Goal: Task Accomplishment & Management: Manage account settings

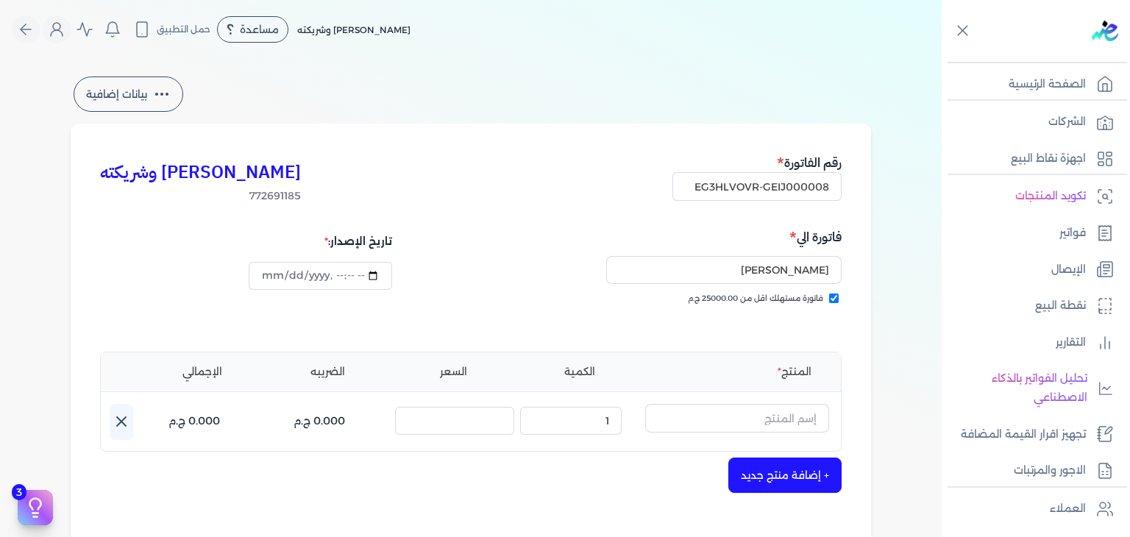
select select "EGP"
select select "B"
select select "EGS"
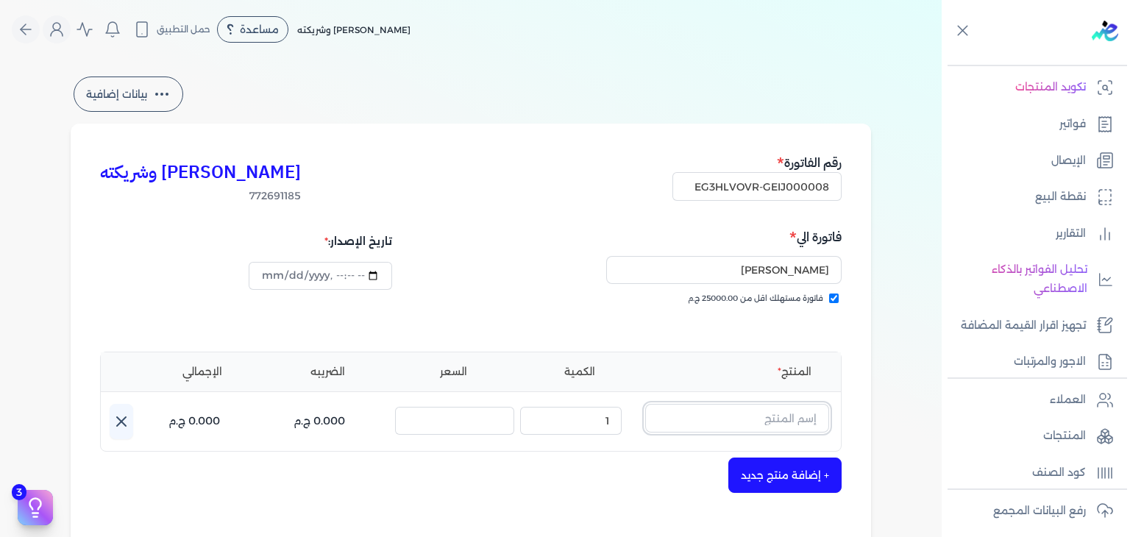
click at [798, 413] on input "text" at bounding box center [737, 418] width 184 height 28
type input "h"
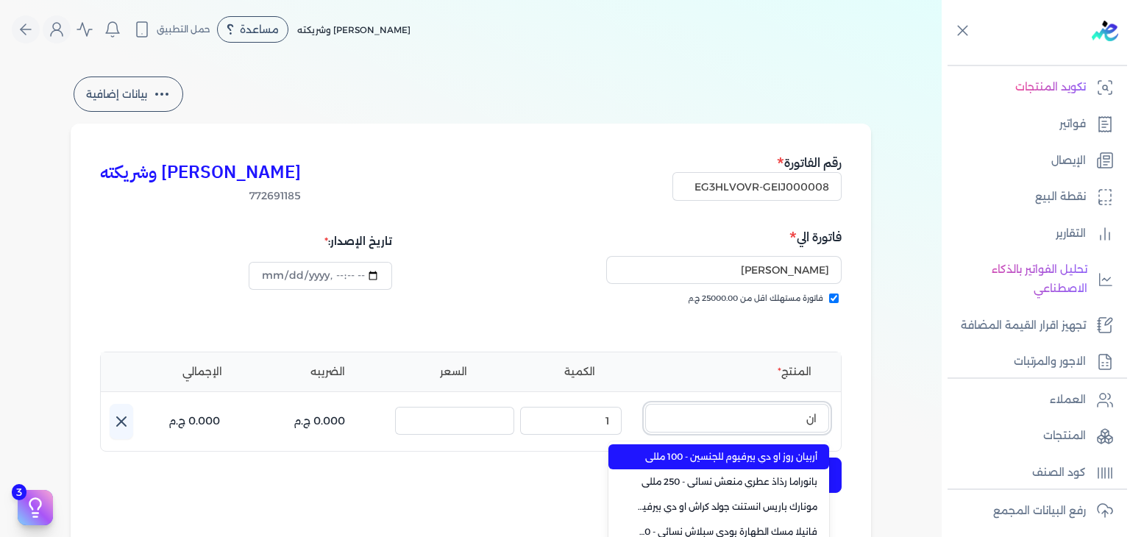
type input "انف"
click at [757, 458] on span "انفينسبل او [PERSON_NAME] رجالي - 100 مللي" at bounding box center [728, 456] width 180 height 13
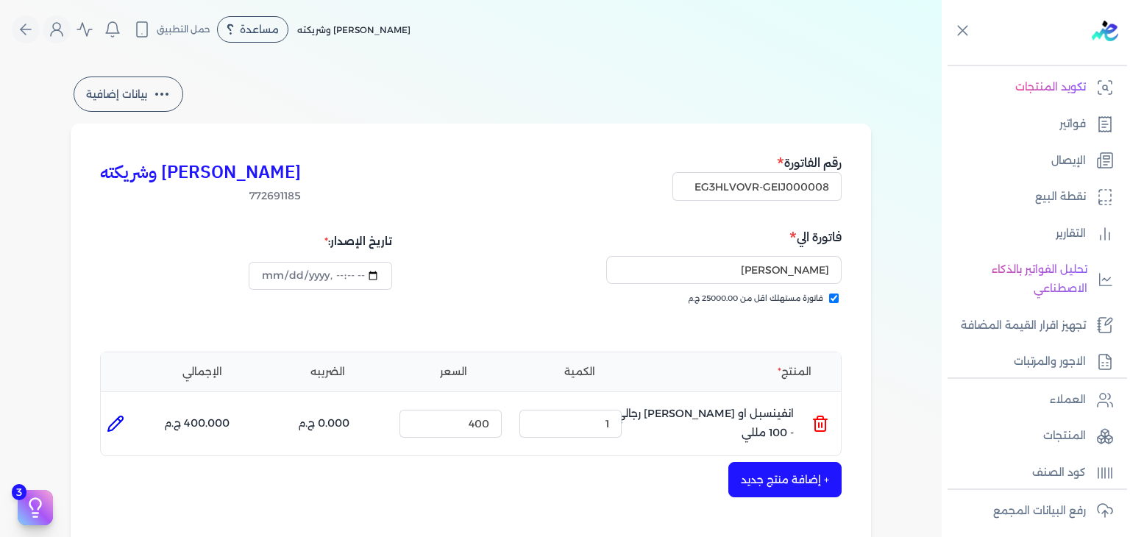
click at [785, 472] on button "+ إضافة منتج جديد" at bounding box center [785, 479] width 113 height 35
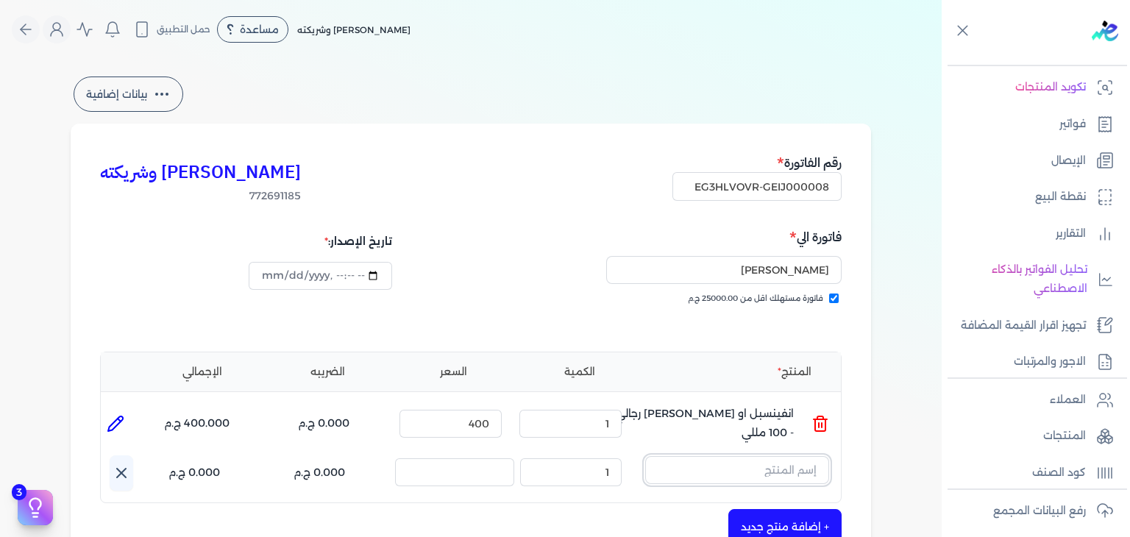
click at [777, 461] on input "text" at bounding box center [737, 470] width 184 height 28
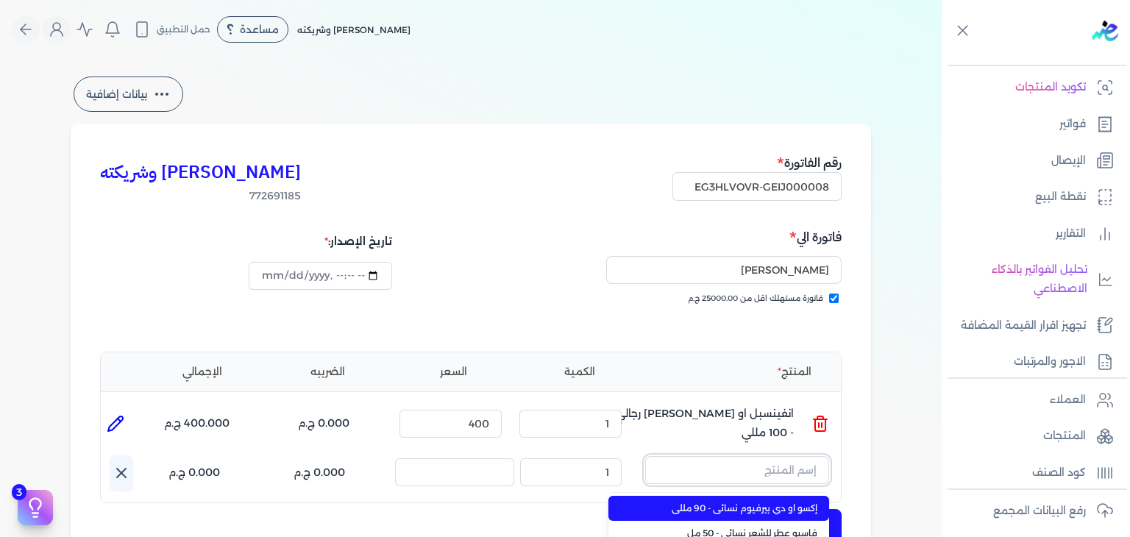
paste input "بيج بوتلد نوير او دي بيرفيوم رجالي - 100 مللي"
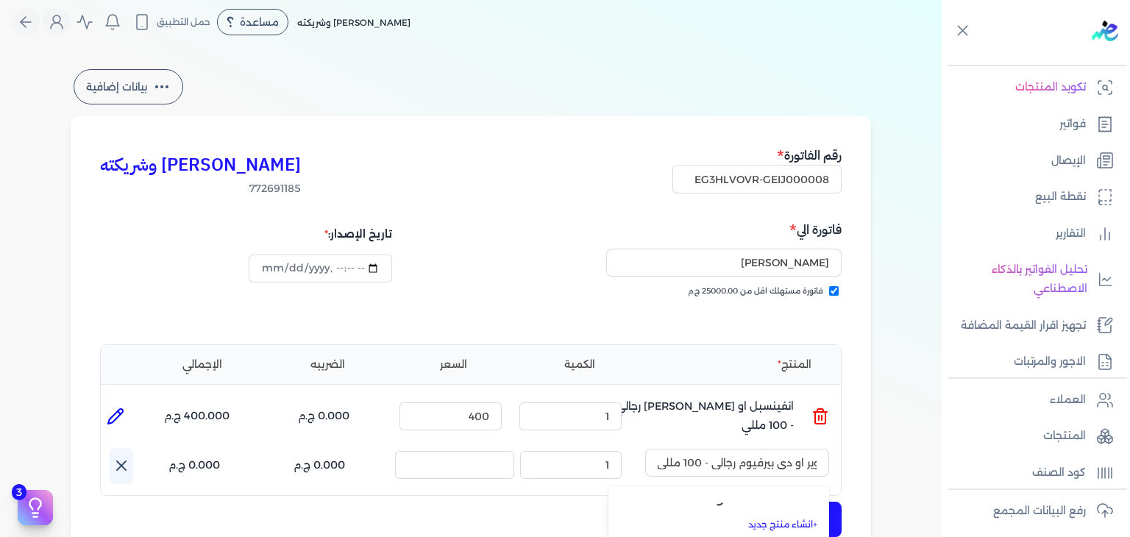
scroll to position [0, 0]
type input "شنسي دي بلو او [PERSON_NAME] رجالي - 100 مللي"
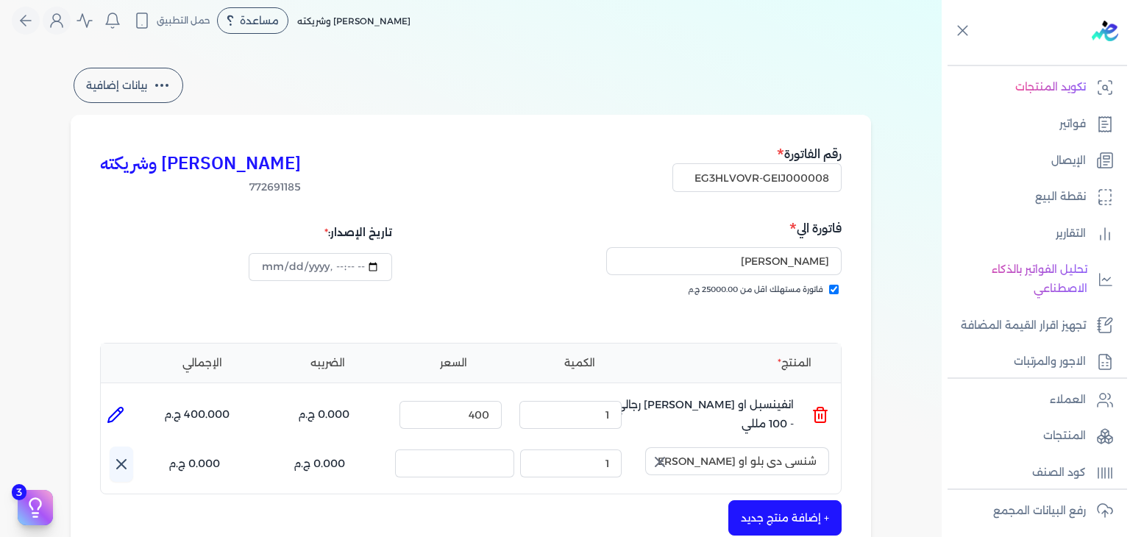
click at [661, 457] on icon "button" at bounding box center [660, 462] width 18 height 18
click at [734, 470] on input "text" at bounding box center [737, 461] width 184 height 28
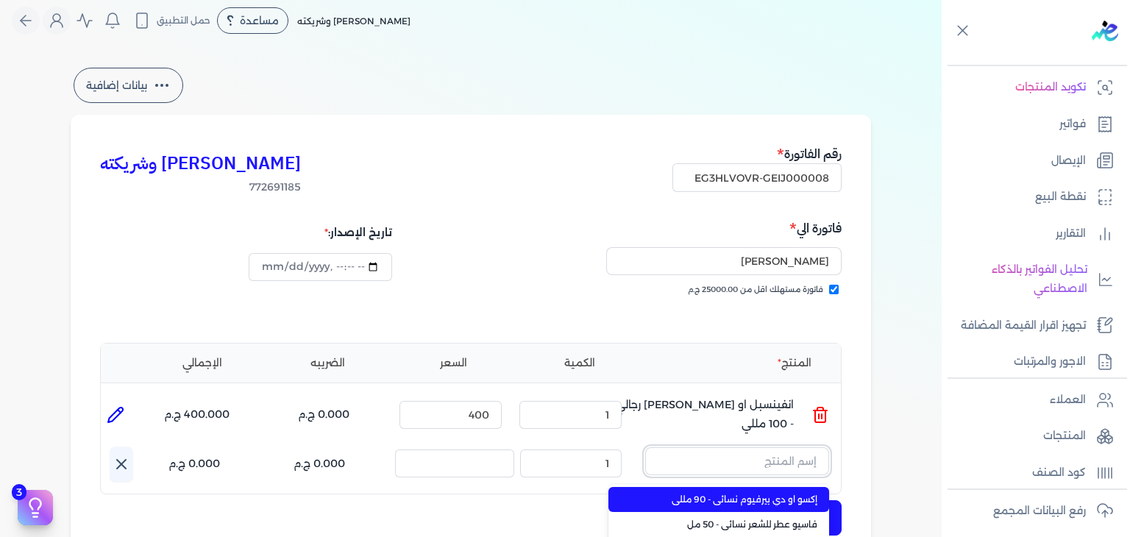
paste input "بيج بوتلد نوير او دي بيرفيوم رجالي - 100 مللي"
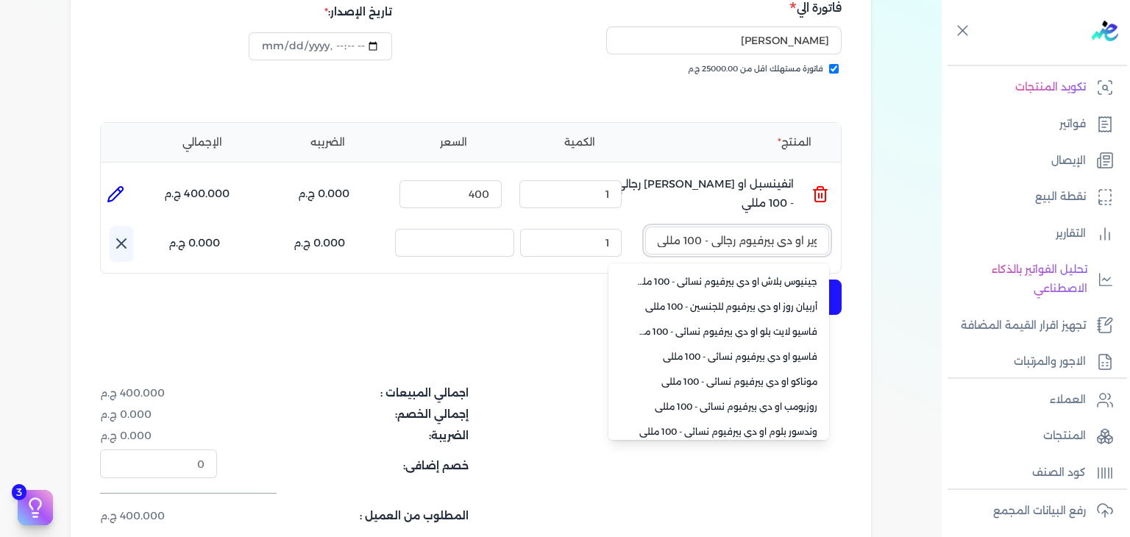
scroll to position [355, 0]
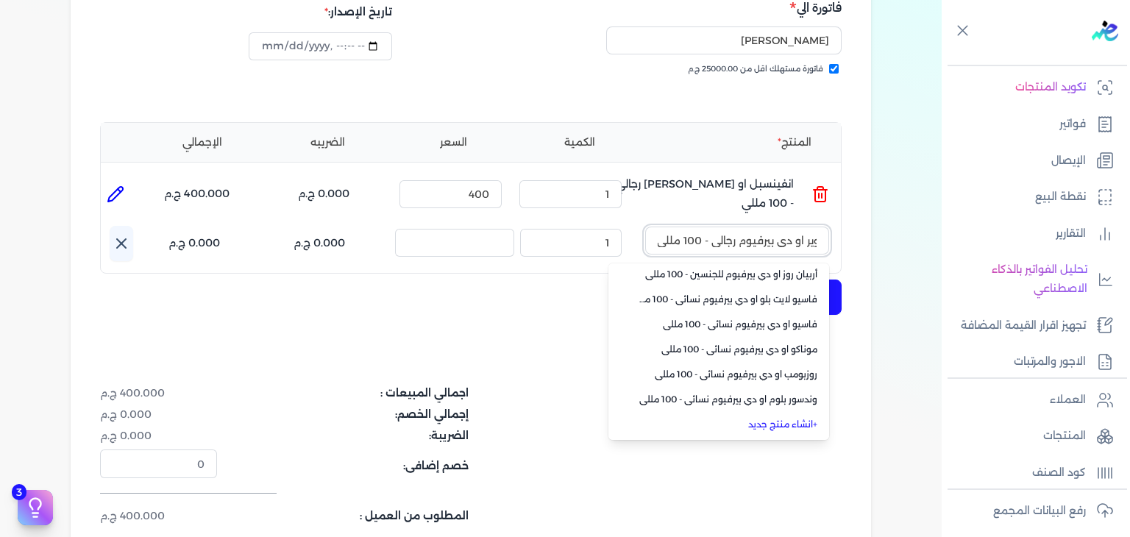
type input "بيج بوتلد نوير او دي بيرفيوم رجالي - 100 مللي"
click at [786, 425] on link "+ انشاء منتج جديد" at bounding box center [728, 424] width 180 height 13
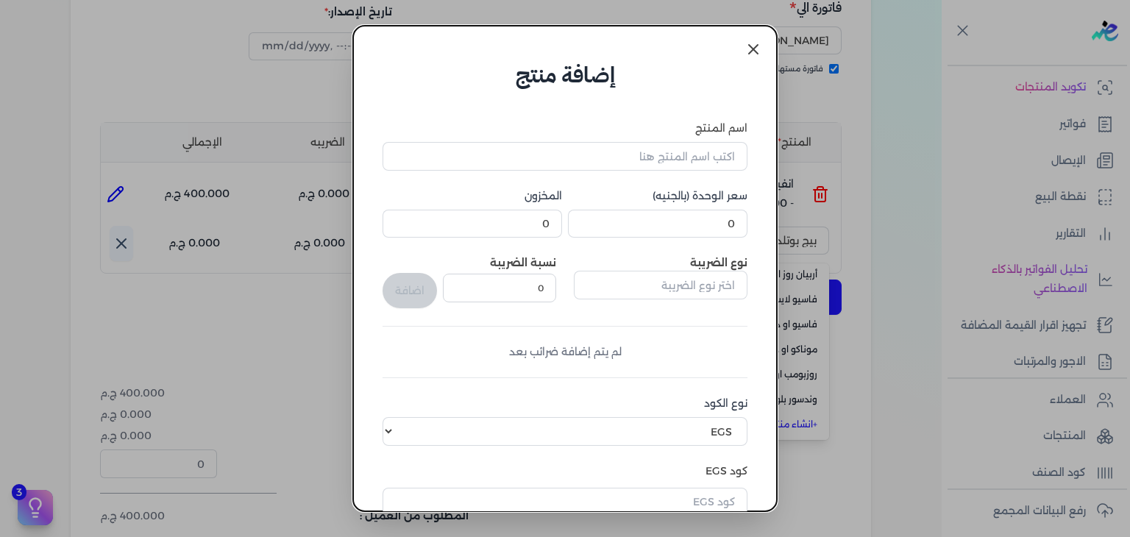
scroll to position [225, 0]
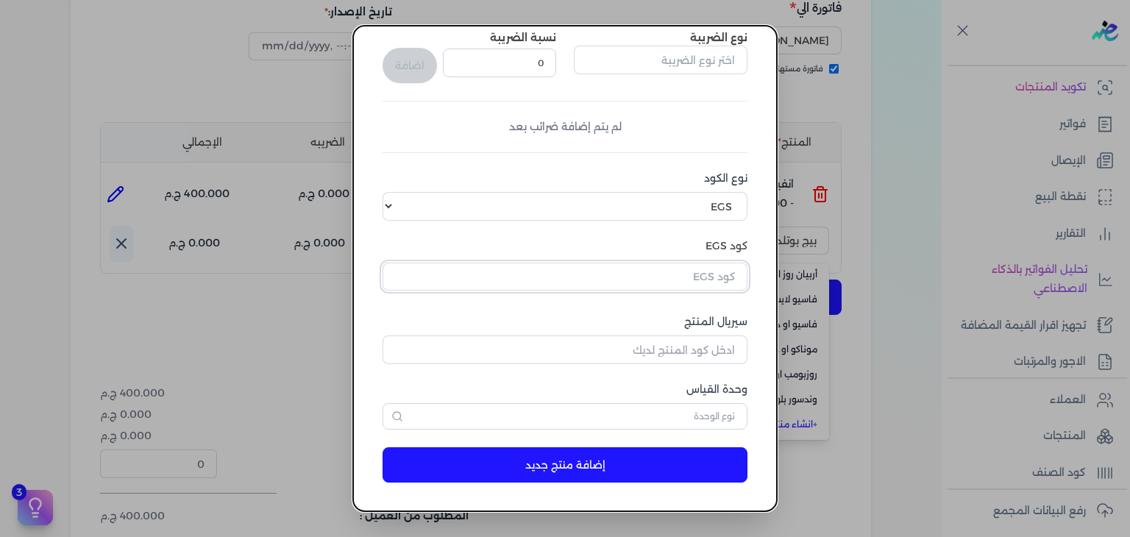
click at [712, 277] on input "text" at bounding box center [565, 277] width 365 height 28
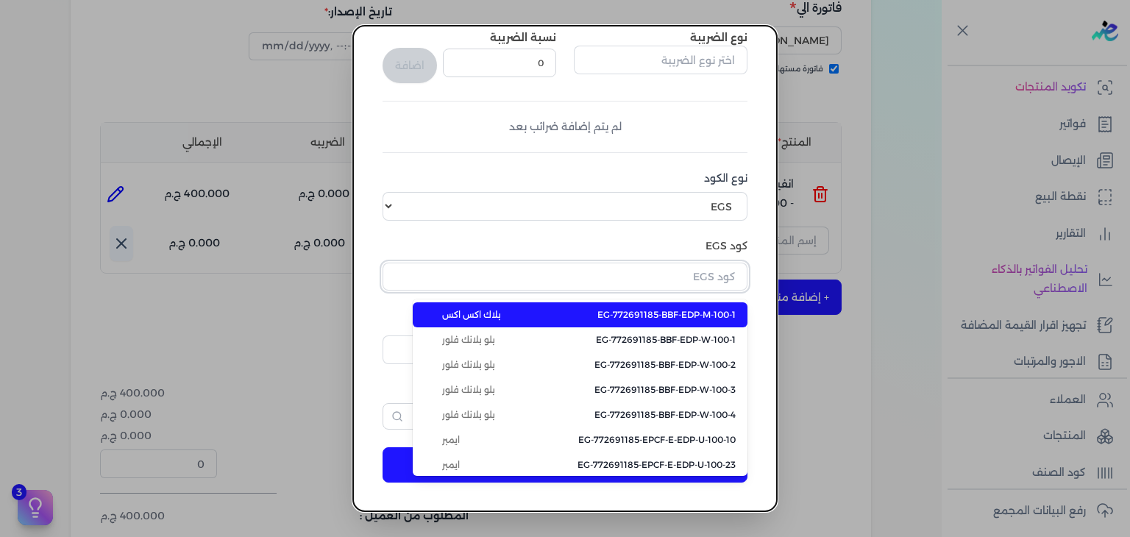
paste input "EG-772691185-EPCF-MP-EDP-M-100-3"
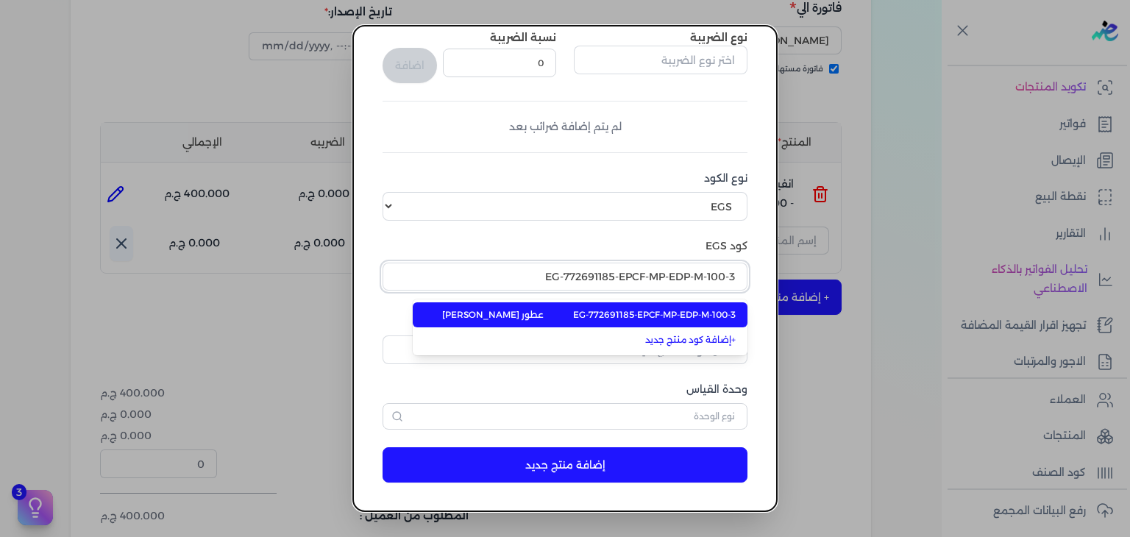
type input "EG-772691185-EPCF-MP-EDP-M-100-3"
click at [645, 309] on span "EG-772691185-EPCF-MP-EDP-M-100-3" at bounding box center [654, 314] width 163 height 13
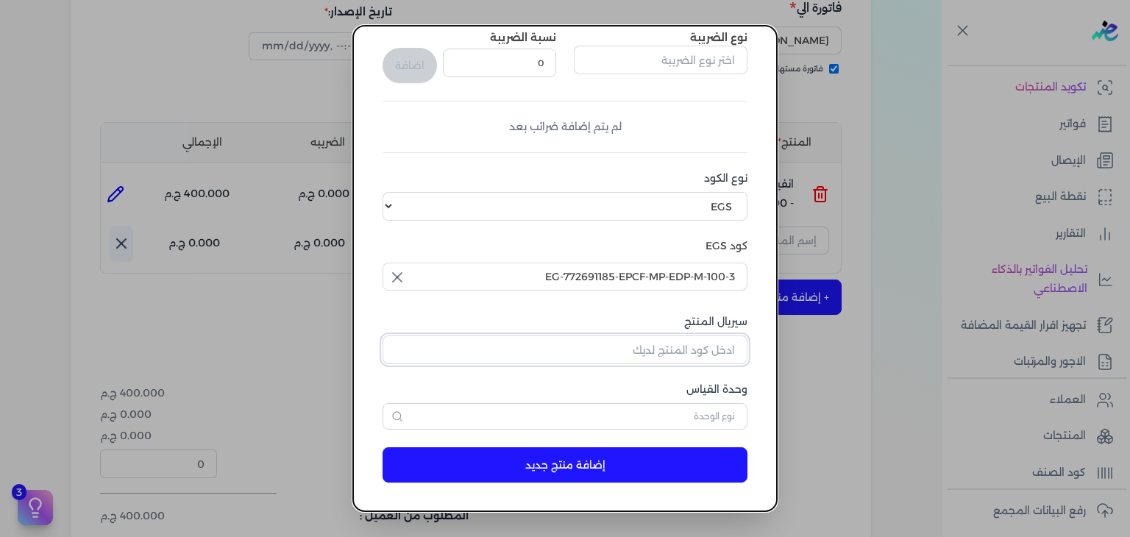
click at [690, 352] on input "سيريال المنتج" at bounding box center [565, 350] width 365 height 28
paste input "Z6AE20C446139FDA7A45FZ-1"
type input "Z6AE20C446139FDA7A45FZ-1"
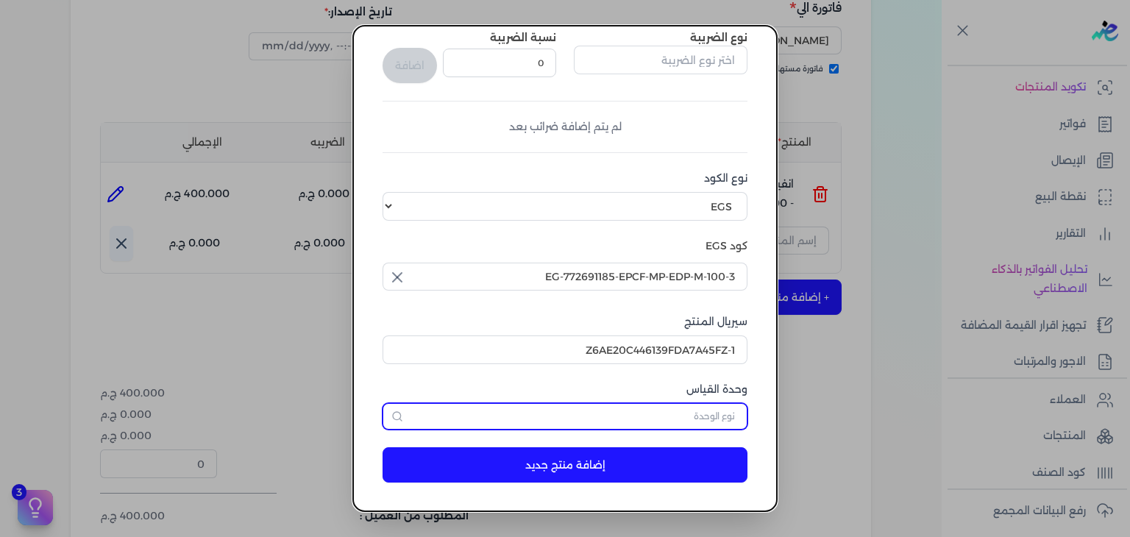
click at [701, 409] on input "text" at bounding box center [565, 416] width 365 height 26
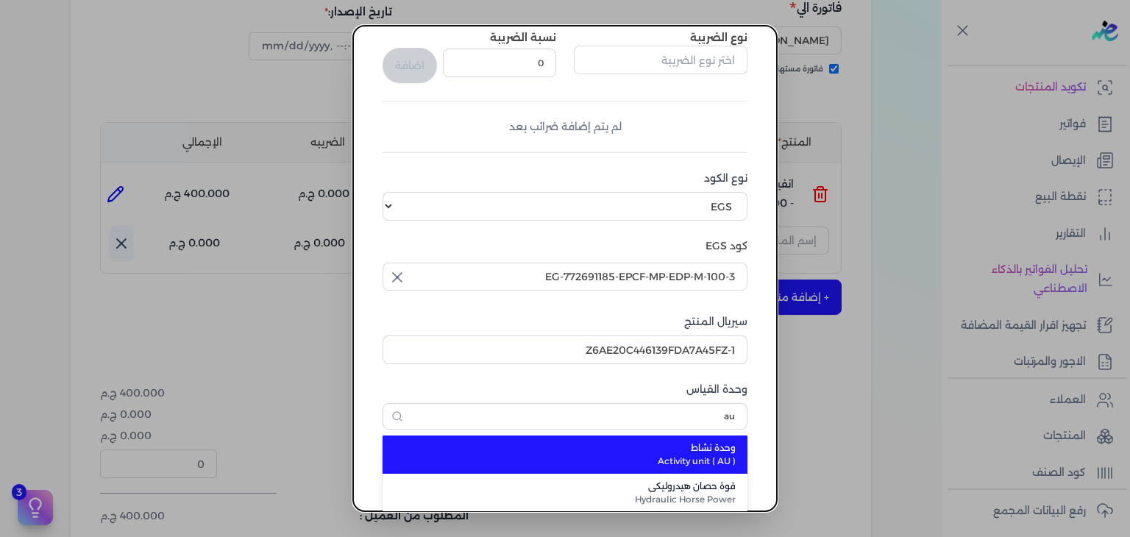
click at [689, 463] on span "Activity unit ( AU )" at bounding box center [574, 461] width 324 height 13
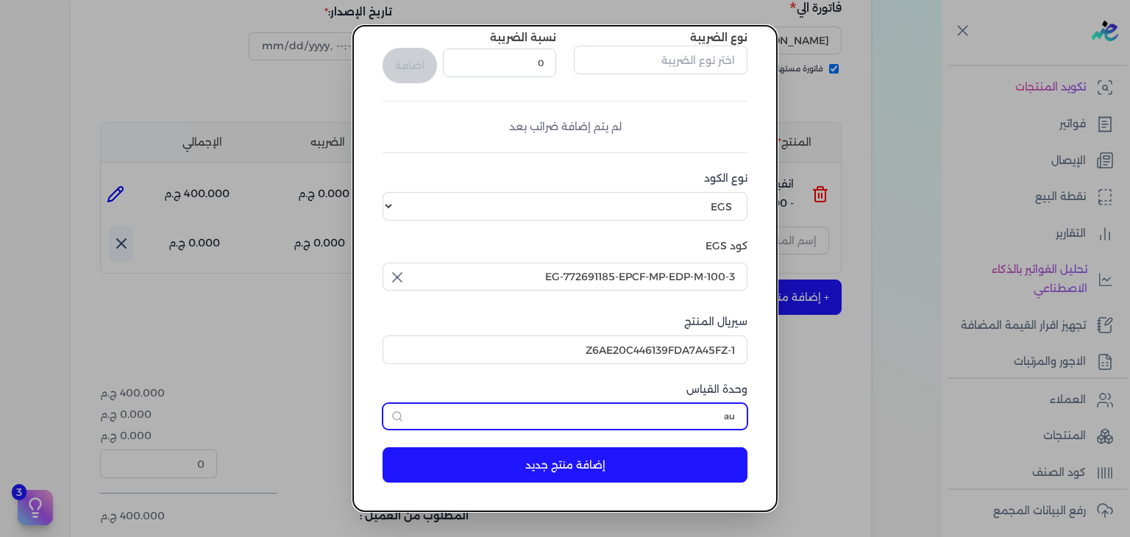
type input "وحدة نشاط"
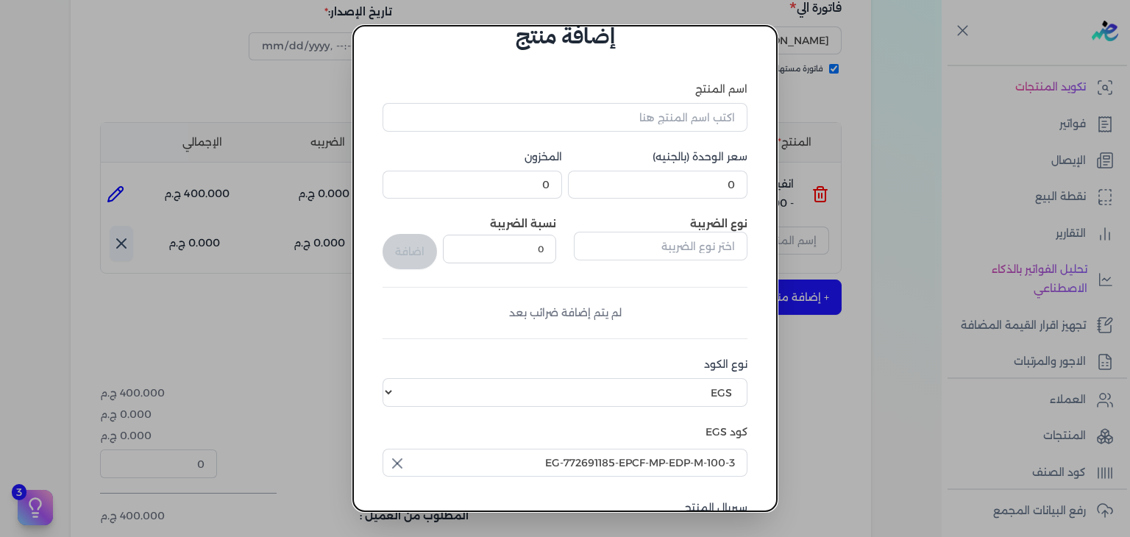
scroll to position [0, 0]
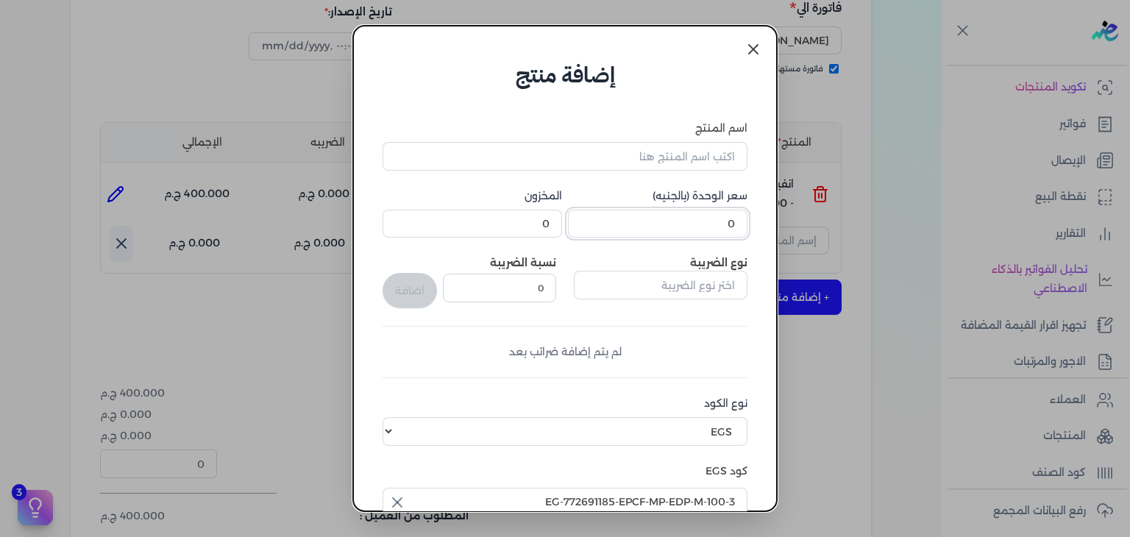
click at [673, 227] on input "0" at bounding box center [658, 224] width 180 height 28
type input "807"
click at [608, 145] on input "اسم المنتج" at bounding box center [565, 156] width 365 height 28
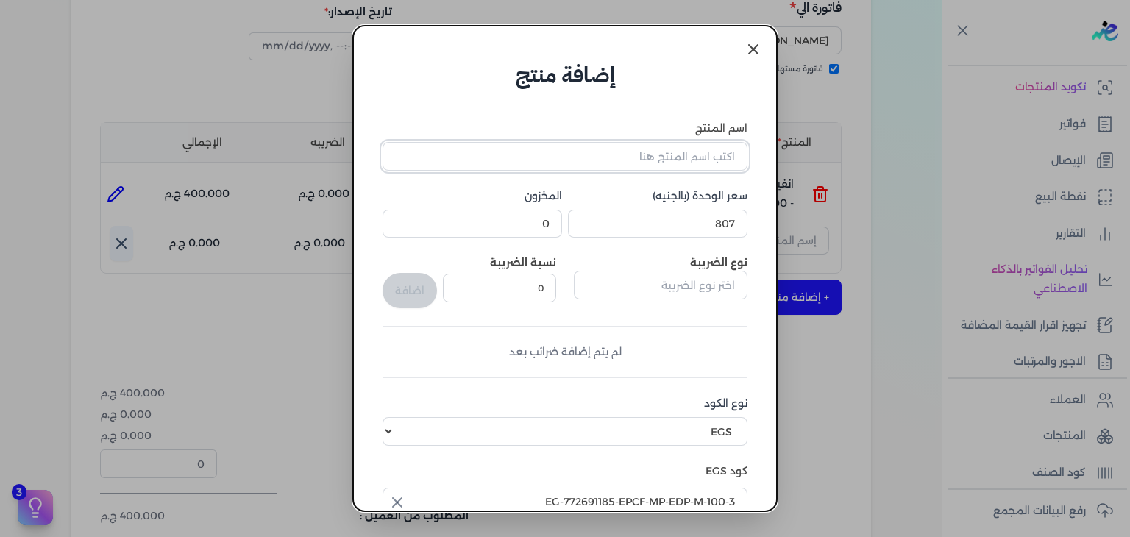
paste input "بيج بوتلد نوير او دي بيرفيوم رجالي - 100 مللي"
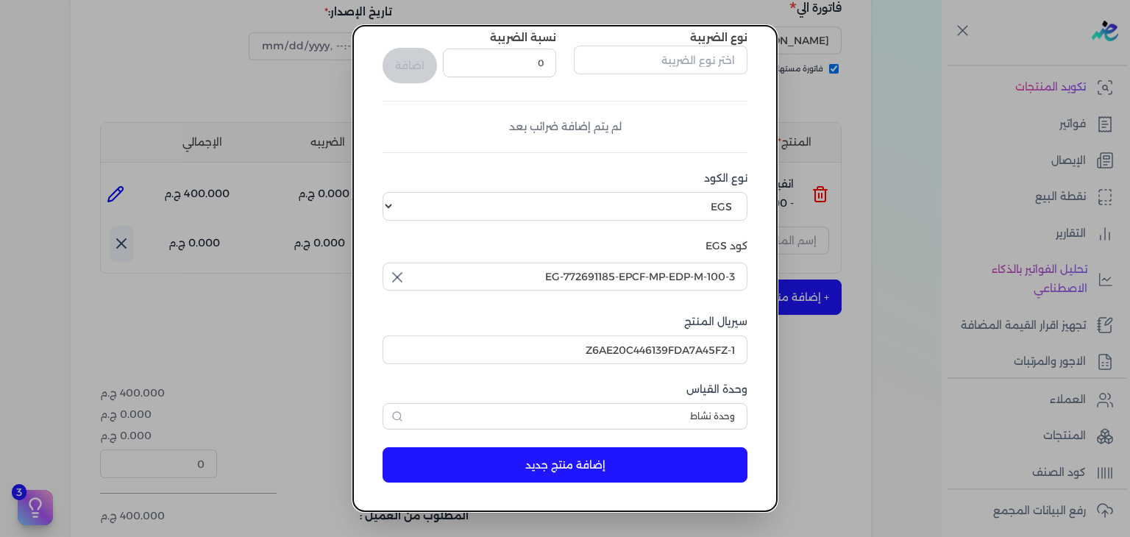
type input "بيج بوتلد نوير او دي بيرفيوم رجالي - 100 مللي"
click at [593, 472] on button "إضافة منتج جديد" at bounding box center [565, 464] width 365 height 35
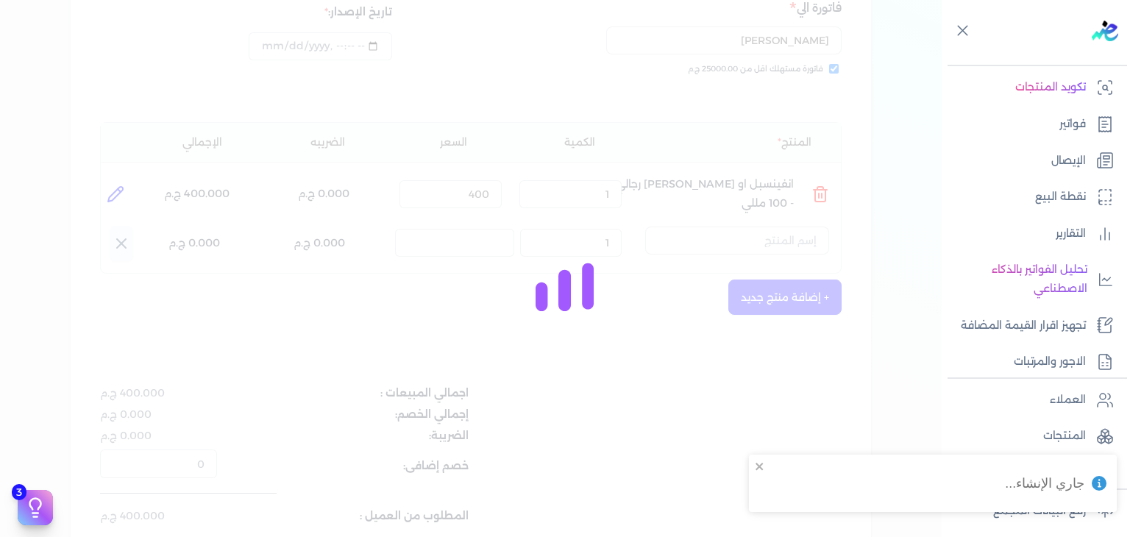
select select "EGS"
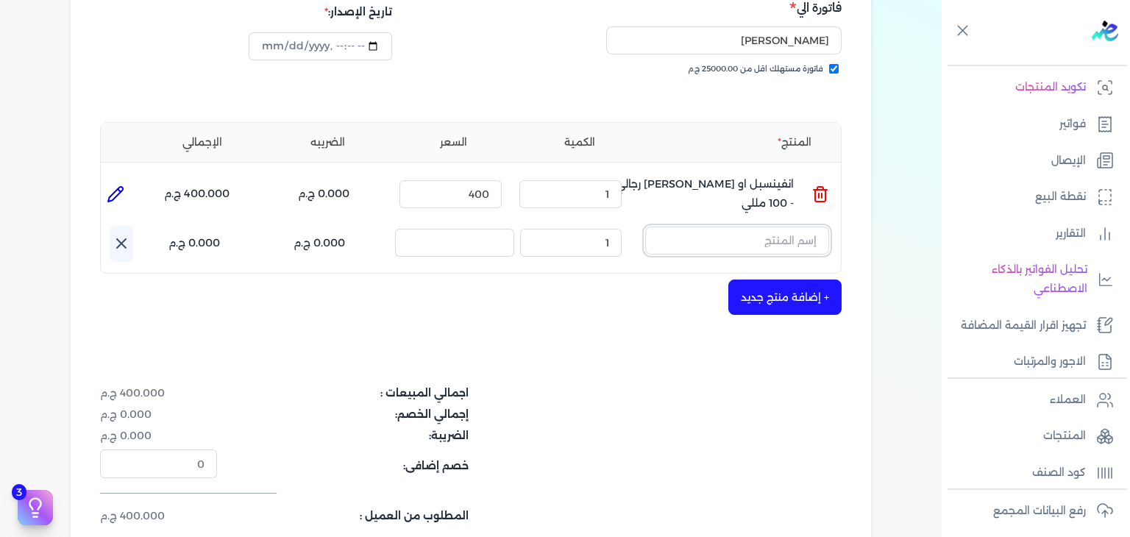
click at [713, 238] on input "text" at bounding box center [737, 241] width 184 height 28
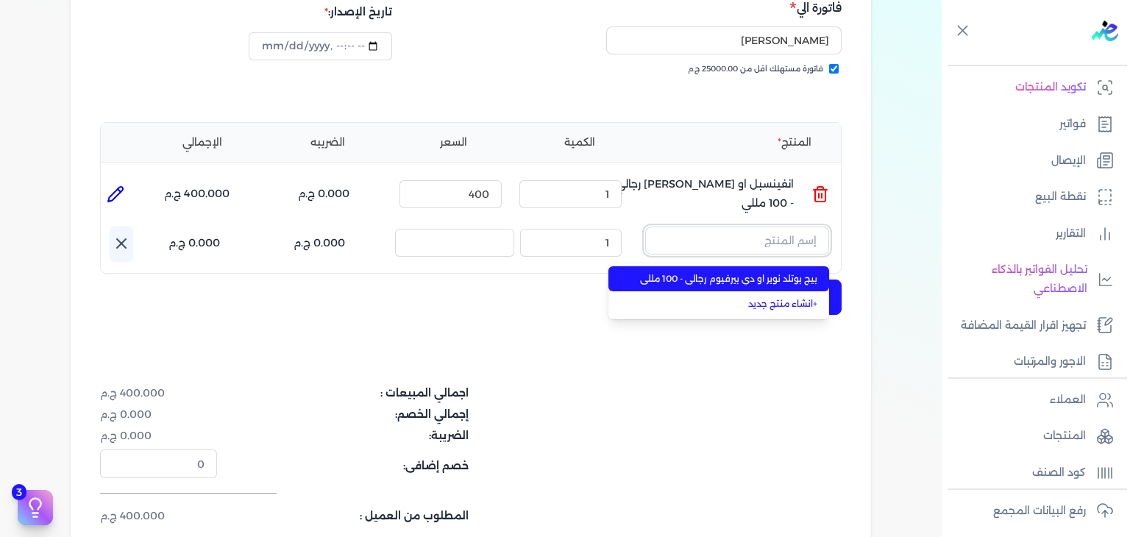
paste input "بيج بوتلد نوير او دي بيرفيوم رجالي - 100 مللي"
type input "بيج بوتلد نوير او دي بيرفيوم رجالي - 100 مللي"
click at [695, 277] on span "بيج بوتلد نوير او دي بيرفيوم رجالي - 100 مللي" at bounding box center [728, 278] width 180 height 13
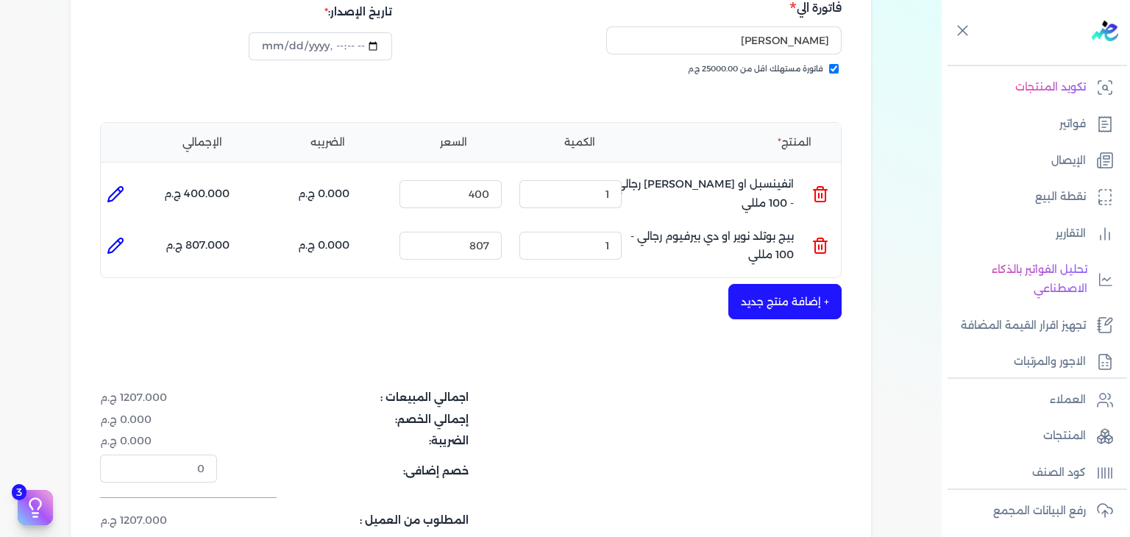
scroll to position [524, 0]
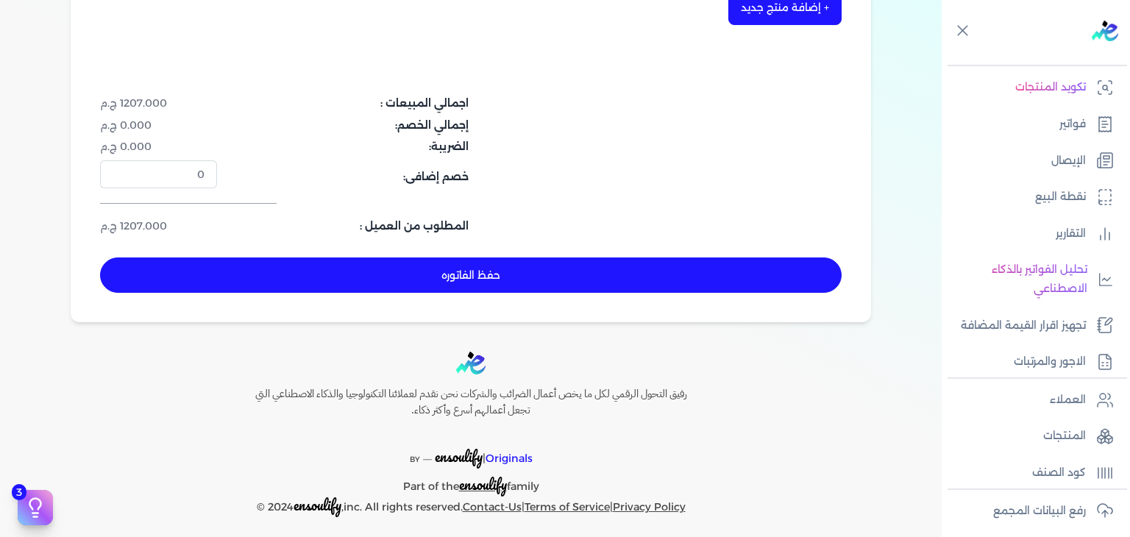
click at [570, 279] on button "حفظ الفاتوره" at bounding box center [471, 275] width 742 height 35
type input "[DATE]"
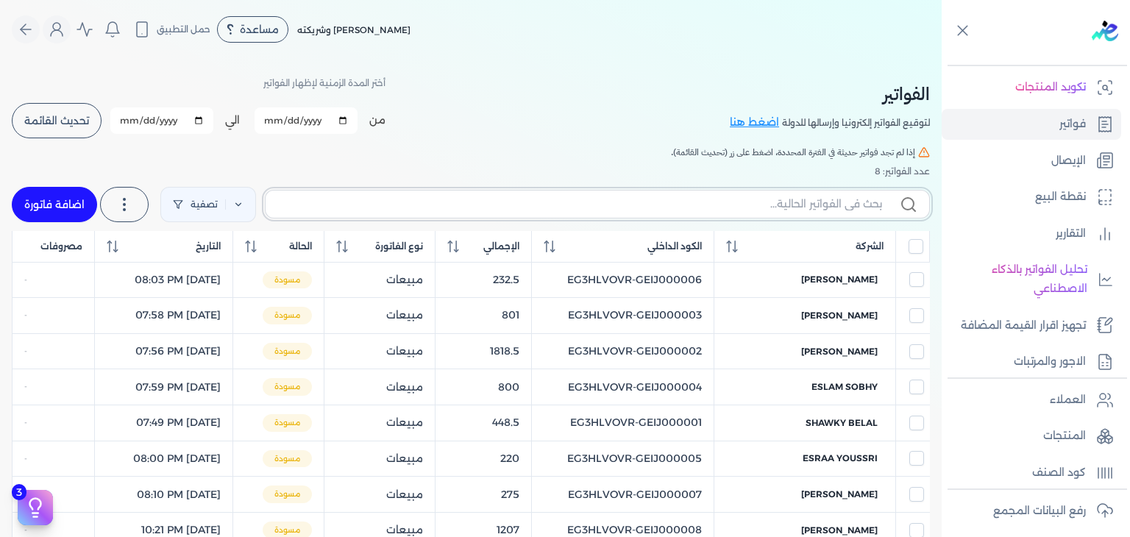
click at [773, 205] on input "text" at bounding box center [579, 203] width 605 height 15
paste input "EG3HLVOVR-GEIJ000008"
type input "EG3HLVOVR-GEIJ000008"
checkbox input "false"
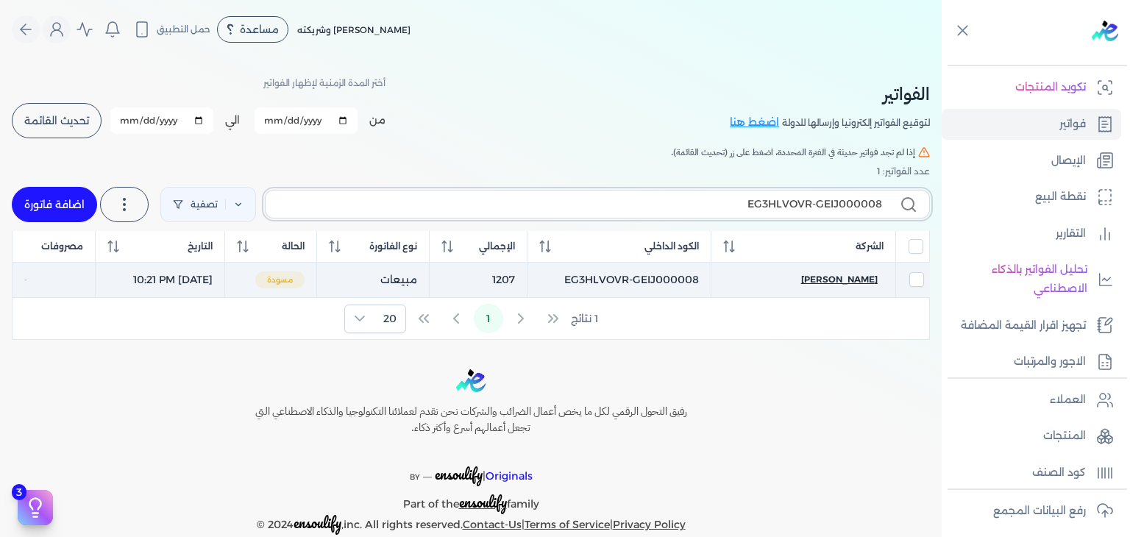
type input "EG3HLVOVR-GEIJ000008"
click at [824, 283] on span "[PERSON_NAME]" at bounding box center [839, 279] width 77 height 13
select select "EGP"
select select "B"
select select "EGS"
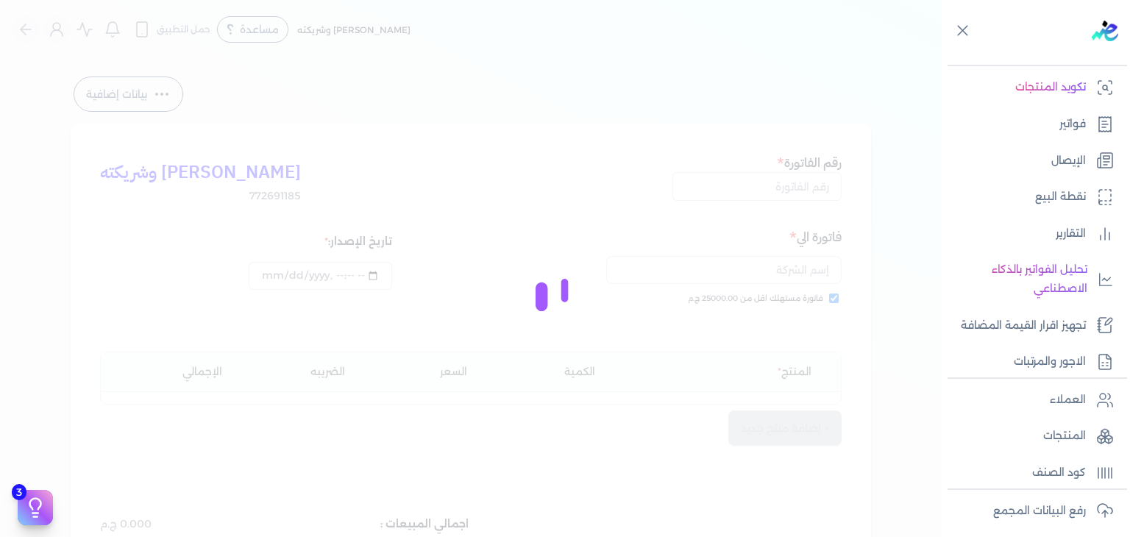
type input "EG3HLVOVR-GEIJ000008"
checkbox input "true"
type input "[DATE]T22:21:51"
type input "[DATE]"
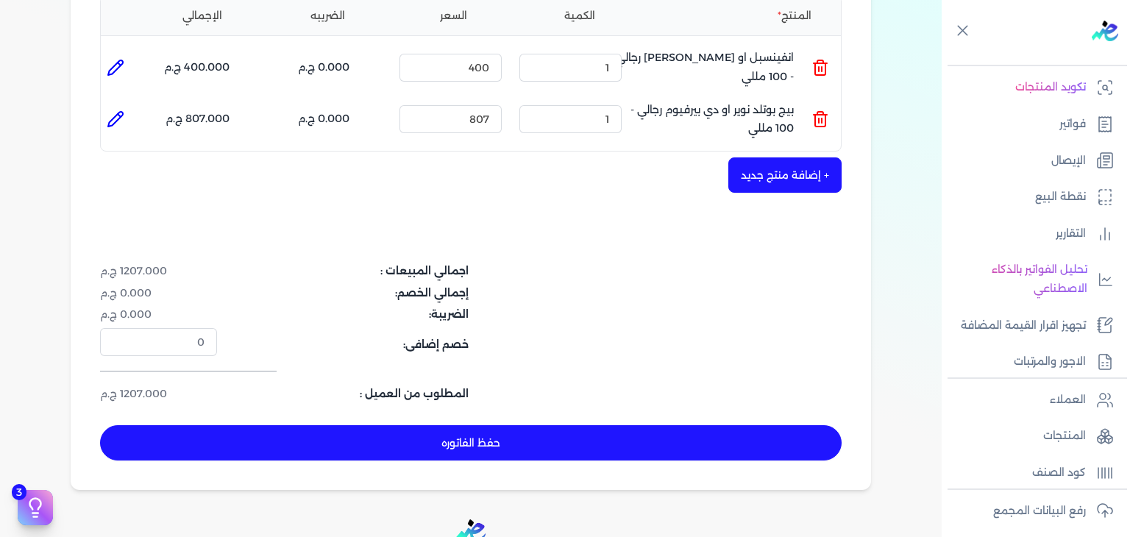
scroll to position [515, 0]
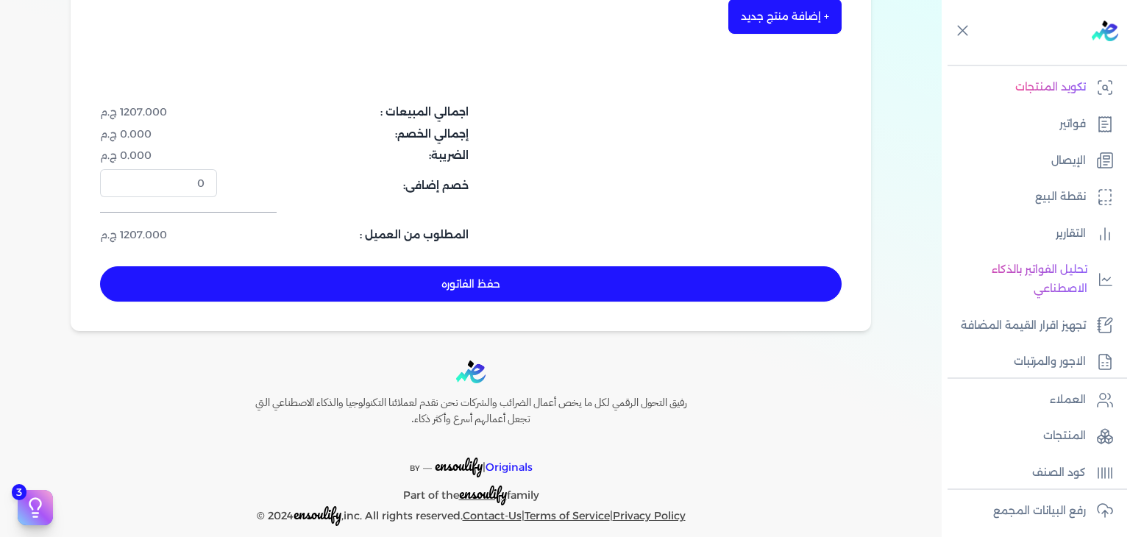
click at [576, 277] on button "حفظ الفاتوره" at bounding box center [471, 283] width 742 height 35
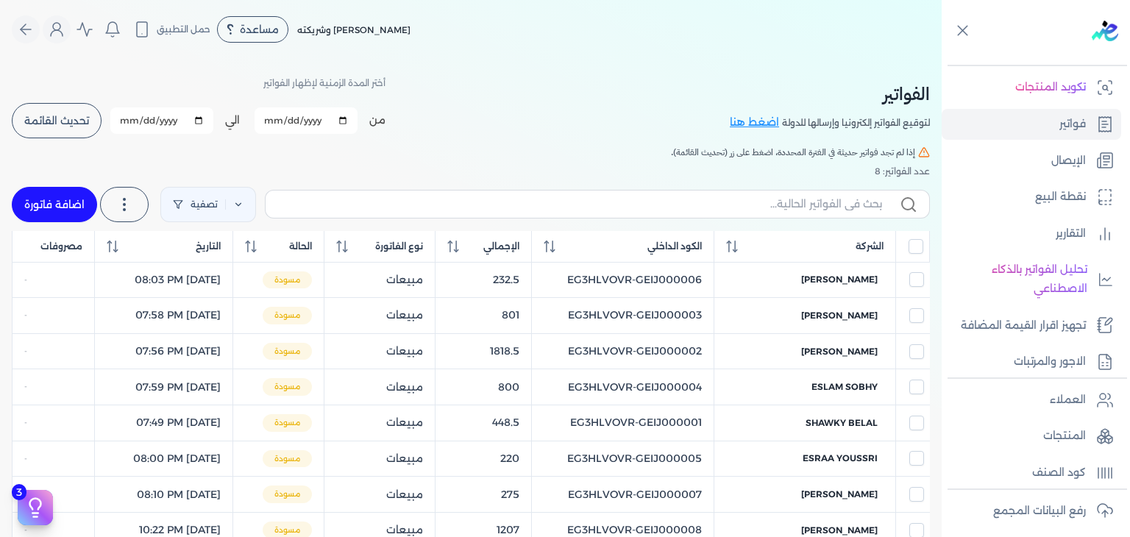
click at [82, 195] on link "اضافة فاتورة" at bounding box center [54, 204] width 85 height 35
select select "EGP"
select select "B"
select select "EGS"
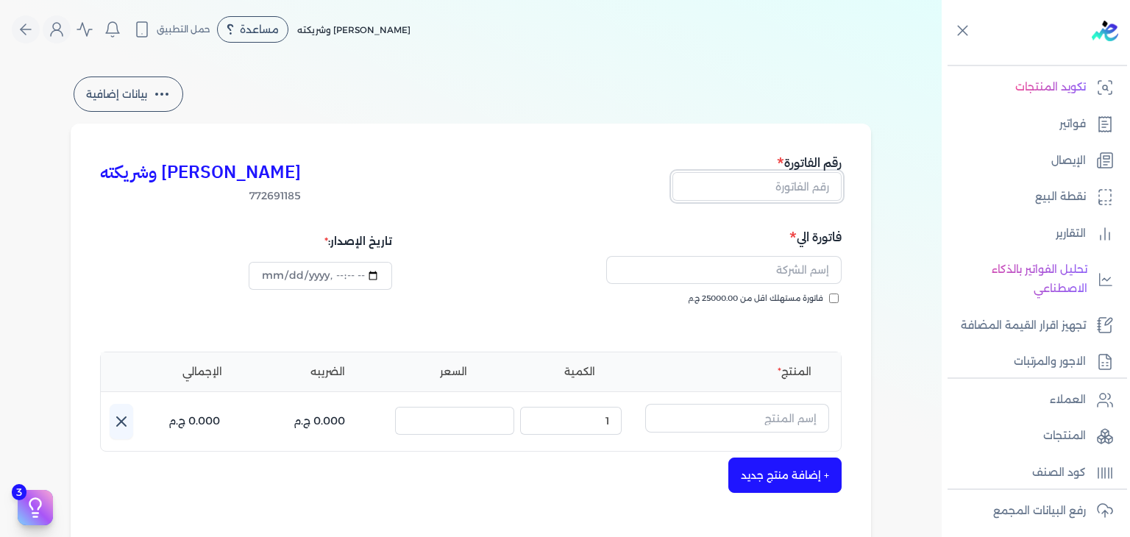
click at [787, 200] on input "text" at bounding box center [757, 186] width 169 height 28
paste input "EG3HLVOVR-GEIJ000009"
type input "EG3HLVOVR-GEIJ000009"
click at [835, 301] on input "فاتورة مستهلك اقل من 25000.00 ج.م" at bounding box center [834, 299] width 10 height 10
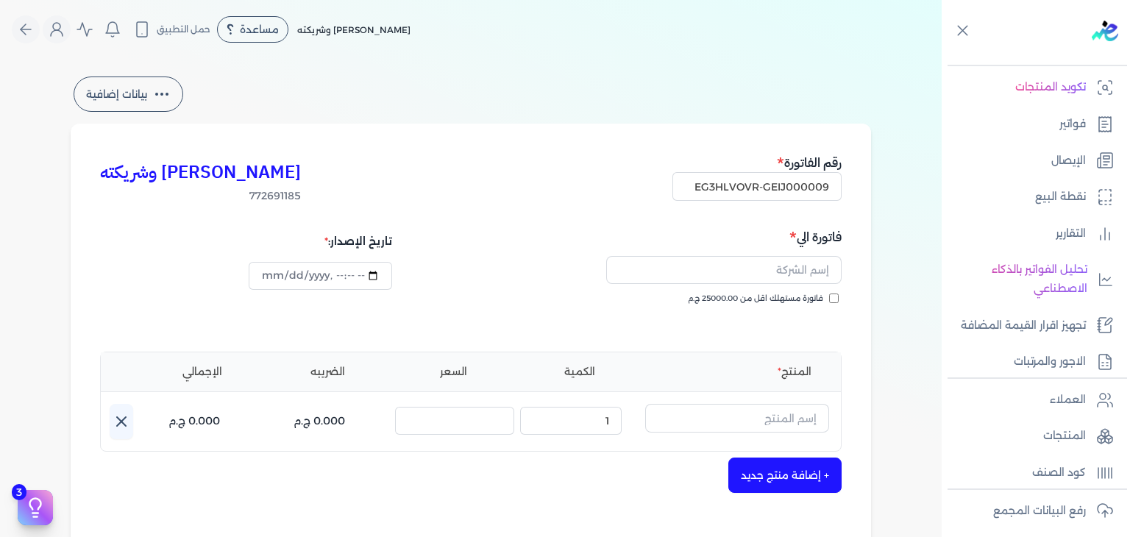
checkbox input "true"
click at [753, 266] on input "text" at bounding box center [723, 270] width 235 height 28
paste input "[PERSON_NAME]"
type input "[PERSON_NAME]"
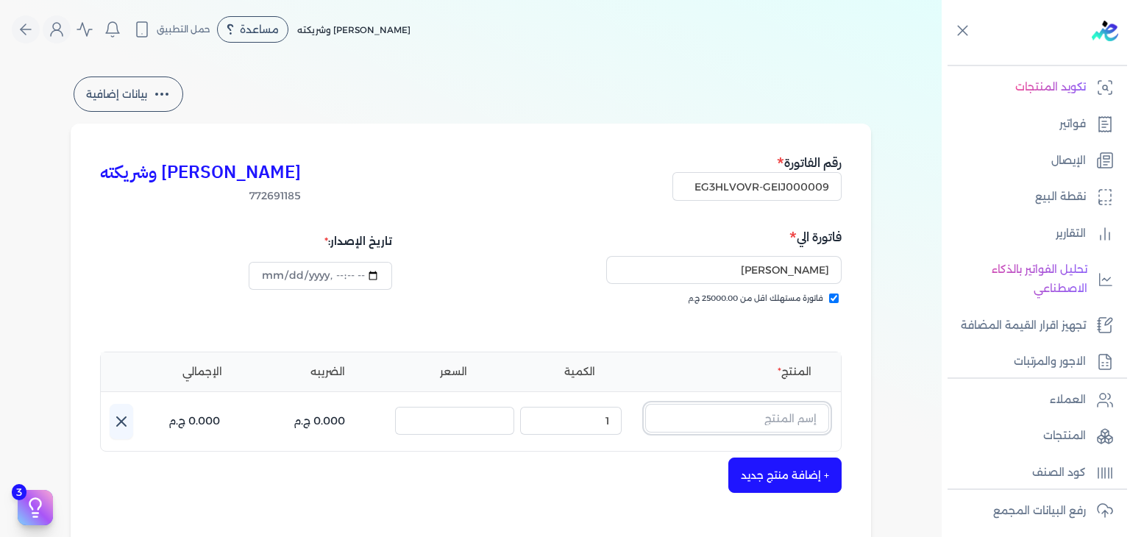
click at [771, 411] on input "text" at bounding box center [737, 418] width 184 height 28
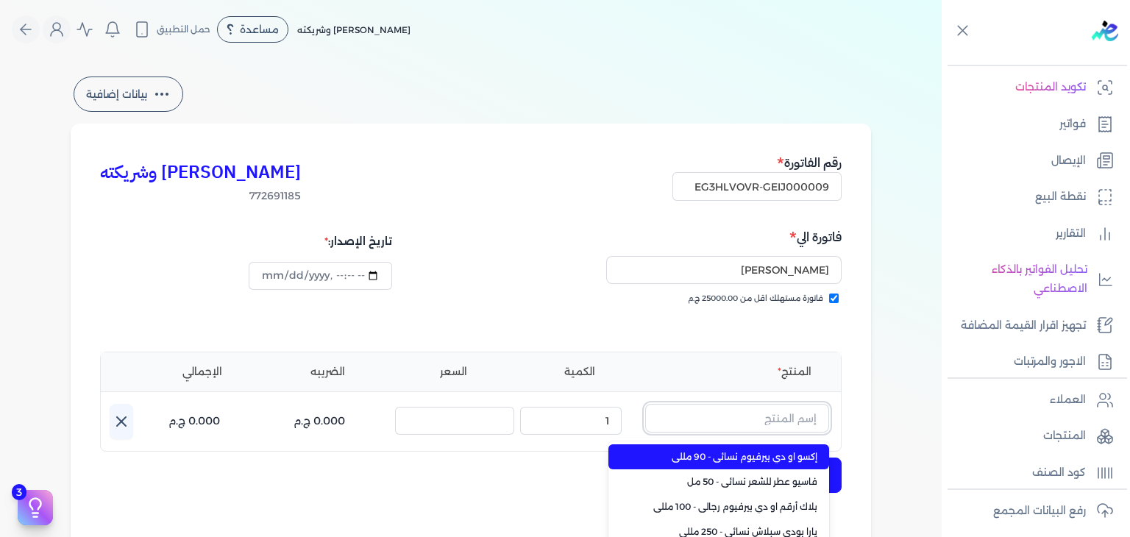
paste input "خمرة رذاذ عطري منعش نسائي - 250 مللي"
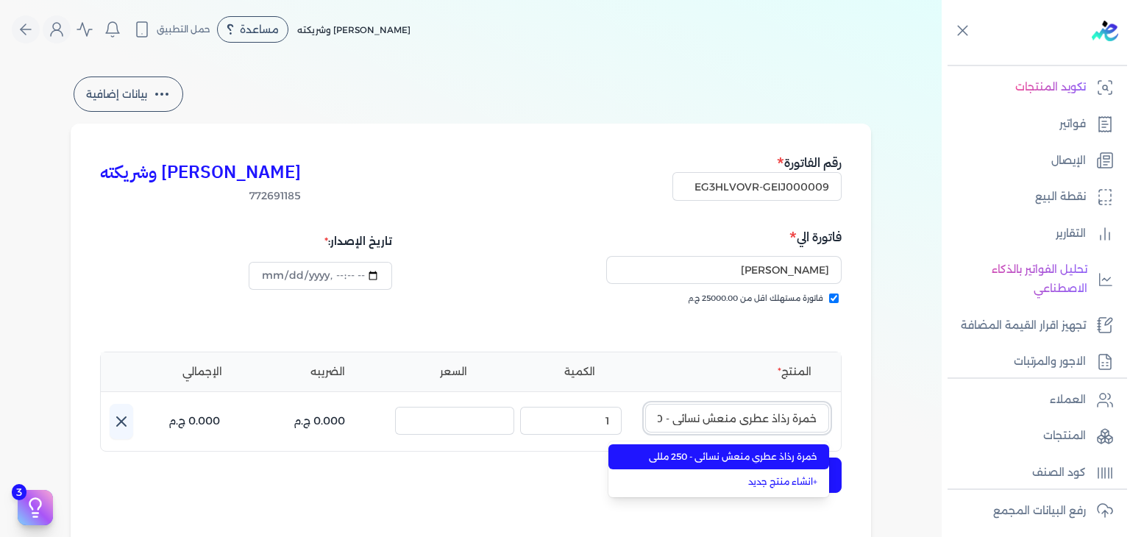
scroll to position [0, -39]
type input "خمرة رذاذ عطري منعش نسائي - 250 مللي"
click at [733, 454] on span "خمرة رذاذ عطري منعش نسائي - 250 مللي" at bounding box center [728, 456] width 180 height 13
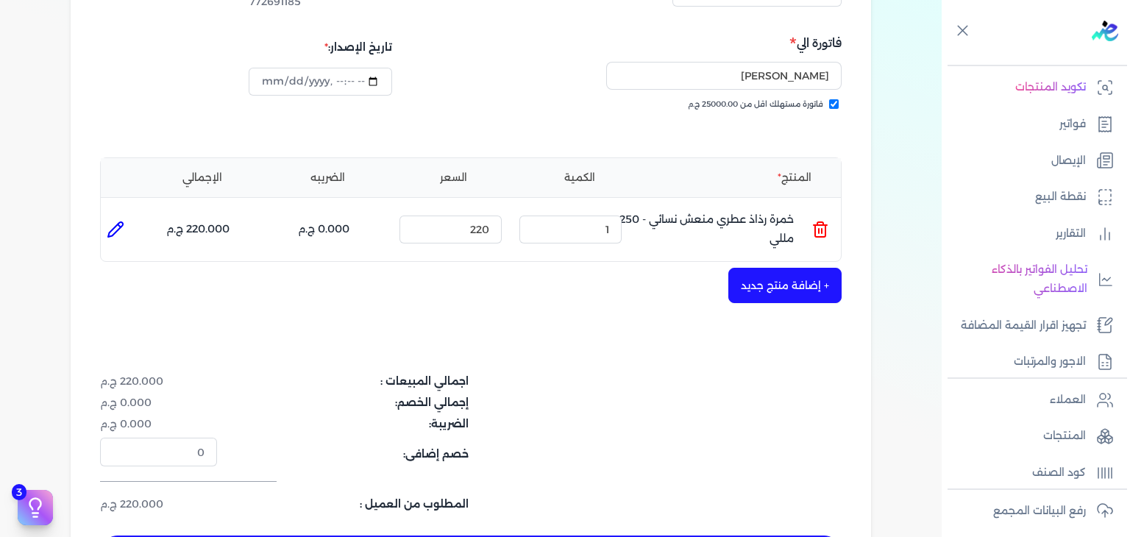
scroll to position [294, 0]
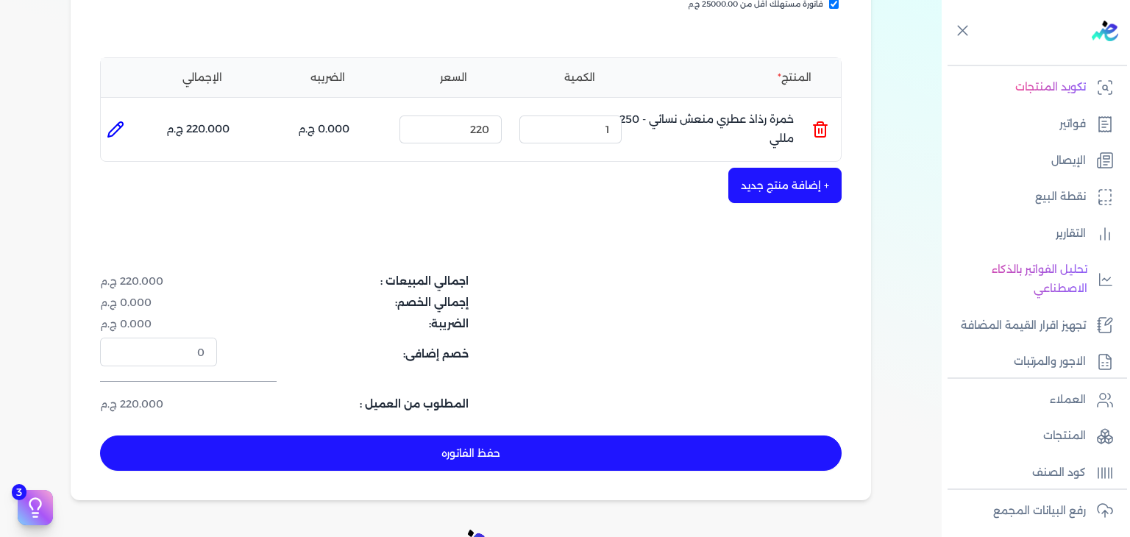
click at [538, 453] on button "حفظ الفاتوره" at bounding box center [471, 453] width 742 height 35
type input "[DATE]"
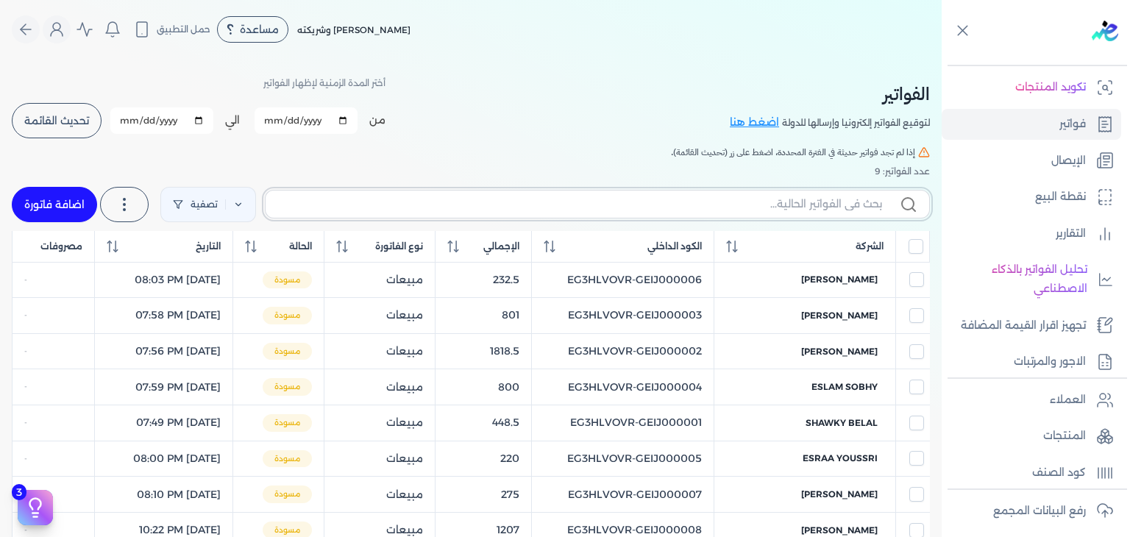
click at [802, 206] on input "text" at bounding box center [579, 203] width 605 height 15
paste input "EG3HLVOVR-GEIJ000009"
type input "EG3HLVOVR-GEIJ000009"
checkbox input "false"
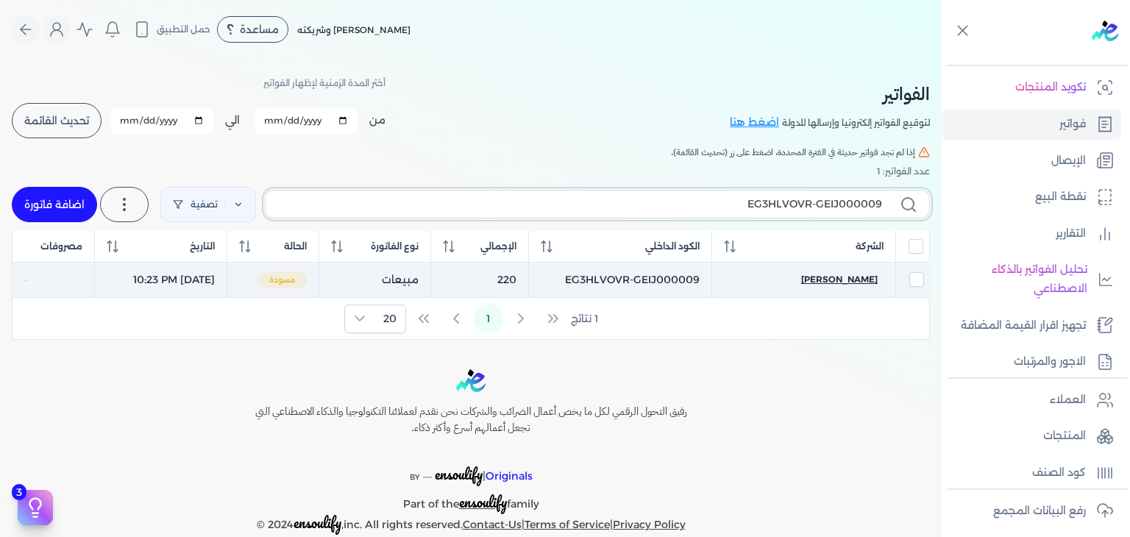
type input "EG3HLVOVR-GEIJ000009"
click at [864, 283] on span "[PERSON_NAME]" at bounding box center [839, 279] width 77 height 13
select select "EGP"
select select "B"
select select "EGS"
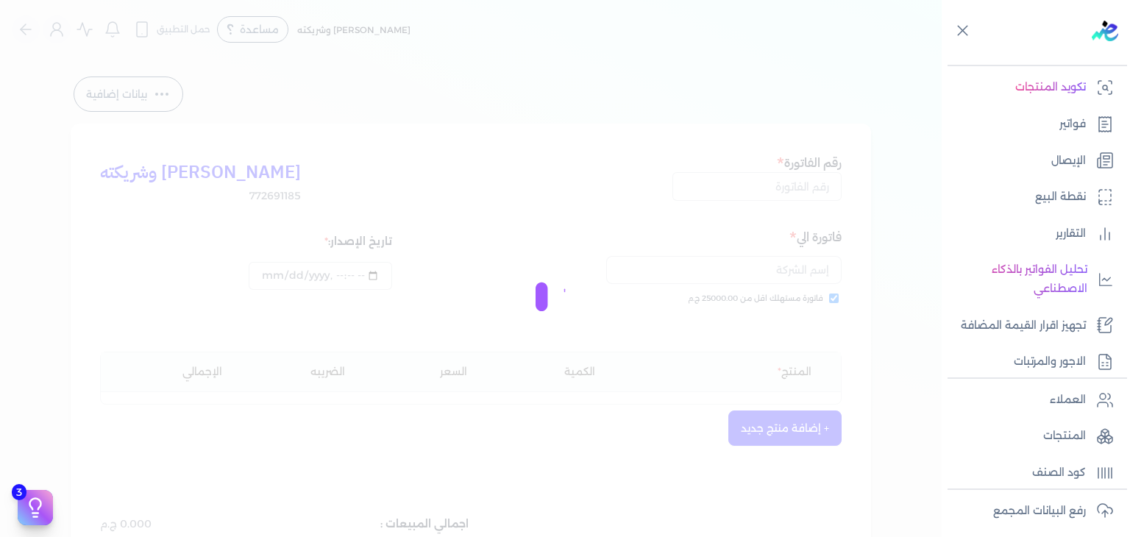
type input "EG3HLVOVR-GEIJ000009"
checkbox input "true"
type input "[DATE]T22:23:24"
type input "[DATE]"
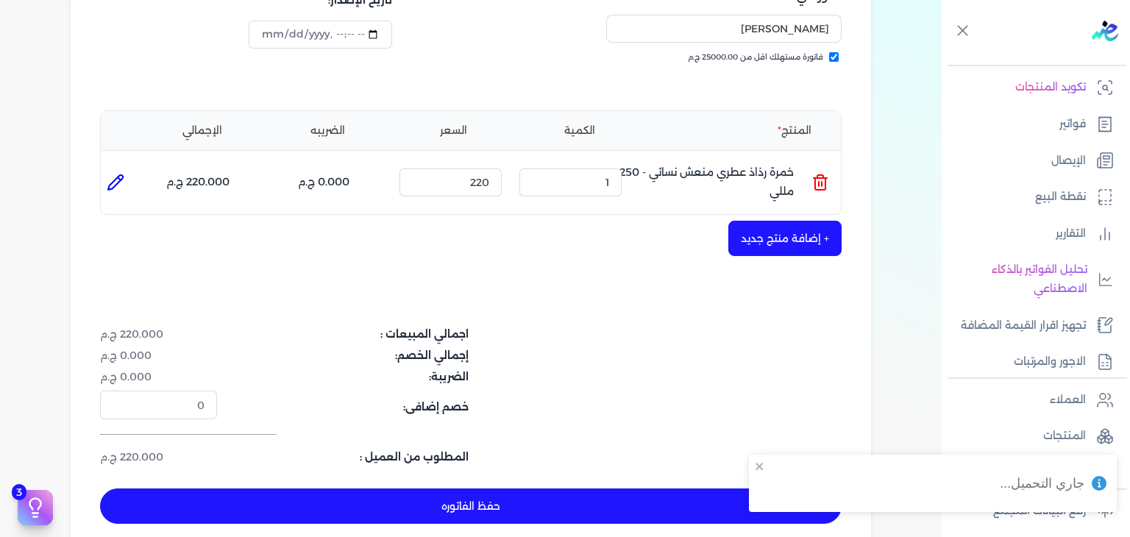
scroll to position [368, 0]
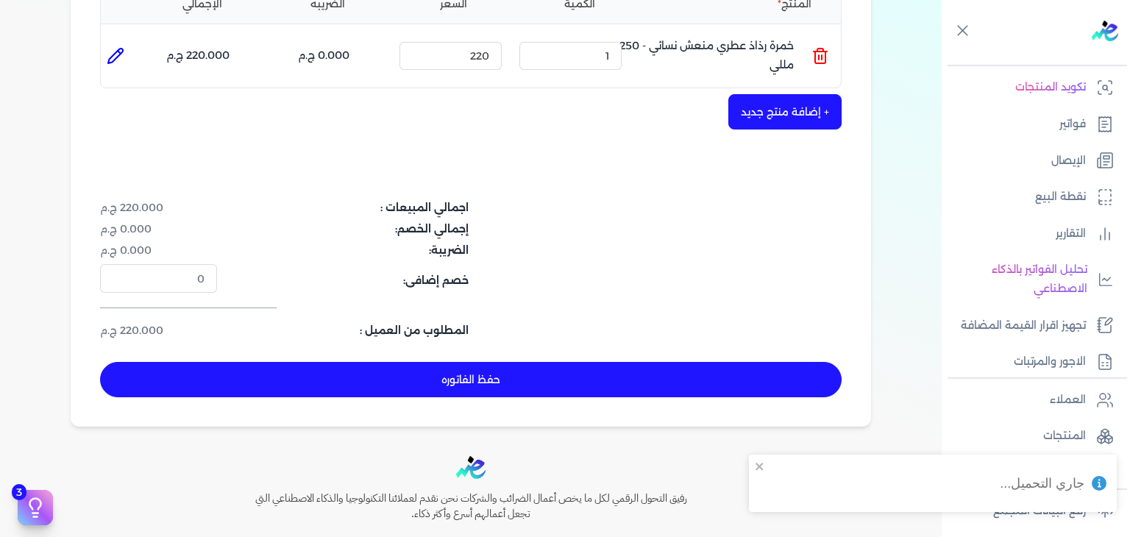
click at [587, 369] on button "حفظ الفاتوره" at bounding box center [471, 379] width 742 height 35
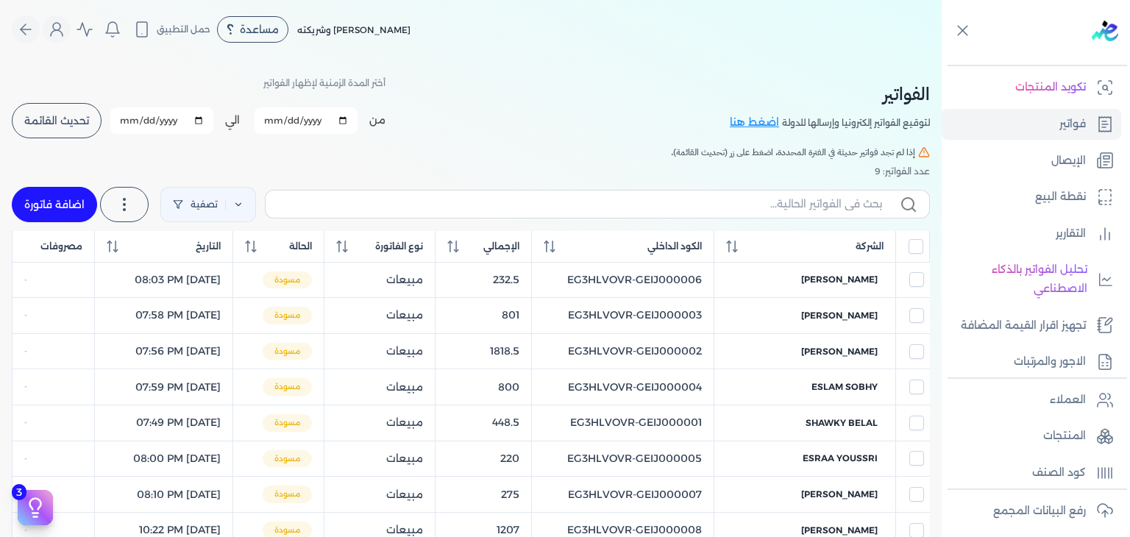
click at [67, 205] on link "اضافة فاتورة" at bounding box center [54, 204] width 85 height 35
select select "EGP"
select select "B"
select select "EGS"
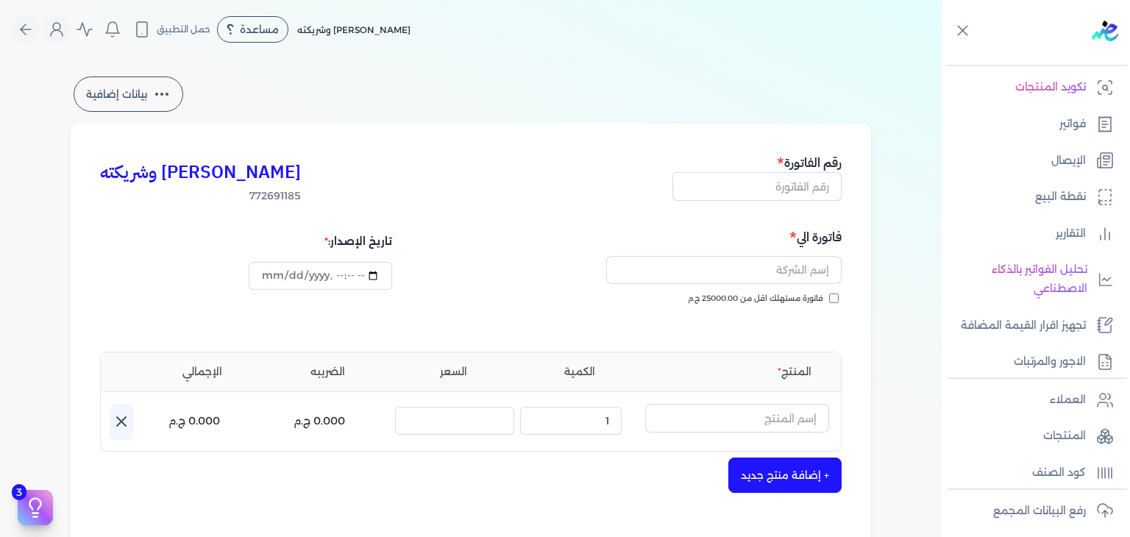
click at [786, 207] on div "[PERSON_NAME] وشريكته 772691185 رقم الفاتورة فاتورة الي فاتورة مستهلك اقل من 25…" at bounding box center [471, 457] width 801 height 666
click at [786, 188] on input "text" at bounding box center [757, 186] width 169 height 28
paste input "EG3HLVOVR-GEIJ000010"
type input "EG3HLVOVR-GEIJ000010"
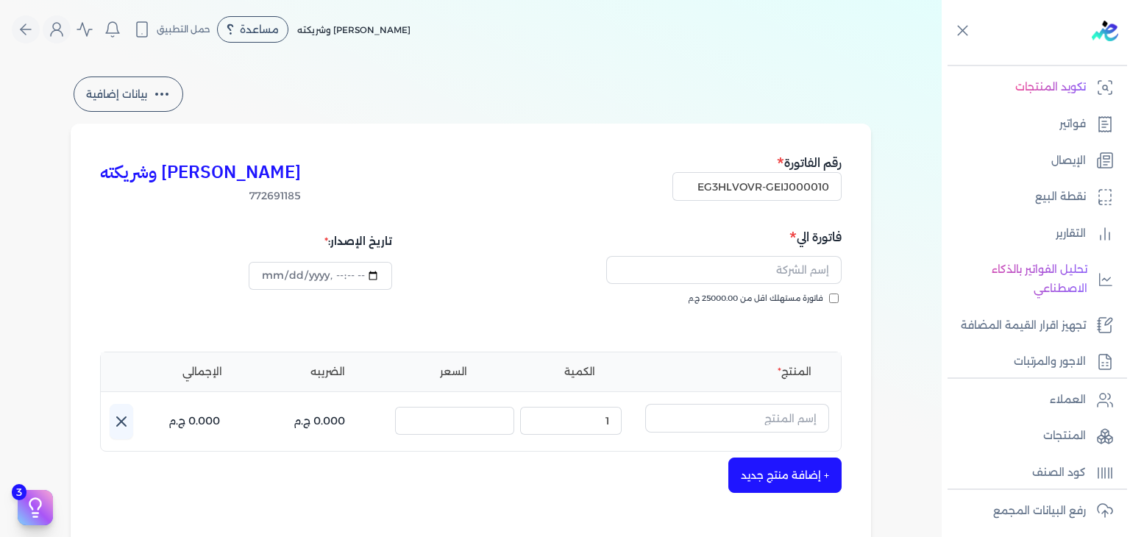
click at [833, 301] on input "فاتورة مستهلك اقل من 25000.00 ج.م" at bounding box center [834, 299] width 10 height 10
checkbox input "true"
click at [771, 277] on input "text" at bounding box center [723, 270] width 235 height 28
paste input "[PERSON_NAME] [PERSON_NAME]"
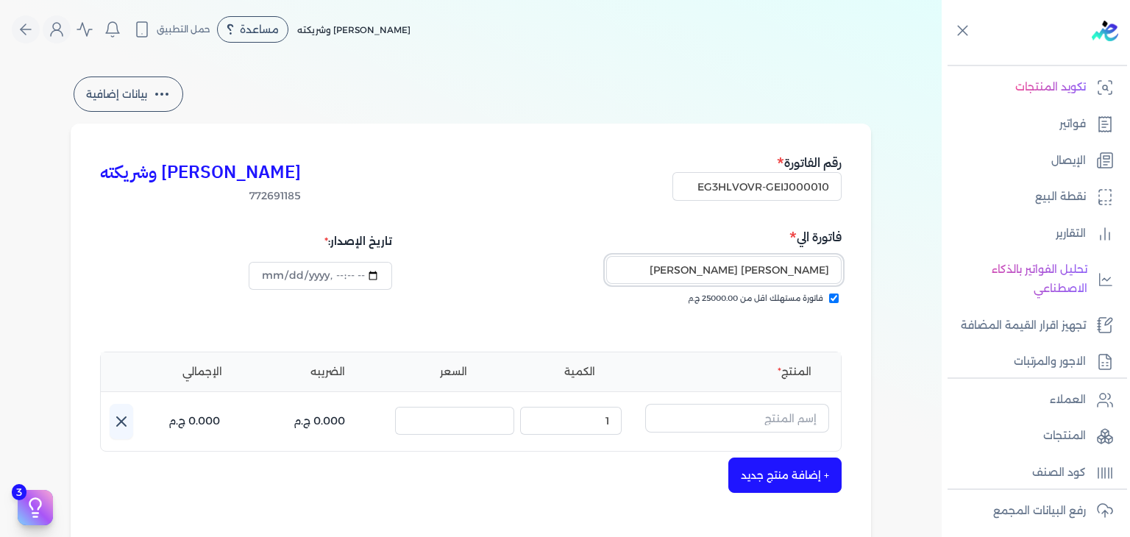
type input "[PERSON_NAME] [PERSON_NAME]"
click at [742, 416] on input "text" at bounding box center [737, 418] width 184 height 28
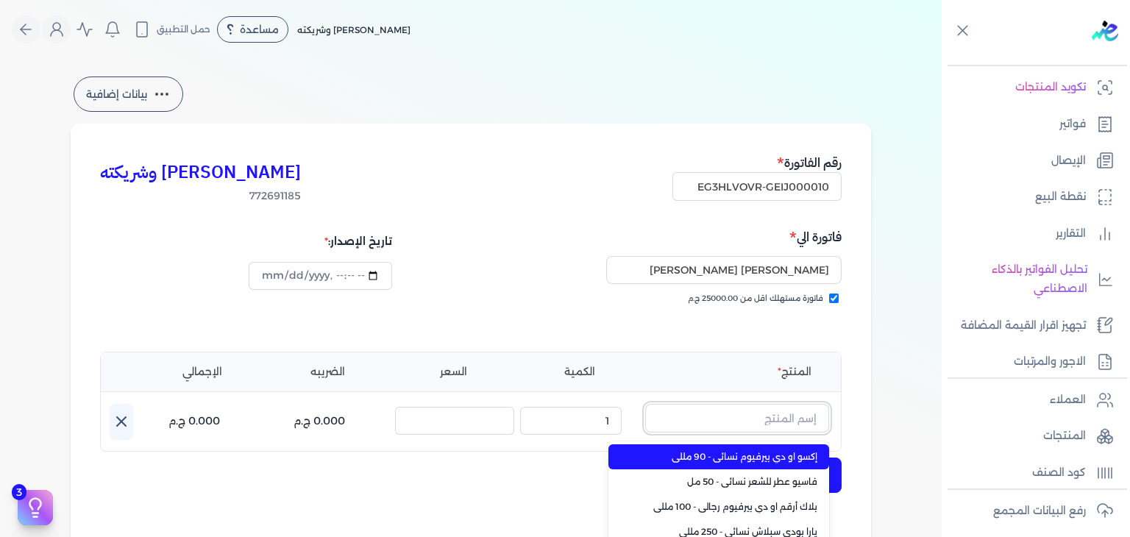
paste input "ميموريس او دي تواليت رجالي - 100 مللي"
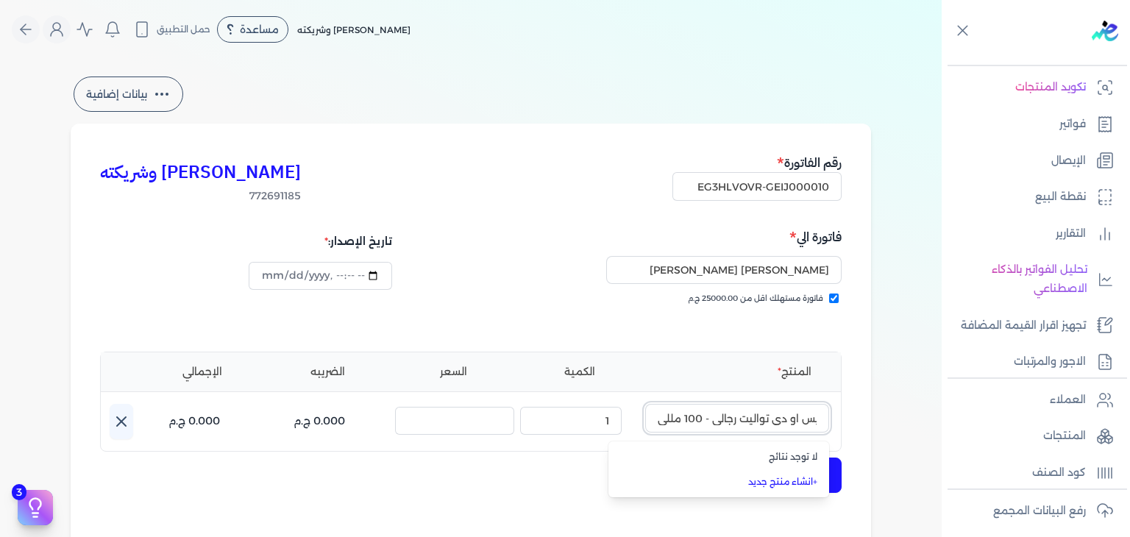
type input "ميموريس او دي تواليت رجالي - 100 مللي"
click at [800, 489] on li "+ انشاء منتج جديد" at bounding box center [719, 482] width 221 height 25
click at [800, 422] on input "text" at bounding box center [737, 418] width 184 height 28
paste input "ميموريس او دي تواليت رجالي - 100 مللي"
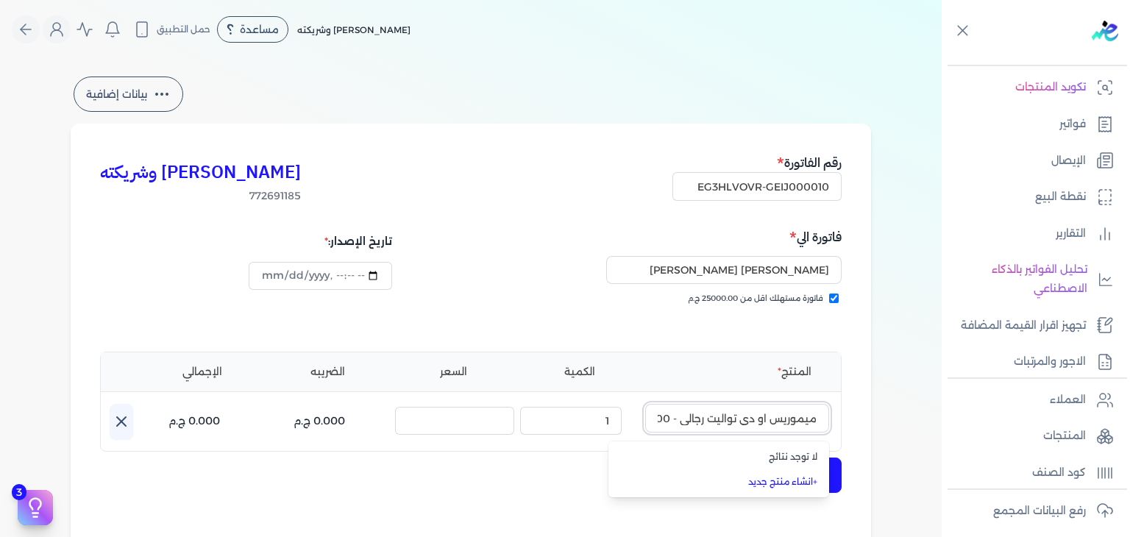
scroll to position [0, -33]
type input "ميموريس او دي تواليت رجالي - 100 مللي"
click at [789, 480] on link "+ انشاء منتج جديد" at bounding box center [728, 481] width 180 height 13
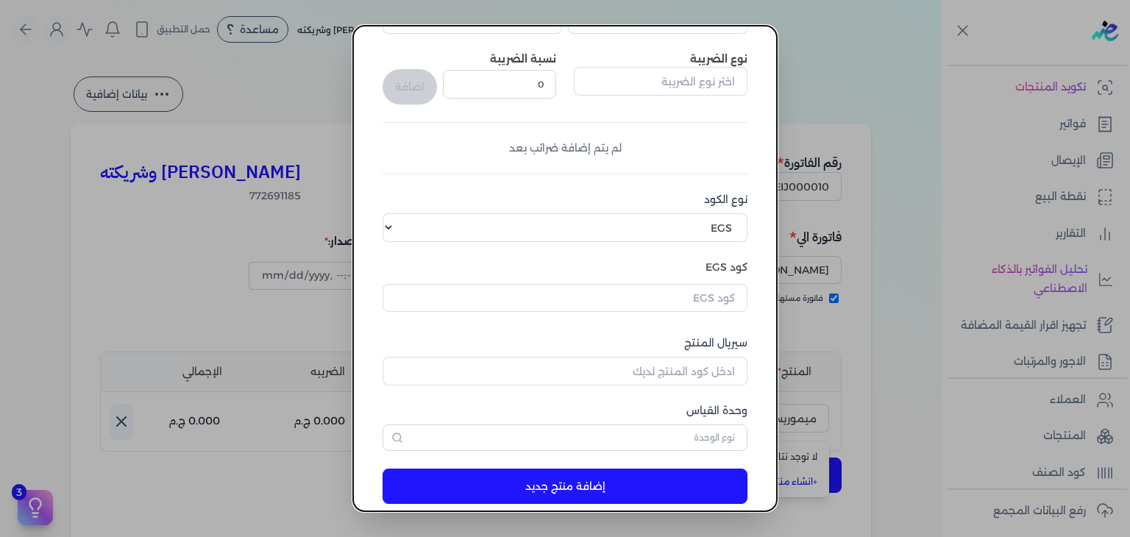
scroll to position [225, 0]
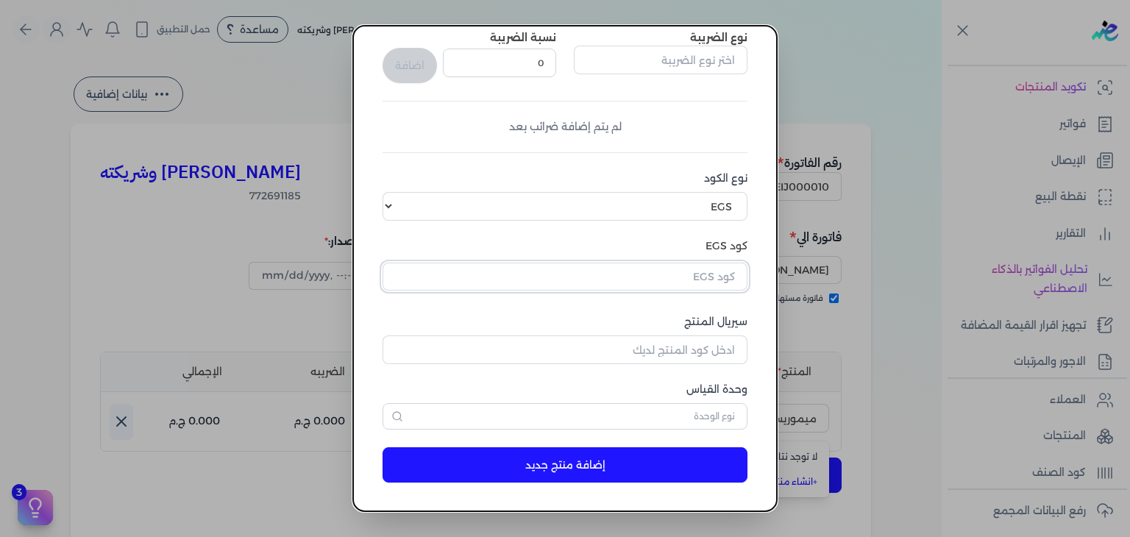
click at [715, 280] on input "text" at bounding box center [565, 277] width 365 height 28
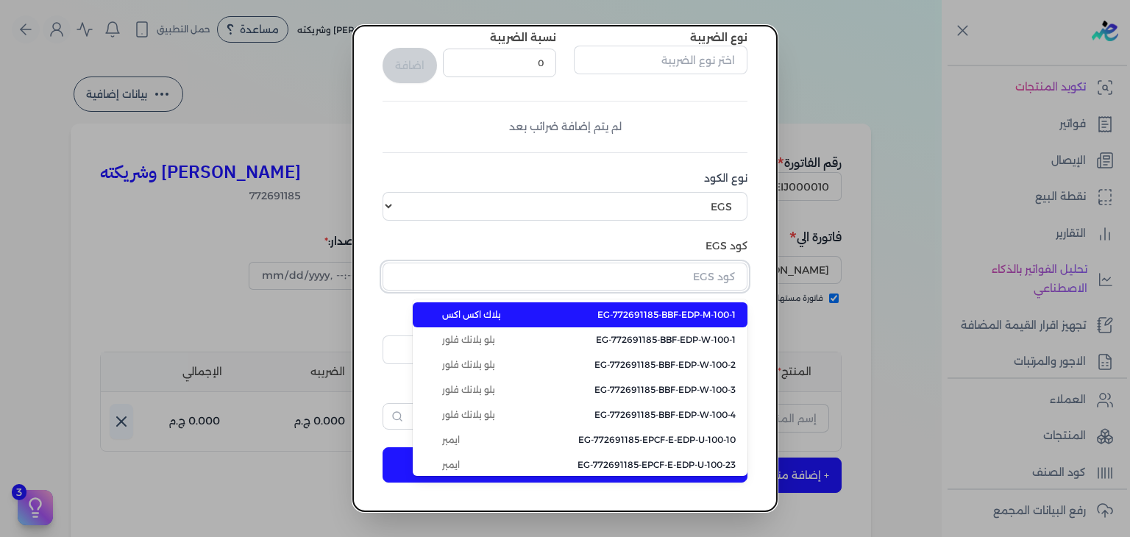
paste input "EG-772691185-EPCF-E-EDT-M-100-6"
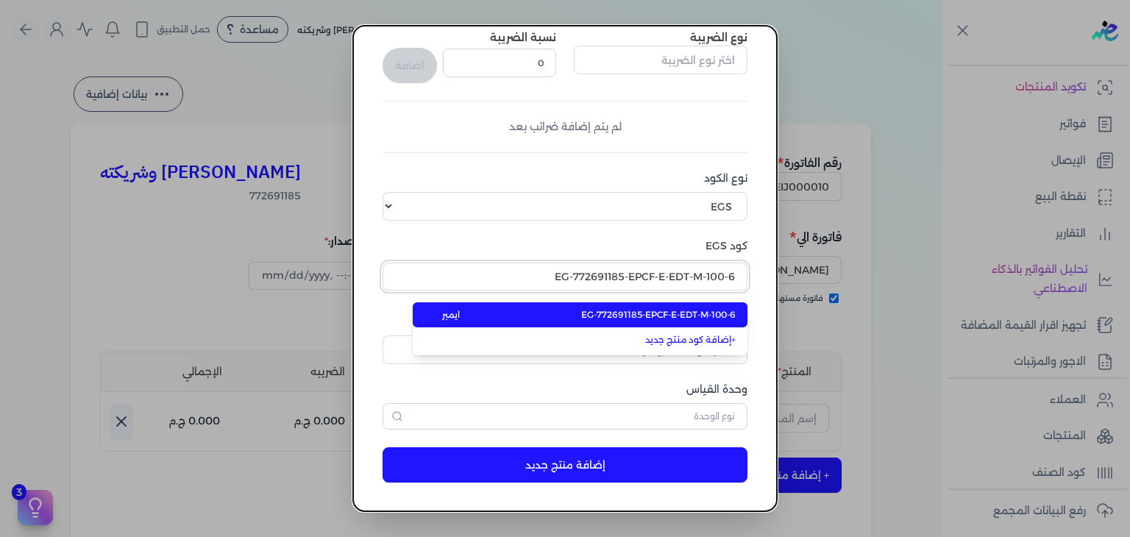
type input "EG-772691185-EPCF-E-EDT-M-100-6"
click at [701, 318] on span "EG-772691185-EPCF-E-EDT-M-100-6" at bounding box center [658, 314] width 155 height 13
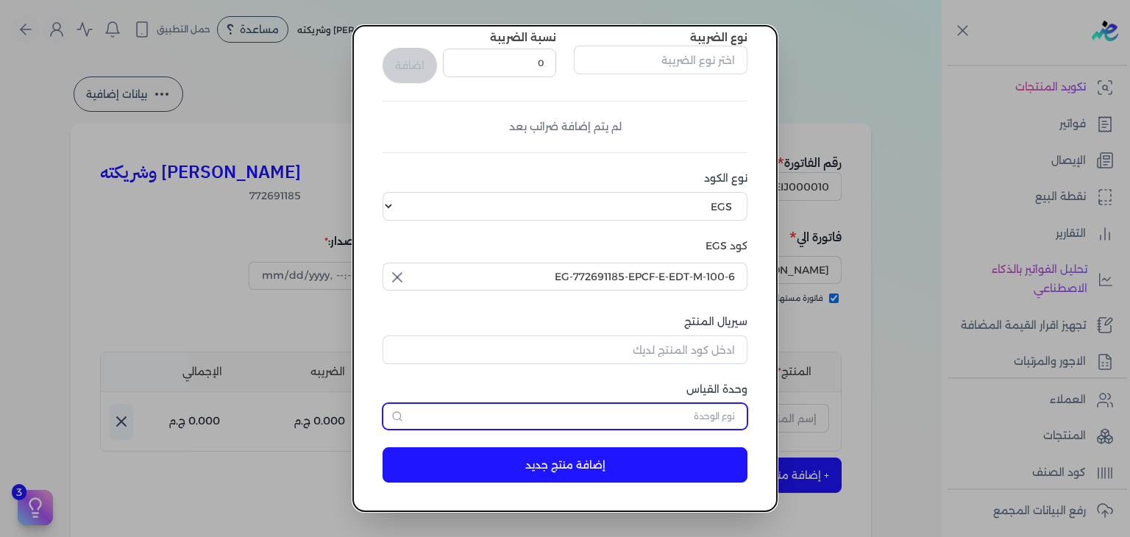
click at [689, 408] on input "text" at bounding box center [565, 416] width 365 height 26
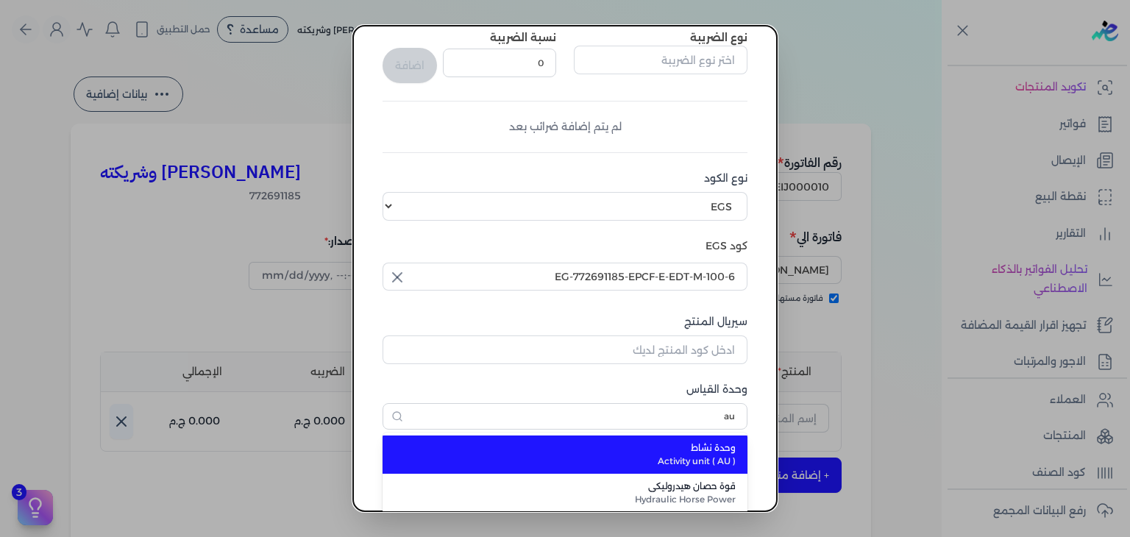
click at [662, 445] on span "وحدة نشاط" at bounding box center [574, 448] width 324 height 13
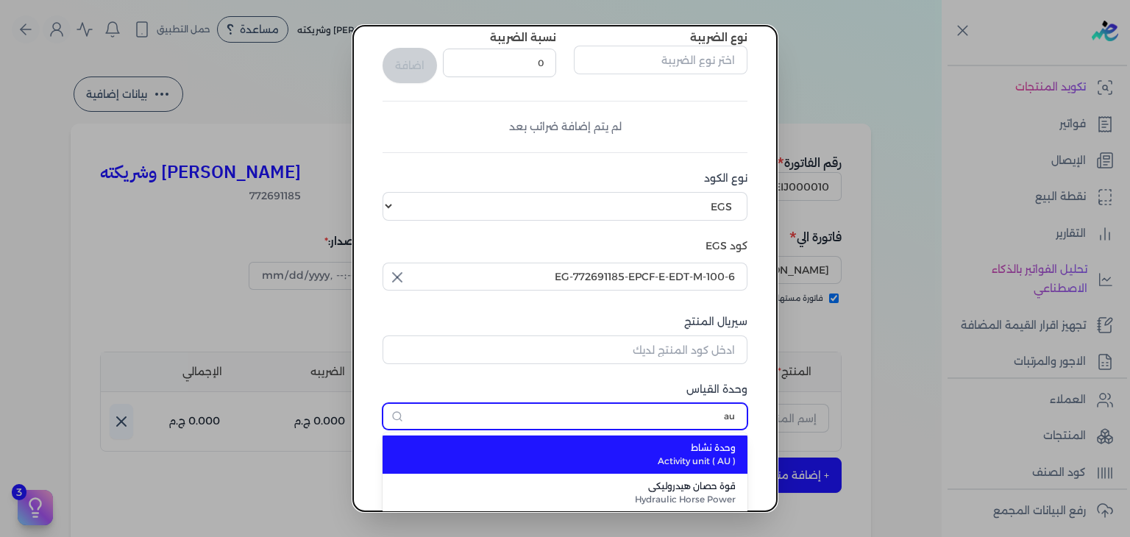
type input "وحدة نشاط"
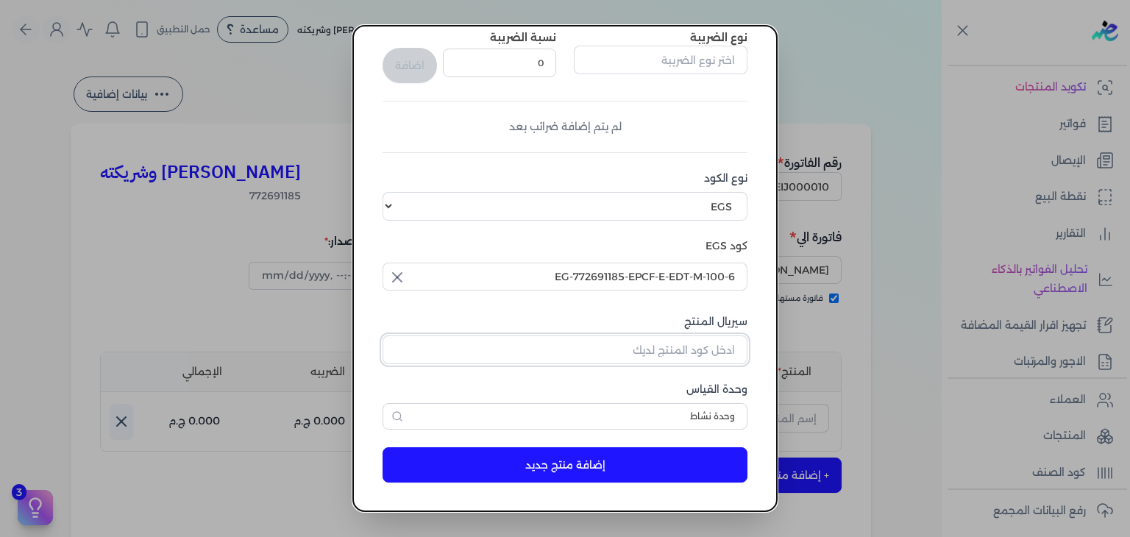
click at [716, 358] on input "سيريال المنتج" at bounding box center [565, 350] width 365 height 28
paste input "Z26178C79D76A1E2C1000Z-1"
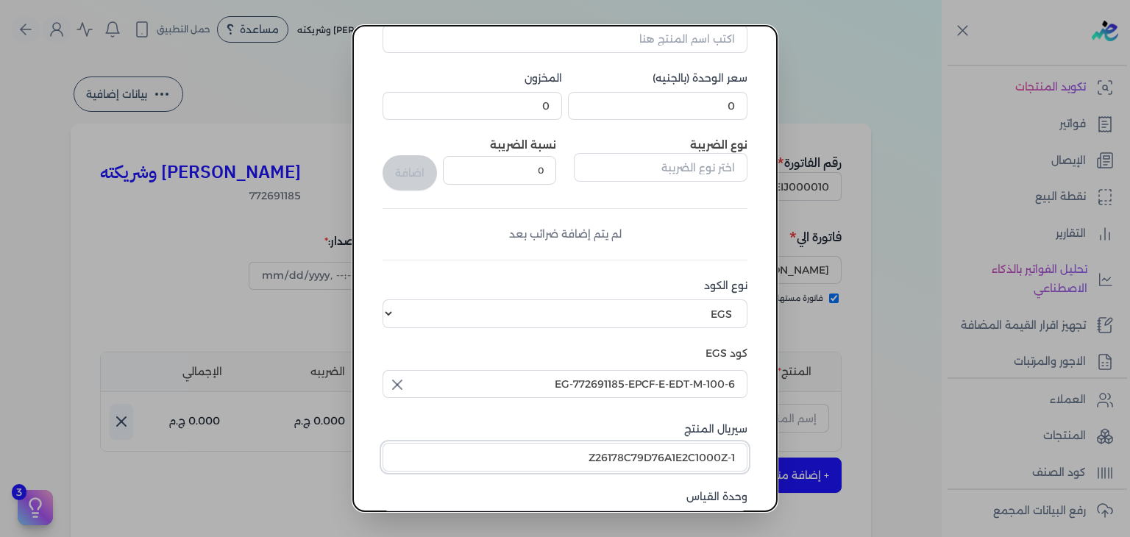
scroll to position [0, 0]
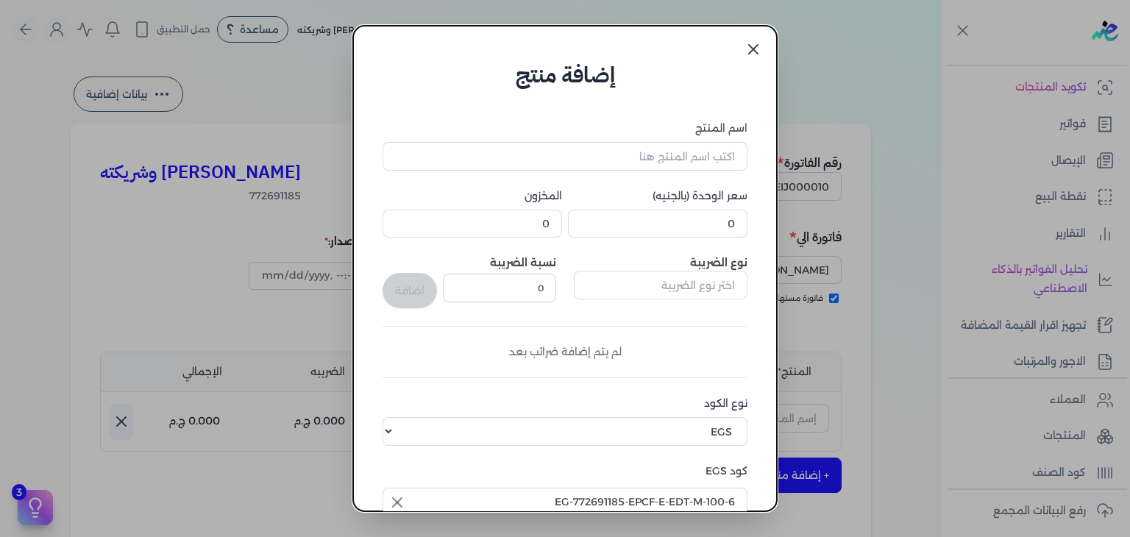
type input "Z26178C79D76A1E2C1000Z-1"
click at [704, 217] on input "0" at bounding box center [658, 224] width 180 height 28
type input "1074"
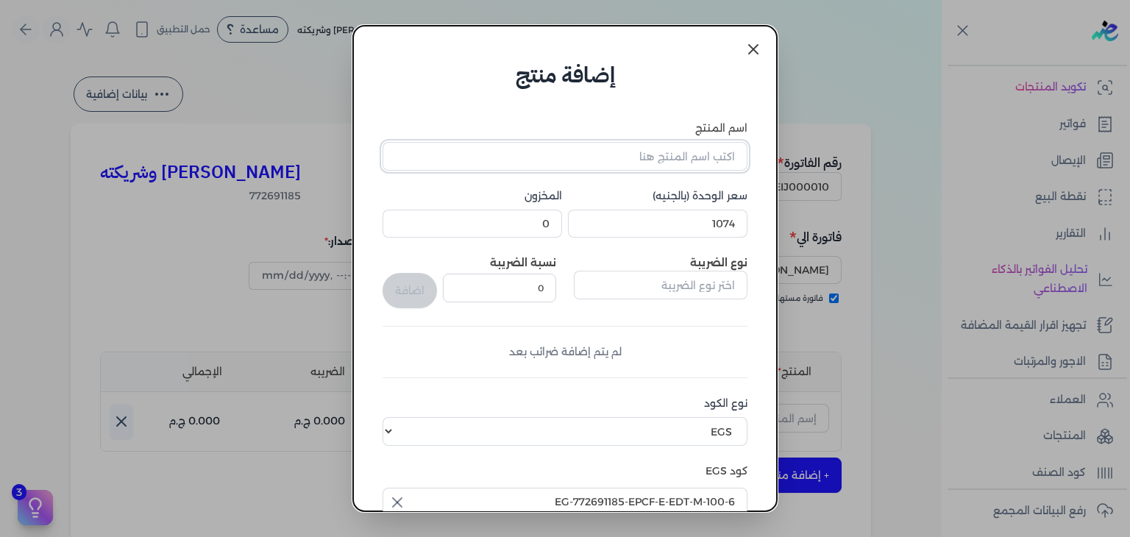
click at [604, 154] on input "اسم المنتج" at bounding box center [565, 156] width 365 height 28
paste input "ميموريس او دي تواليت رجالي - 100 مللي"
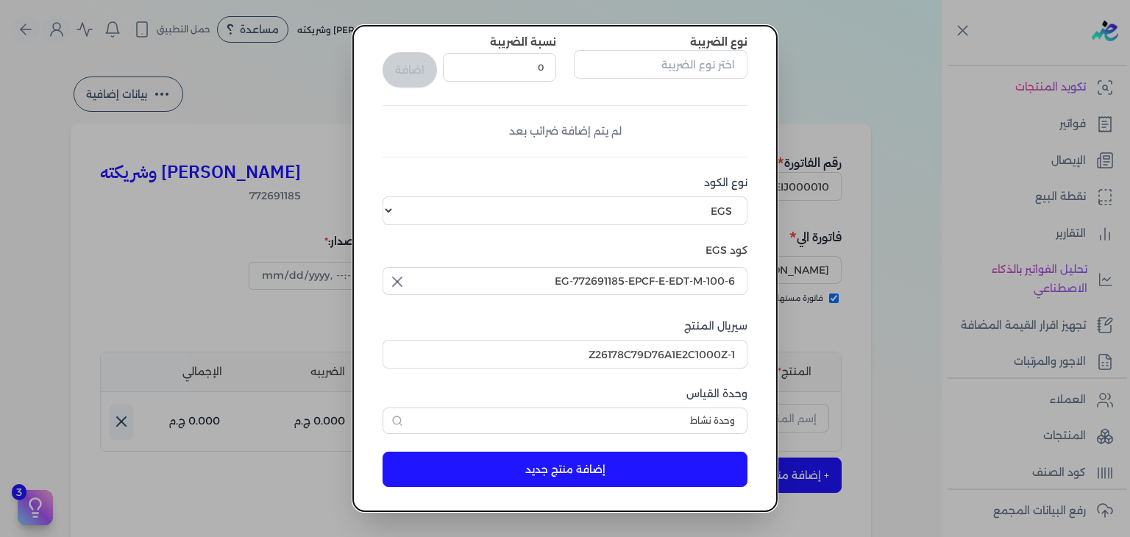
scroll to position [225, 0]
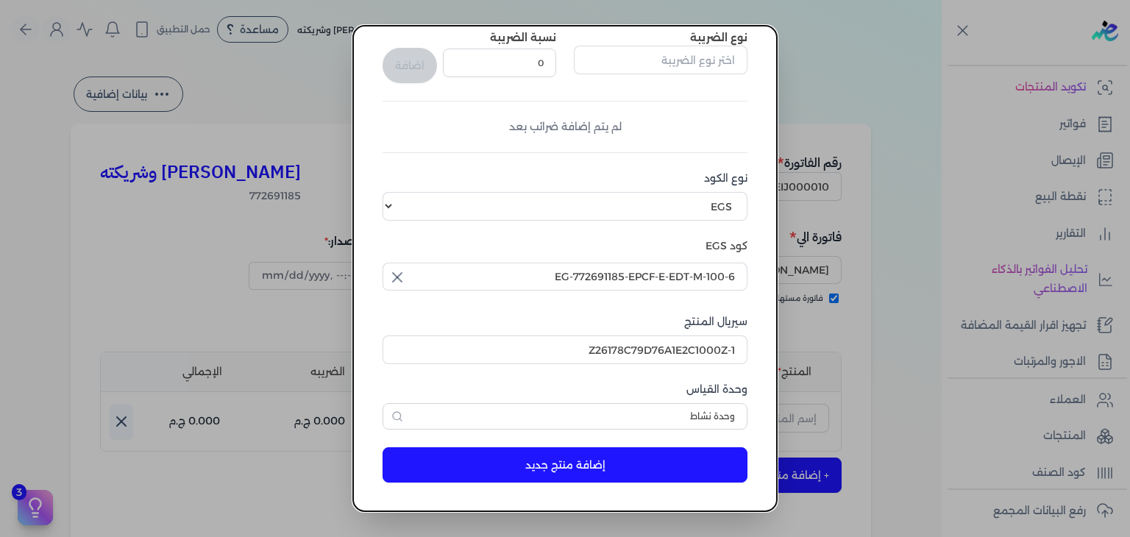
type input "ميموريس او دي تواليت رجالي - 100 مللي"
click at [676, 450] on button "إضافة منتج جديد" at bounding box center [565, 464] width 365 height 35
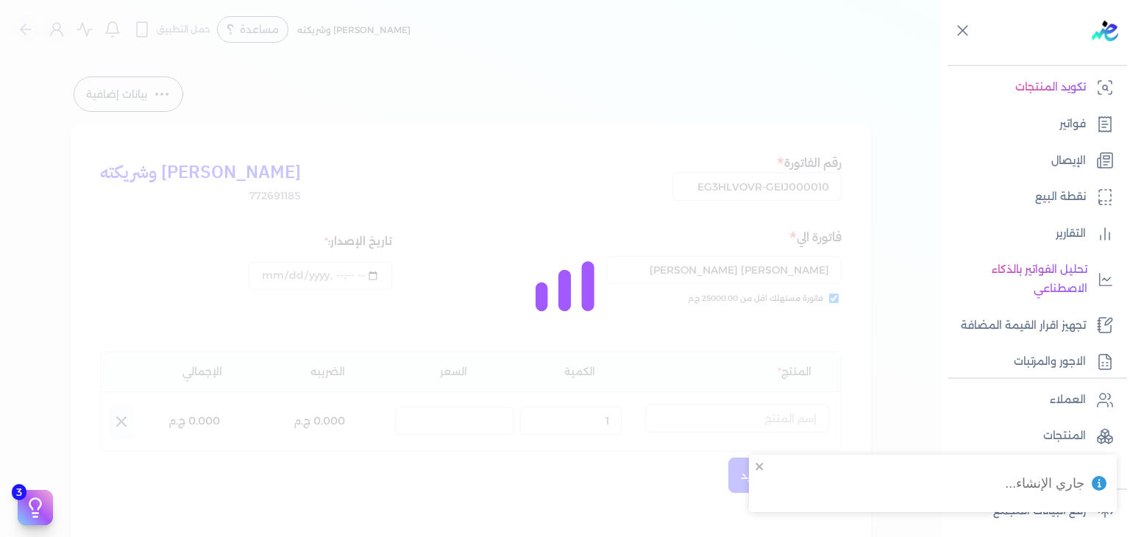
select select "EGS"
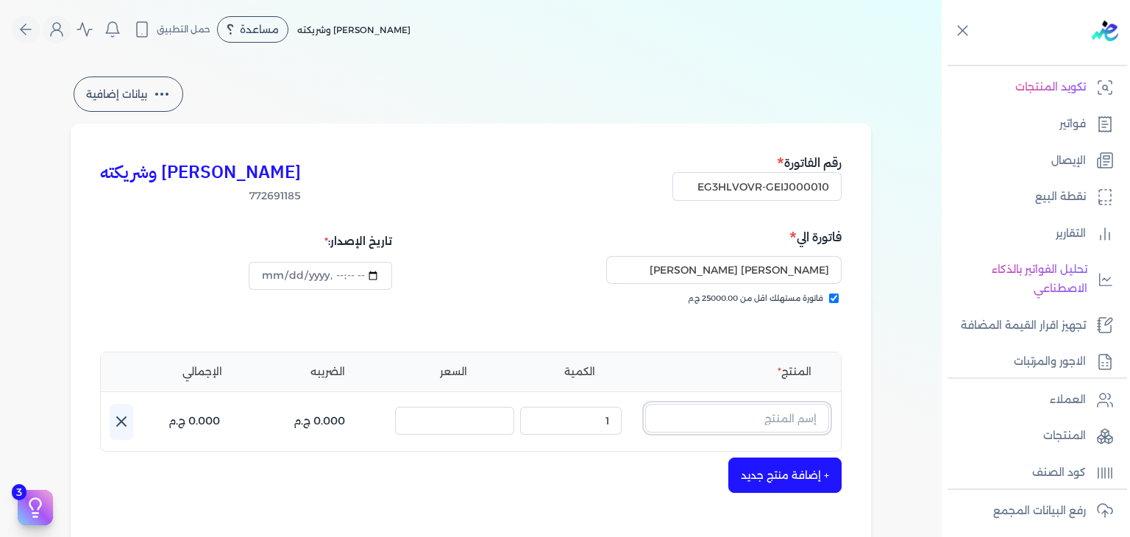
click at [732, 422] on input "text" at bounding box center [737, 418] width 184 height 28
paste input "ميموريس او دي تواليت رجالي - 100 مللي"
type input "ميموريس او دي تواليت رجالي - 100 مللي"
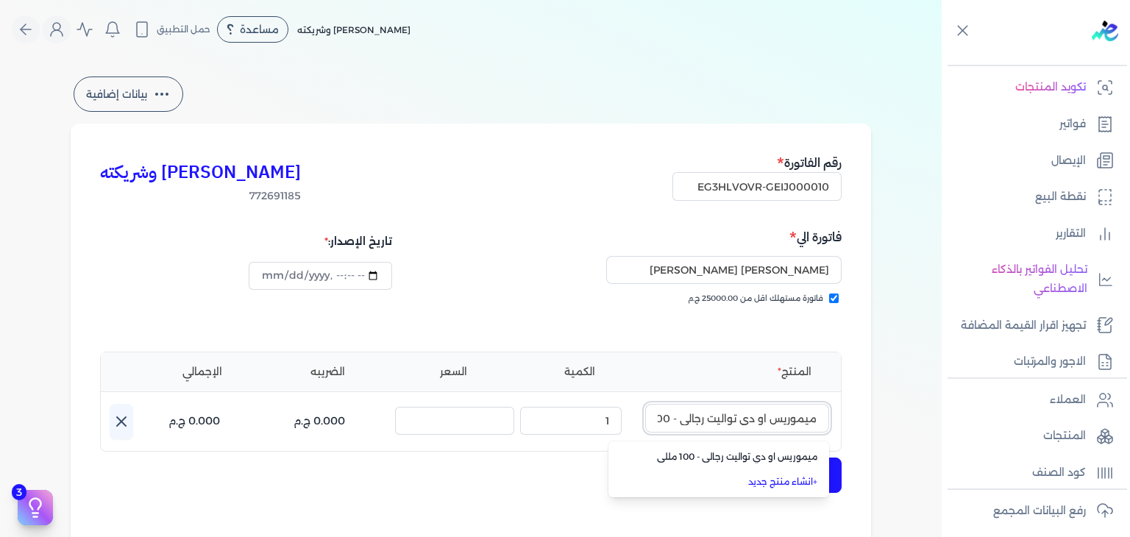
scroll to position [0, -30]
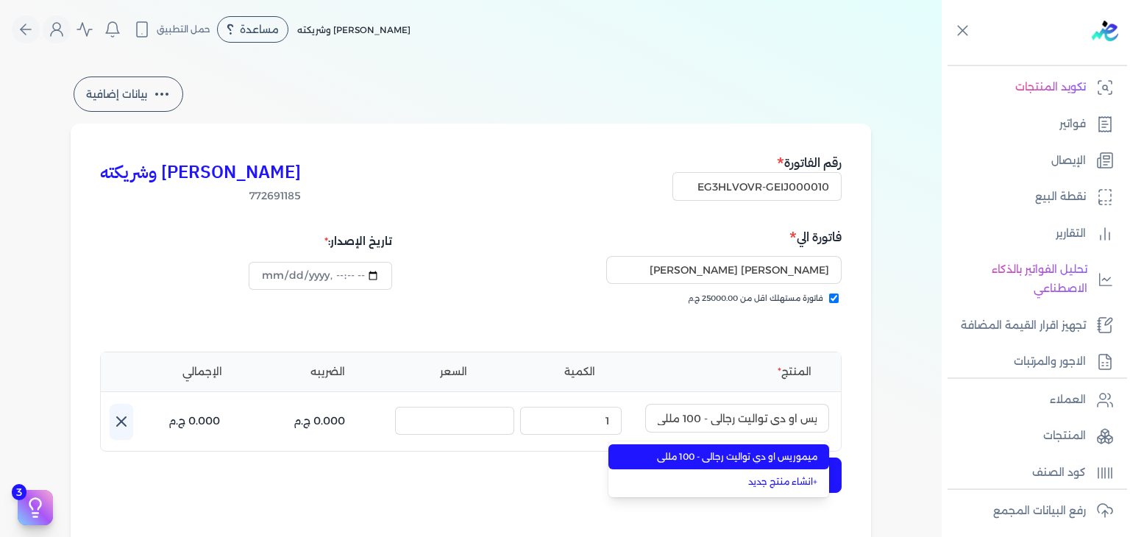
click at [807, 454] on span "ميموريس او دي تواليت رجالي - 100 مللي" at bounding box center [728, 456] width 180 height 13
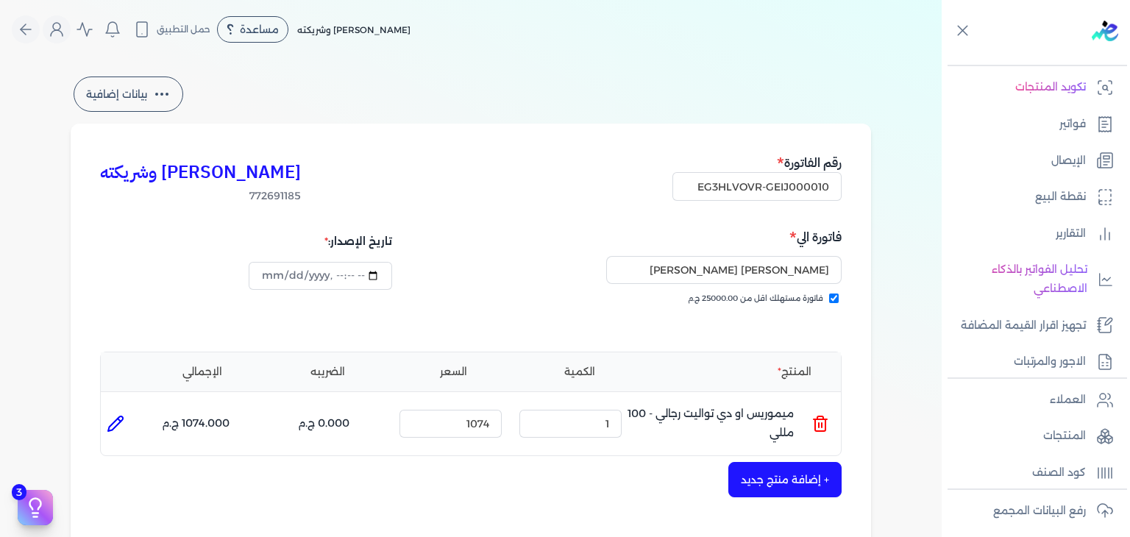
scroll to position [294, 0]
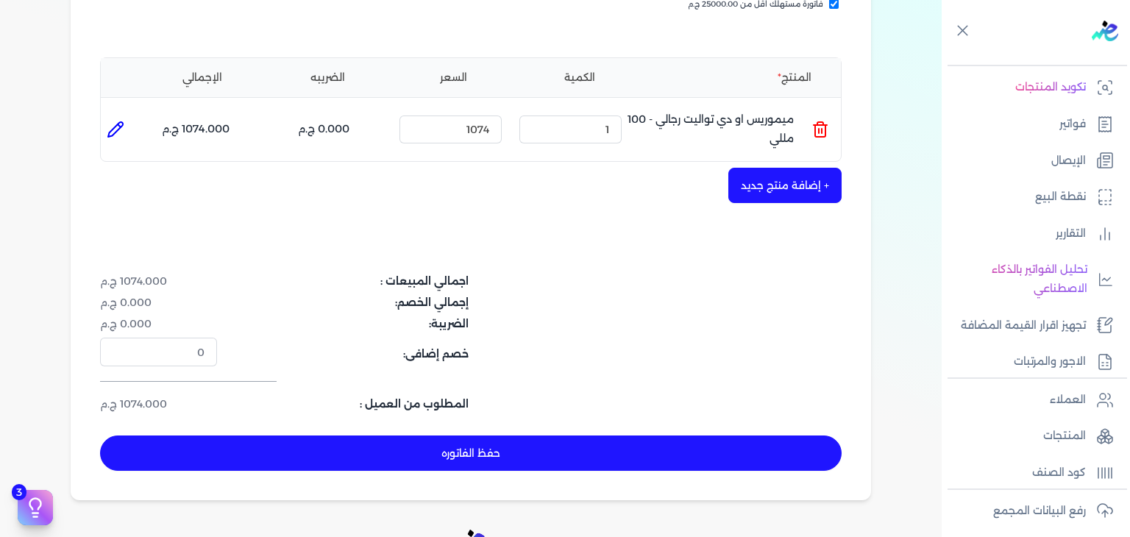
click at [629, 443] on button "حفظ الفاتوره" at bounding box center [471, 453] width 742 height 35
type input "[DATE]"
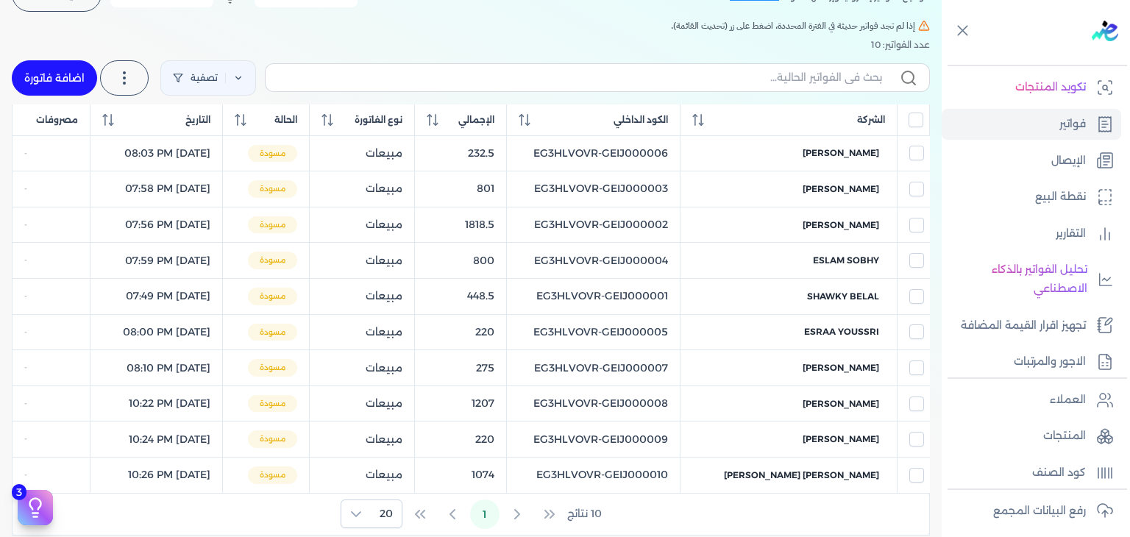
scroll to position [59, 0]
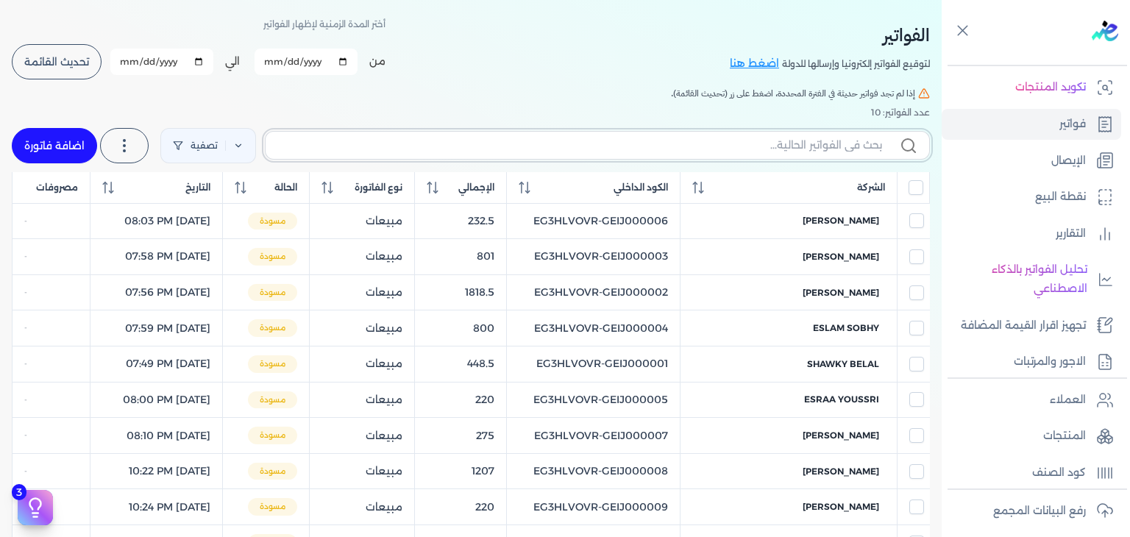
click at [837, 139] on input "text" at bounding box center [579, 145] width 605 height 15
click at [809, 142] on input "text" at bounding box center [579, 145] width 605 height 15
paste input "EG3HLVOVR-GEIJ000010"
type input "EG3HLVOVR-GEIJ000010"
checkbox input "false"
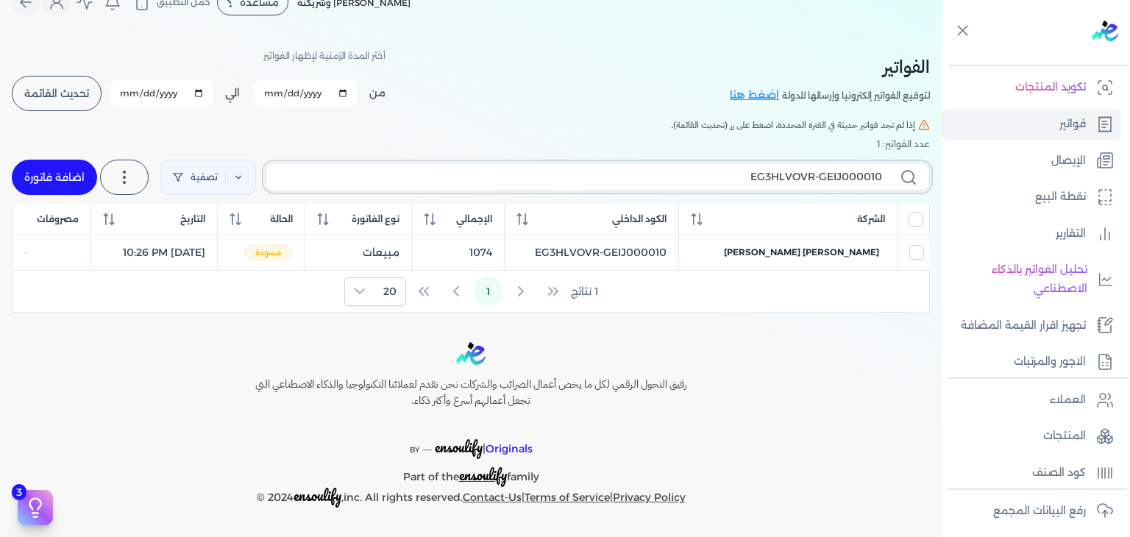
scroll to position [25, 0]
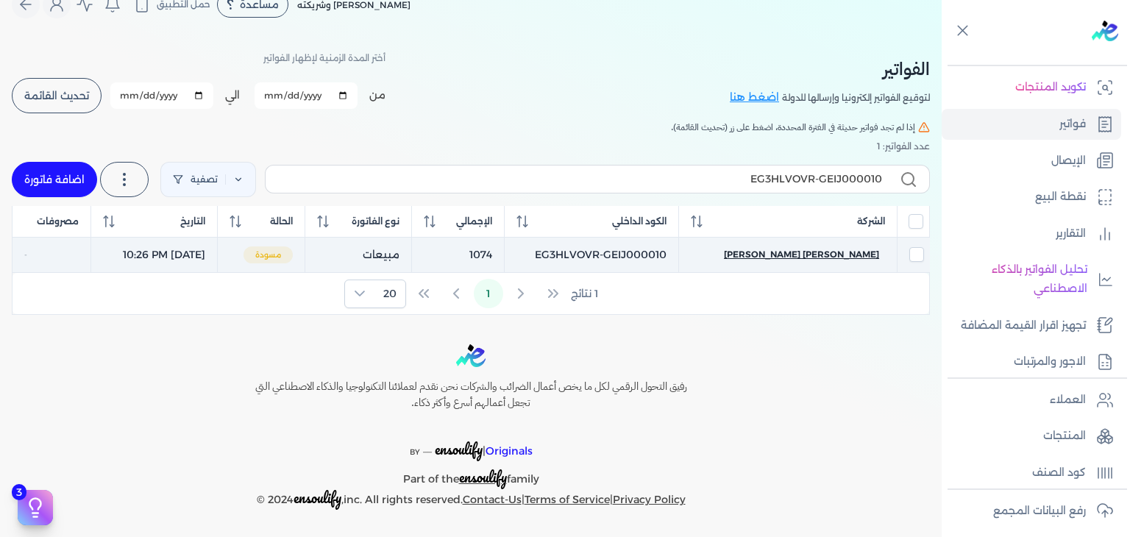
click at [847, 248] on span "[PERSON_NAME] [PERSON_NAME]" at bounding box center [801, 254] width 155 height 13
select select "EGP"
select select "B"
select select "EGS"
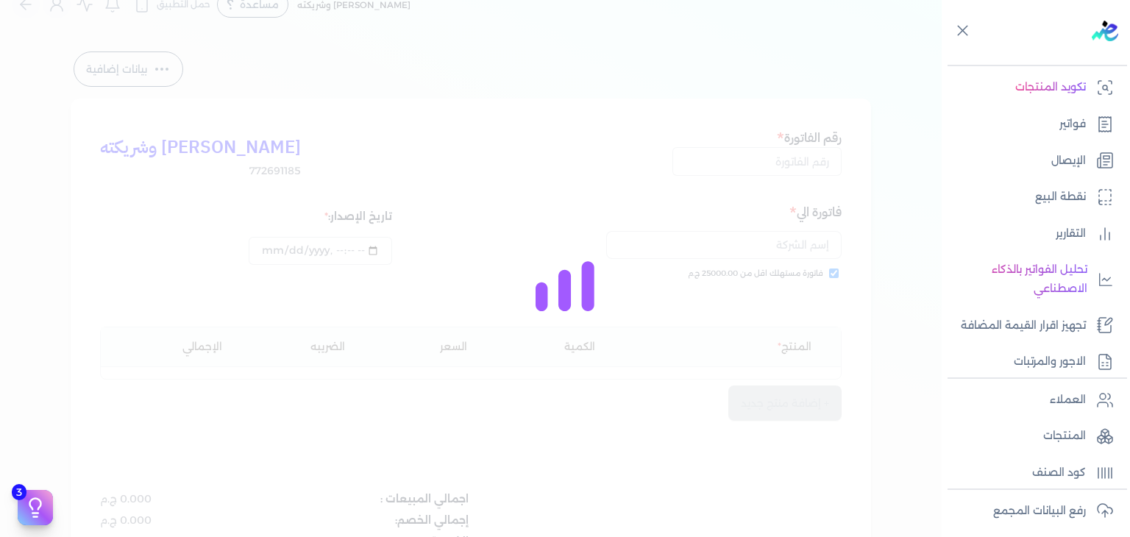
type input "EG3HLVOVR-GEIJ000010"
checkbox input "true"
type input "[DATE]T22:26:32"
type input "[DATE]"
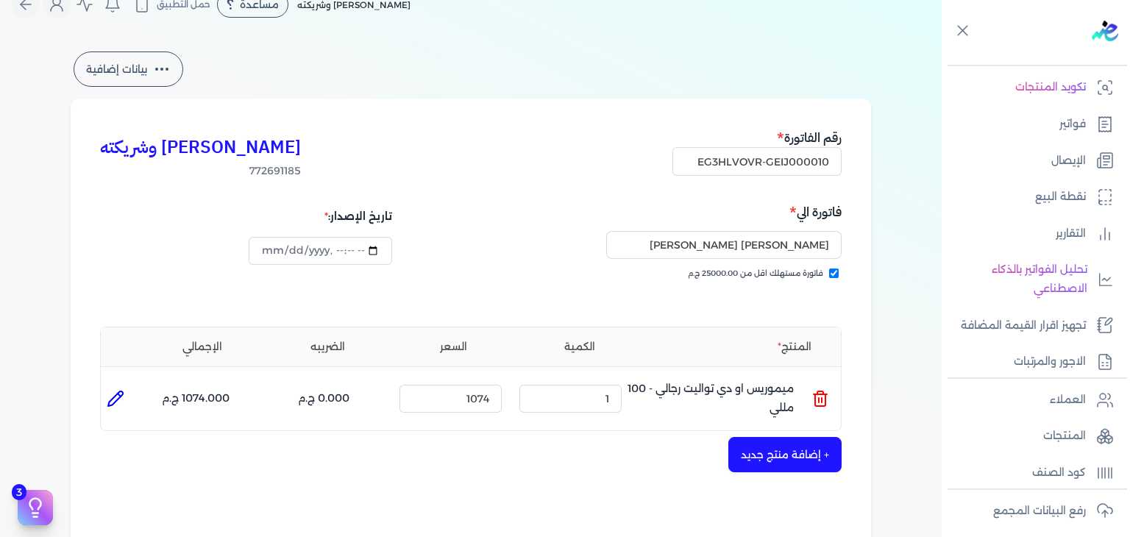
scroll to position [393, 0]
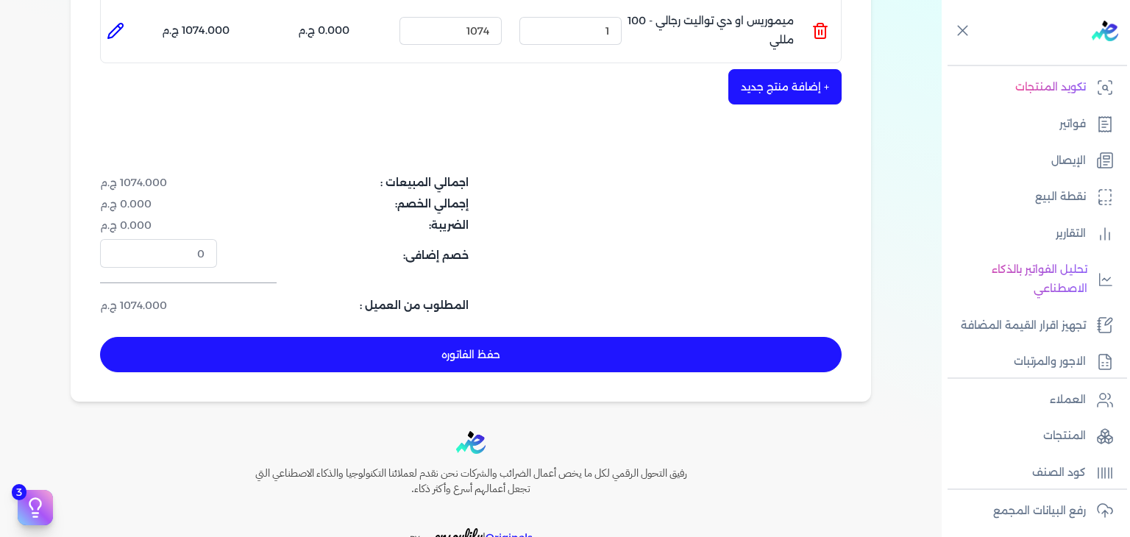
click at [604, 360] on button "حفظ الفاتوره" at bounding box center [471, 354] width 742 height 35
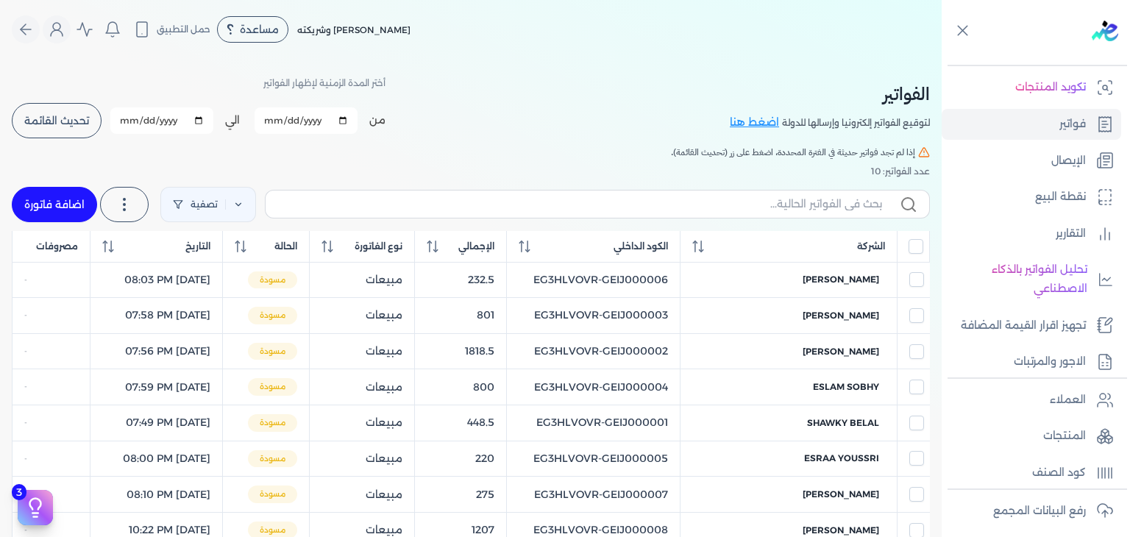
click at [82, 191] on link "اضافة فاتورة" at bounding box center [54, 204] width 85 height 35
select select "EGP"
select select "B"
select select "EGS"
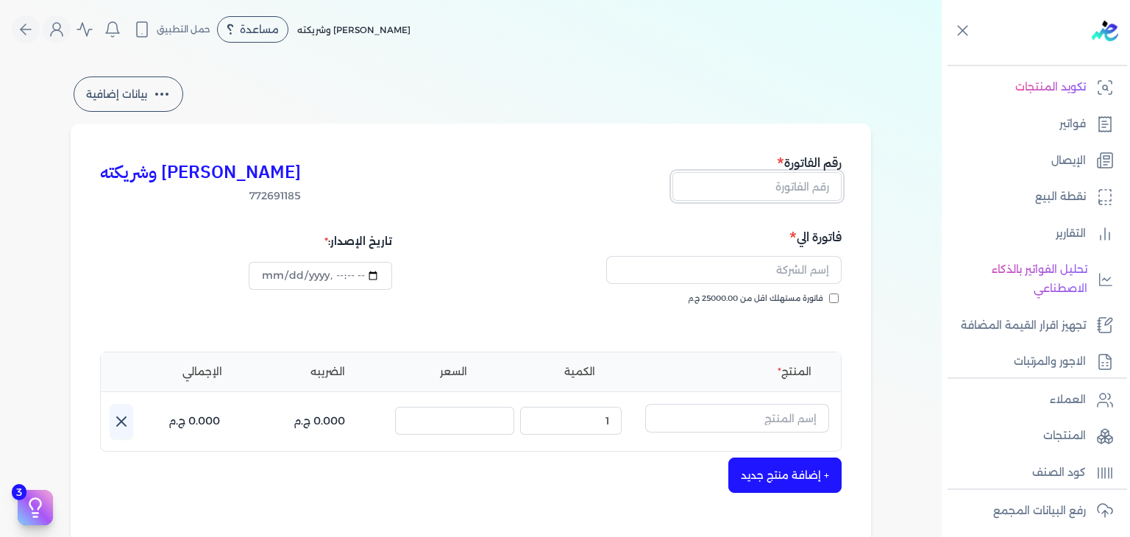
click at [801, 184] on input "text" at bounding box center [757, 186] width 169 height 28
paste input "EG3HLVOVR-GEIJ000011"
type input "EG3HLVOVR-GEIJ000011"
click at [838, 296] on input "فاتورة مستهلك اقل من 25000.00 ج.م" at bounding box center [834, 299] width 10 height 10
checkbox input "true"
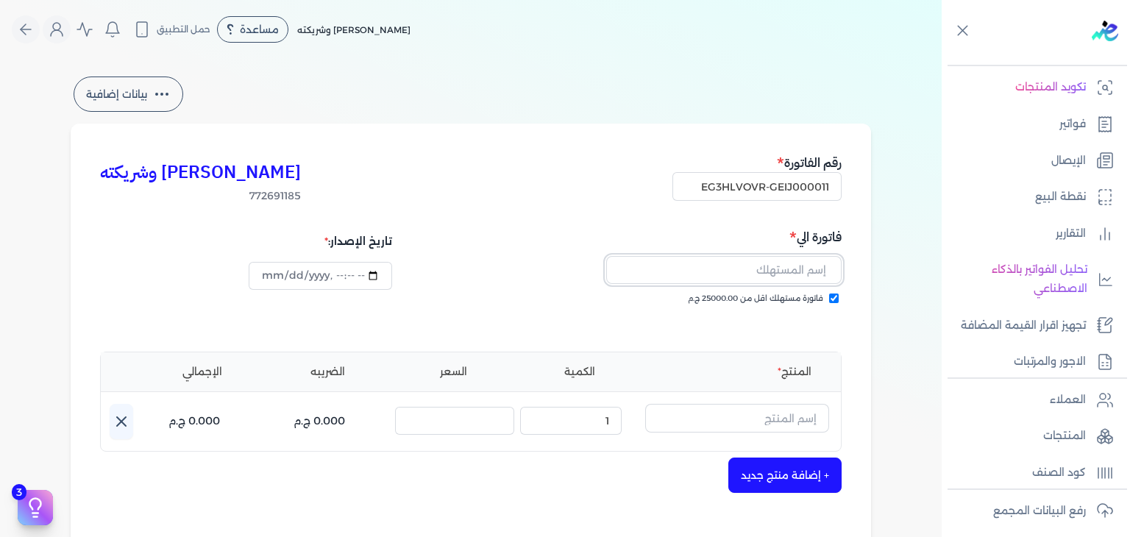
click at [796, 269] on input "text" at bounding box center [723, 270] width 235 height 28
paste input "HODA MOKHTAR"
type input "HODA MOKHTAR"
click at [779, 420] on input "text" at bounding box center [737, 418] width 184 height 28
paste input "[PERSON_NAME] عطري منعش نسائي - 250 مللي"
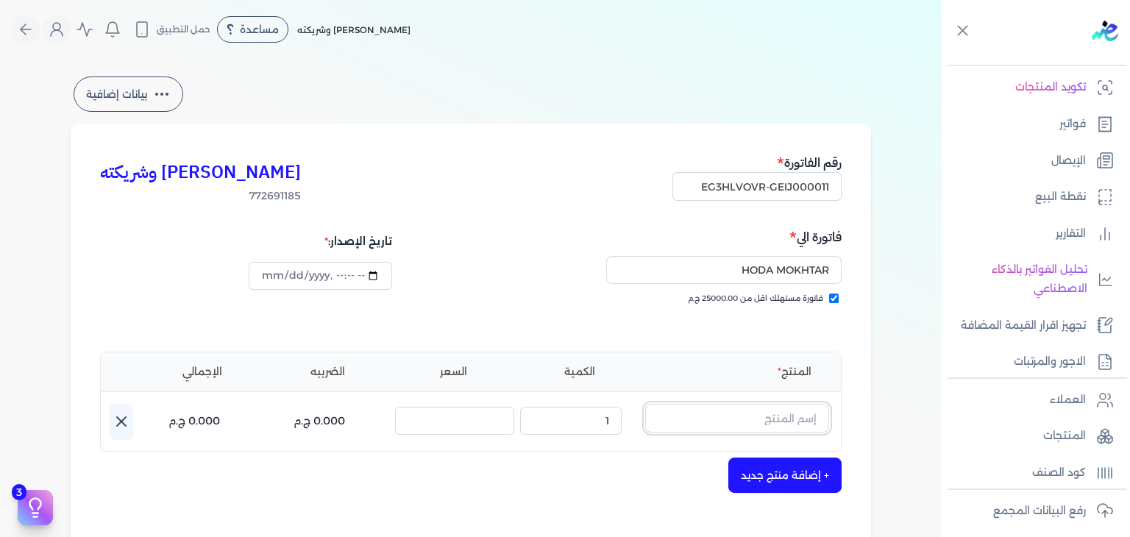
type input "[PERSON_NAME] عطري منعش نسائي - 250 مللي"
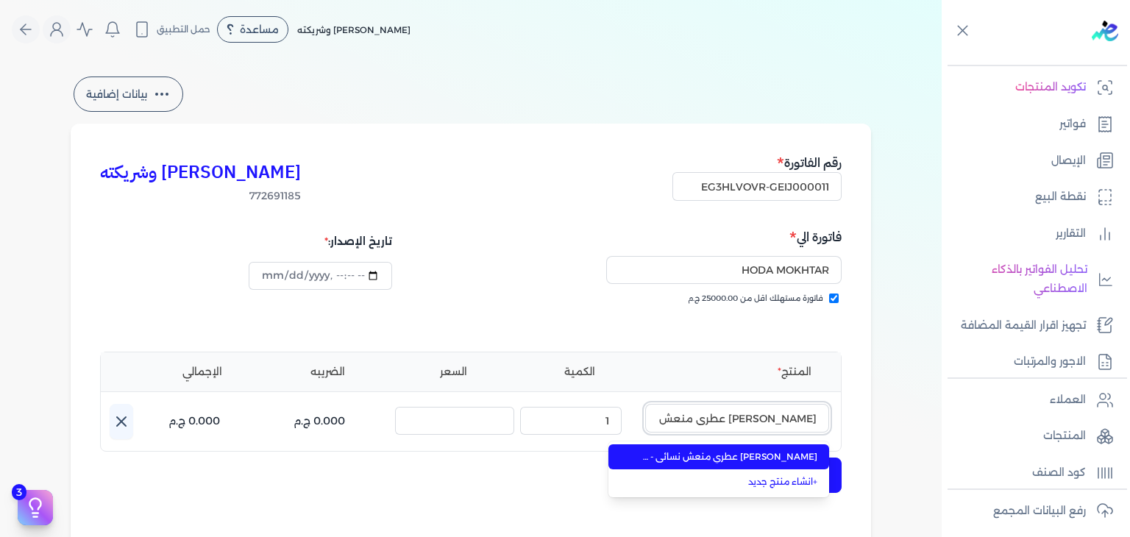
scroll to position [0, -26]
click at [773, 452] on span "[PERSON_NAME] عطري منعش نسائي - 250 مللي" at bounding box center [728, 456] width 180 height 13
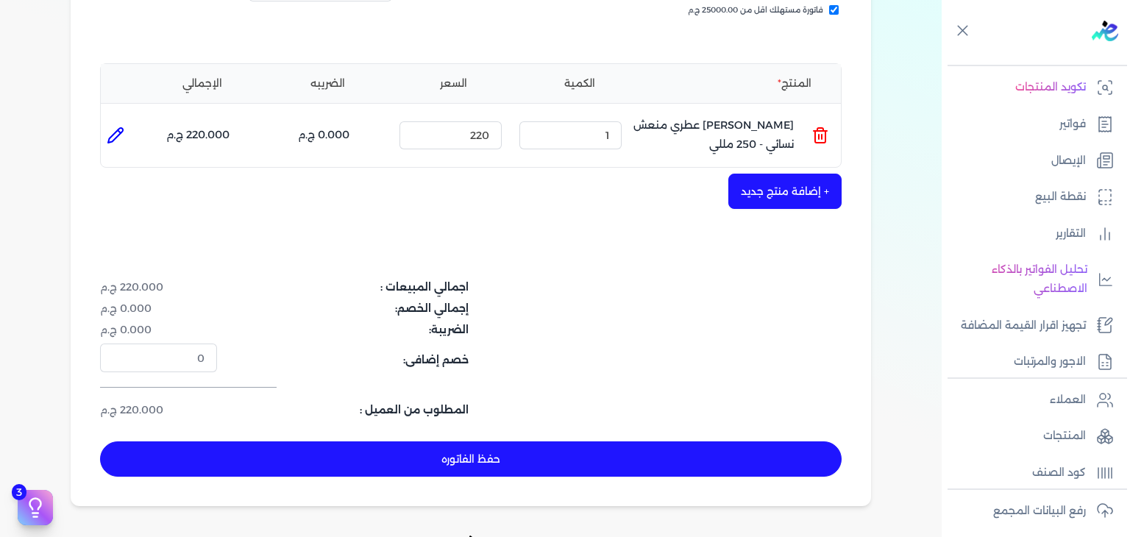
scroll to position [368, 0]
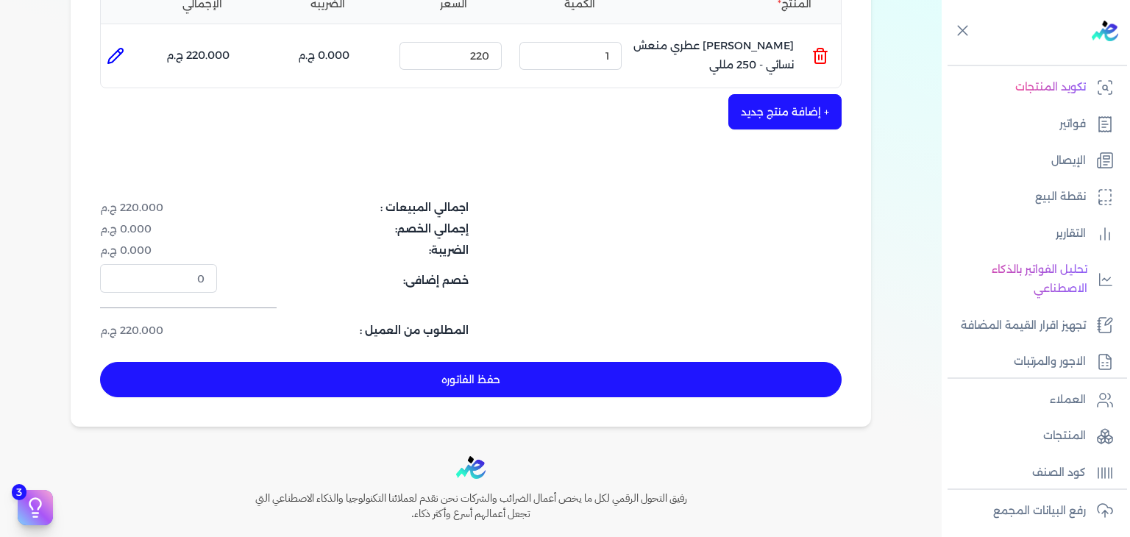
click at [547, 385] on button "حفظ الفاتوره" at bounding box center [471, 379] width 742 height 35
type input "[DATE]"
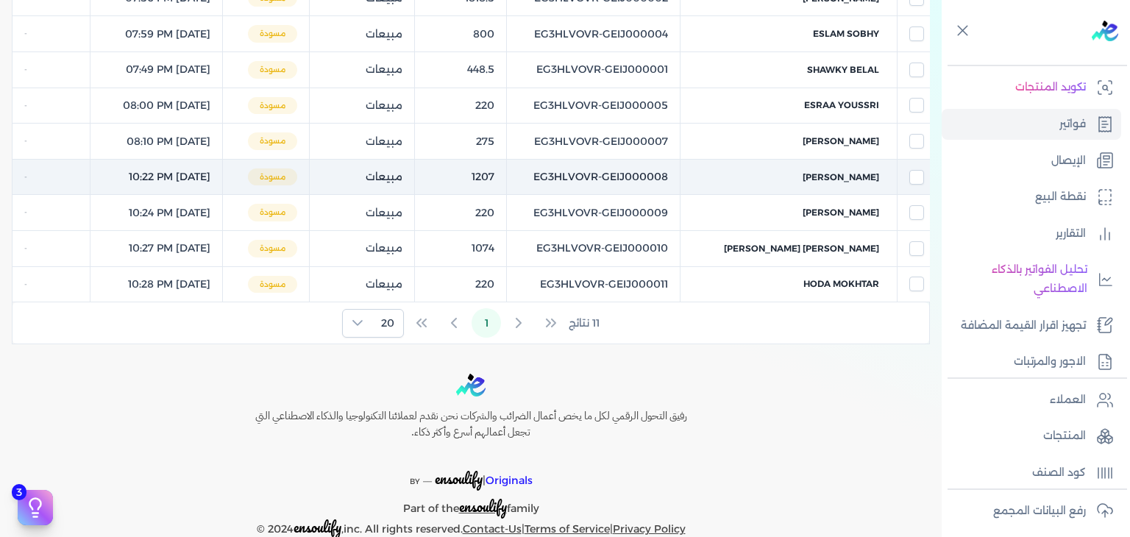
scroll to position [59, 0]
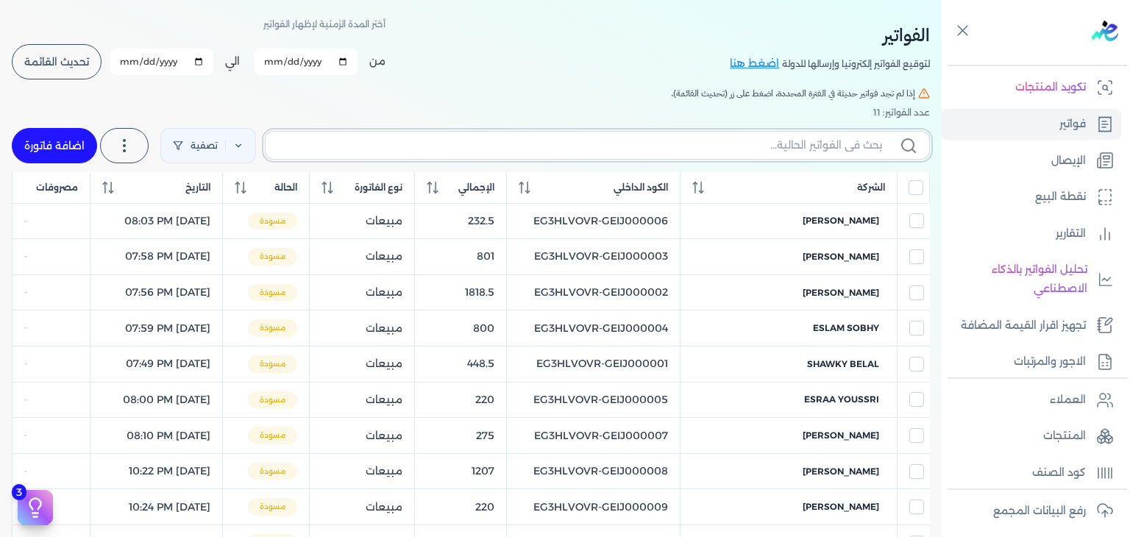
click at [772, 147] on input "text" at bounding box center [579, 145] width 605 height 15
paste input "EG3HLVOVR-GEIJ000011"
type input "EG3HLVOVR-GEIJ000011"
checkbox input "false"
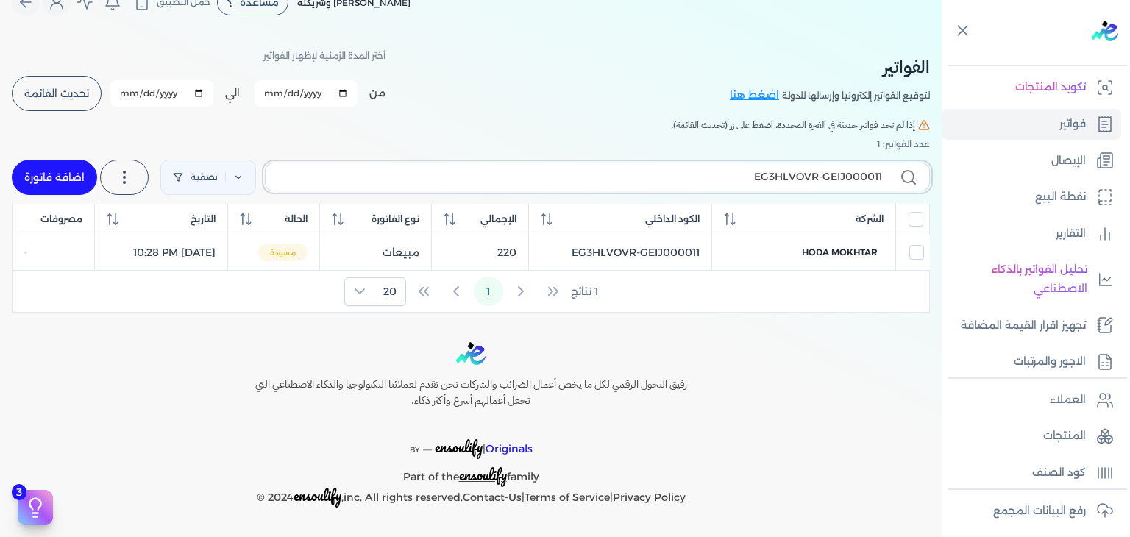
scroll to position [25, 0]
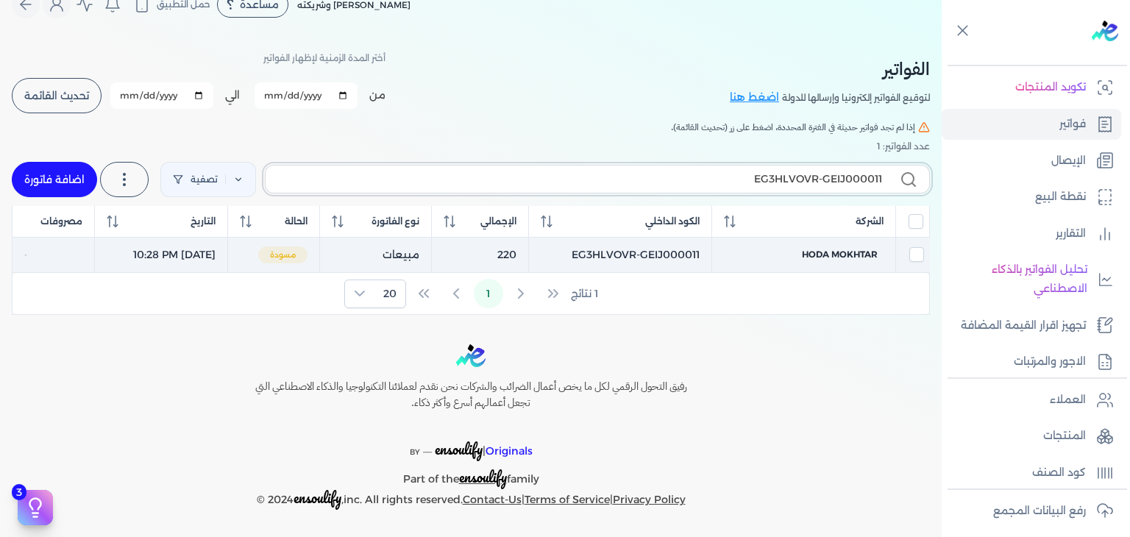
type input "EG3HLVOVR-GEIJ000011"
click at [818, 247] on td "HODA MOKHTAR" at bounding box center [803, 255] width 183 height 36
checkbox input "true"
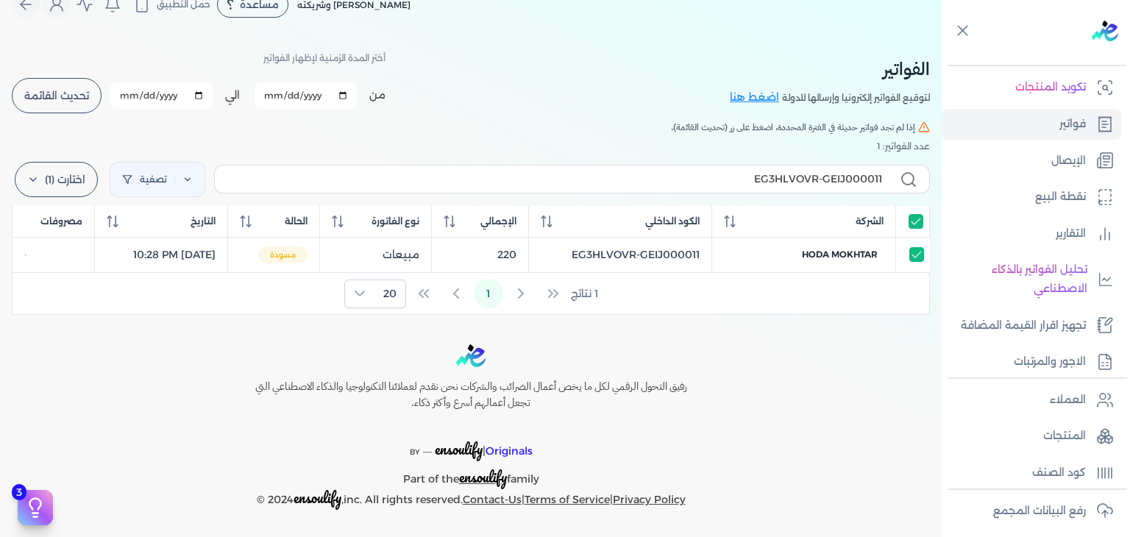
click at [907, 218] on div at bounding box center [912, 221] width 21 height 15
click at [915, 221] on input "All items selected" at bounding box center [916, 221] width 15 height 15
checkbox input "false"
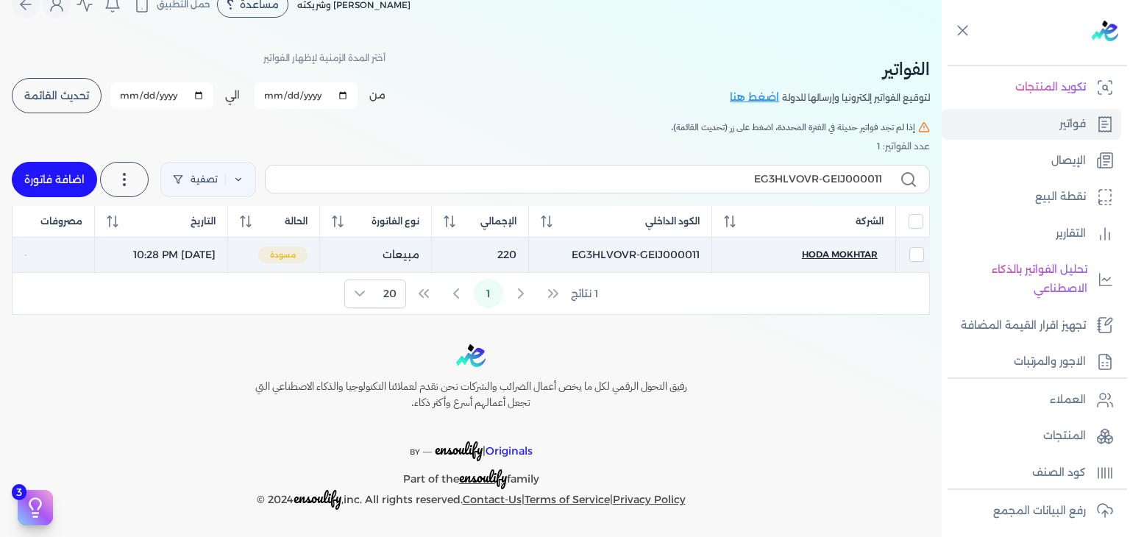
click at [857, 259] on span "HODA MOKHTAR" at bounding box center [840, 254] width 76 height 13
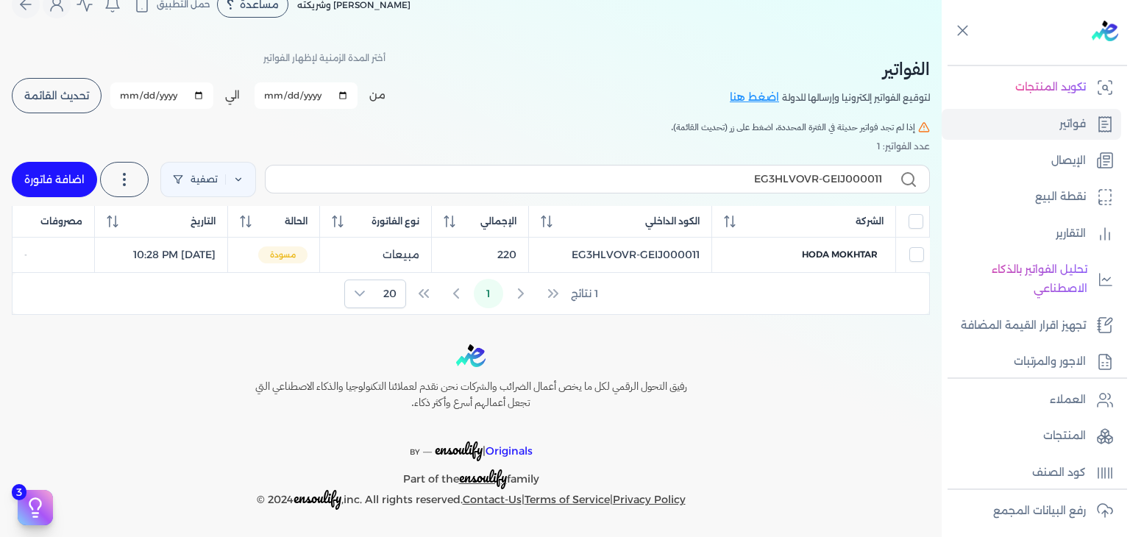
select select "EGP"
select select "B"
select select "EGS"
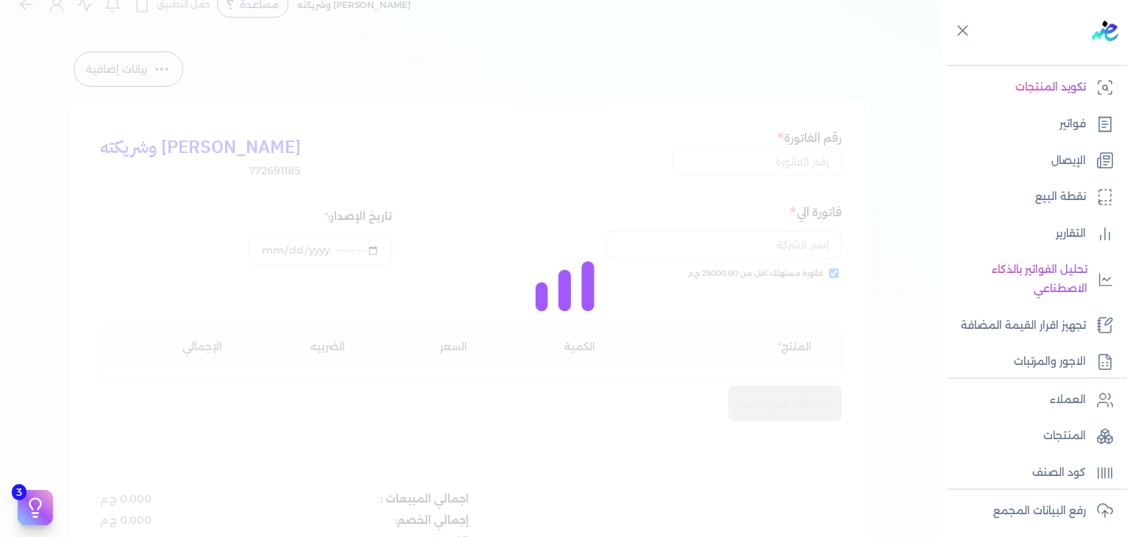
type input "EG3HLVOVR-GEIJ000011"
checkbox input "true"
type input "[DATE]T22:28:26"
type input "[DATE]"
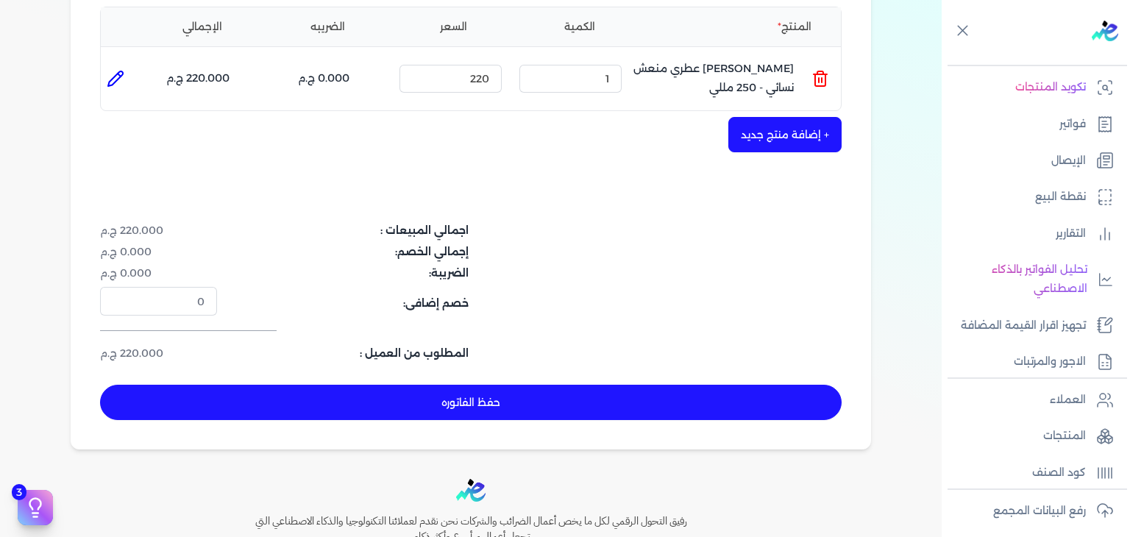
scroll to position [467, 0]
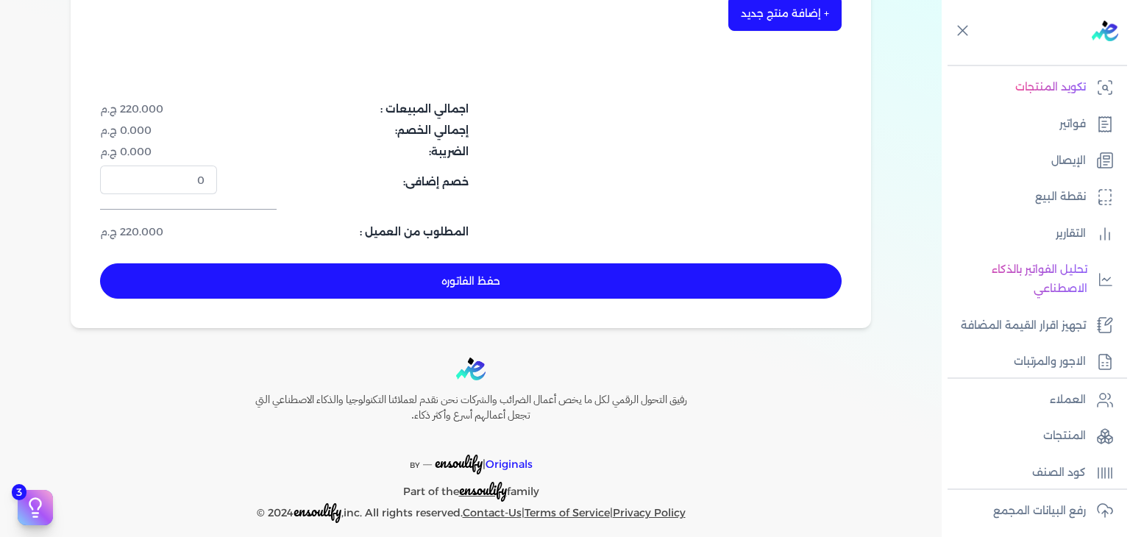
click at [550, 273] on button "حفظ الفاتوره" at bounding box center [471, 280] width 742 height 35
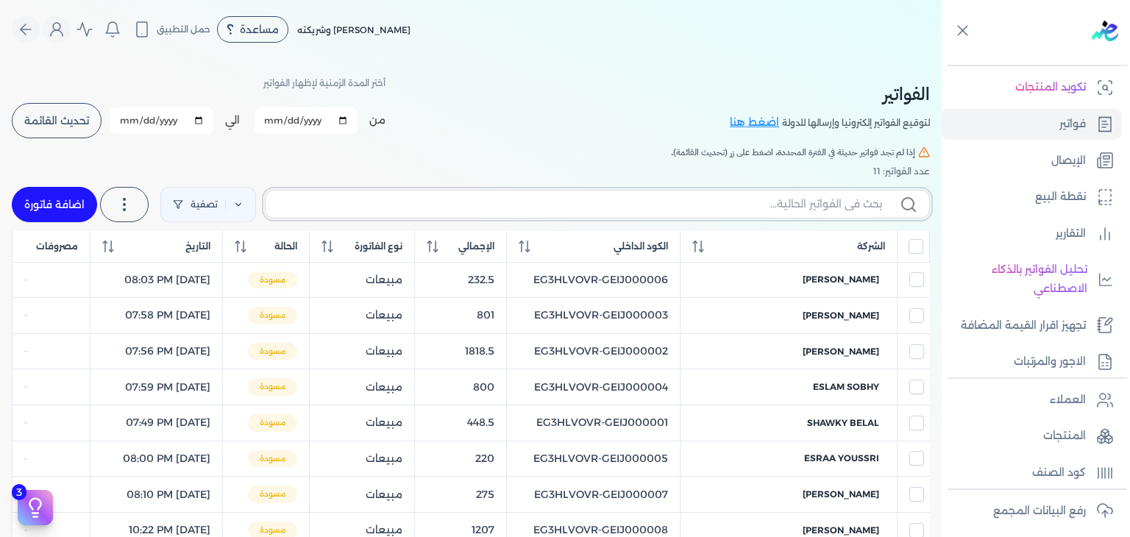
click at [668, 205] on input "text" at bounding box center [579, 203] width 605 height 15
paste input "EG3HLVOVR-GEIJ000012"
type input "EG3HLVOVR-GEIJ000012"
checkbox input "false"
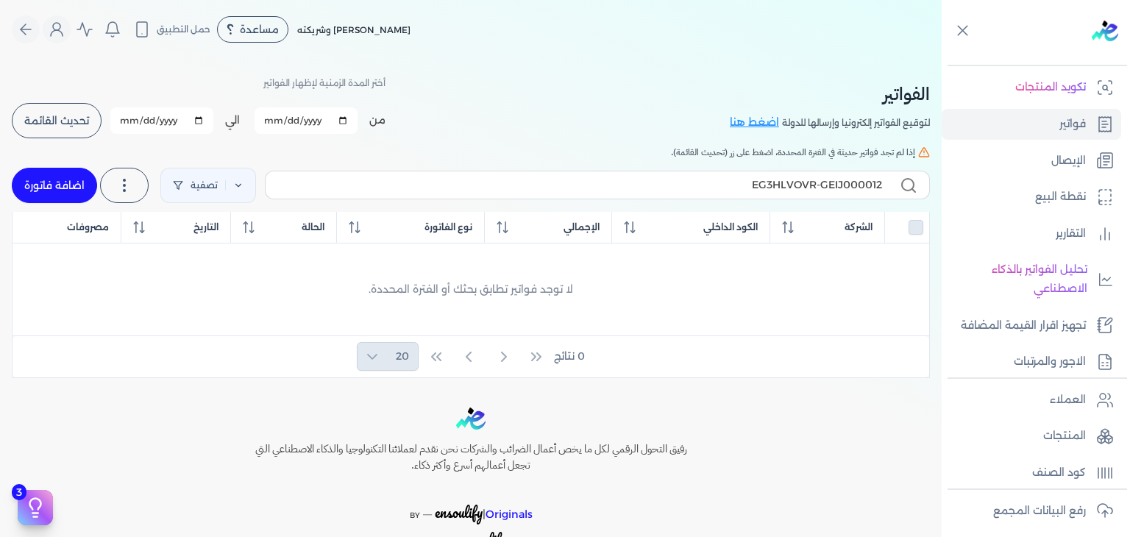
click at [69, 178] on link "اضافة فاتورة" at bounding box center [54, 185] width 85 height 35
select select "EGP"
select select "B"
select select "EGS"
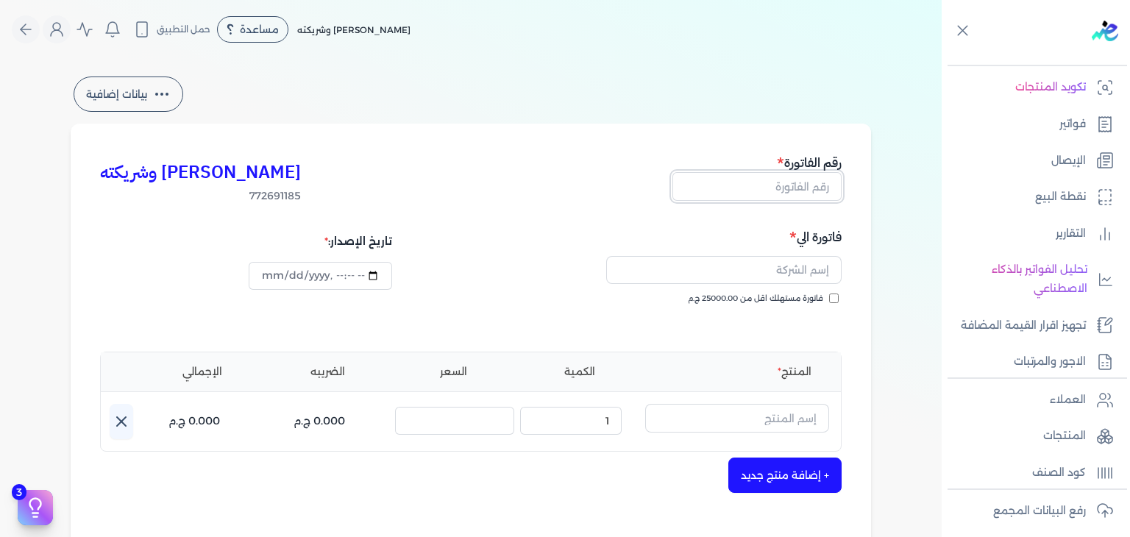
click at [712, 195] on input "text" at bounding box center [757, 186] width 169 height 28
paste input "EG3HLVOVR-GEIJ000012"
type input "EG3HLVOVR-GEIJ000012"
click at [832, 299] on input "فاتورة مستهلك اقل من 25000.00 ج.م" at bounding box center [834, 299] width 10 height 10
checkbox input "true"
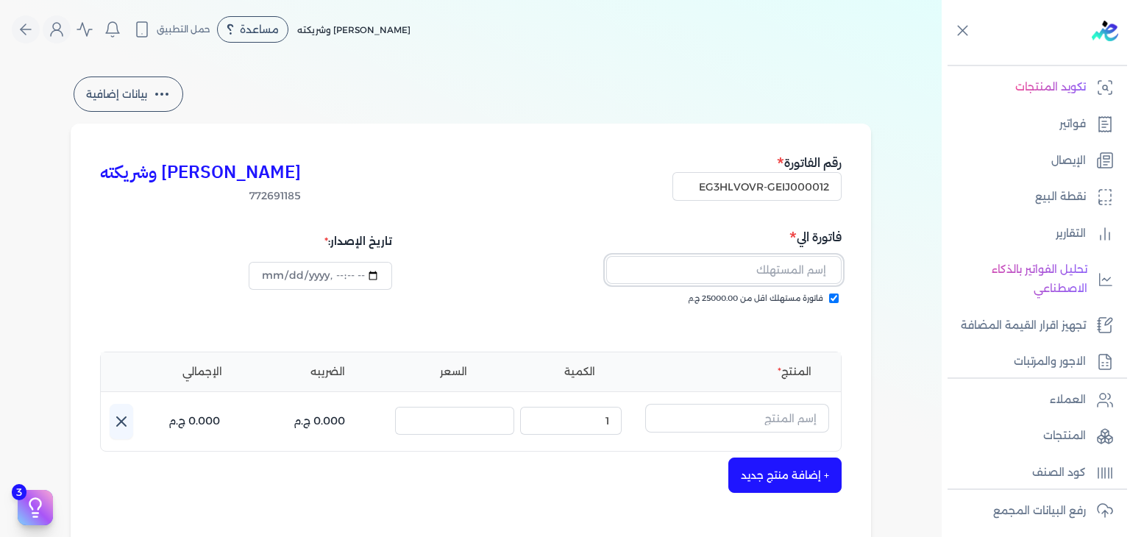
click at [817, 269] on input "text" at bounding box center [723, 270] width 235 height 28
paste input "Ghader elmasry"
type input "Ghader elmasry"
click at [792, 425] on input "text" at bounding box center [737, 418] width 184 height 28
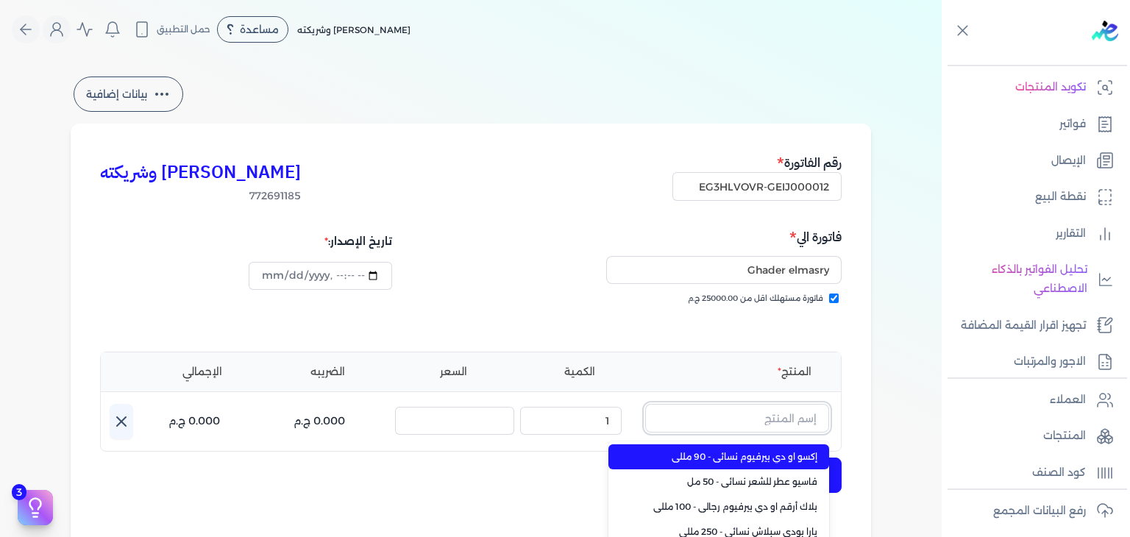
paste input "[PERSON_NAME] او دي بيرفيوم نسائي - 100 مللي"
type input "[PERSON_NAME] او دي بيرفيوم نسائي - 100 مللي"
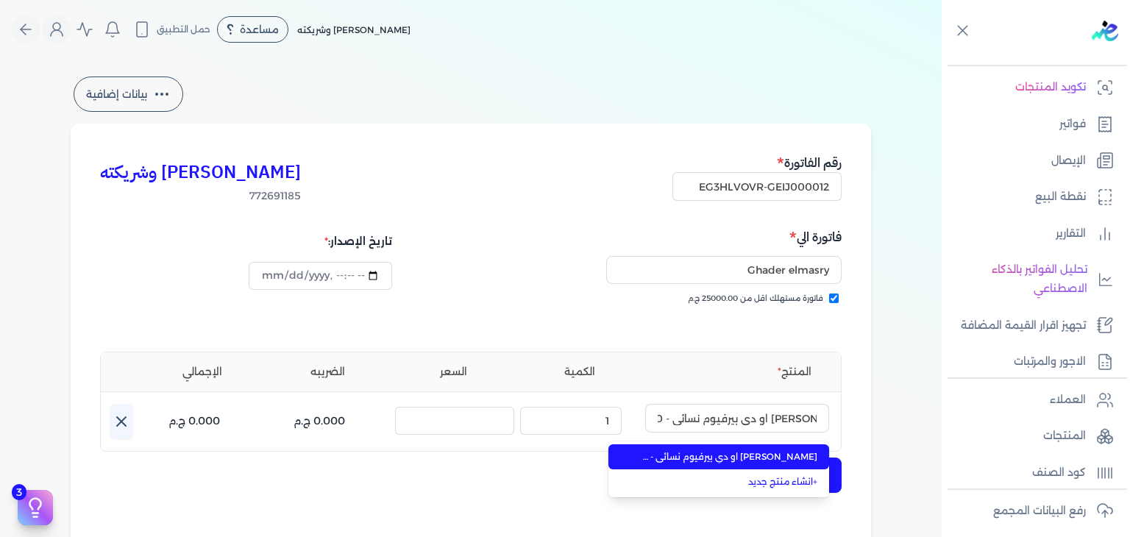
click at [759, 455] on span "[PERSON_NAME] او دي بيرفيوم نسائي - 100 مللي" at bounding box center [728, 456] width 180 height 13
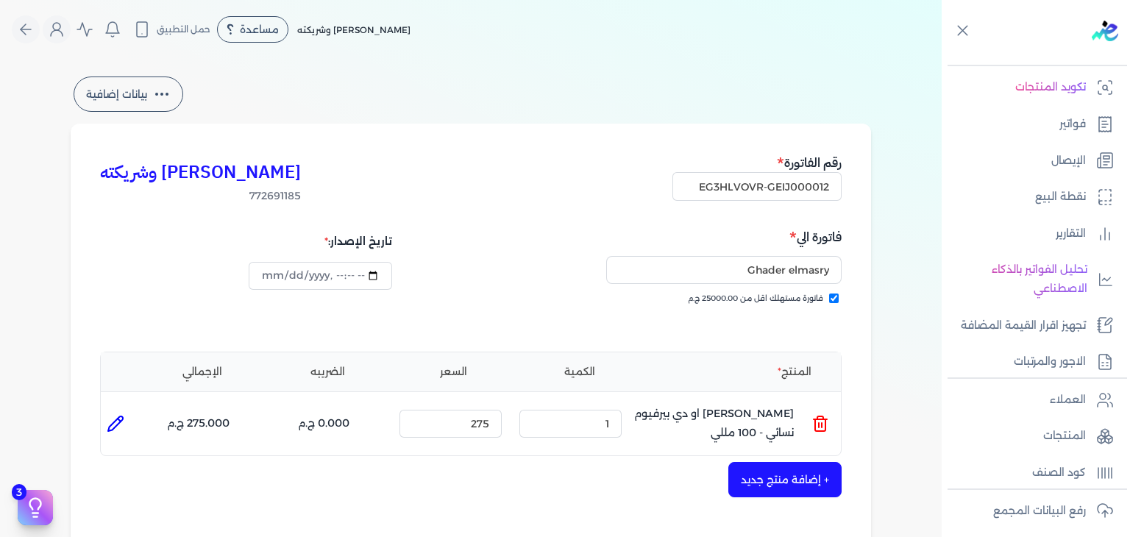
scroll to position [294, 0]
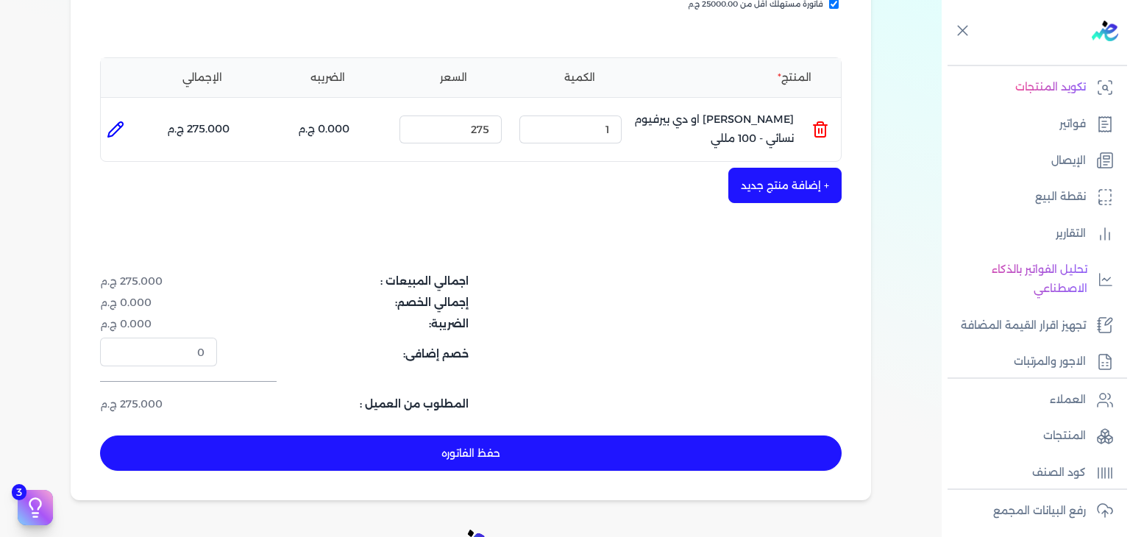
click at [595, 451] on button "حفظ الفاتوره" at bounding box center [471, 453] width 742 height 35
type input "[DATE]"
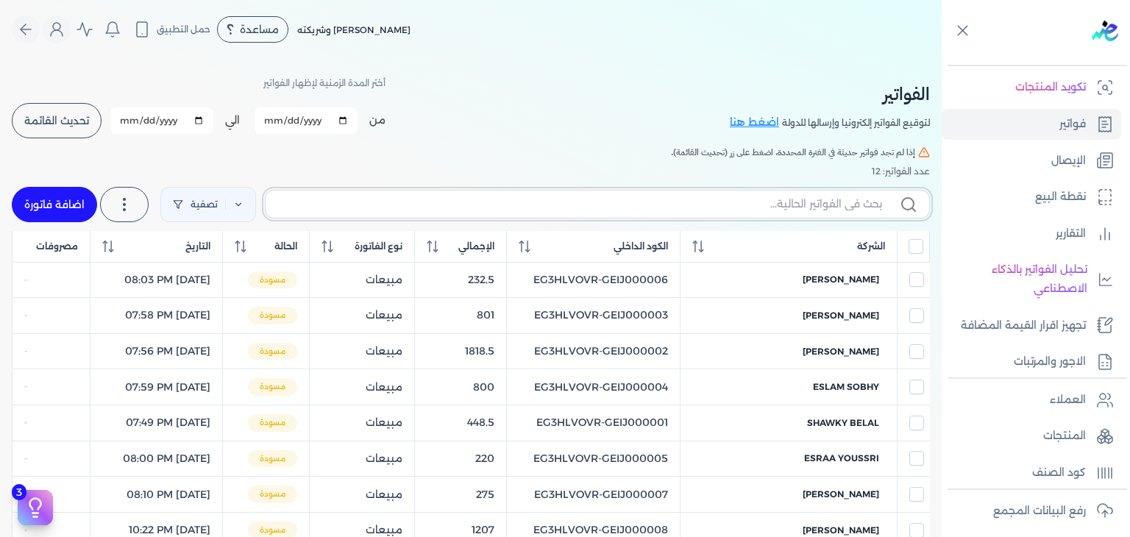
click at [851, 207] on input "text" at bounding box center [579, 203] width 605 height 15
paste input "EG3HLVOVR-GEIJ000012"
type input "EG3HLVOVR-GEIJ000012"
checkbox input "false"
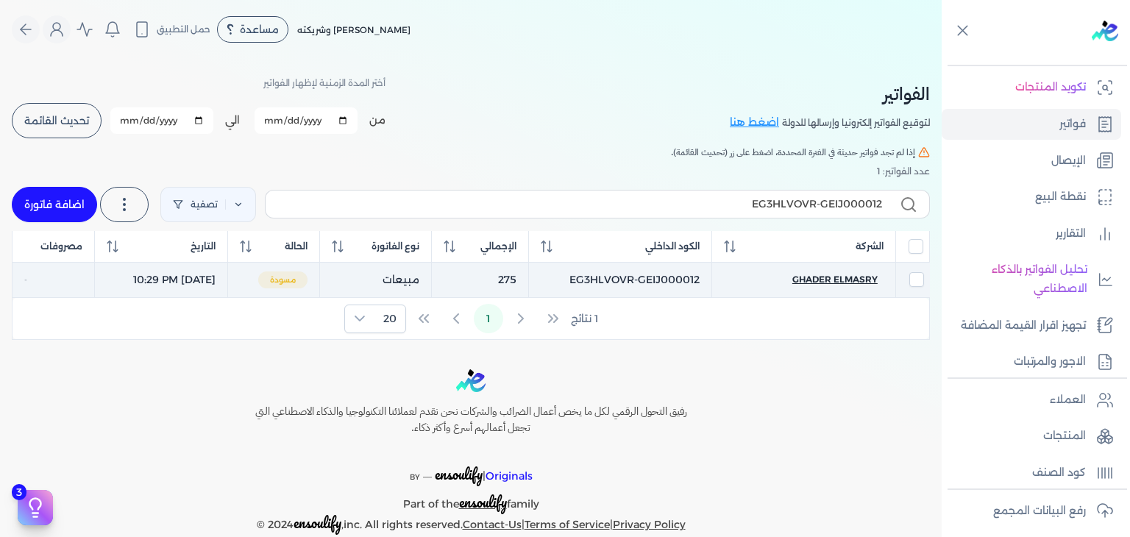
click at [835, 277] on span "Ghader elmasry" at bounding box center [835, 279] width 85 height 13
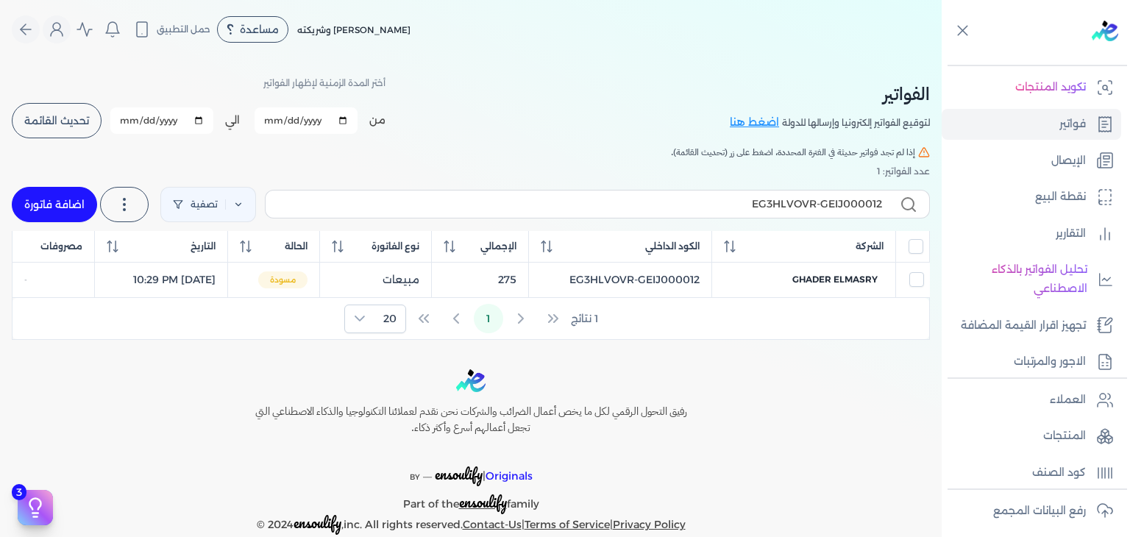
select select "EGP"
select select "B"
select select "EGS"
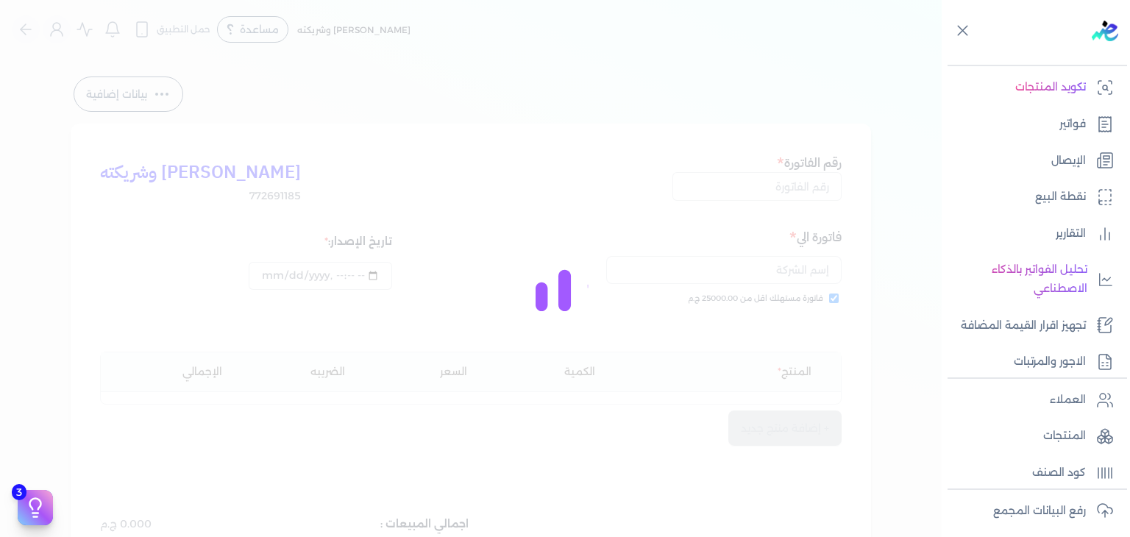
type input "EG3HLVOVR-GEIJ000012"
checkbox input "true"
type input "[DATE]T22:29:45"
type input "[DATE]"
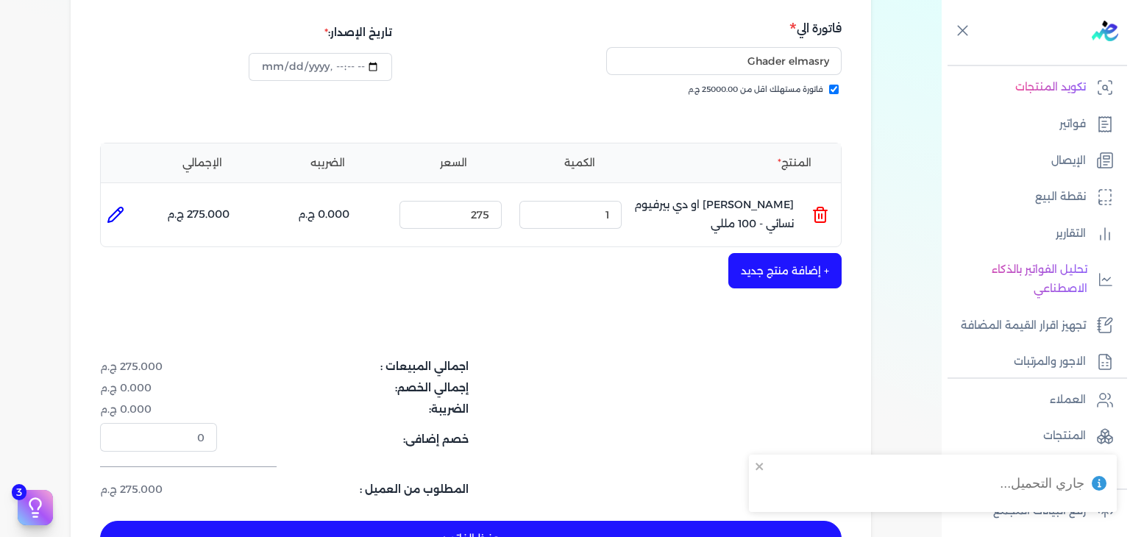
scroll to position [294, 0]
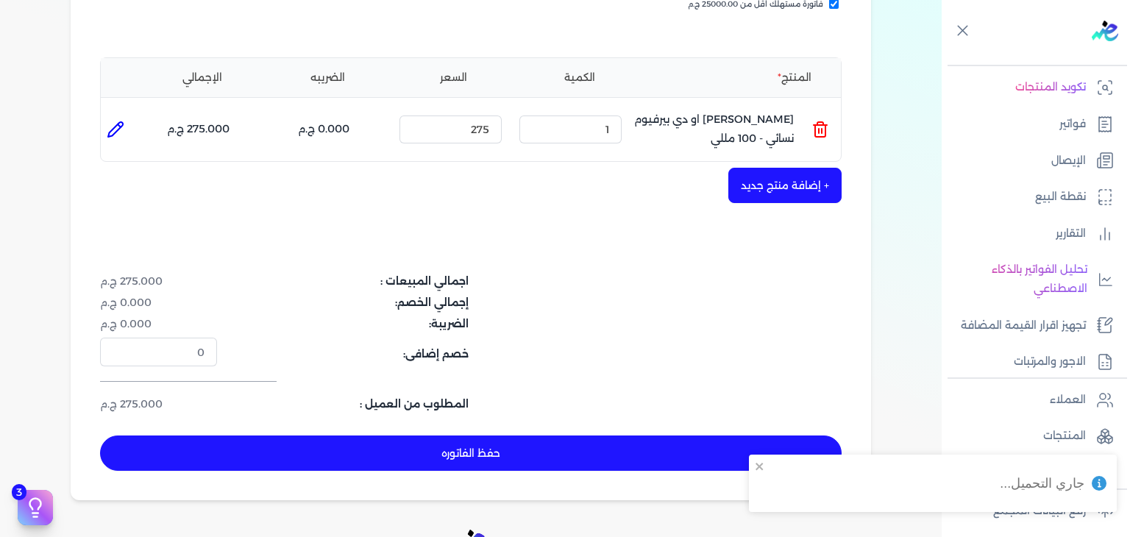
click at [594, 442] on button "حفظ الفاتوره" at bounding box center [471, 453] width 742 height 35
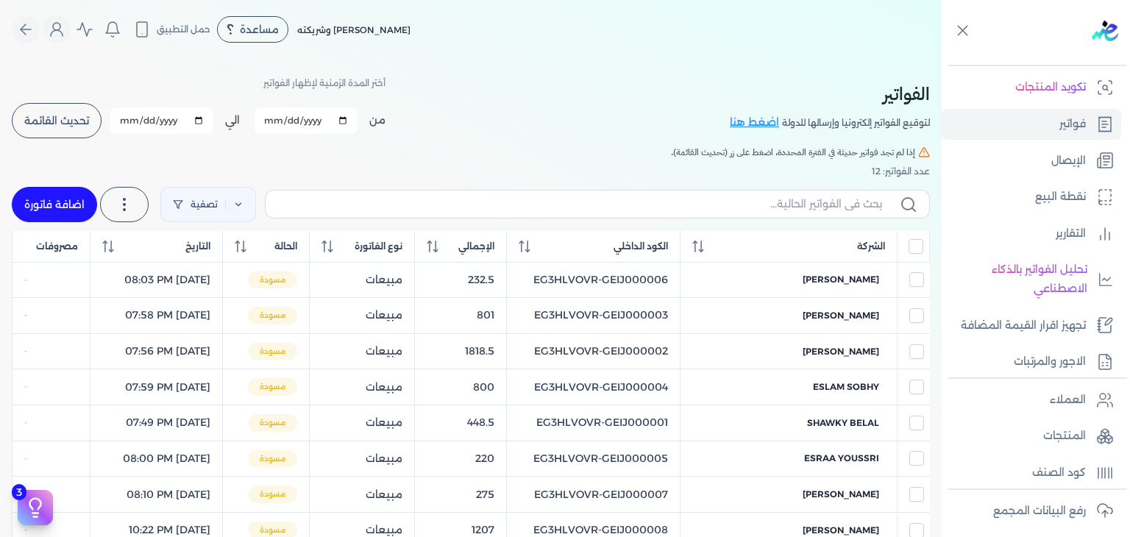
click at [74, 213] on link "اضافة فاتورة" at bounding box center [54, 204] width 85 height 35
select select "EGP"
select select "B"
select select "EGS"
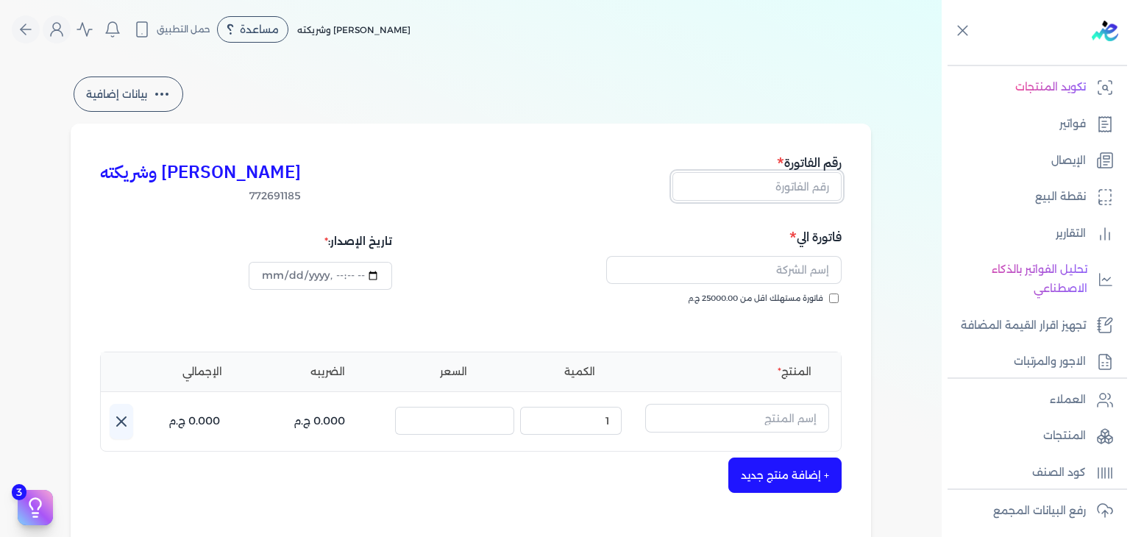
click at [815, 187] on input "text" at bounding box center [757, 186] width 169 height 28
paste input "EG3HLVOVR-GEIJ000013"
type input "EG3HLVOVR-GEIJ000013"
click at [837, 298] on input "فاتورة مستهلك اقل من 25000.00 ج.م" at bounding box center [834, 299] width 10 height 10
checkbox input "true"
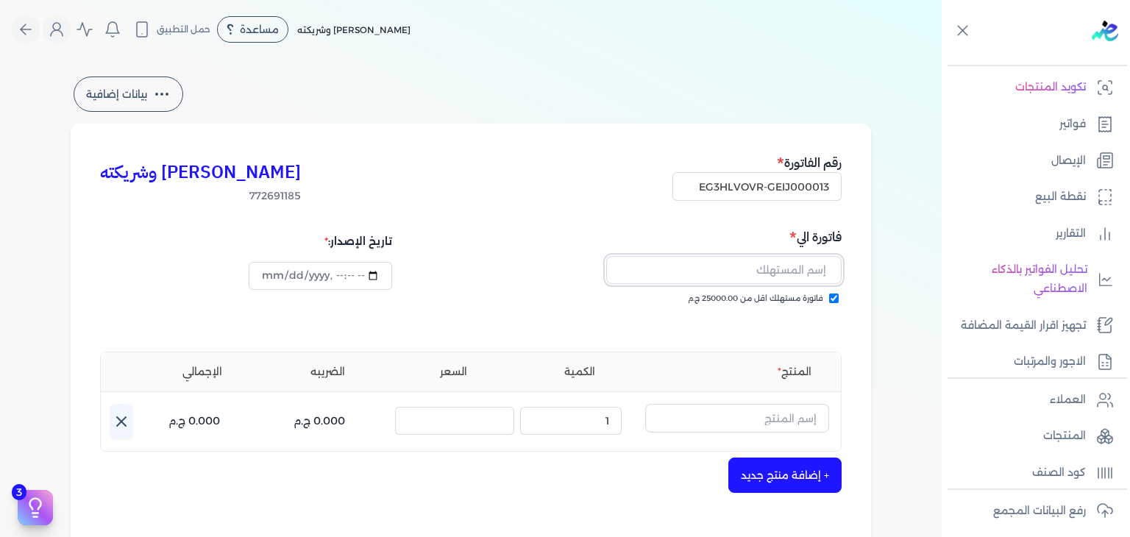
click at [752, 274] on input "text" at bounding box center [723, 270] width 235 height 28
paste input "Dina tabour"
type input "Dina tabour"
click at [780, 410] on input "text" at bounding box center [737, 418] width 184 height 28
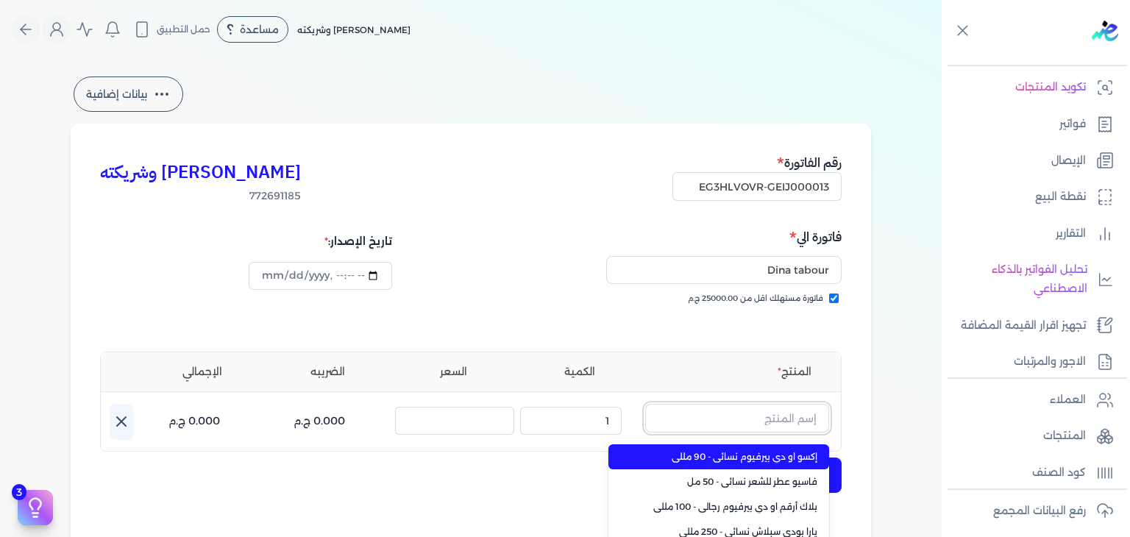
paste input "[PERSON_NAME] او دي بيرفيوم نسائي - 100 مللي"
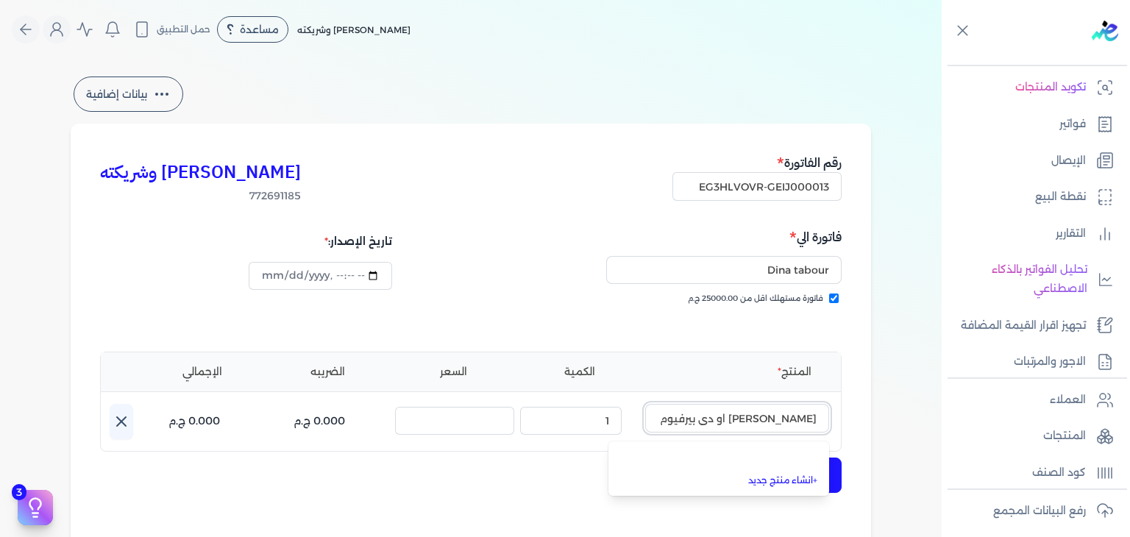
scroll to position [0, -45]
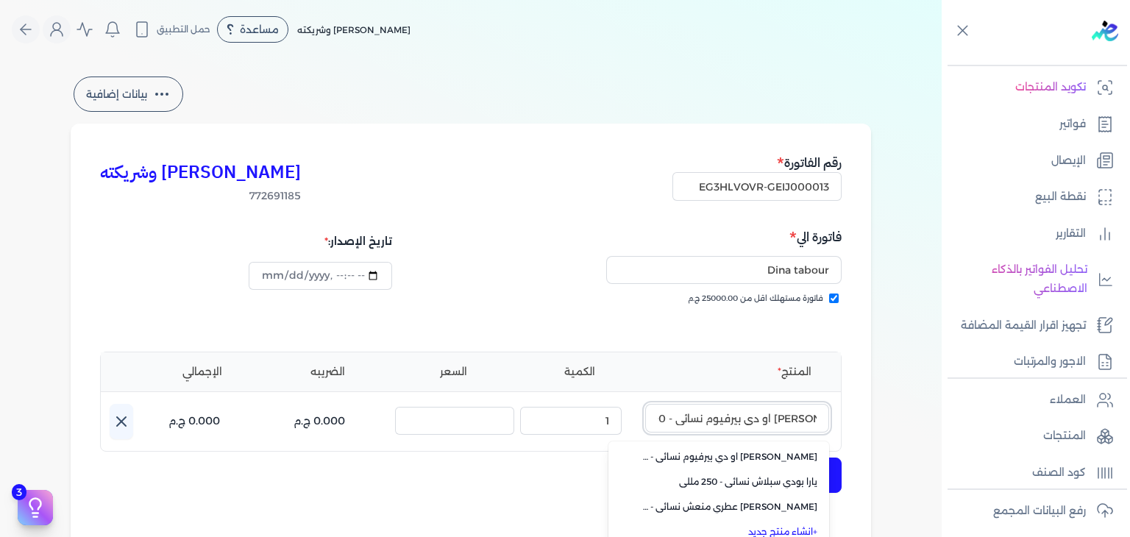
type input "[PERSON_NAME] او دي بيرفيوم نسائي - 100 مللي"
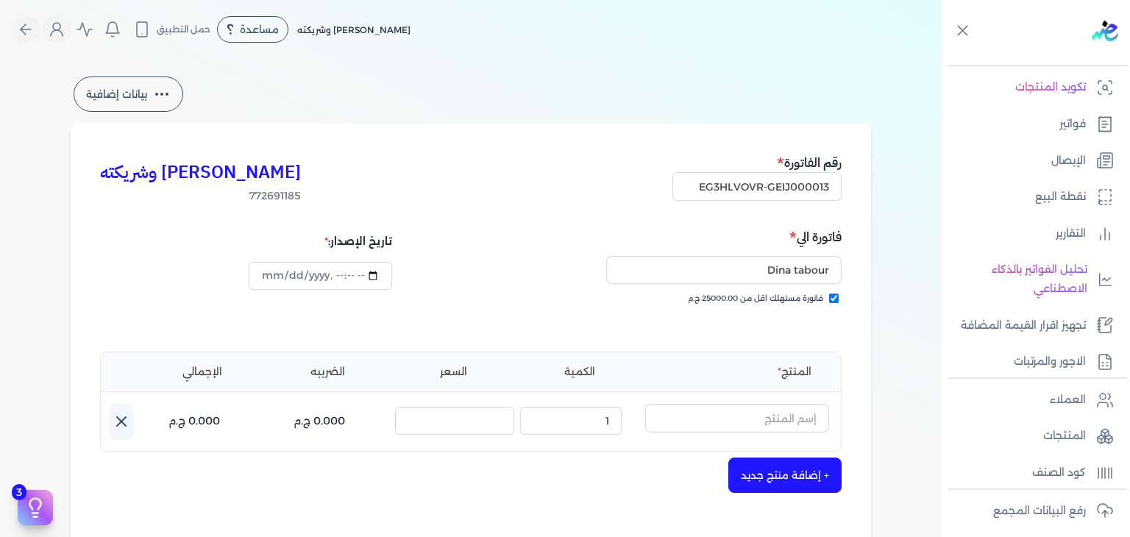
scroll to position [0, 0]
paste input "[PERSON_NAME] او دي بيرفيوم نسائي - 100 مللي"
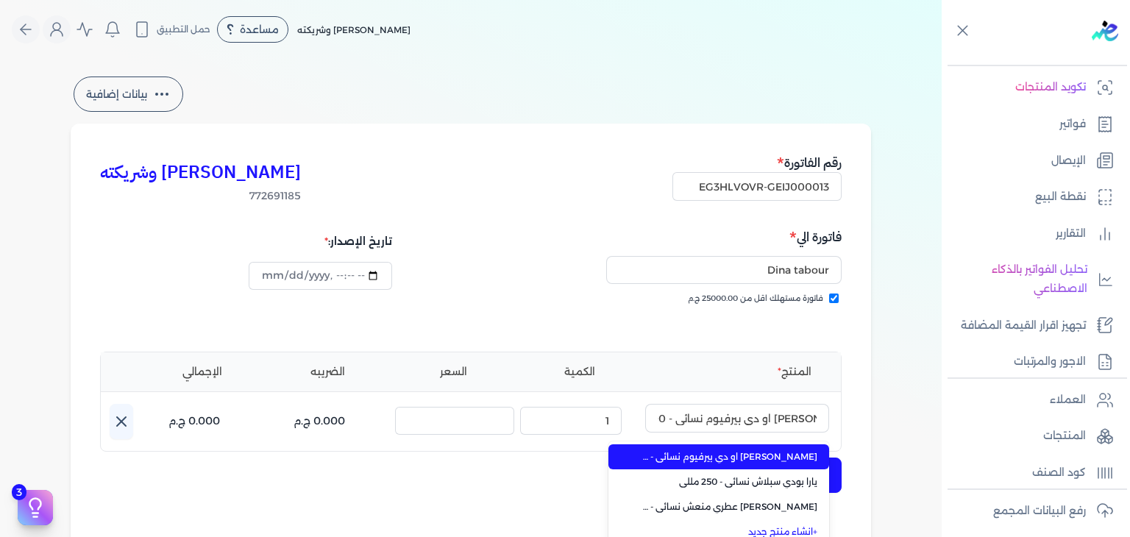
click at [776, 457] on span "[PERSON_NAME] او دي بيرفيوم نسائي - 100 مللي" at bounding box center [728, 456] width 180 height 13
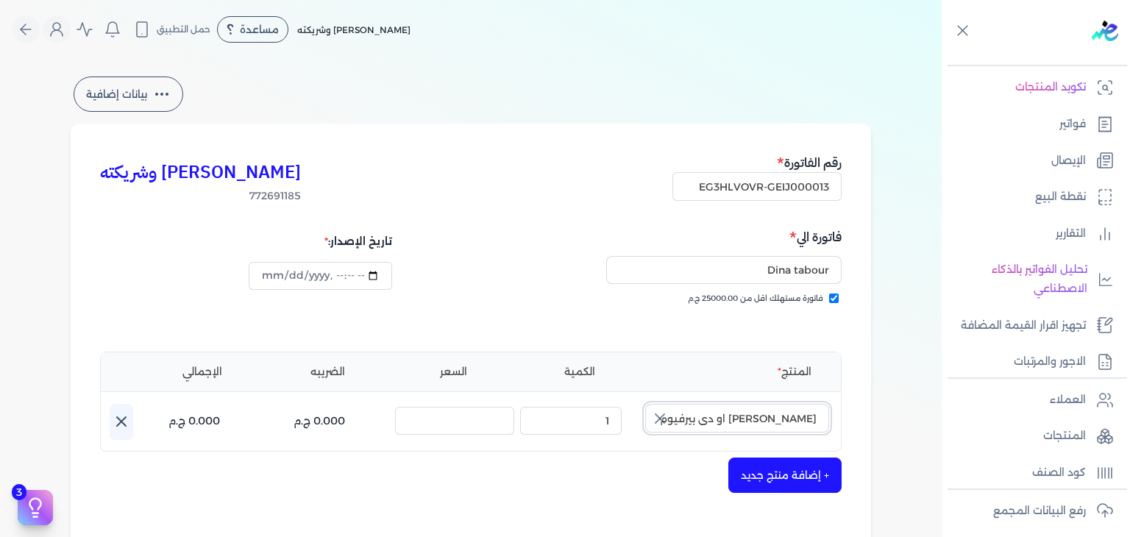
click at [765, 411] on input "[PERSON_NAME] او دي بيرفيوم نسائي - 100 مللي" at bounding box center [737, 418] width 184 height 28
type input "[PERSON_NAME] او دي بيرفيوم نسائي - 100 مللي"
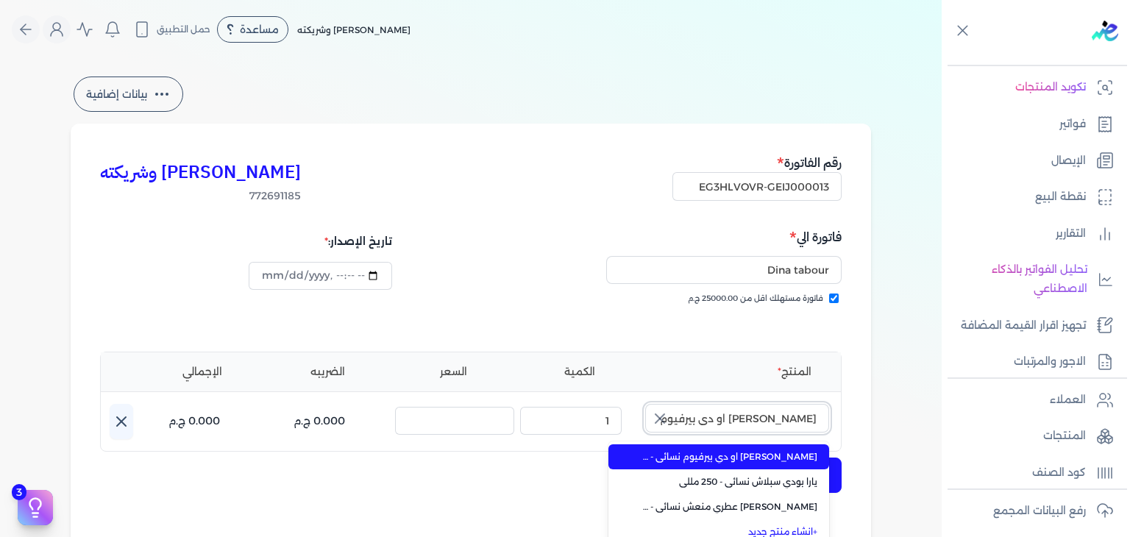
scroll to position [221, 0]
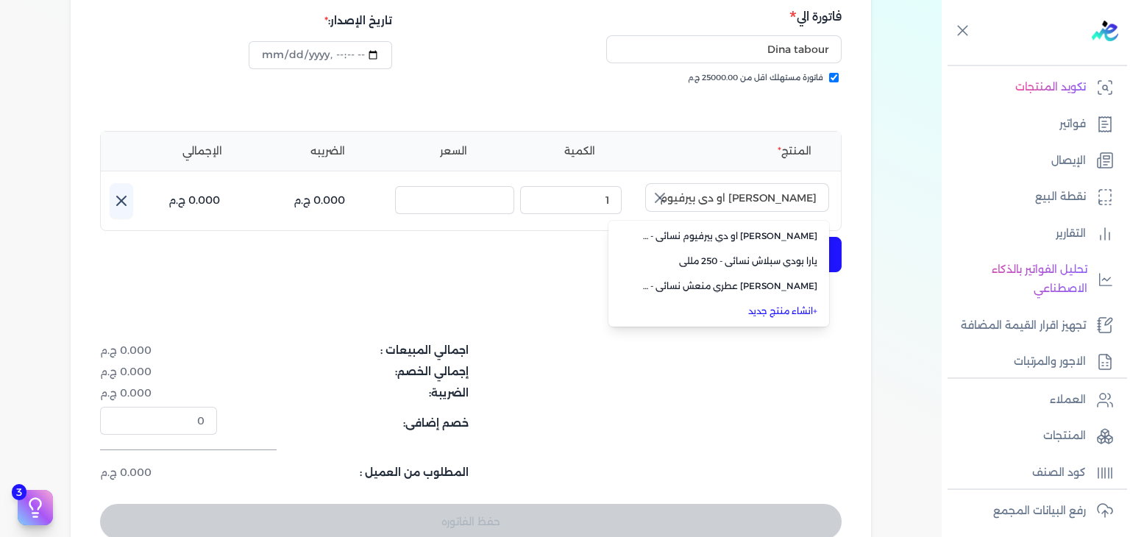
click at [788, 308] on link "+ انشاء منتج جديد" at bounding box center [728, 311] width 180 height 13
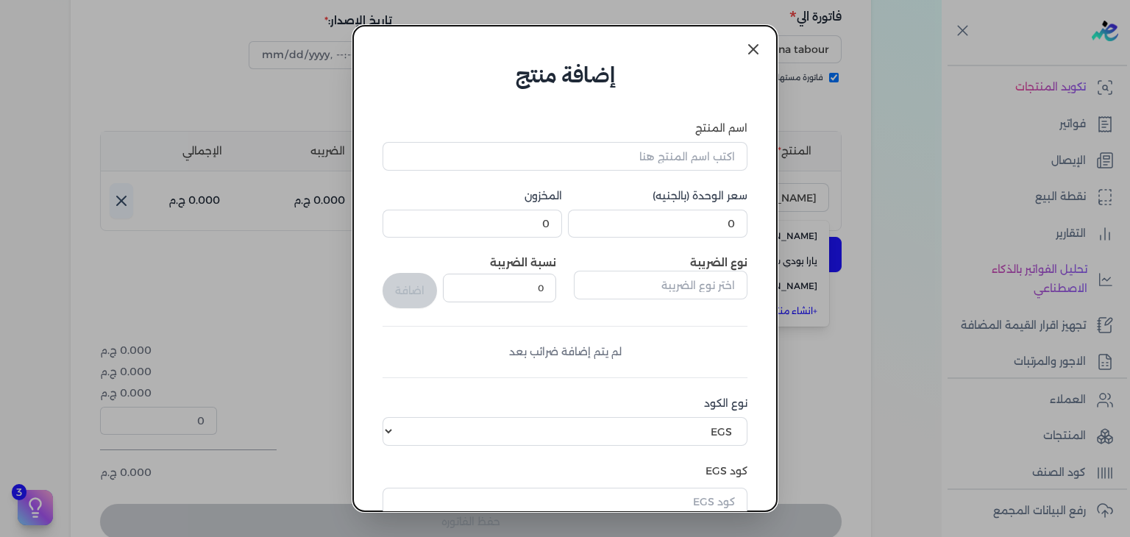
scroll to position [225, 0]
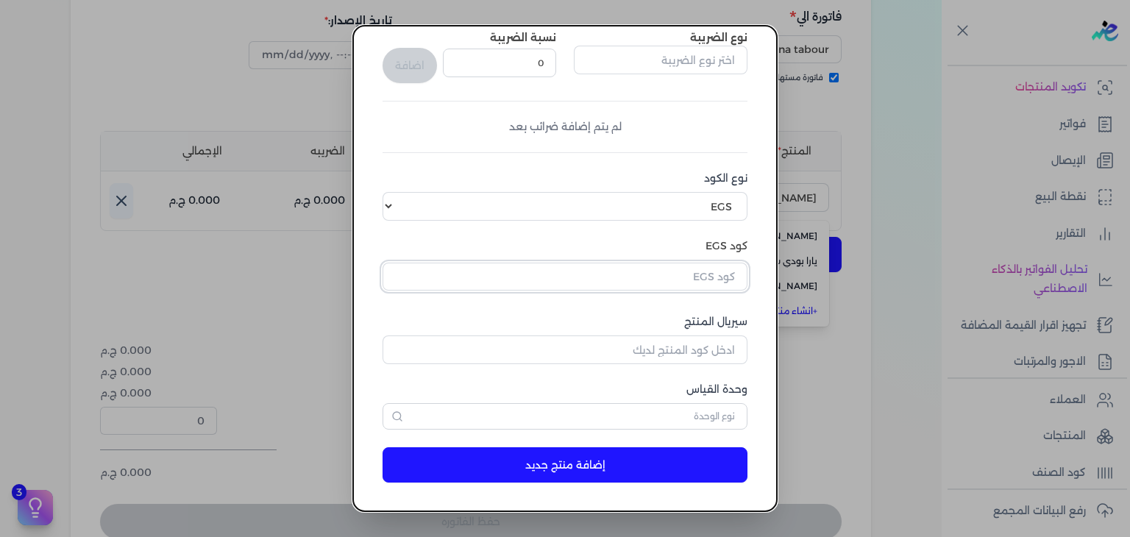
click at [706, 268] on input "text" at bounding box center [565, 277] width 365 height 28
paste input "EG-772691185-FAPC-AQ-EDP-W-100-3"
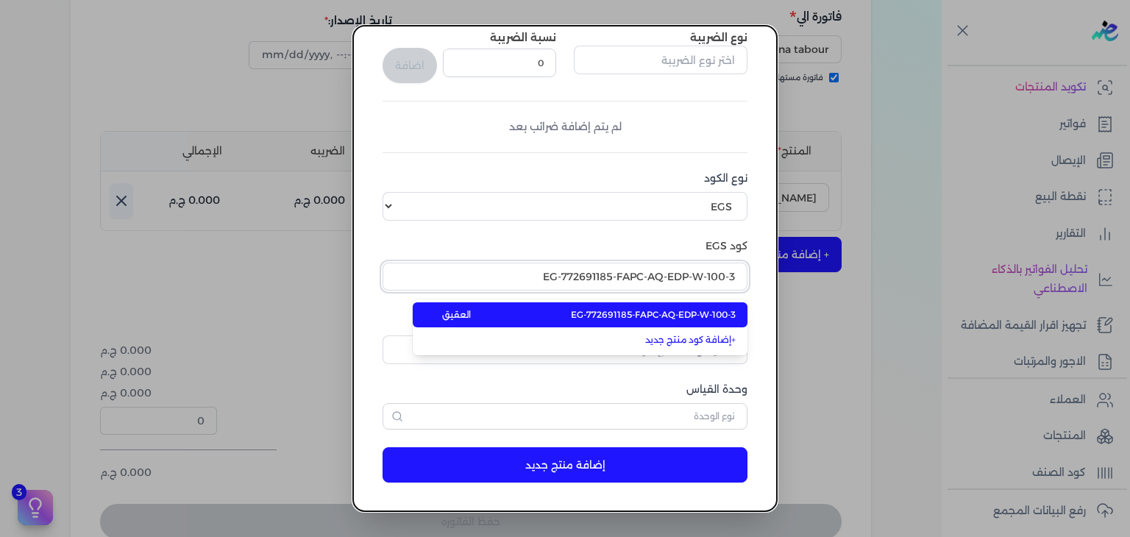
type input "EG-772691185-FAPC-AQ-EDP-W-100-3"
click at [711, 313] on span "EG-772691185-FAPC-AQ-EDP-W-100-3" at bounding box center [653, 314] width 165 height 13
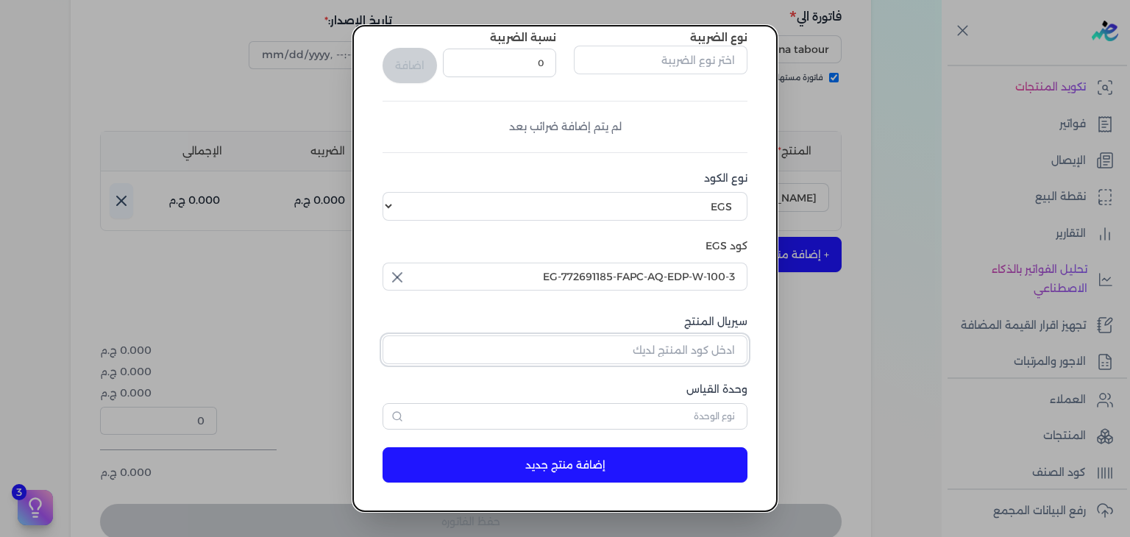
click at [700, 350] on input "سيريال المنتج" at bounding box center [565, 350] width 365 height 28
paste input "ZA29DD96D460126B91338Z-1"
type input "ZA29DD96D460126B91338Z-1"
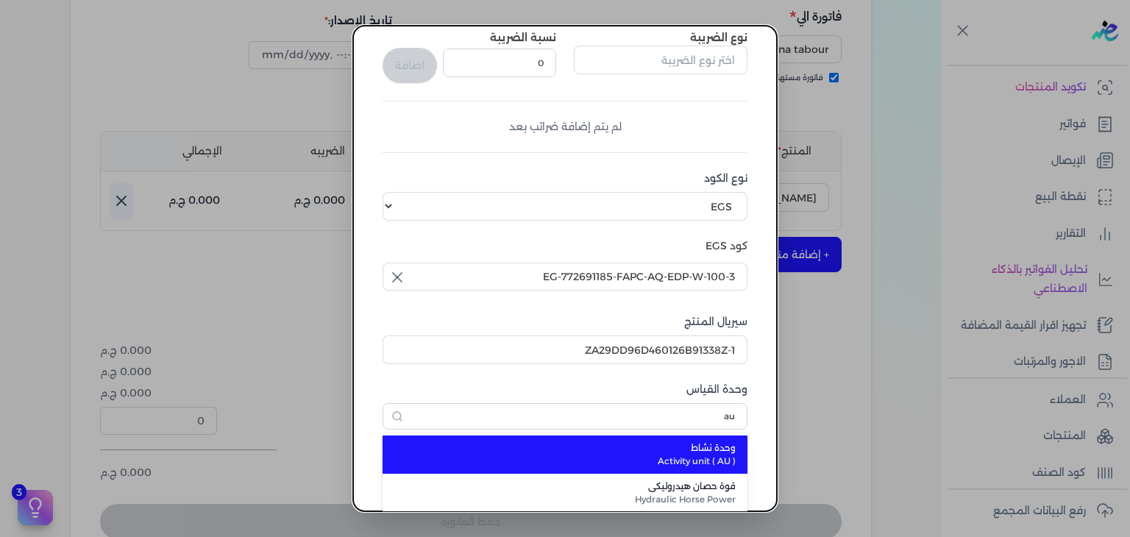
click at [699, 449] on span "وحدة نشاط" at bounding box center [574, 448] width 324 height 13
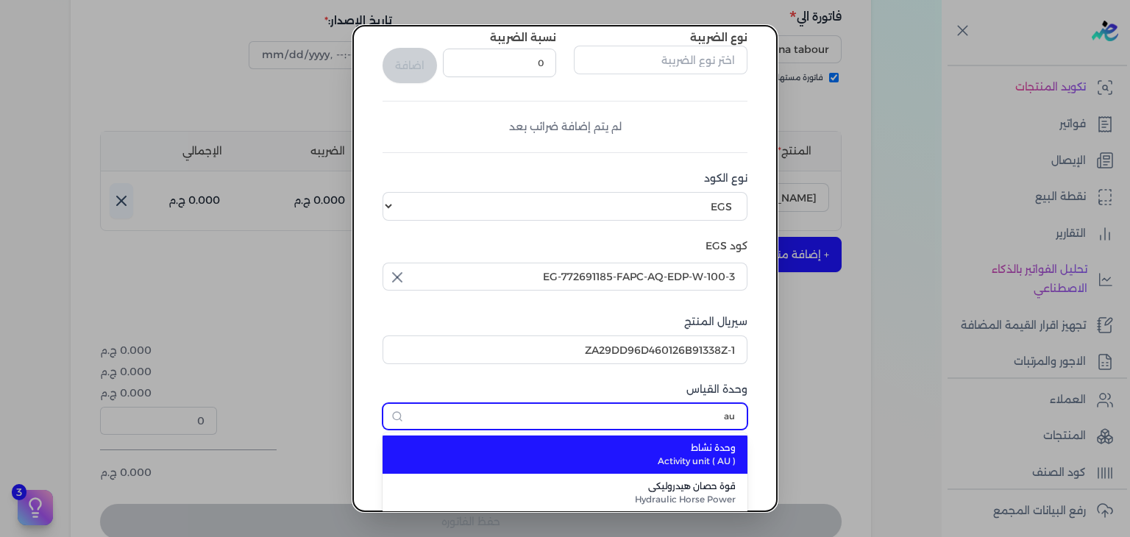
type input "وحدة نشاط"
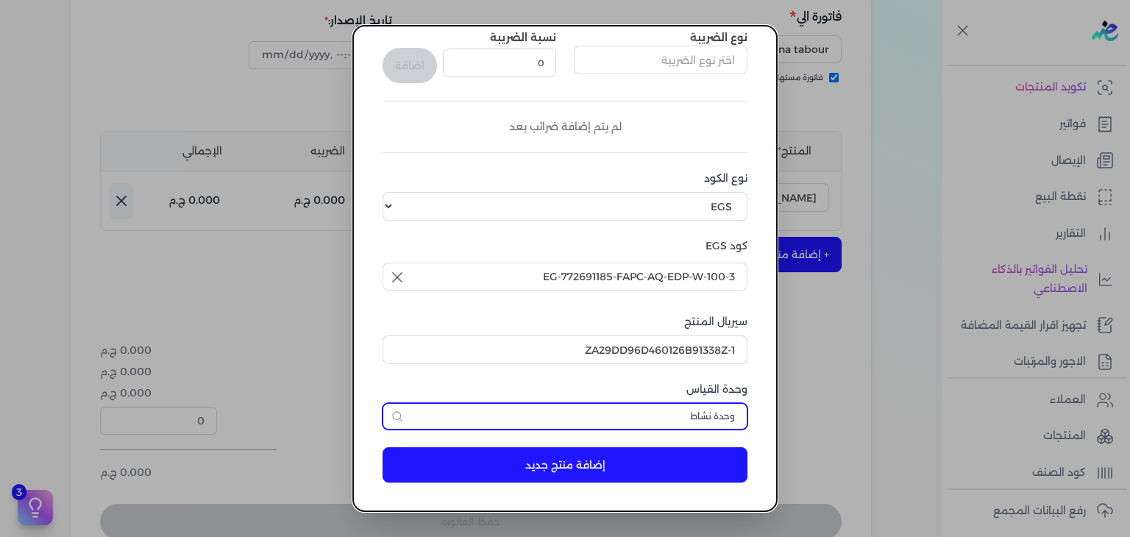
scroll to position [0, 0]
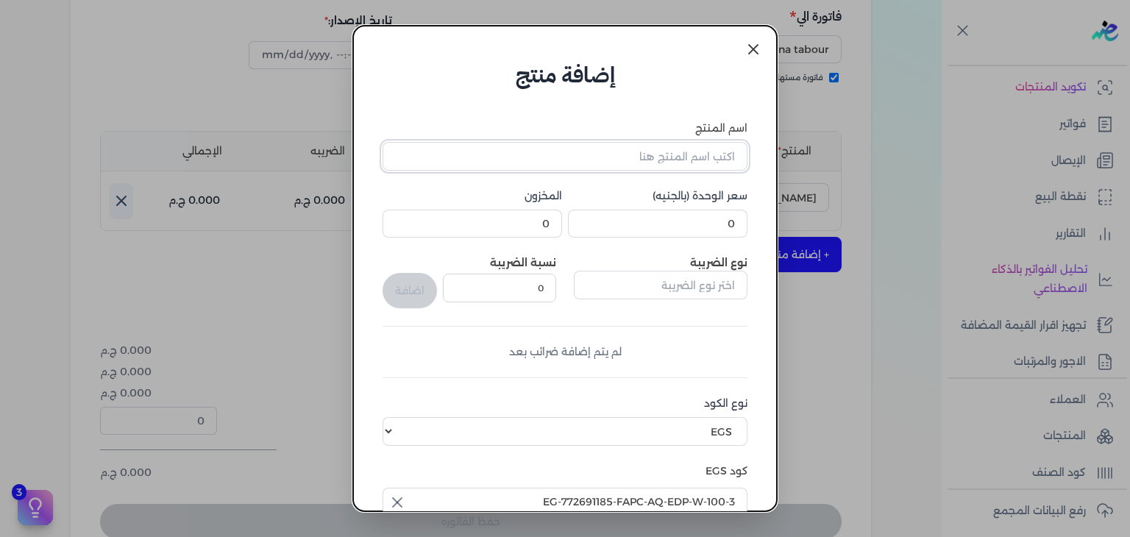
click at [701, 156] on input "اسم المنتج" at bounding box center [565, 156] width 365 height 28
paste input "[PERSON_NAME] او دي بيرفيوم نسائي - 100 مللي"
type input "[PERSON_NAME] او دي بيرفيوم نسائي - 100 مللي"
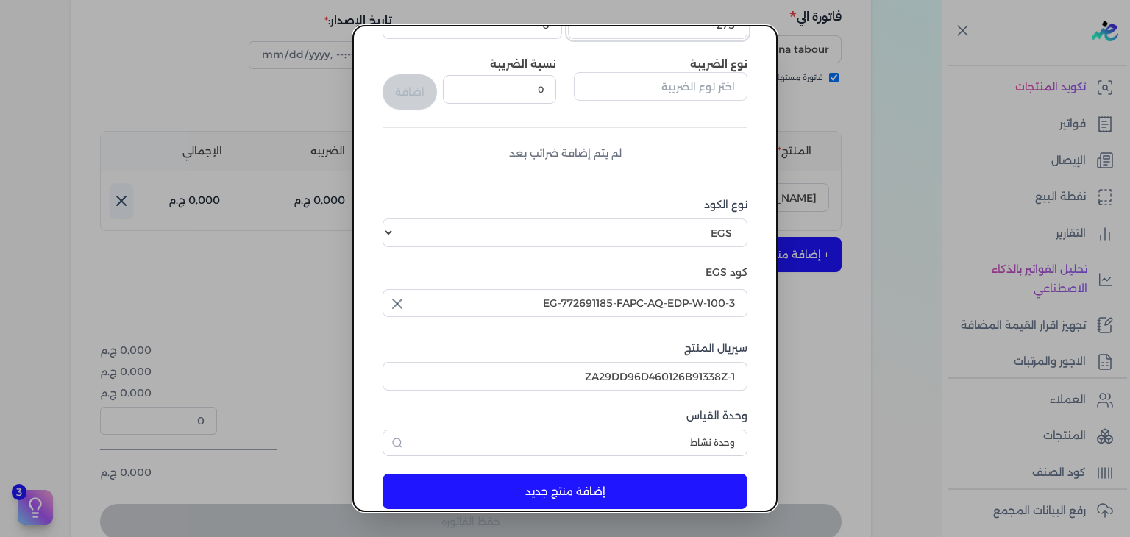
scroll to position [225, 0]
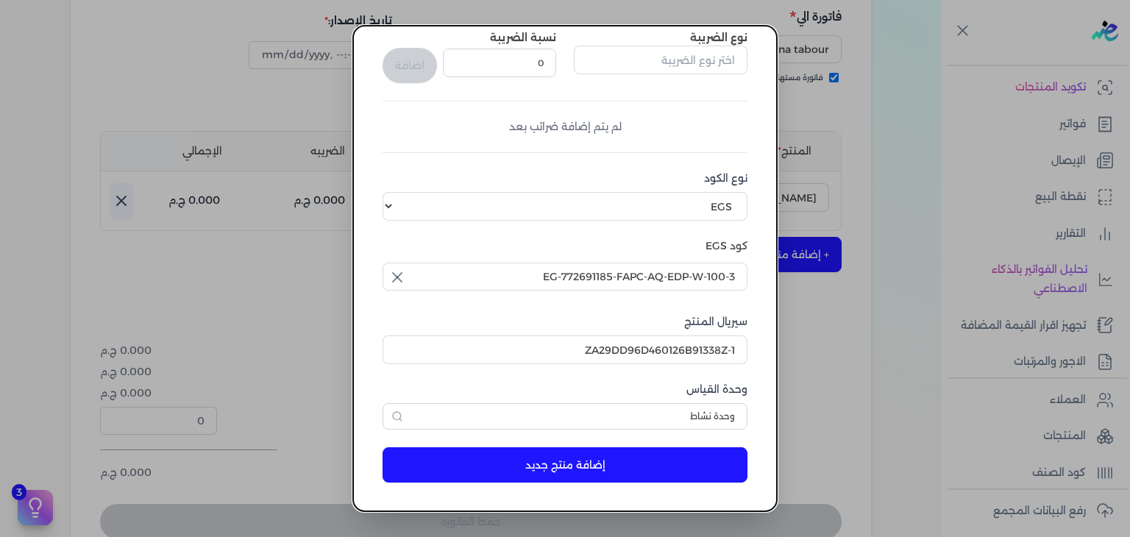
type input "275"
click at [635, 469] on button "إضافة منتج جديد" at bounding box center [565, 464] width 365 height 35
click at [328, 94] on dialog "إضافة منتج اسم المنتج يارا ستيتس او دي بيرفيوم نسائي - 100 مللي سعر الوحدة (بال…" at bounding box center [565, 268] width 1130 height 537
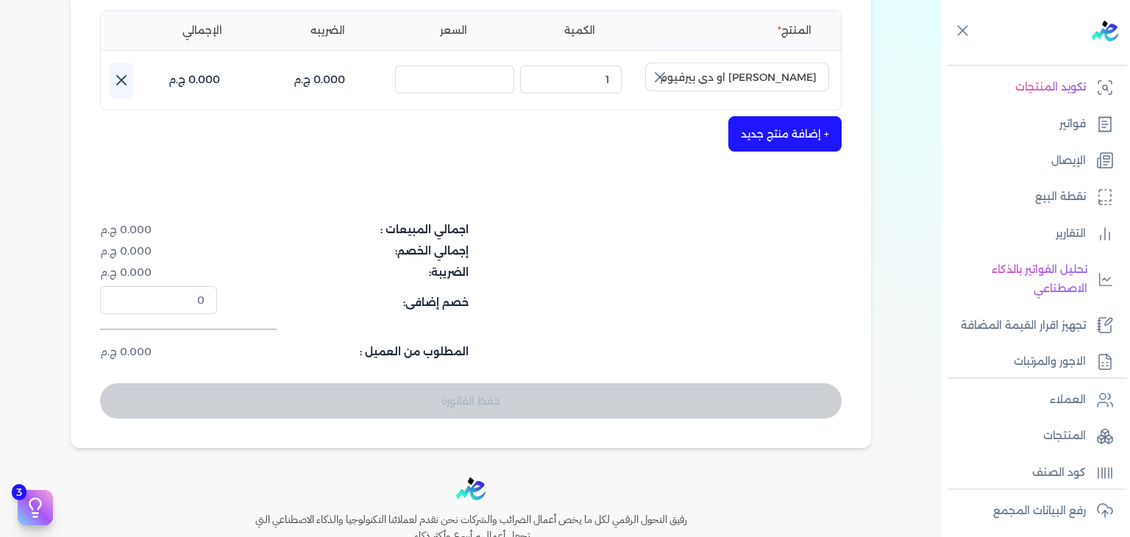
scroll to position [368, 0]
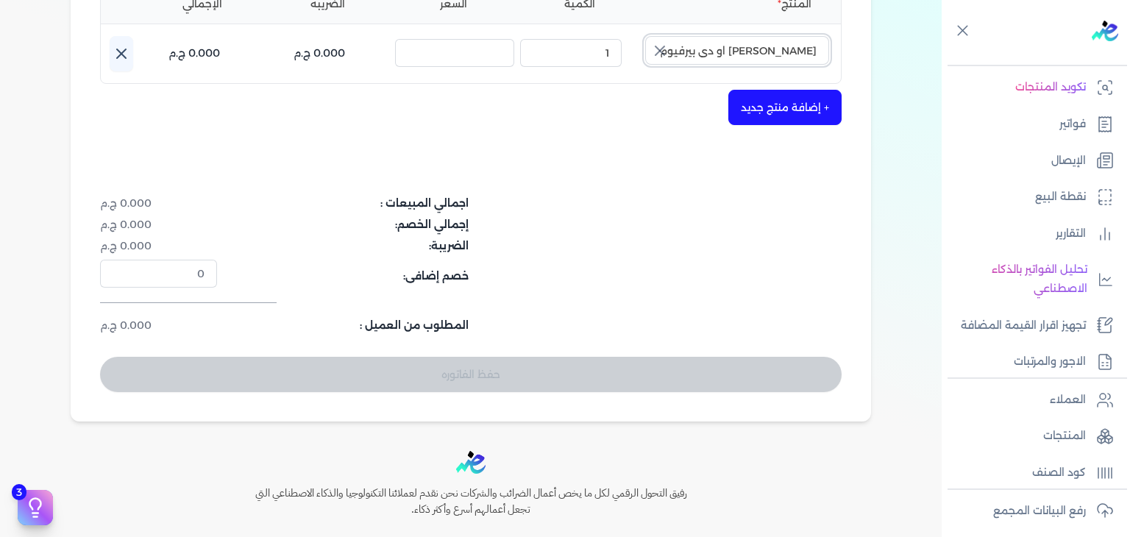
click at [764, 57] on input "[PERSON_NAME] او دي بيرفيوم نسائي - 100 مللي" at bounding box center [737, 50] width 184 height 28
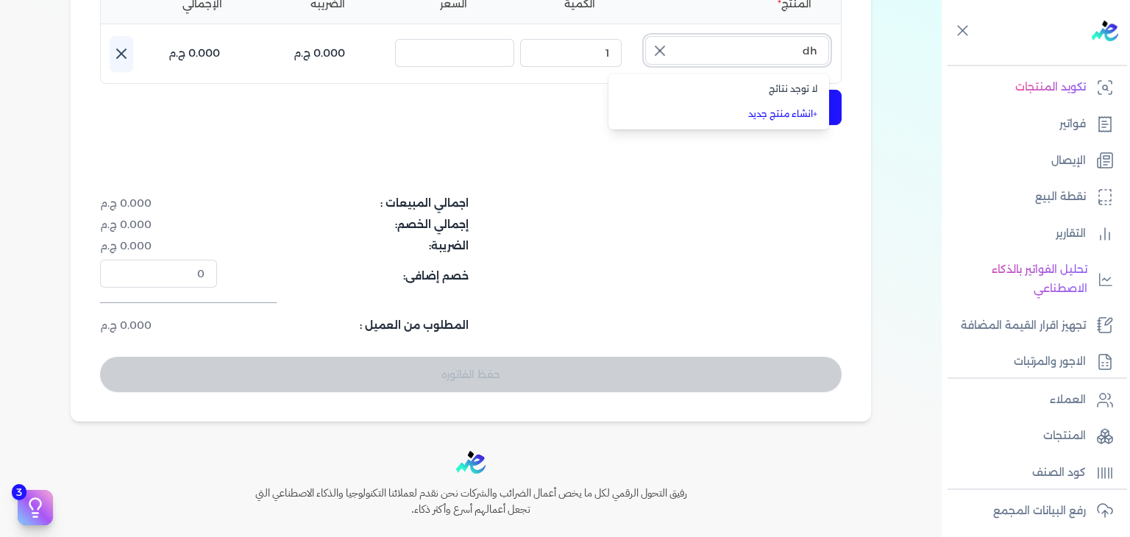
type input "d"
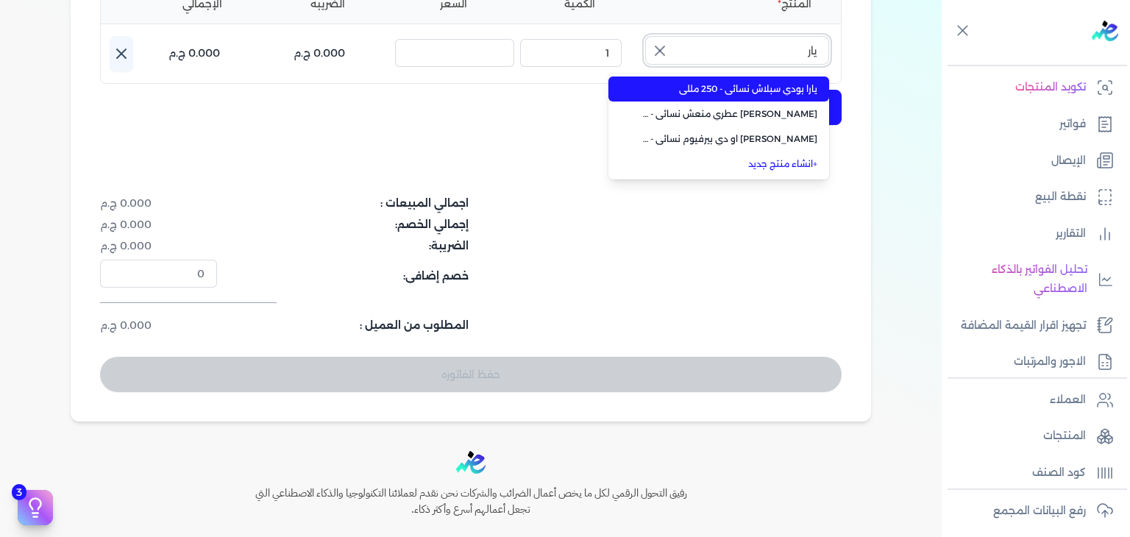
scroll to position [0, 0]
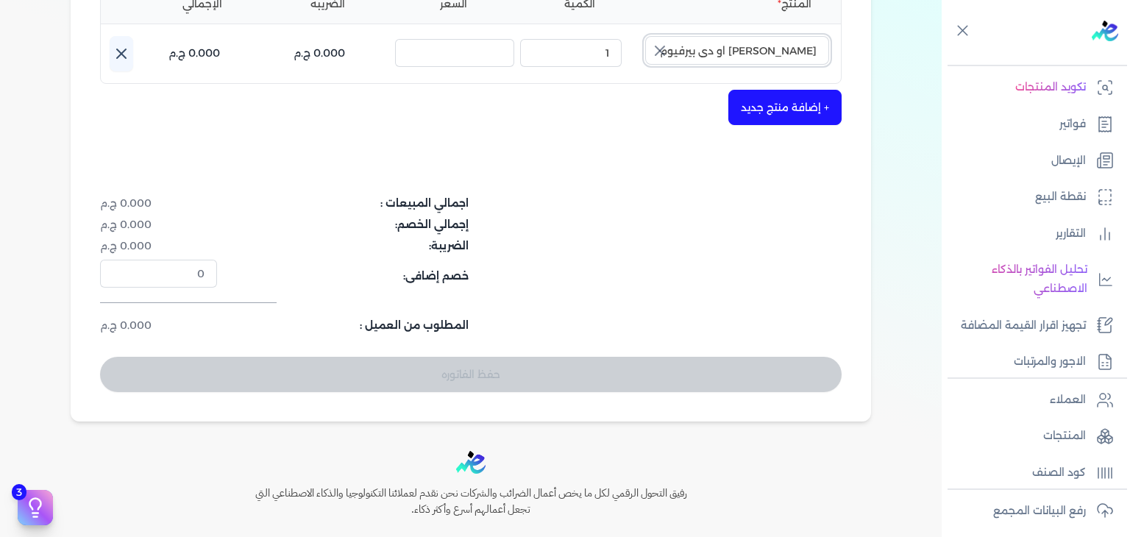
click at [778, 57] on input "[PERSON_NAME] او دي بيرفيوم نسائي - 100 مللي" at bounding box center [737, 50] width 184 height 28
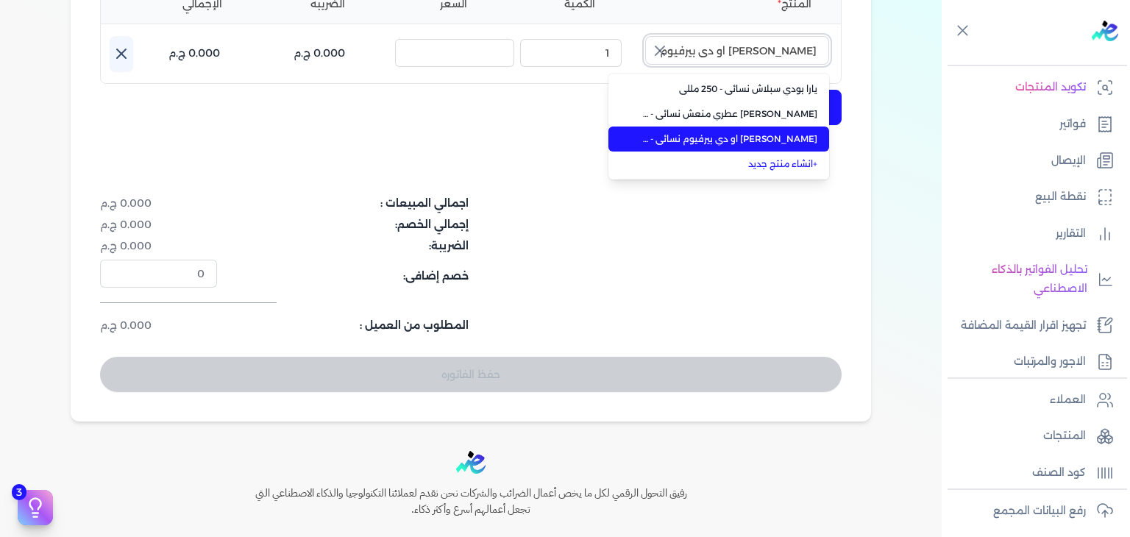
paste input "text"
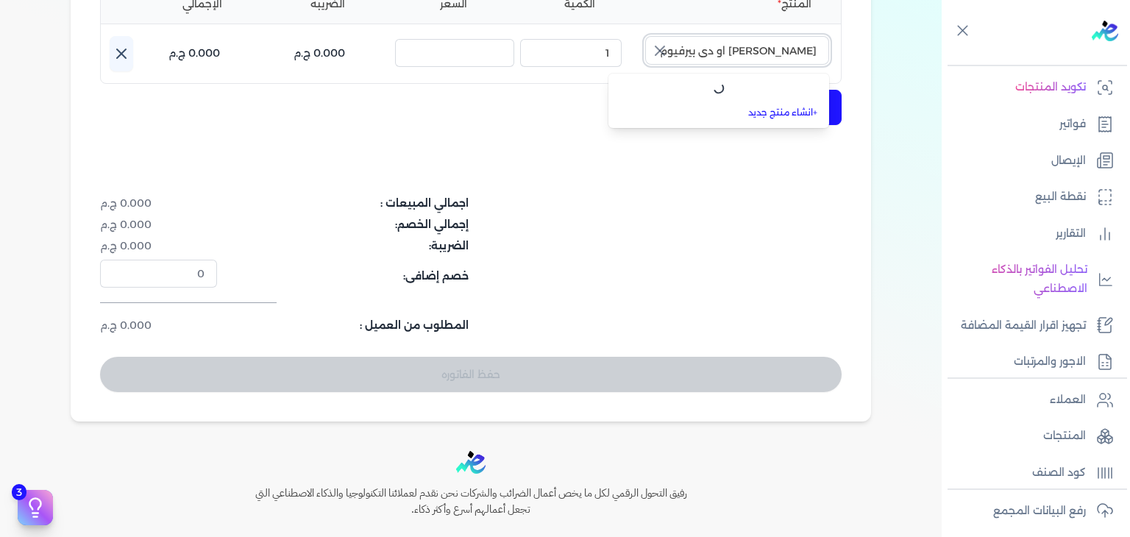
scroll to position [0, -45]
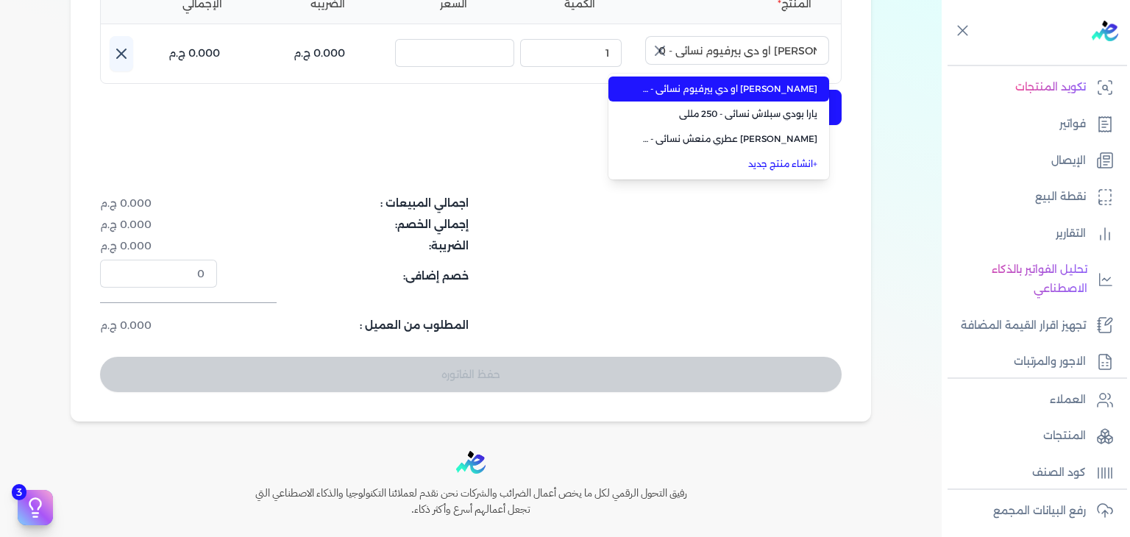
click at [793, 97] on li "[PERSON_NAME] او دي بيرفيوم نسائي - 100 مللي" at bounding box center [719, 89] width 221 height 25
type input "[PERSON_NAME] او دي بيرفيوم نسائي - 100 مللي"
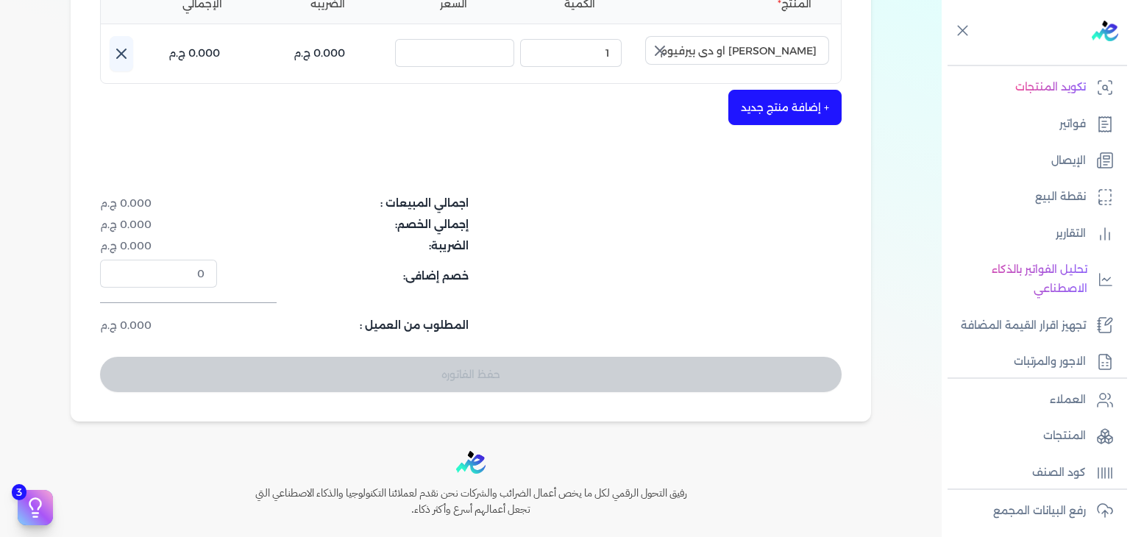
click at [665, 45] on icon "button" at bounding box center [660, 51] width 18 height 18
click at [739, 63] on input "text" at bounding box center [737, 50] width 184 height 28
paste input "[PERSON_NAME] او دي بيرفيوم نسائي - 100 مللي"
type input "[PERSON_NAME] او دي بيرفيوم نسائي - 100 مللي"
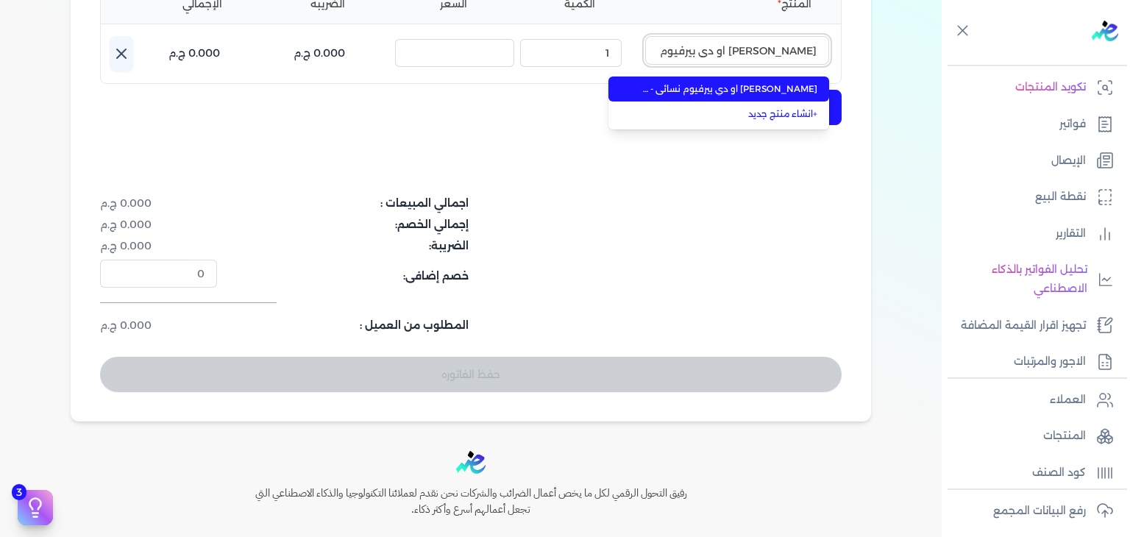
scroll to position [0, -38]
click at [718, 92] on span "[PERSON_NAME] او دي بيرفيوم نسائي - 100 مللي" at bounding box center [728, 88] width 180 height 13
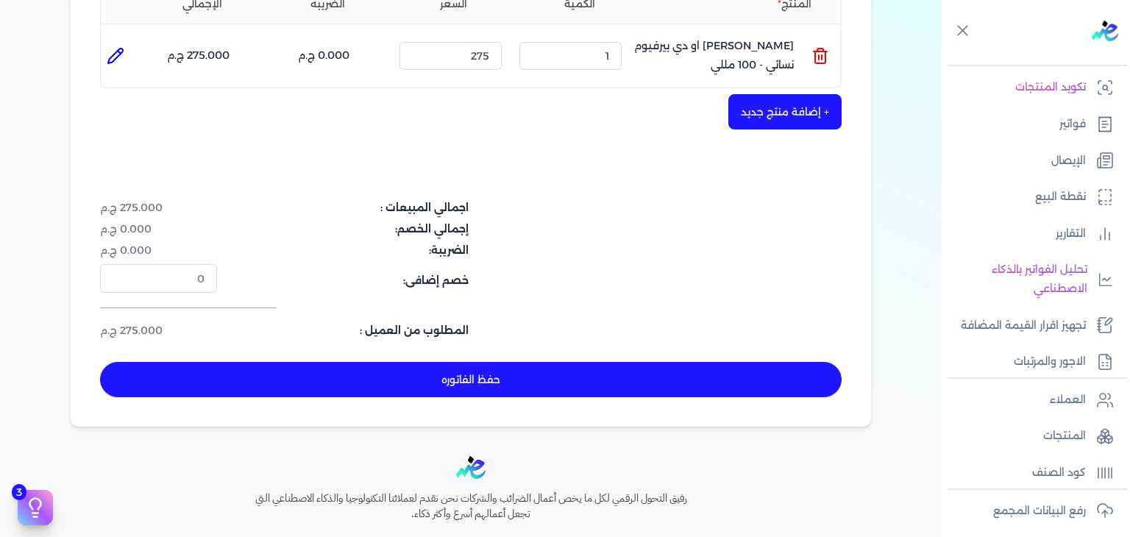
click at [773, 110] on button "+ إضافة منتج جديد" at bounding box center [785, 111] width 113 height 35
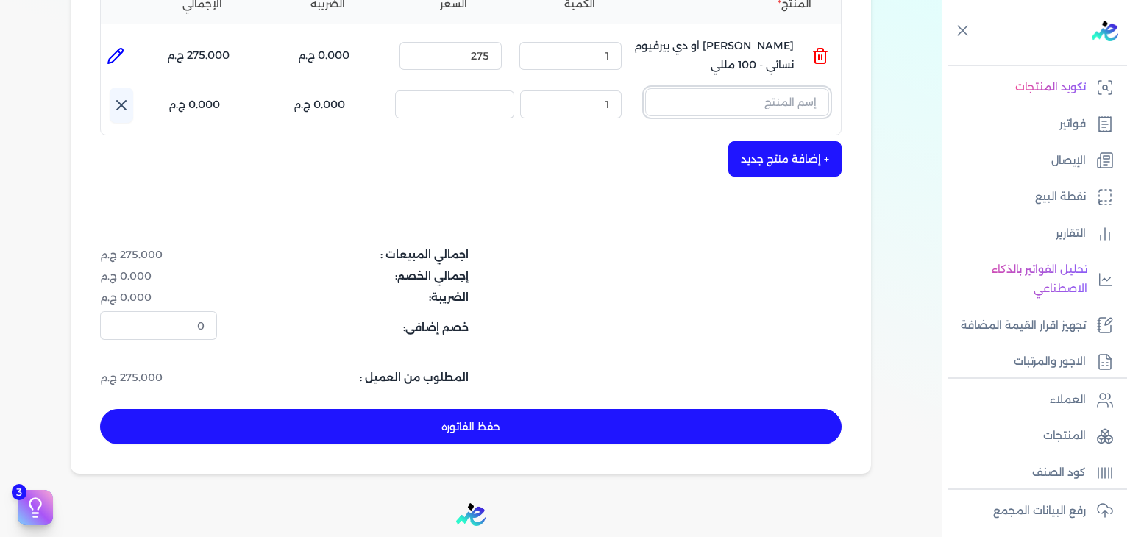
click at [745, 107] on input "text" at bounding box center [737, 102] width 184 height 28
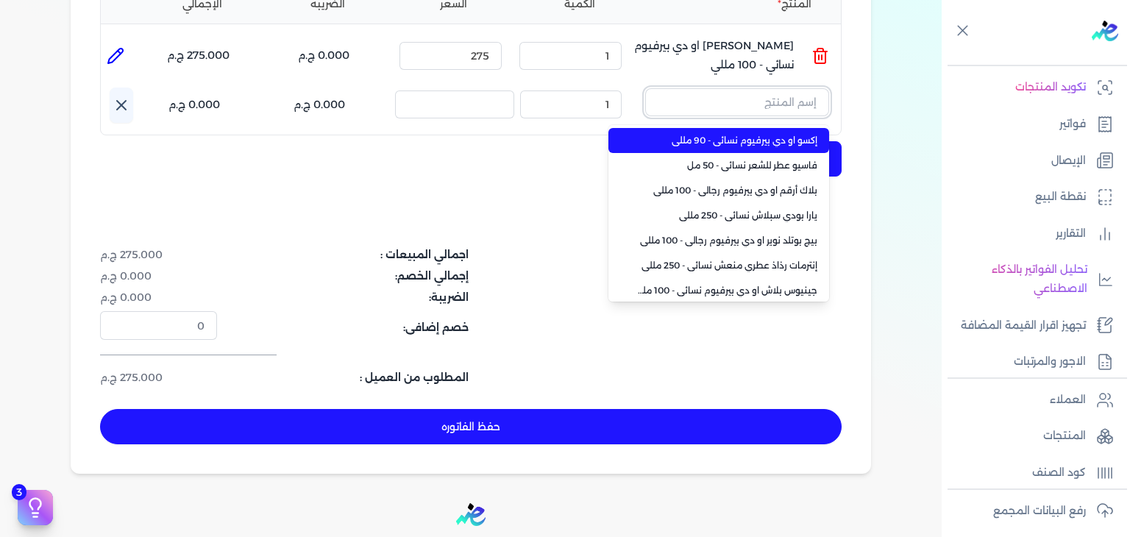
paste input "اليشون او [PERSON_NAME] رجالي - 100 مللي"
type input "اليشون او [PERSON_NAME] رجالي - 100 مللي"
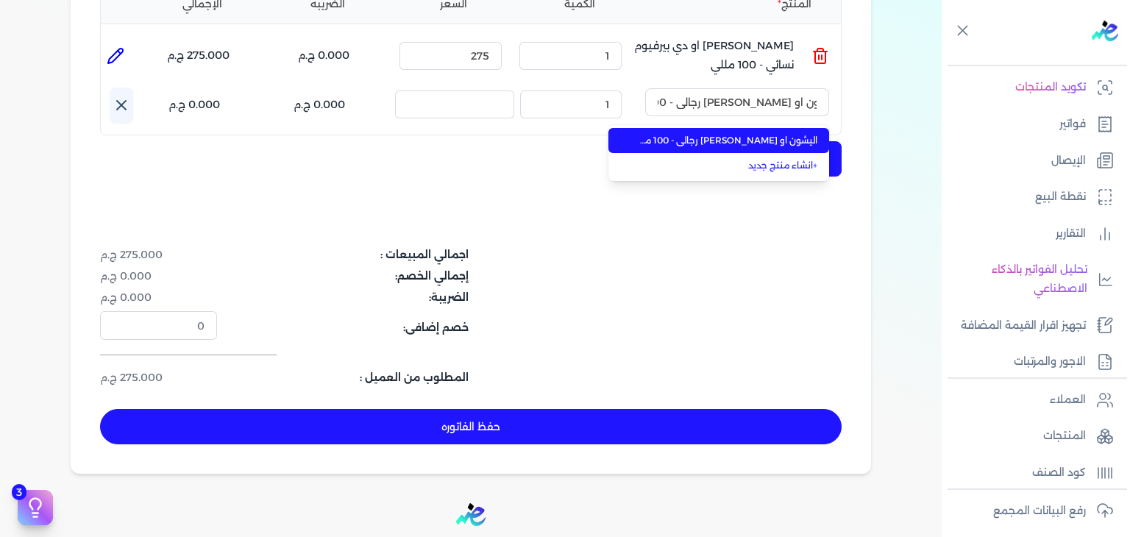
click at [719, 141] on span "اليشون او [PERSON_NAME] رجالي - 100 مللي" at bounding box center [728, 140] width 180 height 13
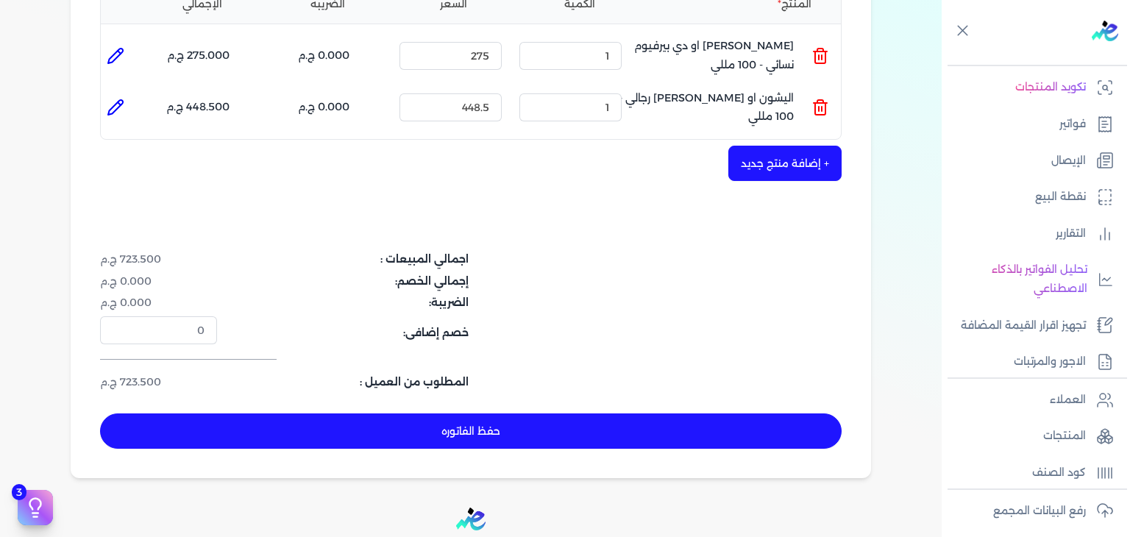
click at [575, 428] on button "حفظ الفاتوره" at bounding box center [471, 431] width 742 height 35
type input "[DATE]"
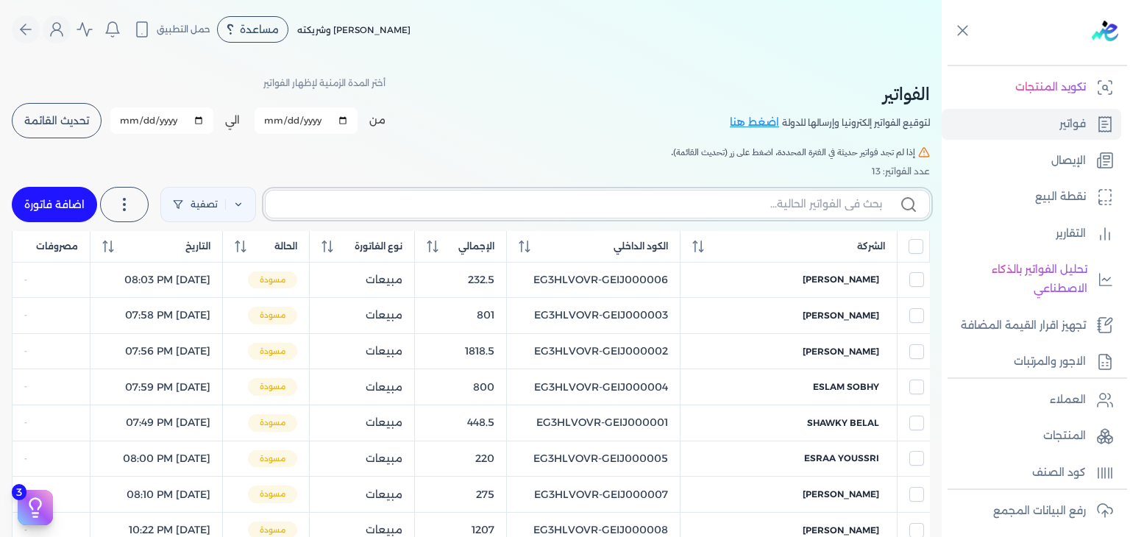
click at [810, 200] on input "text" at bounding box center [579, 203] width 605 height 15
paste input "EG3HLVOVR-GEIJ000013"
type input "EG3HLVOVR-GEIJ000013"
checkbox input "false"
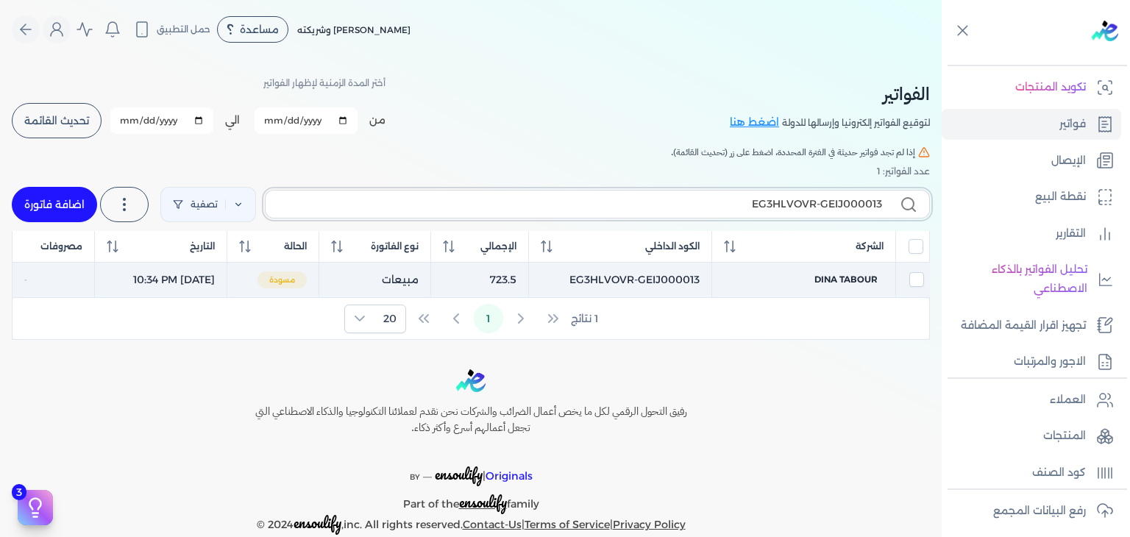
type input "EG3HLVOVR-GEIJ000013"
click at [860, 286] on td "Dina tabour" at bounding box center [804, 280] width 184 height 36
checkbox input "true"
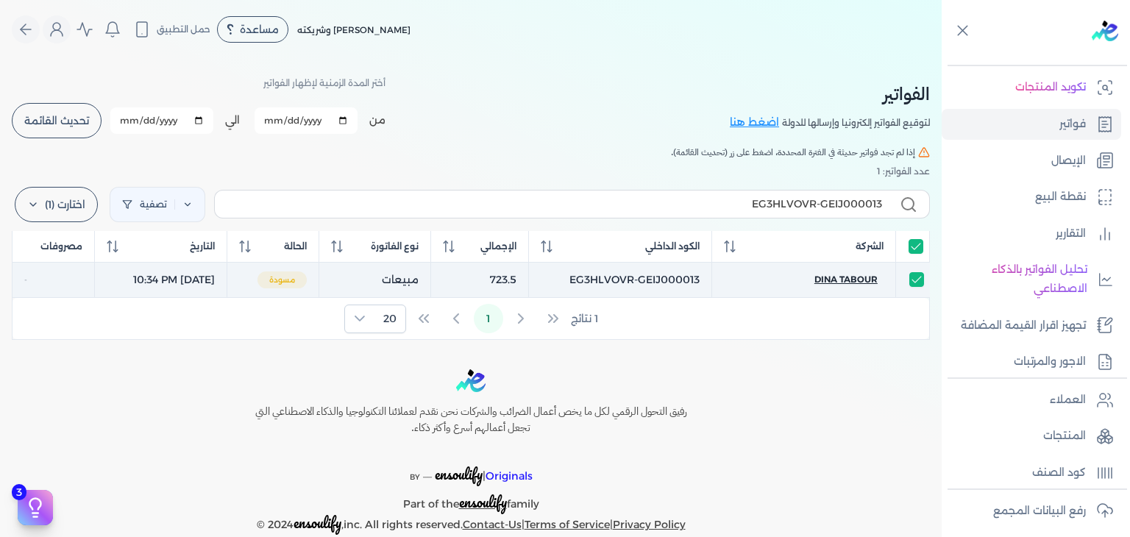
click at [863, 279] on span "Dina tabour" at bounding box center [846, 279] width 63 height 13
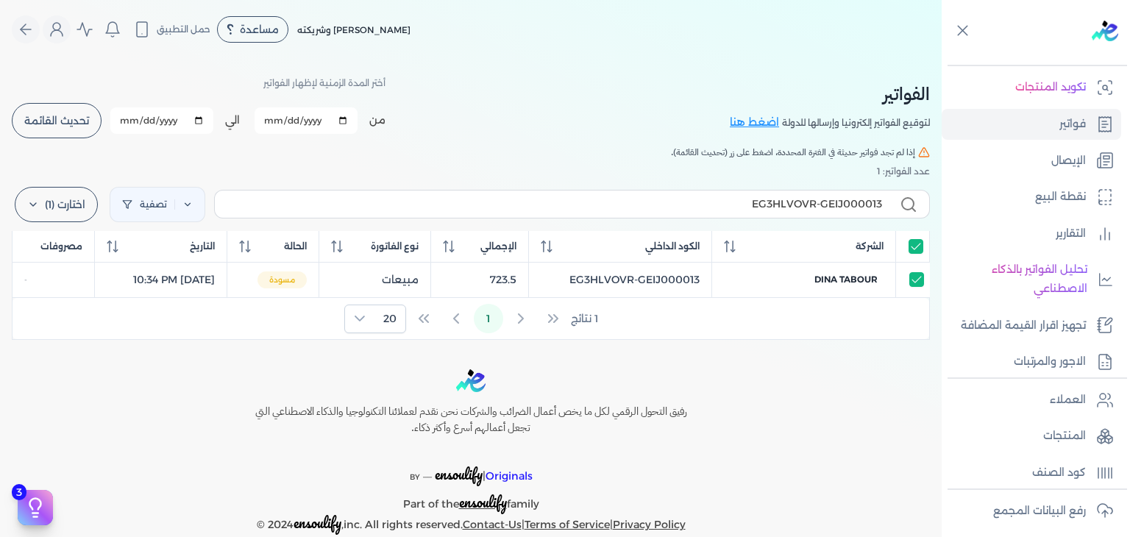
select select "EGP"
select select "B"
select select "EGS"
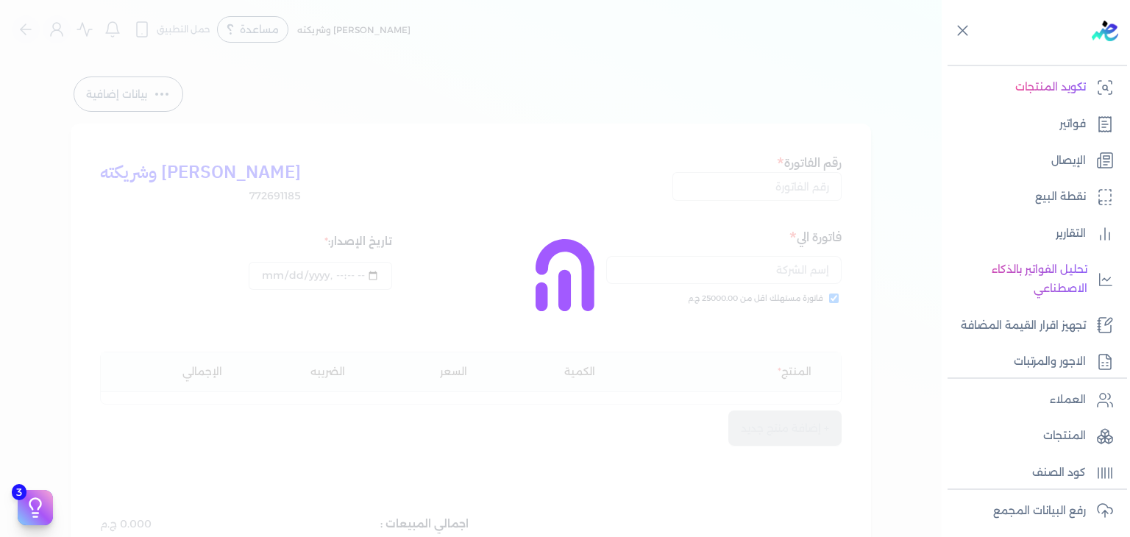
type input "EG3HLVOVR-GEIJ000013"
checkbox input "true"
type input "[DATE]T22:34:53"
type input "[DATE]"
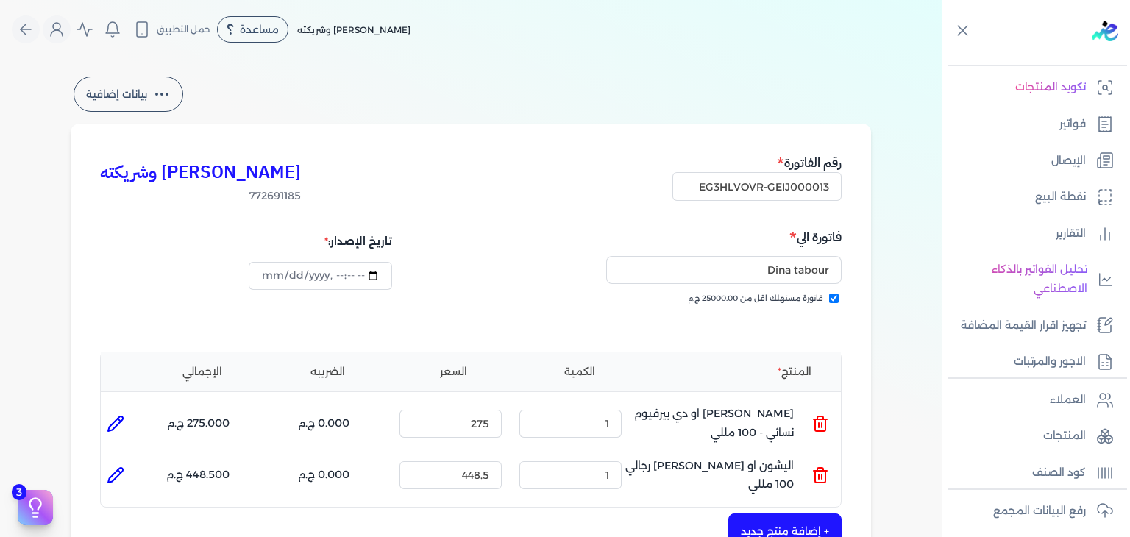
scroll to position [368, 0]
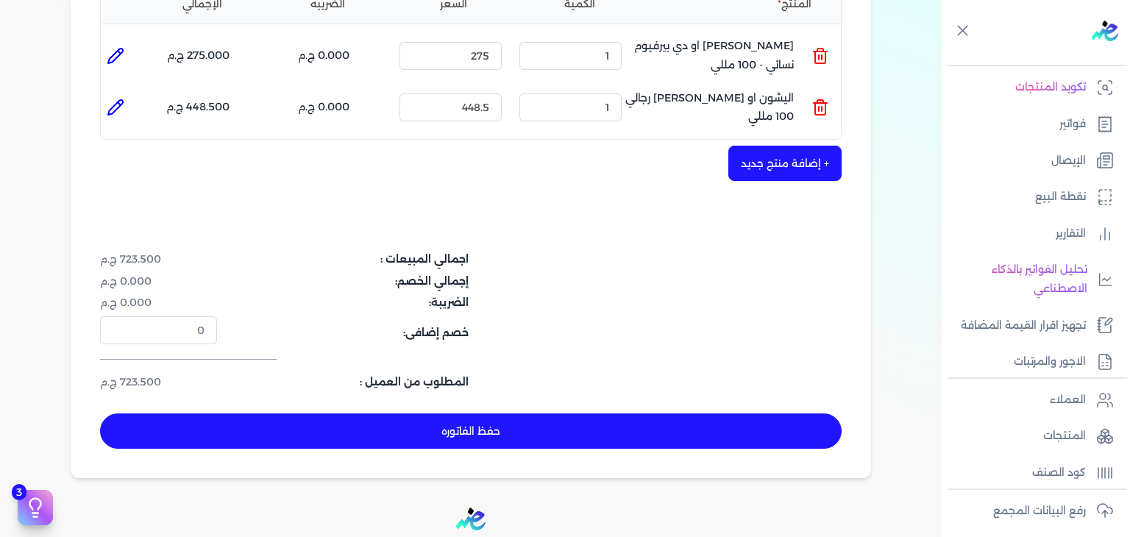
click at [628, 431] on button "حفظ الفاتوره" at bounding box center [471, 431] width 742 height 35
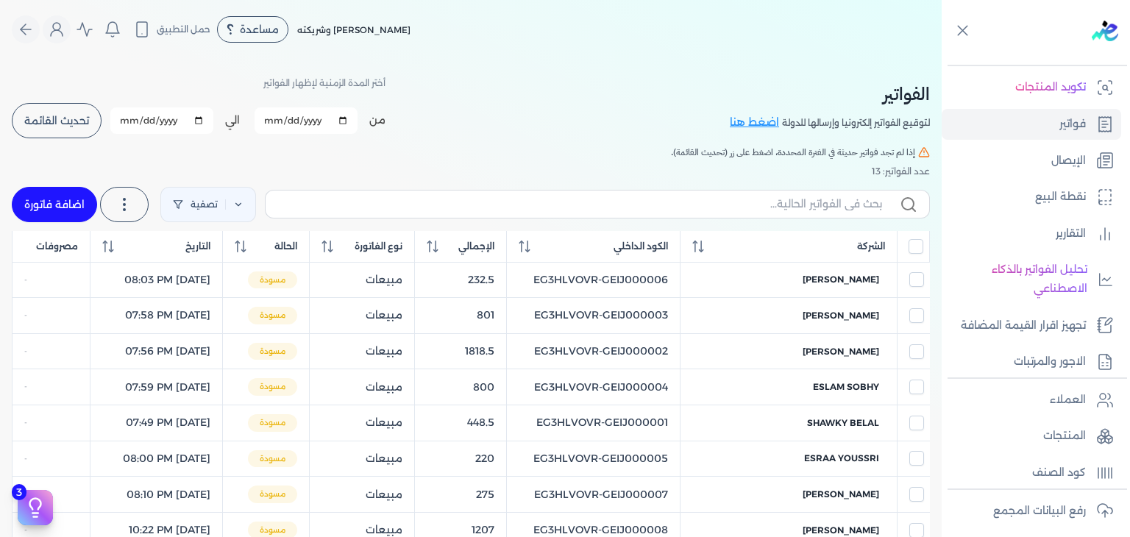
click at [74, 189] on link "اضافة فاتورة" at bounding box center [54, 204] width 85 height 35
select select "EGP"
select select "B"
select select "EGS"
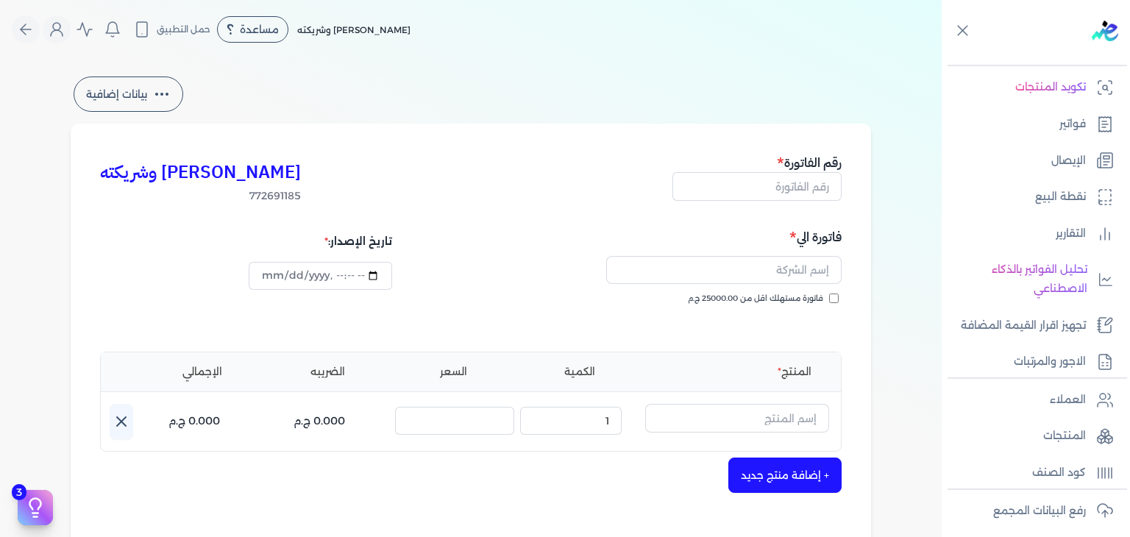
click at [836, 298] on input "فاتورة مستهلك اقل من 25000.00 ج.م" at bounding box center [834, 299] width 10 height 10
checkbox input "true"
click at [809, 202] on div "رقم الفاتورة" at bounding box center [757, 178] width 169 height 51
click at [810, 197] on input "text" at bounding box center [757, 186] width 169 height 28
paste input "EG3HLVOVR-GEIJ000014"
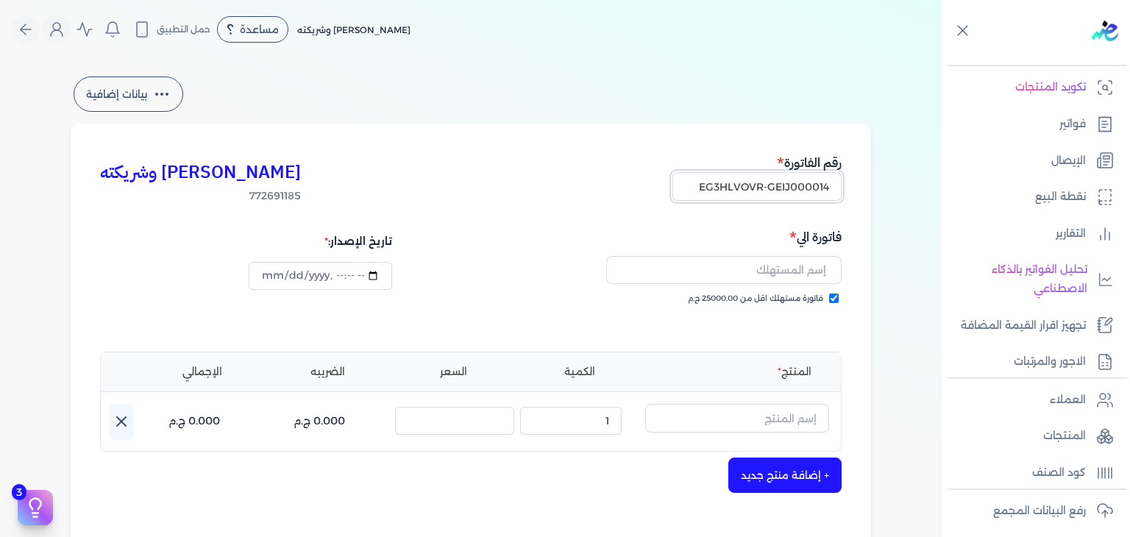
type input "EG3HLVOVR-GEIJ000014"
click at [811, 275] on input "text" at bounding box center [723, 270] width 235 height 28
paste input "doha [DEMOGRAPHIC_DATA]"
type input "doha [DEMOGRAPHIC_DATA]"
click at [764, 425] on input "text" at bounding box center [737, 418] width 184 height 28
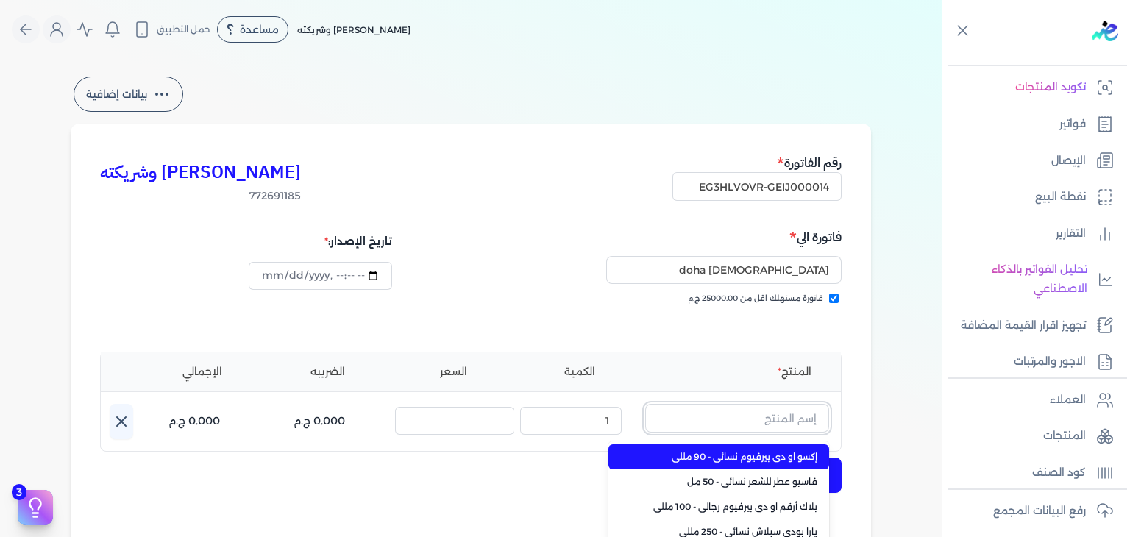
paste input "فانيلا مسك الطهارة بودي سبلاش نسائي - 250 مللي"
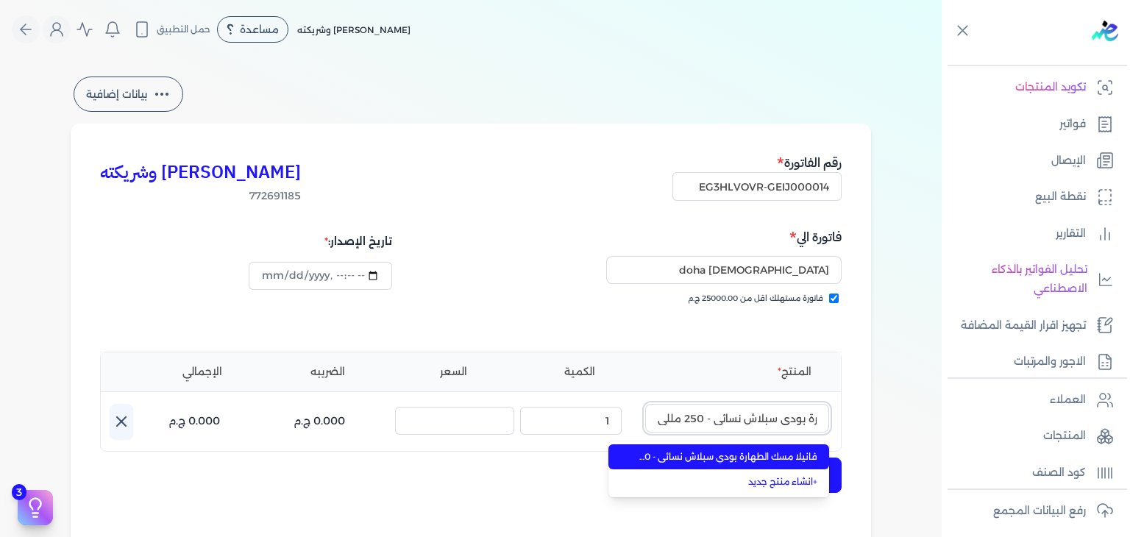
type input "فانيلا مسك الطهارة بودي سبلاش نسائي - 250 مللي"
click at [712, 456] on span "فانيلا مسك الطهارة بودي سبلاش نسائي - 250 مللي" at bounding box center [728, 456] width 180 height 13
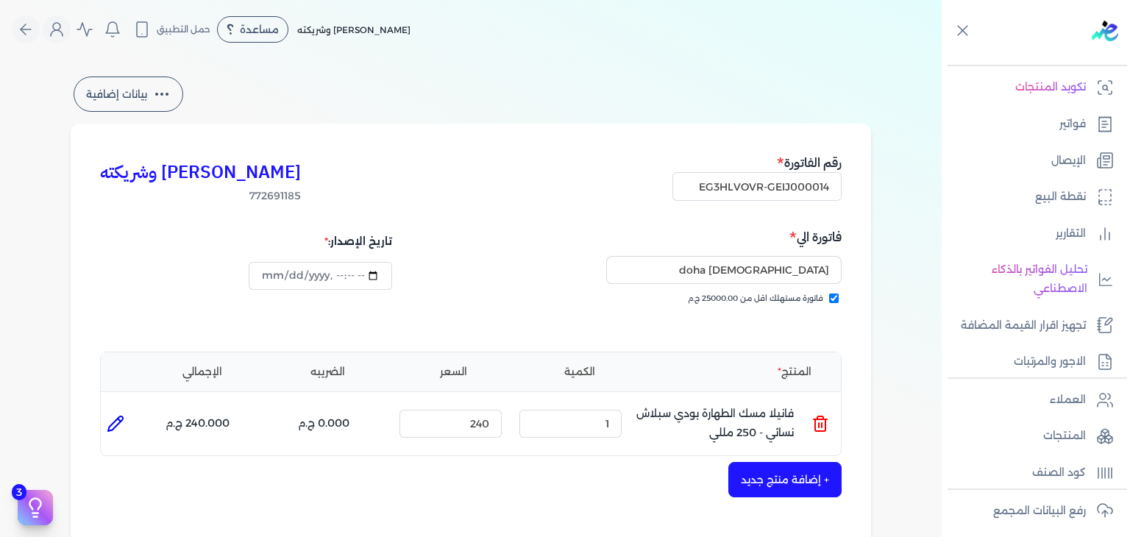
scroll to position [368, 0]
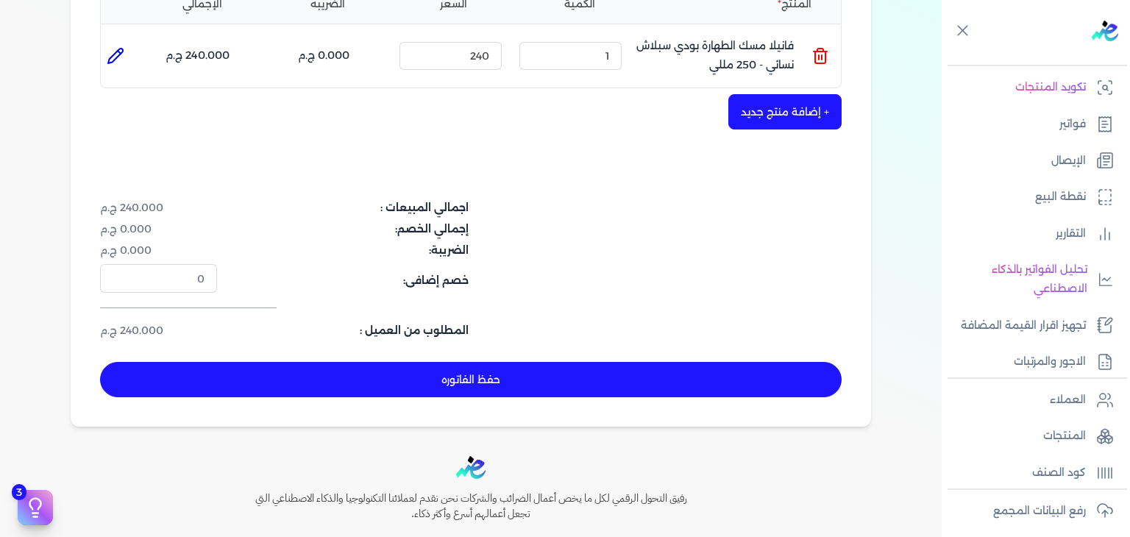
click at [610, 375] on button "حفظ الفاتوره" at bounding box center [471, 379] width 742 height 35
type input "[DATE]"
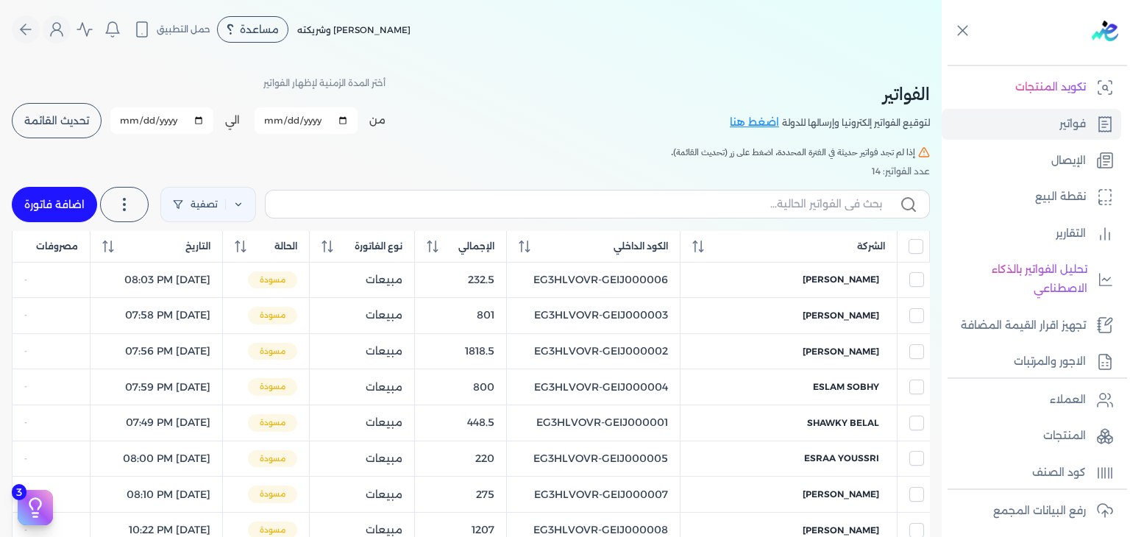
click at [698, 215] on label at bounding box center [597, 204] width 665 height 28
click at [698, 212] on input "text" at bounding box center [579, 203] width 605 height 15
paste input "EG3HLVOVR-GEIJ000014"
type input "EG3HLVOVR-GEIJ000014"
checkbox input "false"
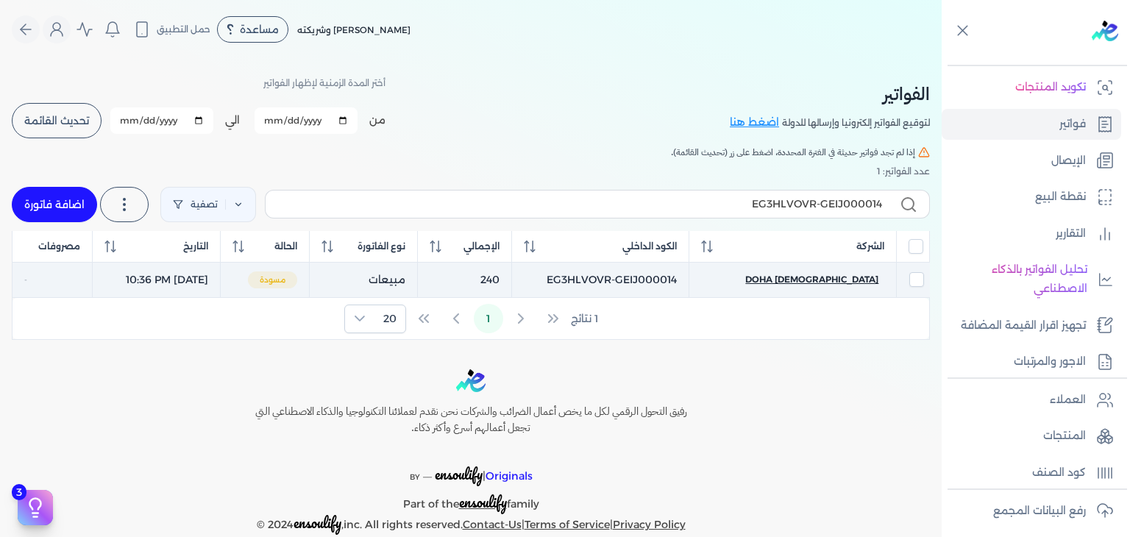
click at [854, 277] on span "doha [DEMOGRAPHIC_DATA]" at bounding box center [811, 279] width 133 height 13
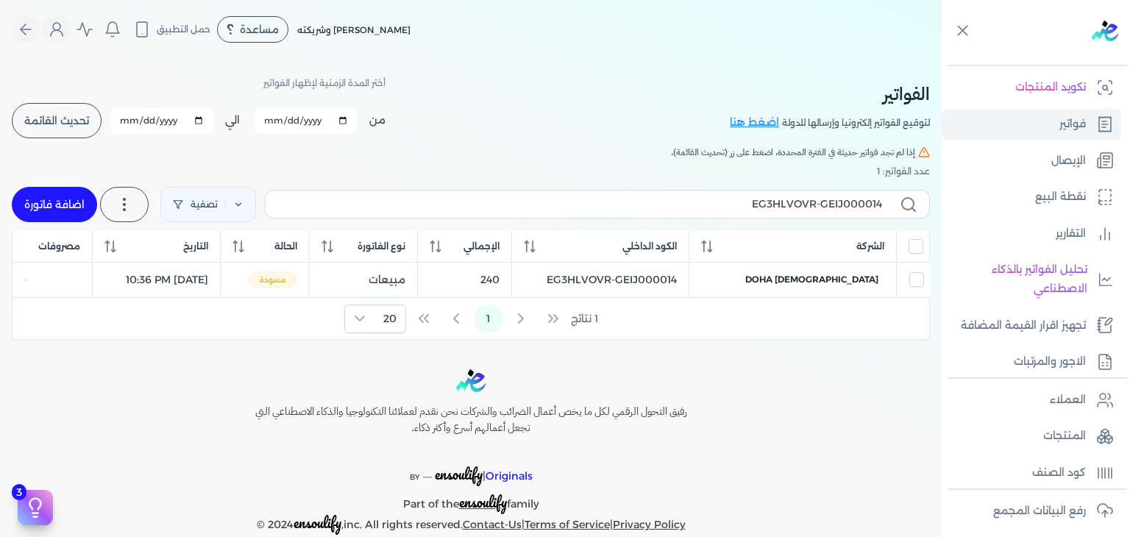
select select "EGP"
select select "B"
select select "EGS"
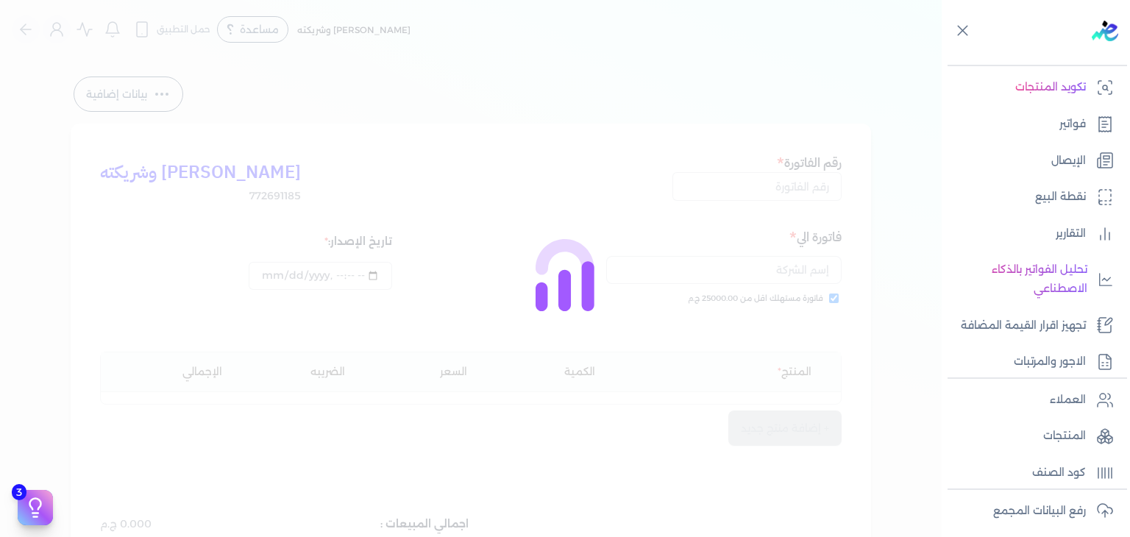
type input "EG3HLVOVR-GEIJ000014"
checkbox input "true"
type input "[DATE]T22:36:34"
type input "[DATE]"
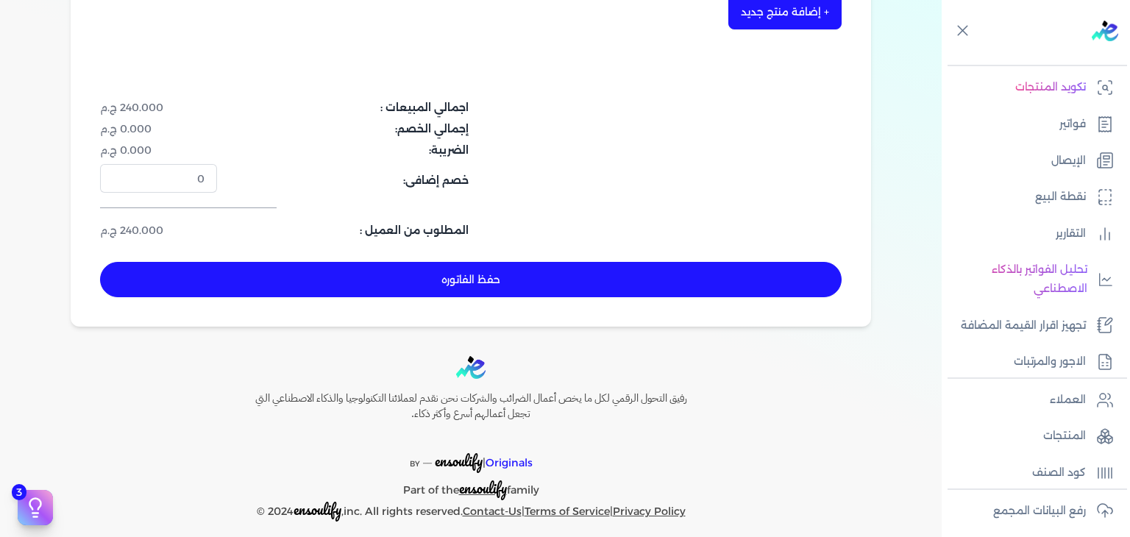
scroll to position [480, 0]
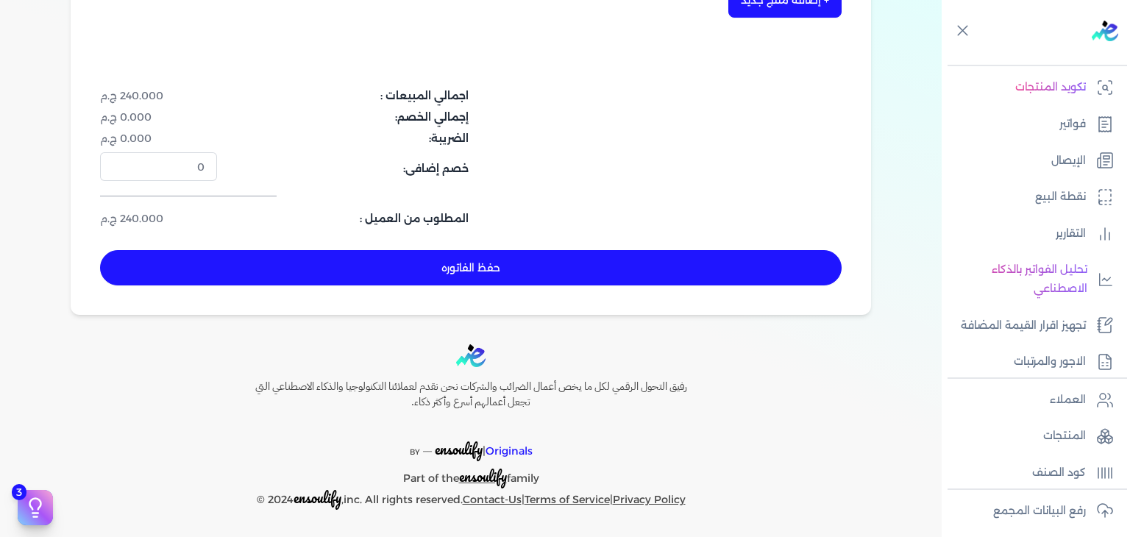
click at [550, 254] on button "حفظ الفاتوره" at bounding box center [471, 267] width 742 height 35
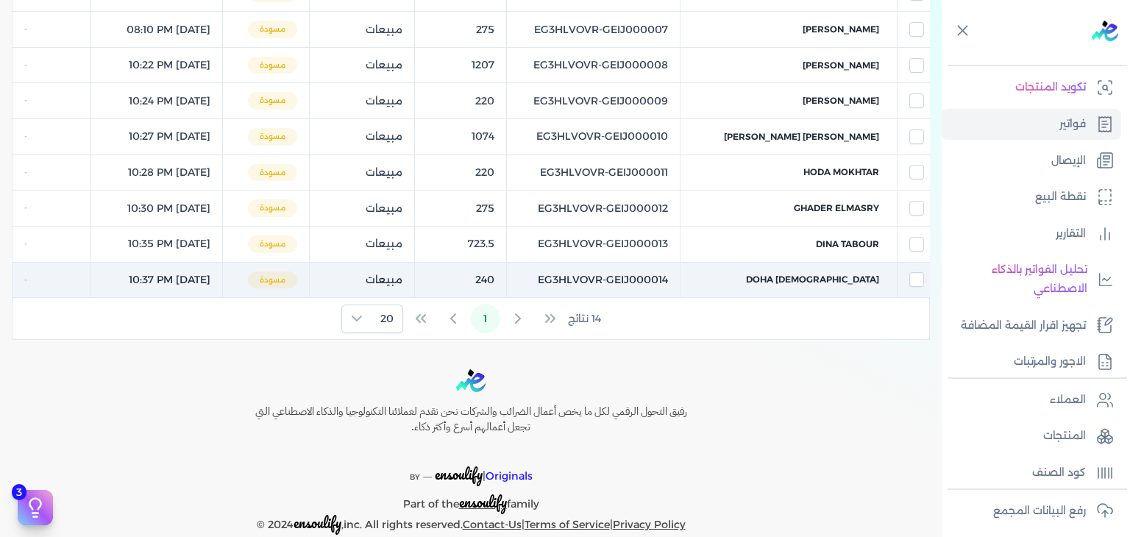
scroll to position [97, 0]
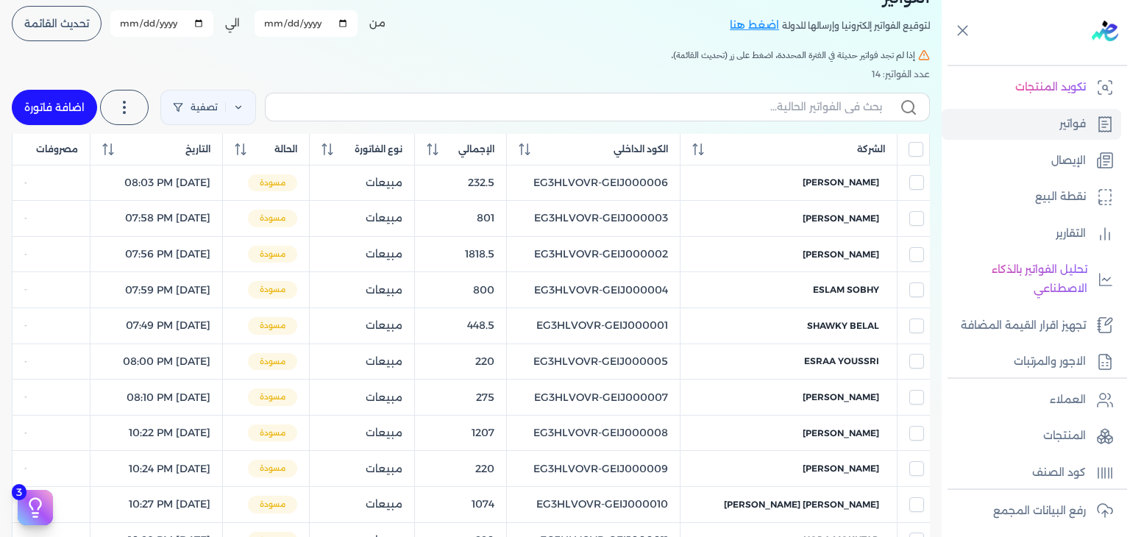
click at [61, 128] on div "تصفية استخرج العملاء استخرج المنتجات اضافة فاتورة" at bounding box center [471, 107] width 918 height 53
click at [65, 122] on link "اضافة فاتورة" at bounding box center [54, 107] width 85 height 35
select select "EGP"
select select "B"
select select "EGS"
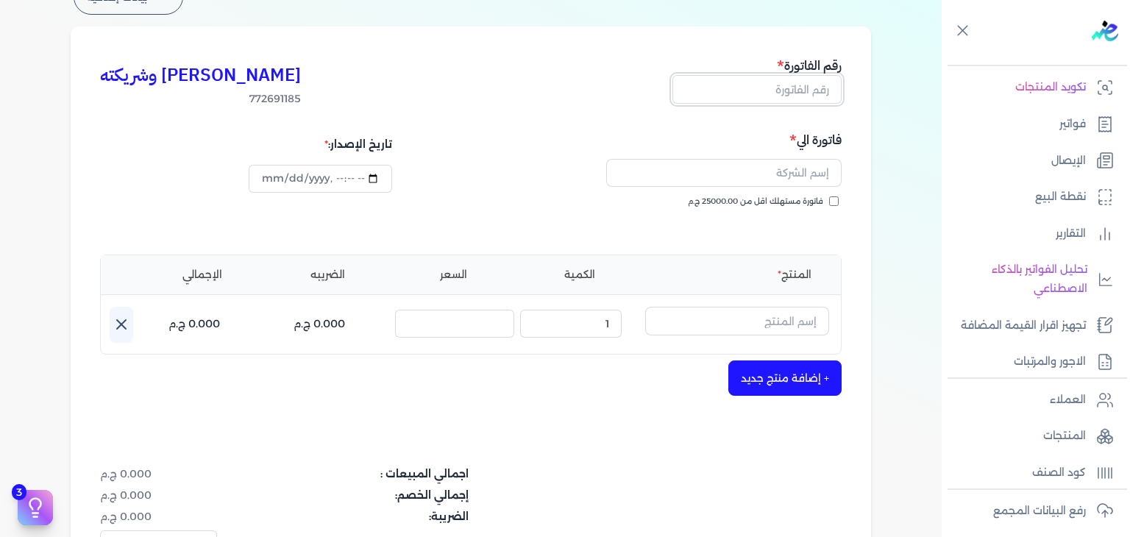
click at [796, 94] on input "text" at bounding box center [757, 89] width 169 height 28
paste input "EG3HLVOVR-GEIJ000015"
type input "EG3HLVOVR-GEIJ000015"
click at [839, 203] on input "فاتورة مستهلك اقل من 25000.00 ج.م" at bounding box center [834, 201] width 10 height 10
checkbox input "true"
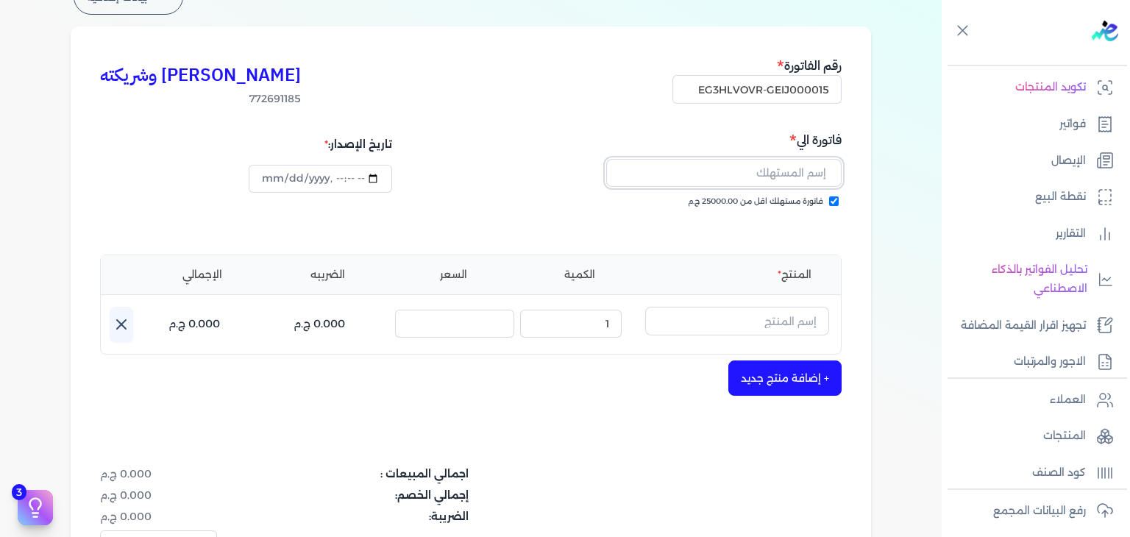
click at [736, 166] on input "text" at bounding box center [723, 173] width 235 height 28
paste input "Ahmed xxx"
type input "Ahmed xxx"
drag, startPoint x: 800, startPoint y: 319, endPoint x: 812, endPoint y: 333, distance: 19.3
click at [800, 319] on input "text" at bounding box center [737, 321] width 184 height 28
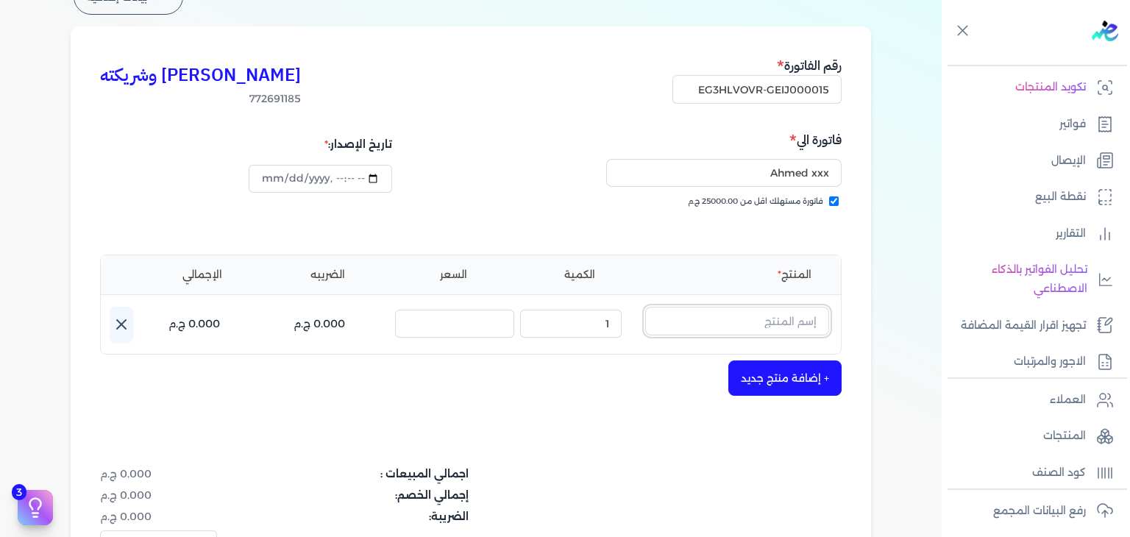
paste input "موج أفيكشن او دي بيرفيوم رجالي - 100 مللي"
click at [797, 324] on input "text" at bounding box center [737, 321] width 184 height 28
click at [773, 316] on input "موج أفيكشن او دي بيرفيوم رجالي - 100 مللي" at bounding box center [737, 321] width 184 height 28
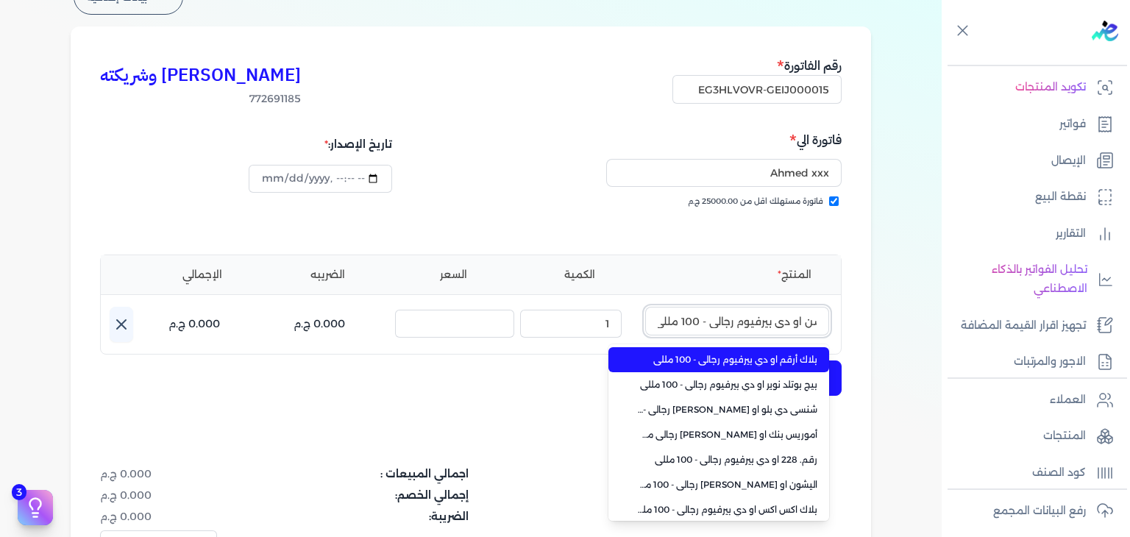
paste input "text"
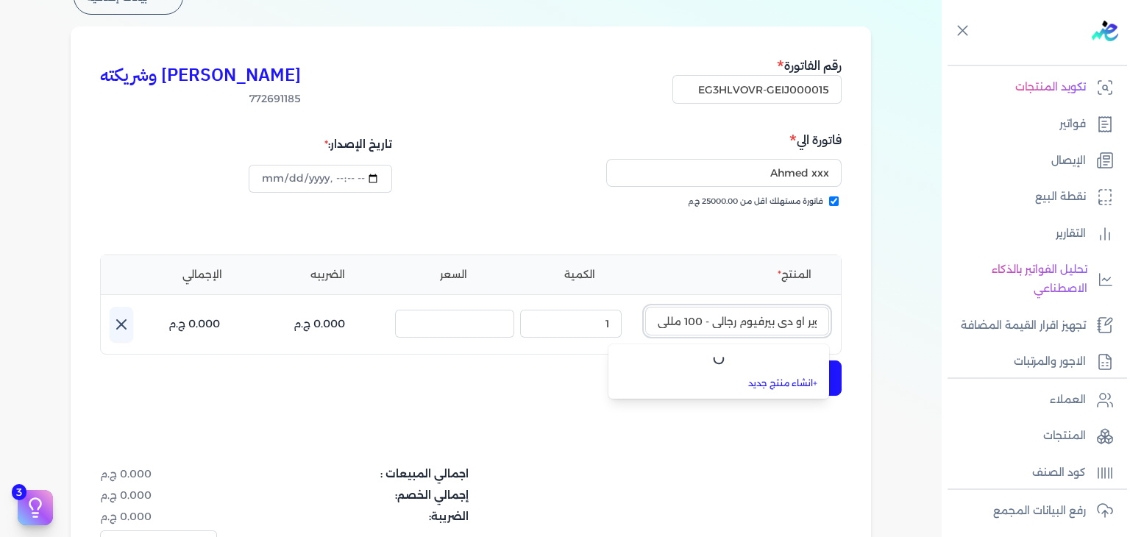
scroll to position [0, 0]
click at [787, 330] on input "بيج بوتلد نوير او دي بيرفيوم رجالي - 100 مللي" at bounding box center [737, 321] width 184 height 28
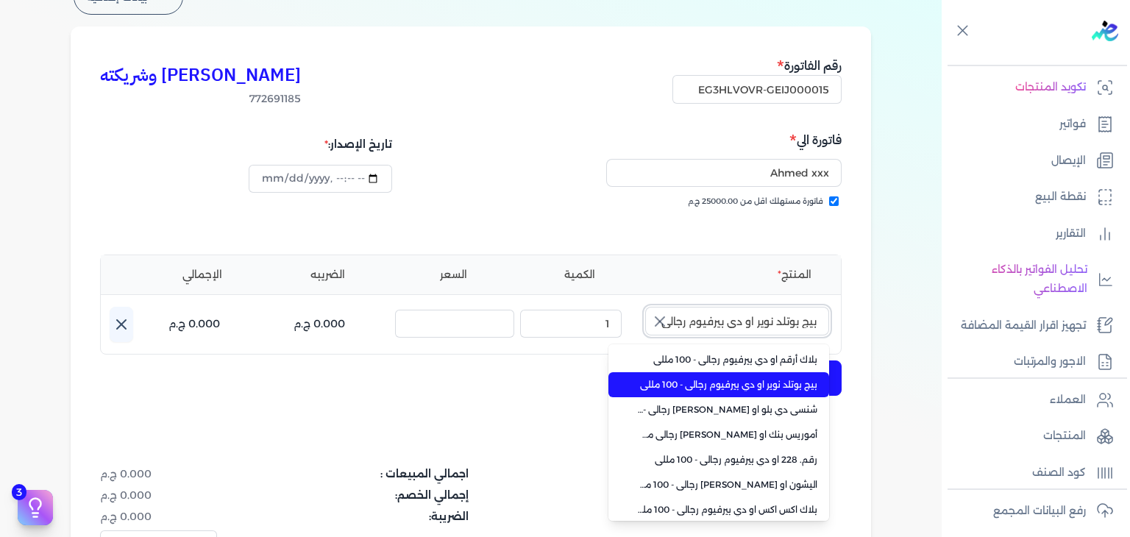
paste input "موج أفيكشن"
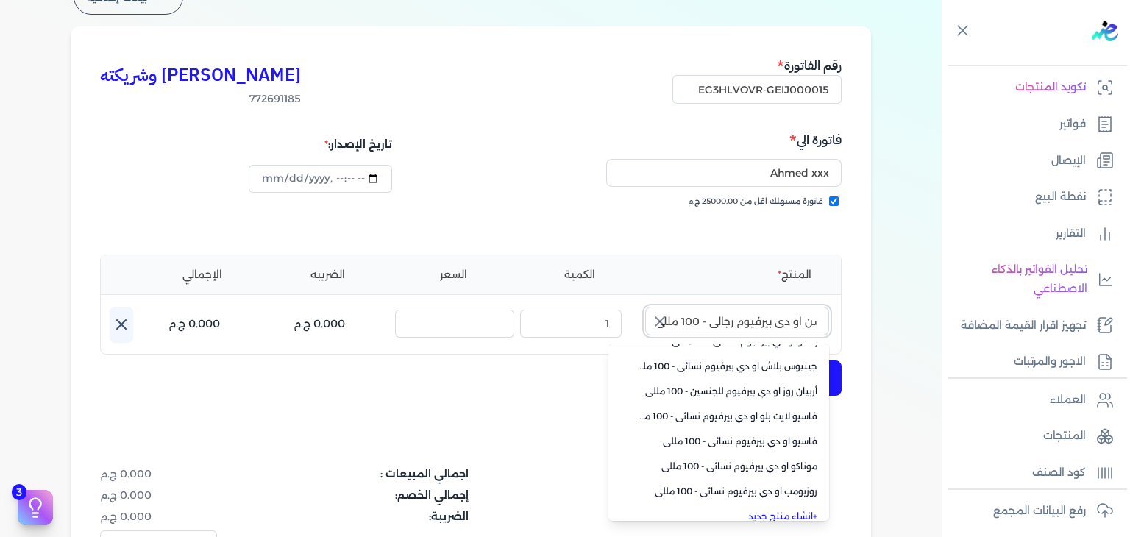
scroll to position [355, 0]
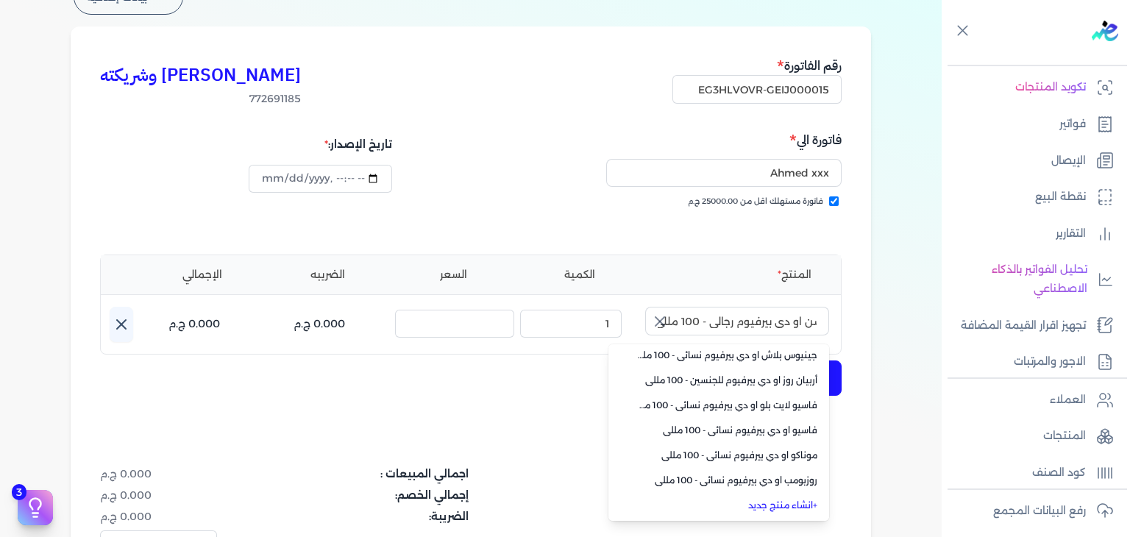
click at [772, 507] on link "+ انشاء منتج جديد" at bounding box center [728, 505] width 180 height 13
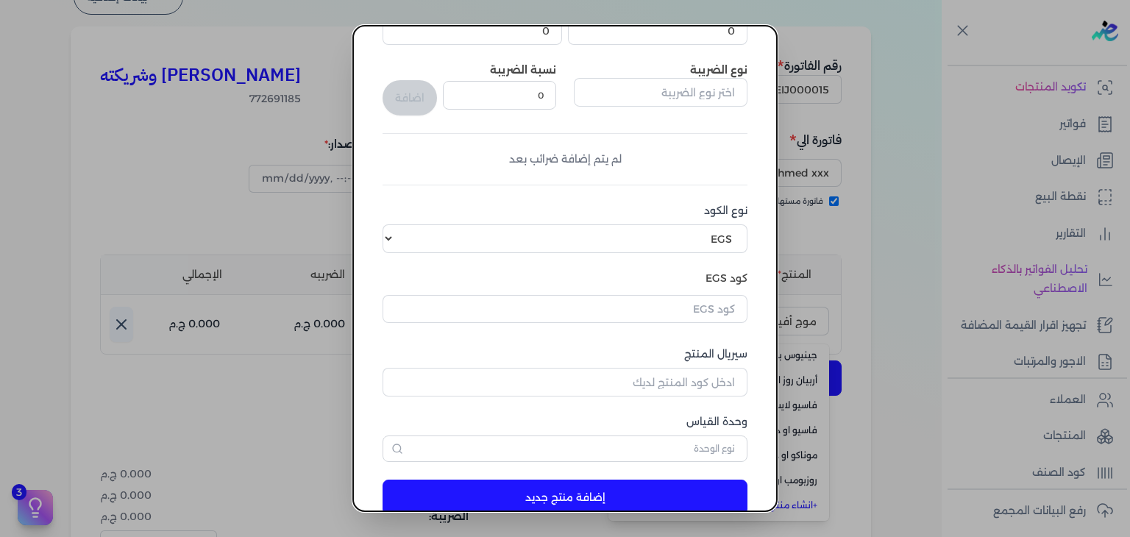
scroll to position [225, 0]
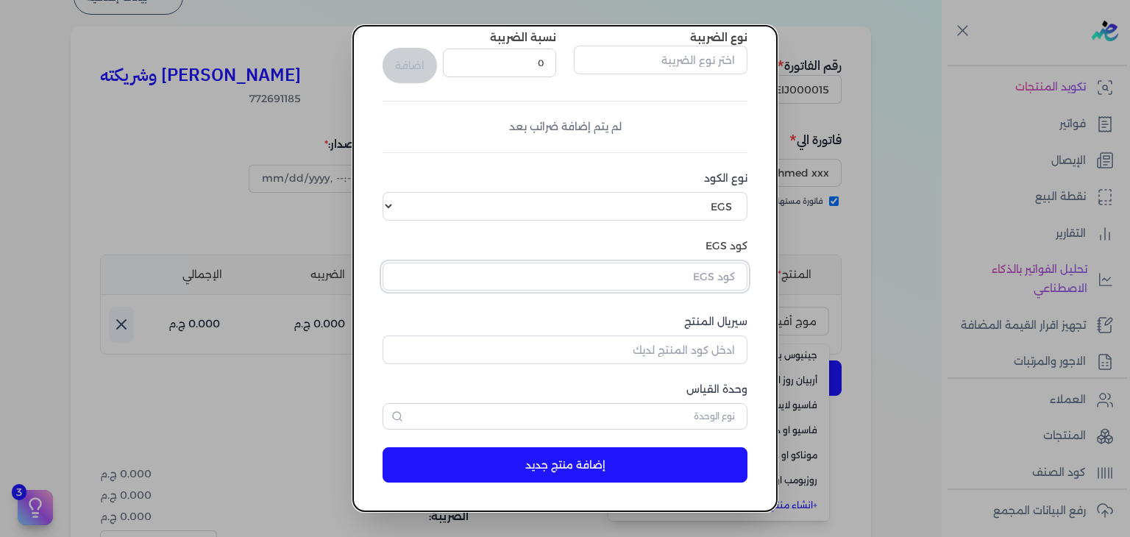
click at [718, 283] on input "text" at bounding box center [565, 277] width 365 height 28
type input "بيج بوتلد نوير او دي بيرفيوم رجالي - 100 مللي"
paste input "EG-772691185-EPCF-MP-EDP-M-100-14"
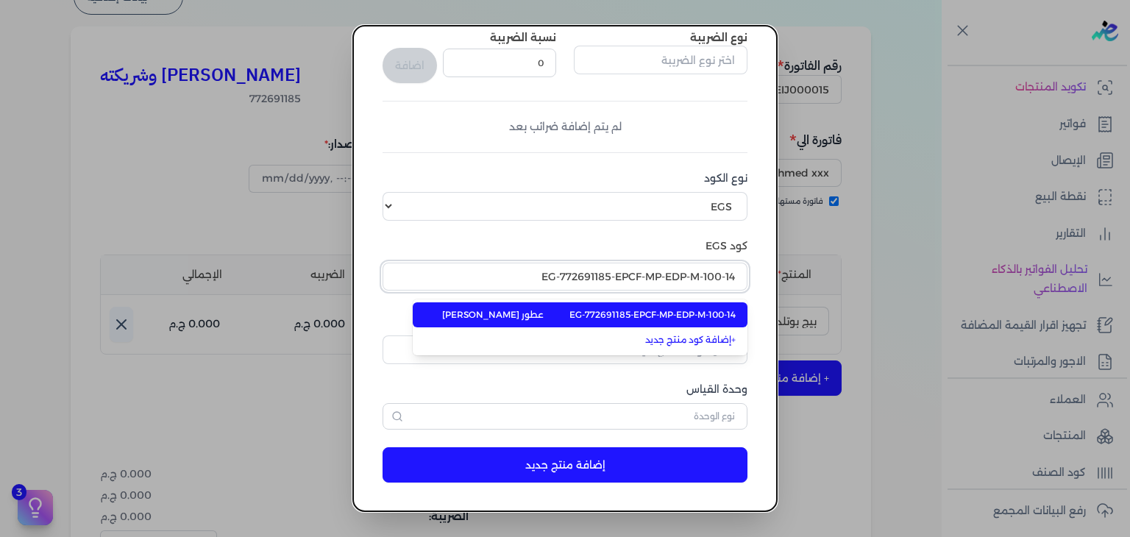
type input "EG-772691185-EPCF-MP-EDP-M-100-14"
click at [692, 316] on span "EG-772691185-EPCF-MP-EDP-M-100-14" at bounding box center [653, 314] width 166 height 13
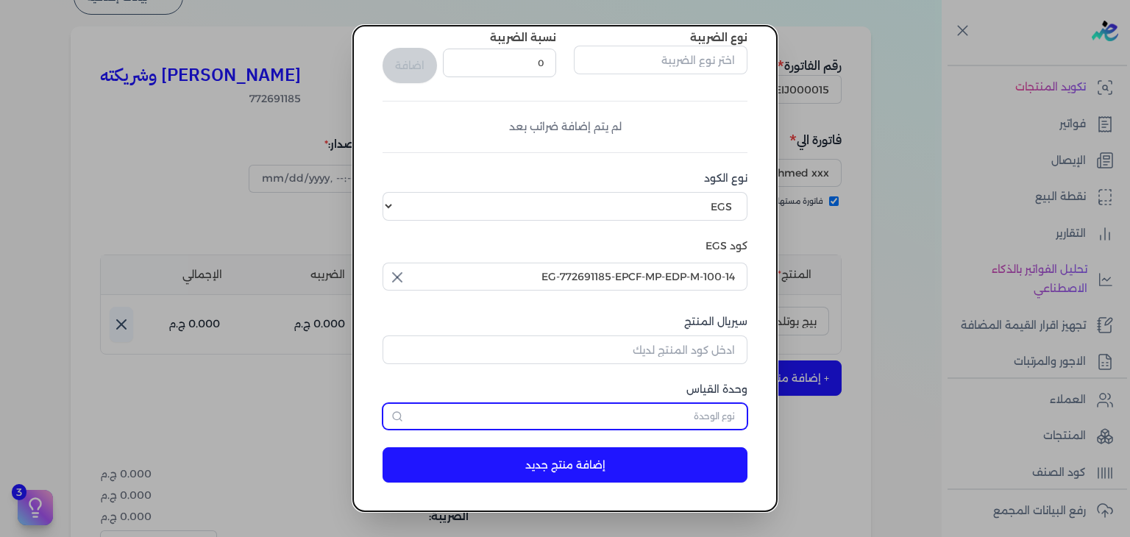
click at [704, 410] on input "text" at bounding box center [565, 416] width 365 height 26
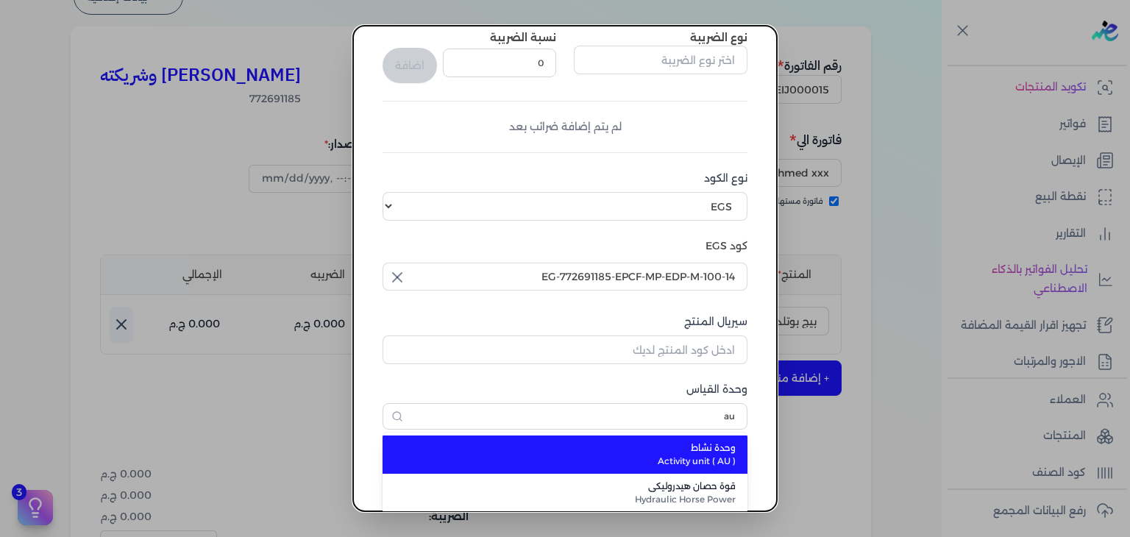
click at [722, 447] on span "وحدة نشاط" at bounding box center [574, 448] width 324 height 13
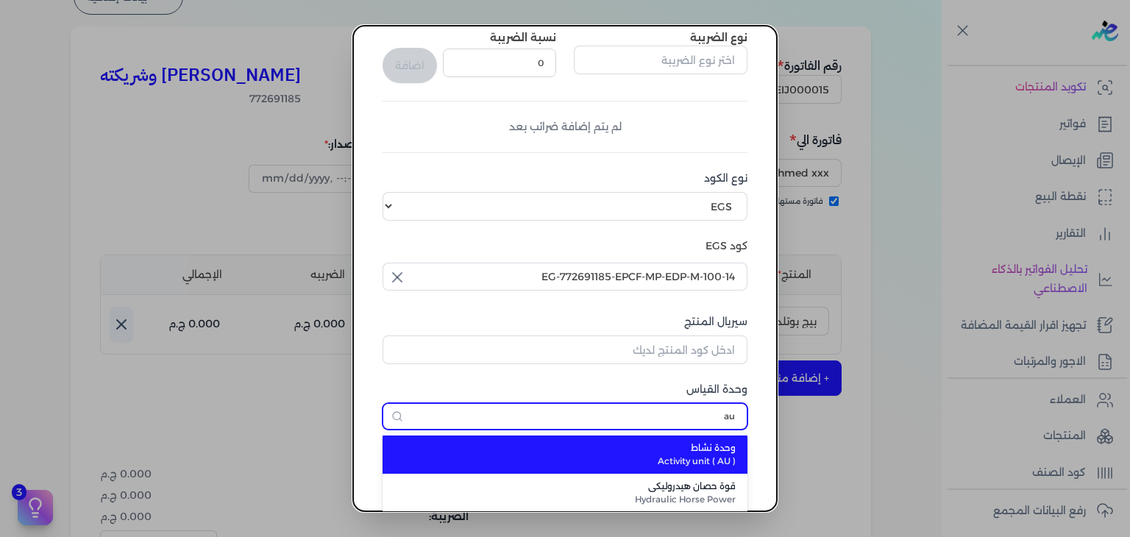
type input "وحدة نشاط"
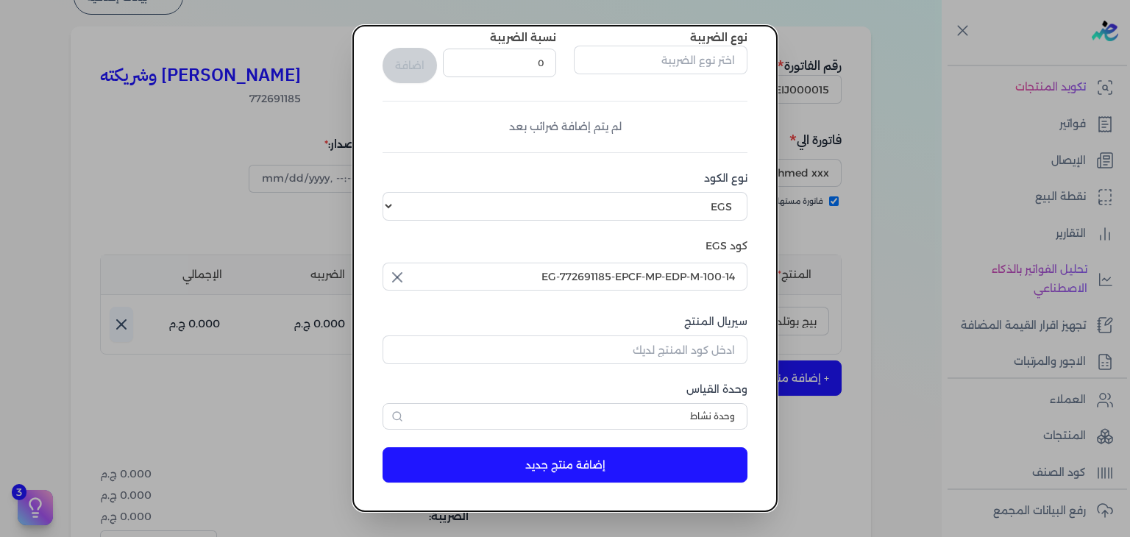
click at [683, 333] on div "سيريال المنتج" at bounding box center [565, 339] width 365 height 50
click at [684, 344] on input "سيريال المنتج" at bounding box center [565, 350] width 365 height 28
paste input "ZA4BAA134AD60B90CD62AZ-1"
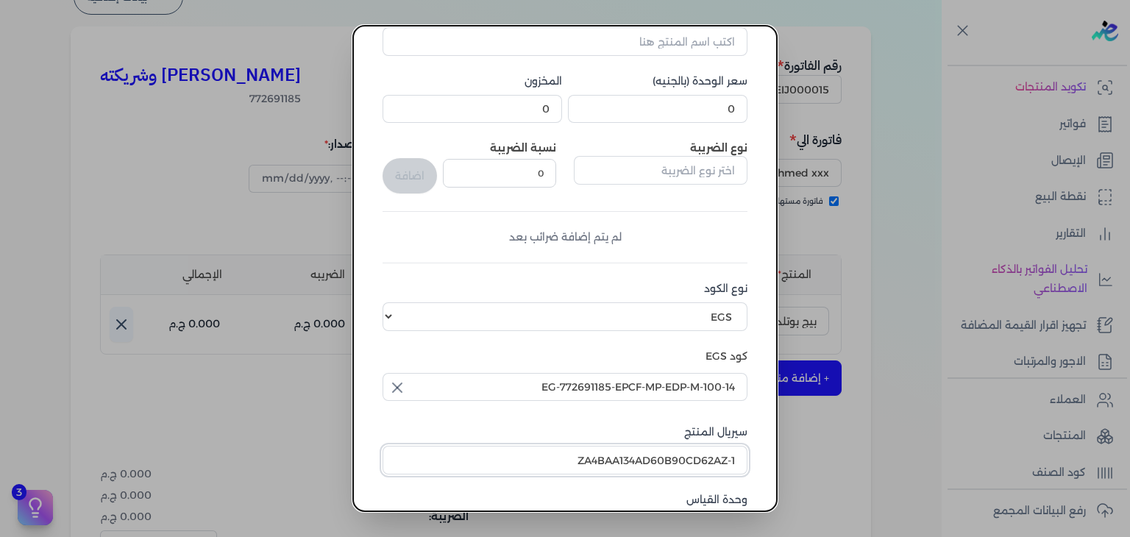
scroll to position [0, 0]
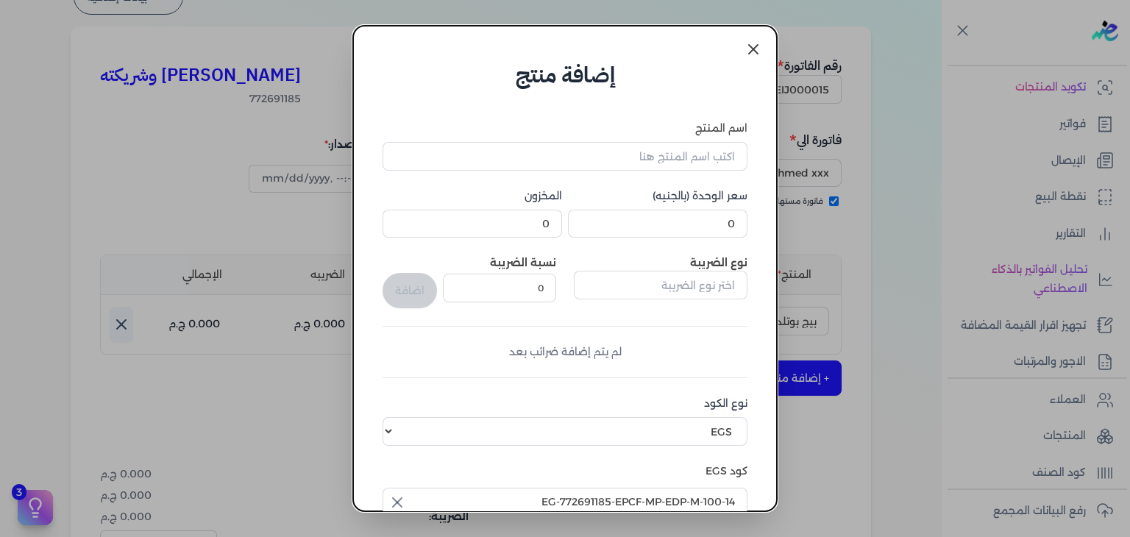
type input "ZA4BAA134AD60B90CD62AZ-1"
click at [718, 235] on input "0" at bounding box center [658, 224] width 180 height 28
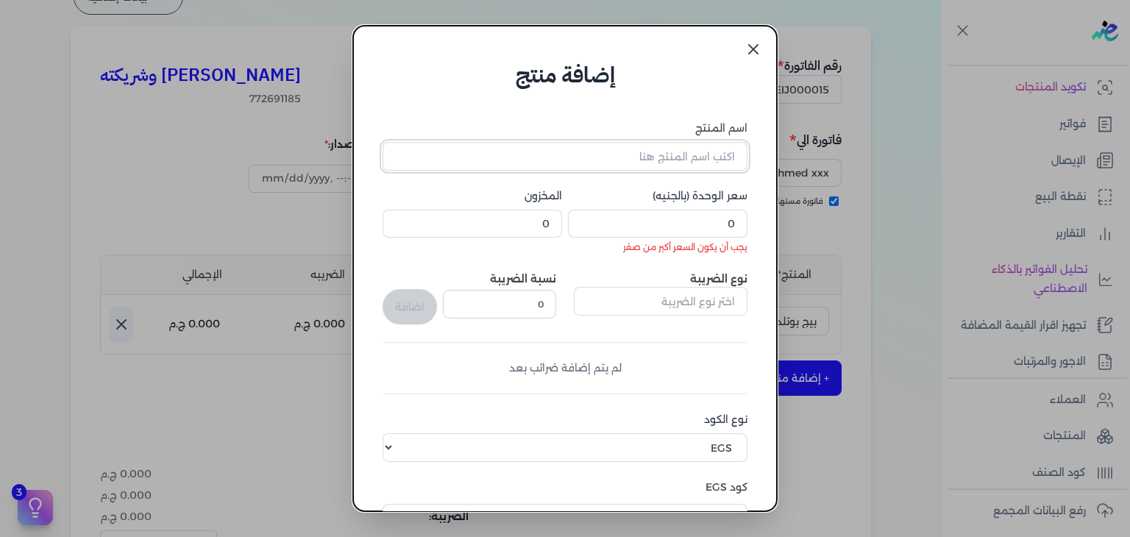
click at [686, 156] on input "اسم المنتج" at bounding box center [565, 156] width 365 height 28
paste input "موج أفيكشن او دي بيرفيوم رجالي - 100 مللي"
type input "موج أفيكشن او دي بيرفيوم رجالي - 100 مللي"
click at [700, 230] on input "0" at bounding box center [658, 224] width 180 height 28
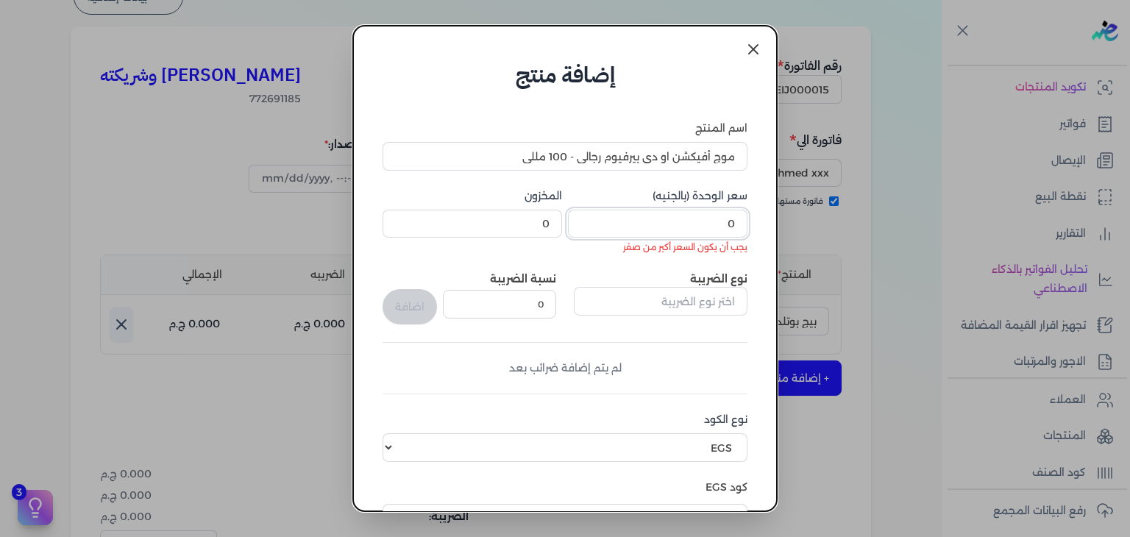
click at [700, 230] on input "0" at bounding box center [658, 224] width 180 height 28
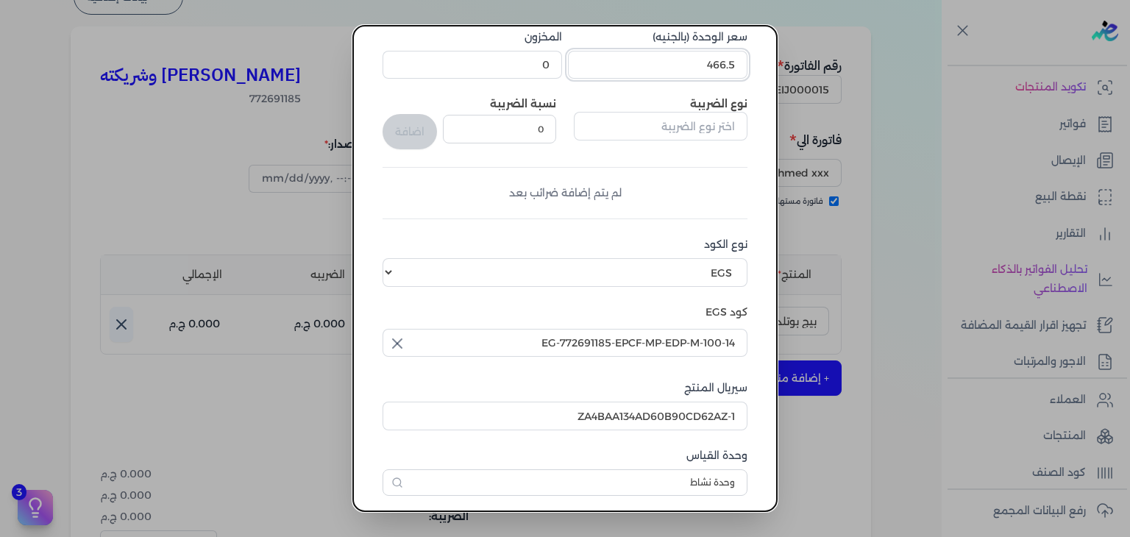
scroll to position [225, 0]
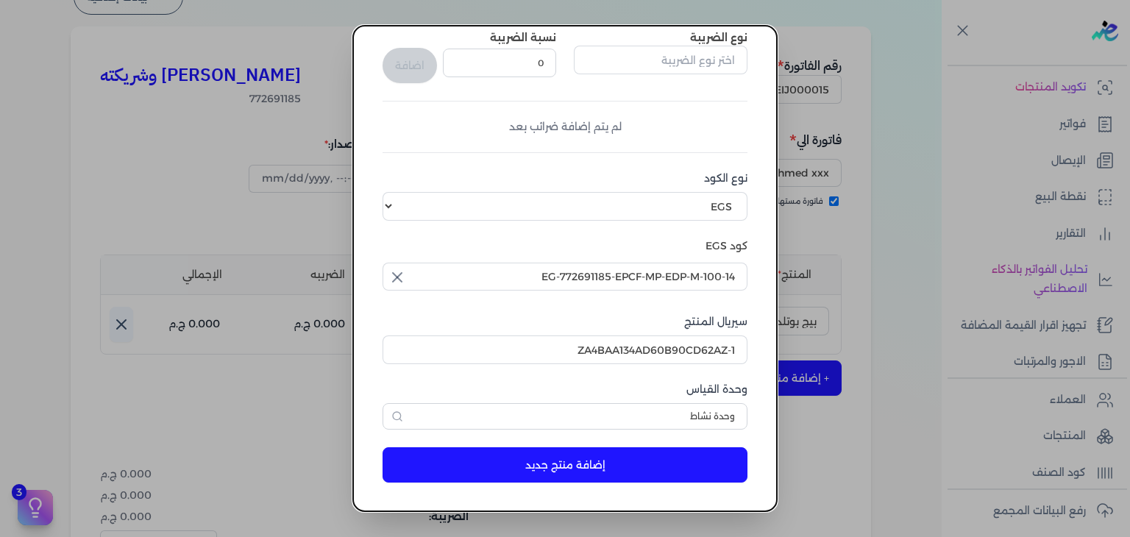
type input "466.5"
click at [659, 454] on button "إضافة منتج جديد" at bounding box center [565, 464] width 365 height 35
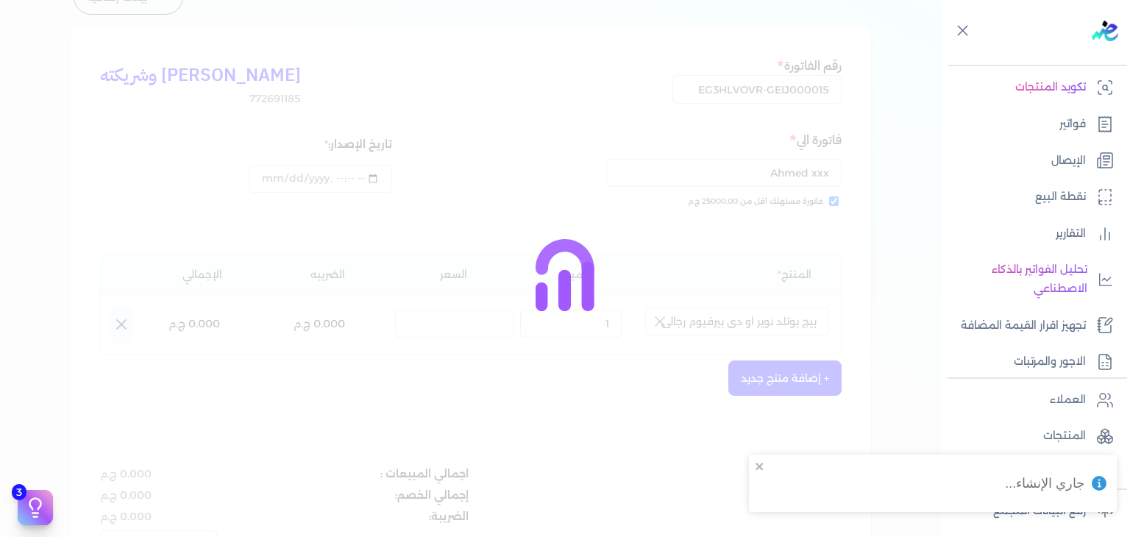
select select "EGS"
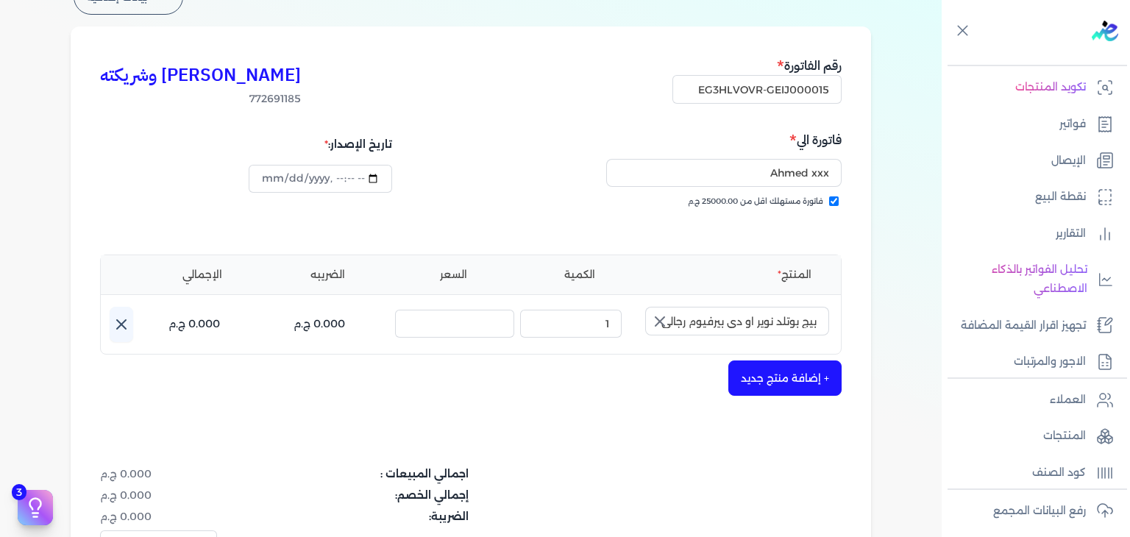
click at [662, 325] on icon "button" at bounding box center [660, 322] width 18 height 18
click at [737, 316] on input "text" at bounding box center [737, 321] width 184 height 28
paste input "موج أفيكشن او دي بيرفيوم رجالي - 100 مللي"
type input "موج أفيكشن او دي بيرفيوم رجالي - 100 مللي"
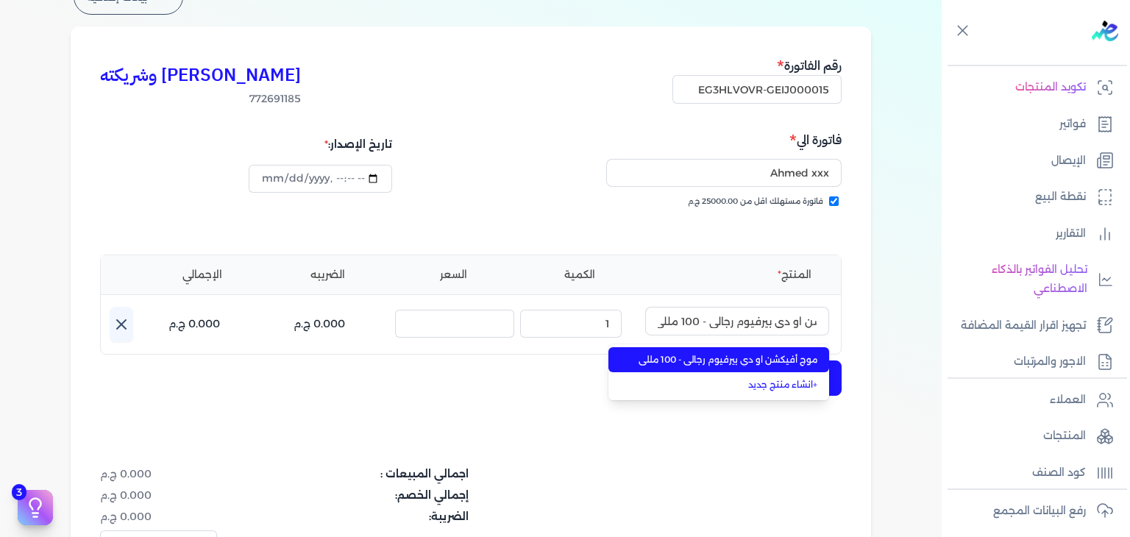
click at [771, 364] on span "موج أفيكشن او دي بيرفيوم رجالي - 100 مللي" at bounding box center [728, 359] width 180 height 13
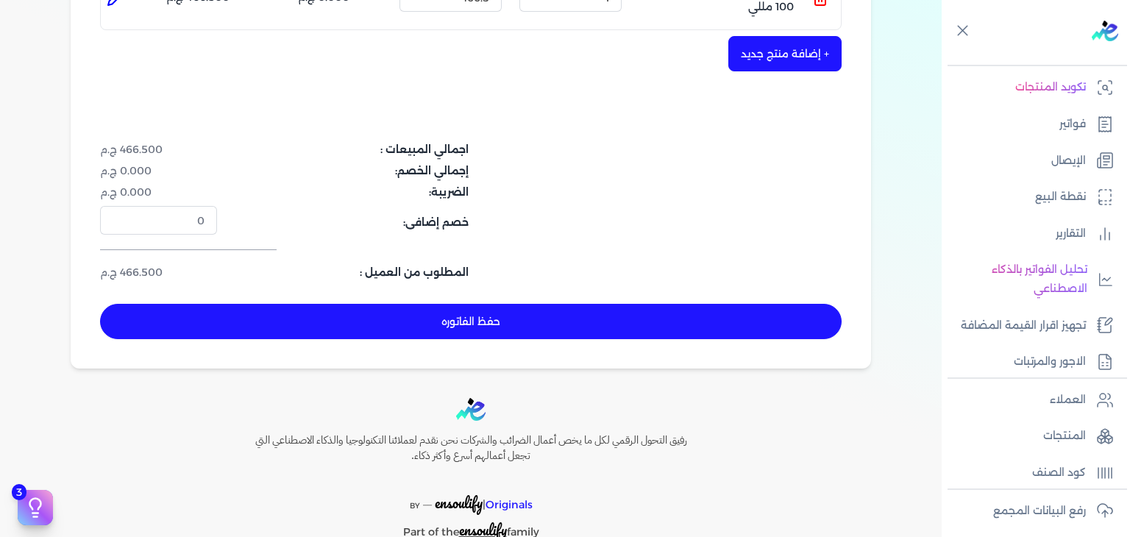
scroll to position [465, 0]
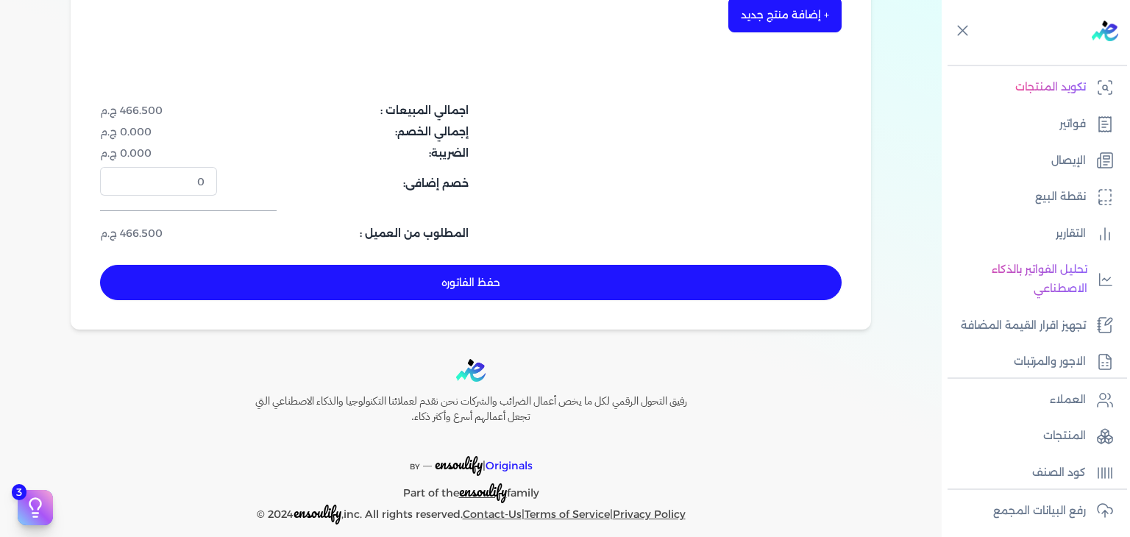
click at [528, 287] on button "حفظ الفاتوره" at bounding box center [471, 282] width 742 height 35
type input "[DATE]"
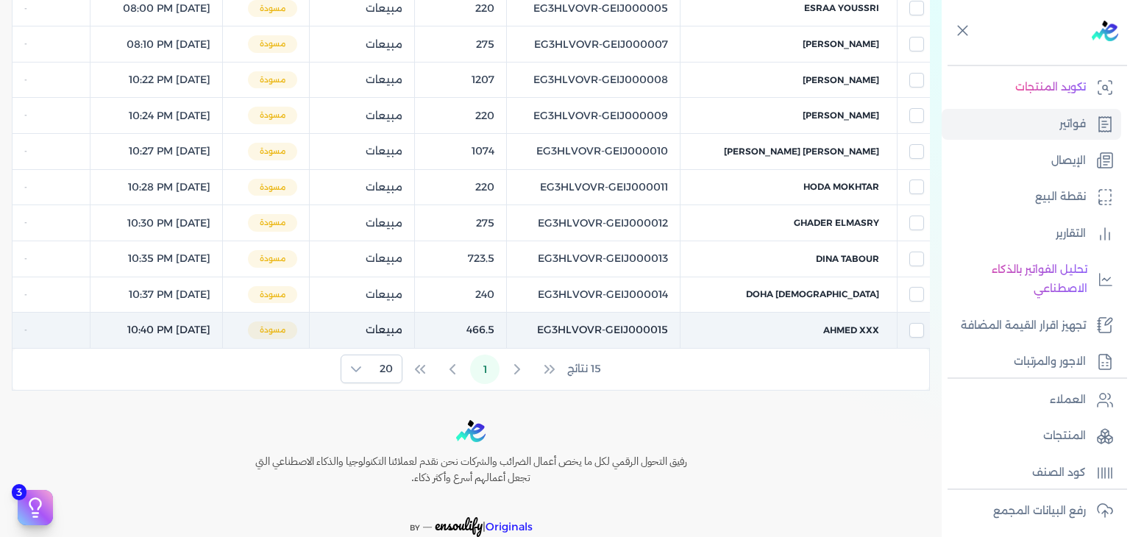
scroll to position [156, 0]
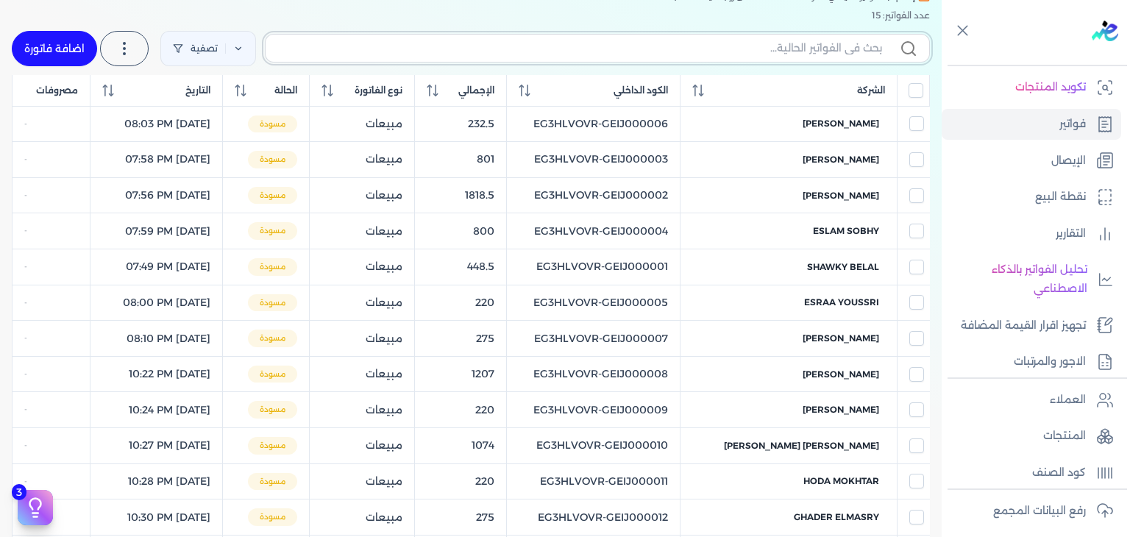
click at [829, 54] on input "text" at bounding box center [579, 47] width 605 height 15
paste input "EG3HLVOVR-GEIJ000015"
type input "EG3HLVOVR-GEIJ000015"
checkbox input "false"
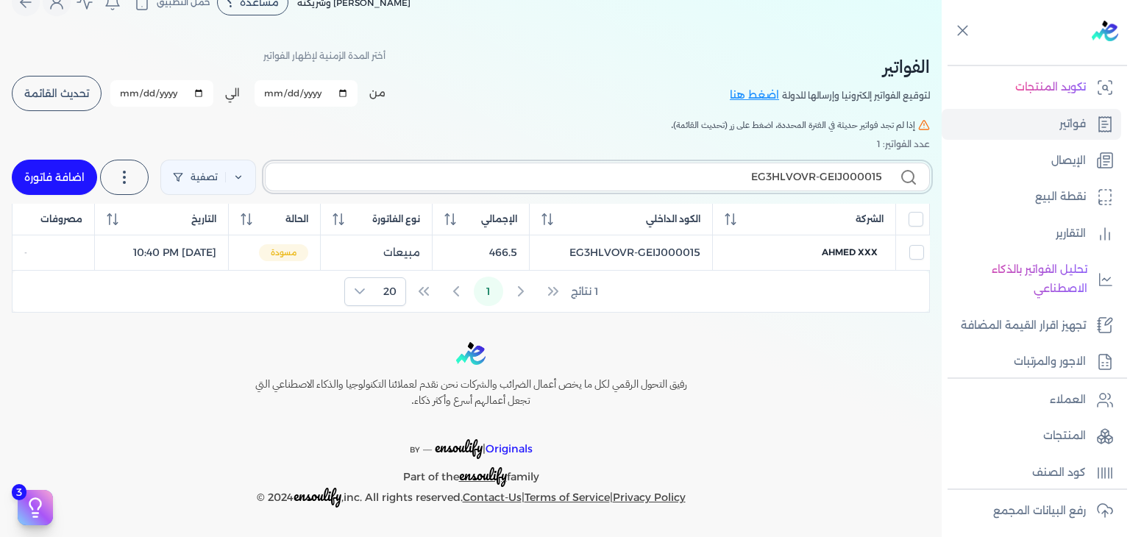
scroll to position [25, 0]
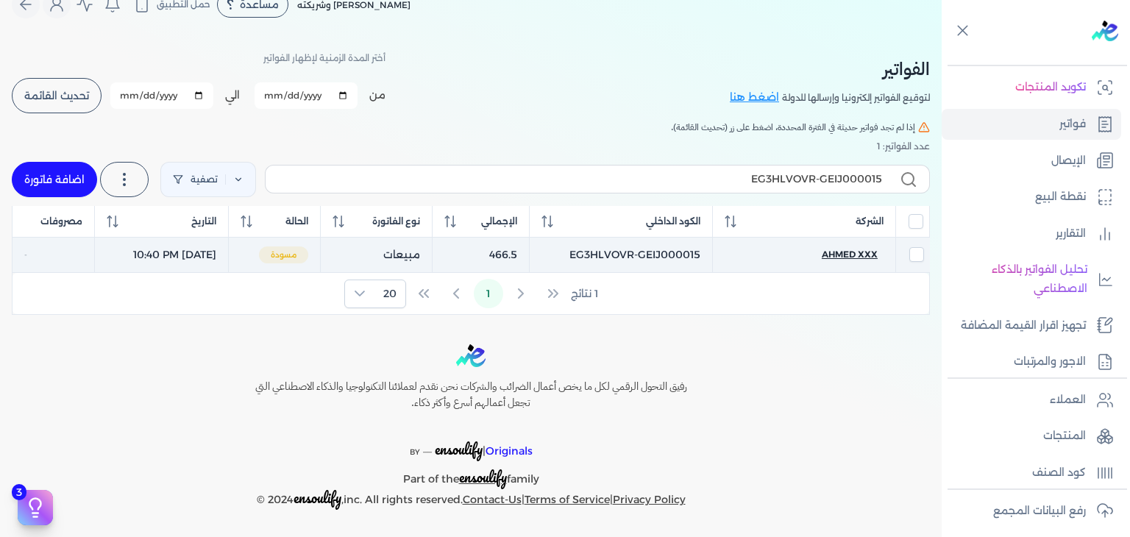
click at [857, 252] on span "Ahmed xxx" at bounding box center [850, 254] width 56 height 13
select select "EGP"
select select "B"
select select "EGS"
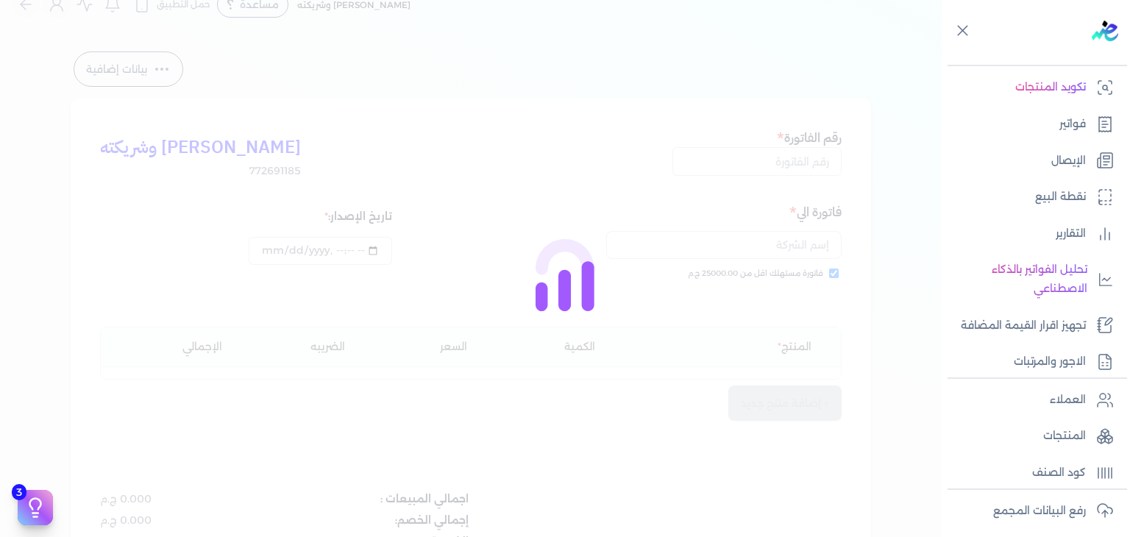
type input "EG3HLVOVR-GEIJ000015"
checkbox input "true"
type input "[DATE]T22:40:52"
type input "[DATE]"
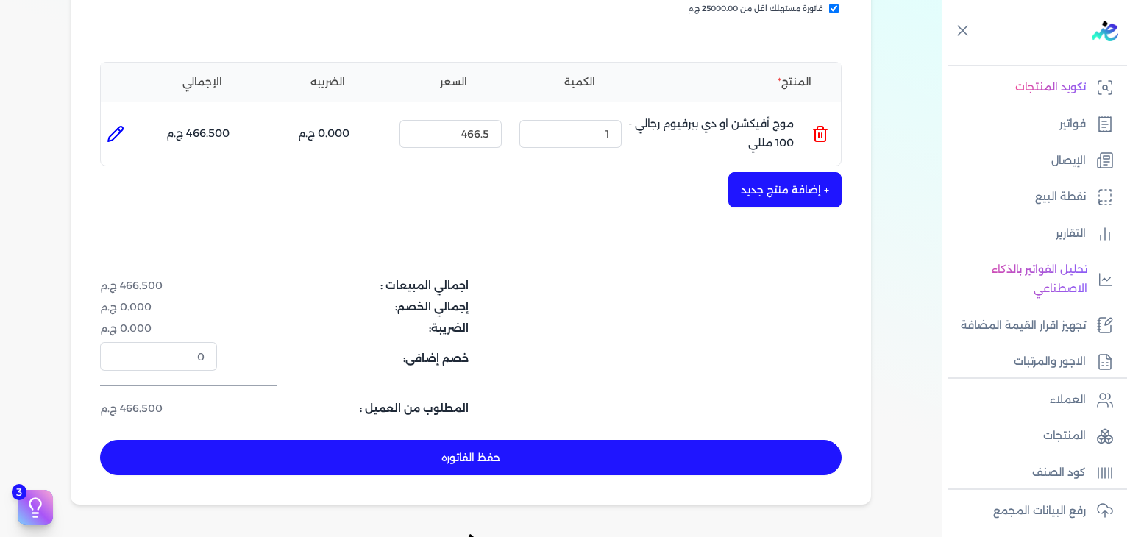
scroll to position [467, 0]
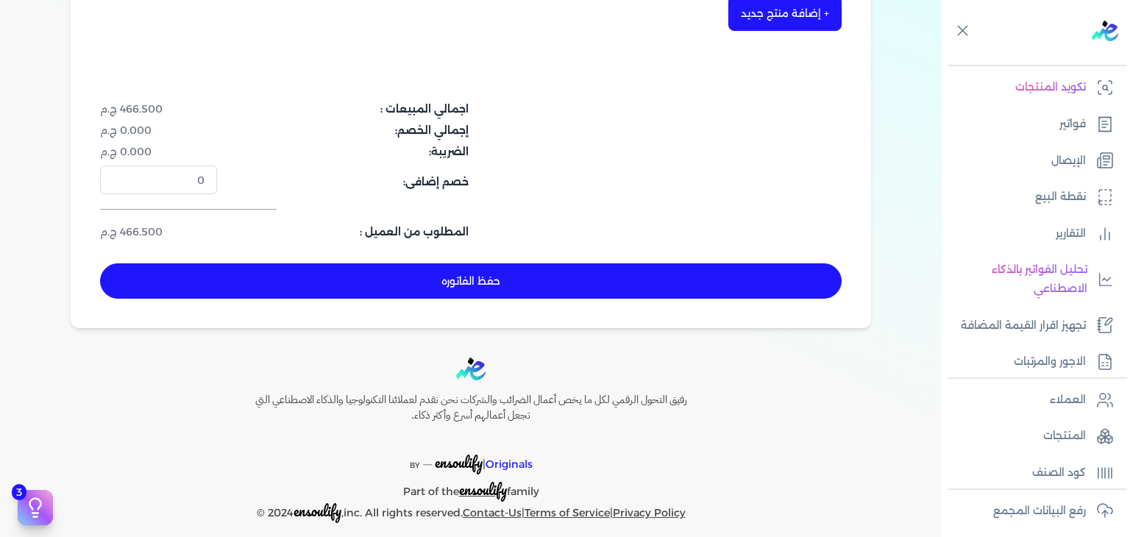
drag, startPoint x: 620, startPoint y: 287, endPoint x: 641, endPoint y: 282, distance: 22.0
click at [620, 286] on button "حفظ الفاتوره" at bounding box center [471, 280] width 742 height 35
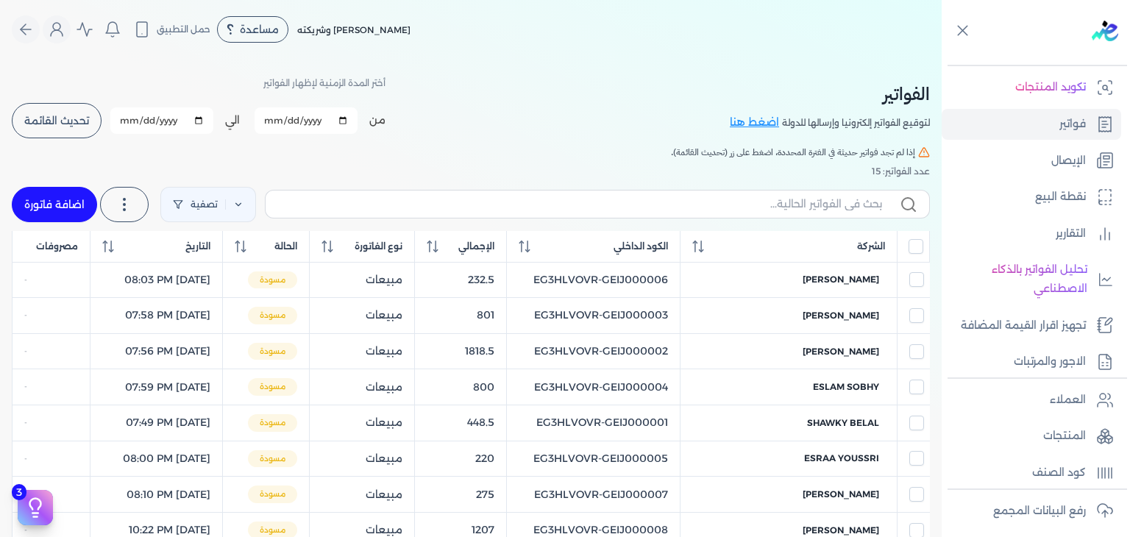
click at [56, 219] on link "اضافة فاتورة" at bounding box center [54, 204] width 85 height 35
select select "EGP"
select select "B"
select select "EGS"
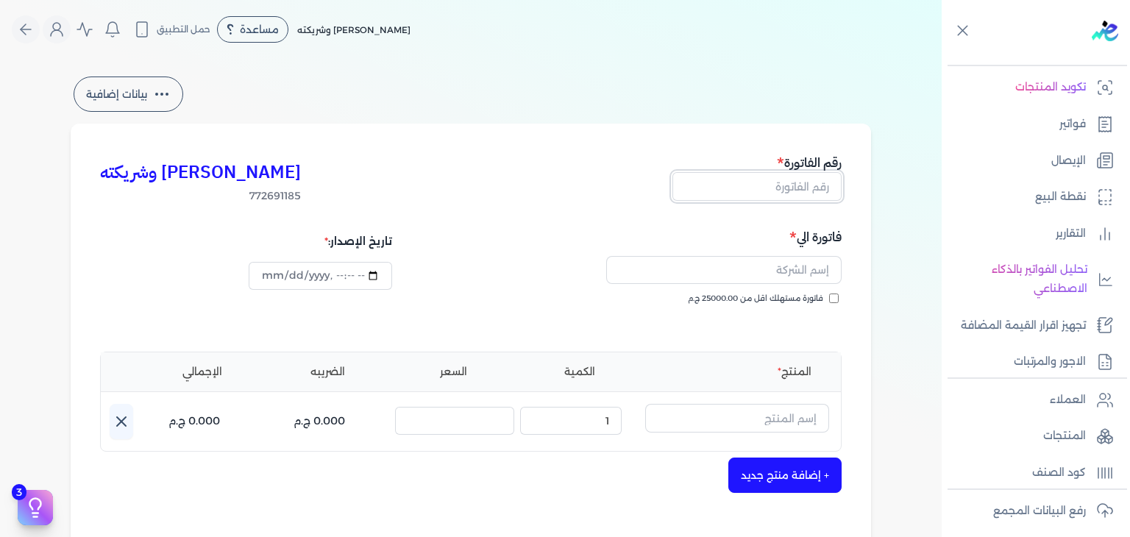
click at [786, 183] on input "text" at bounding box center [757, 186] width 169 height 28
paste input "EG3HLVOVR-GEIJ000016"
type input "EG3HLVOVR-GEIJ000016"
click at [838, 302] on input "فاتورة مستهلك اقل من 25000.00 ج.م" at bounding box center [834, 299] width 10 height 10
checkbox input "true"
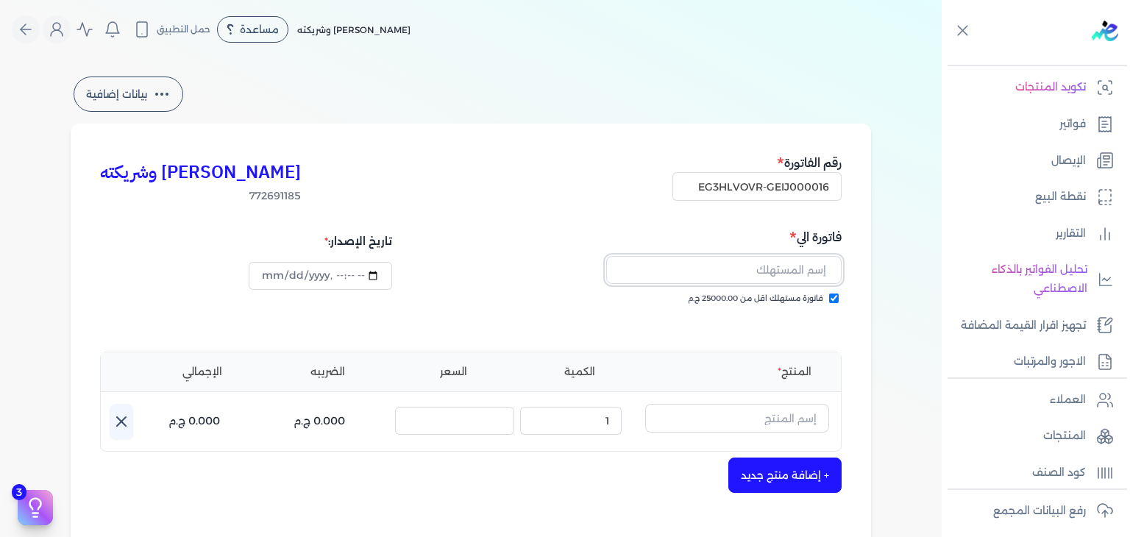
click at [767, 280] on input "text" at bounding box center [723, 270] width 235 height 28
paste input "رانية مصطفي"
type input "رانية مصطفي"
click at [788, 430] on input "text" at bounding box center [737, 418] width 184 height 28
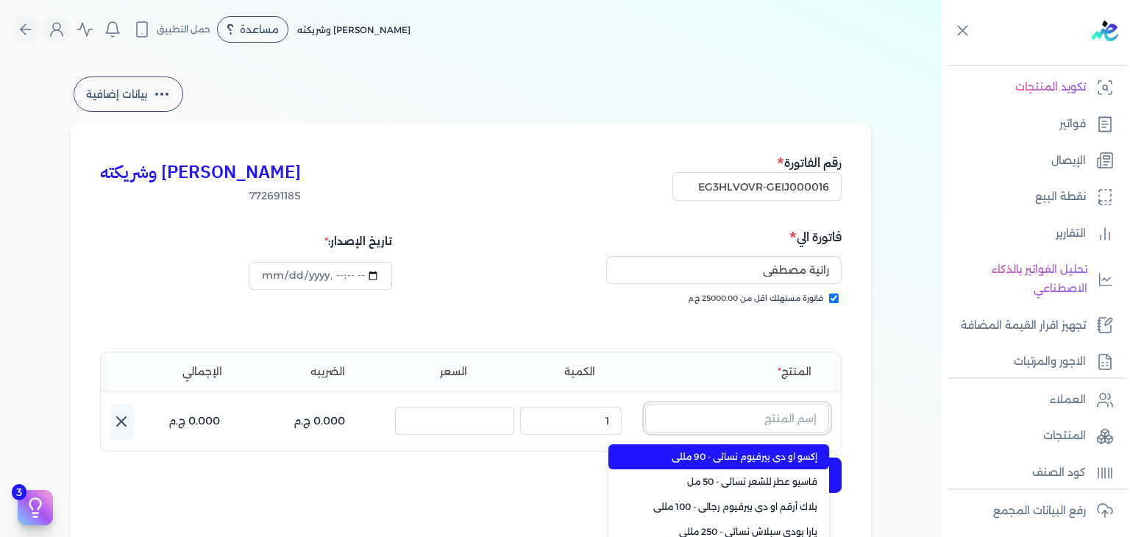
paste input "[PERSON_NAME] رذاذ عطري منعش نسائي - 250 مللي"
type input "[PERSON_NAME] رذاذ عطري منعش نسائي - 250 مللي"
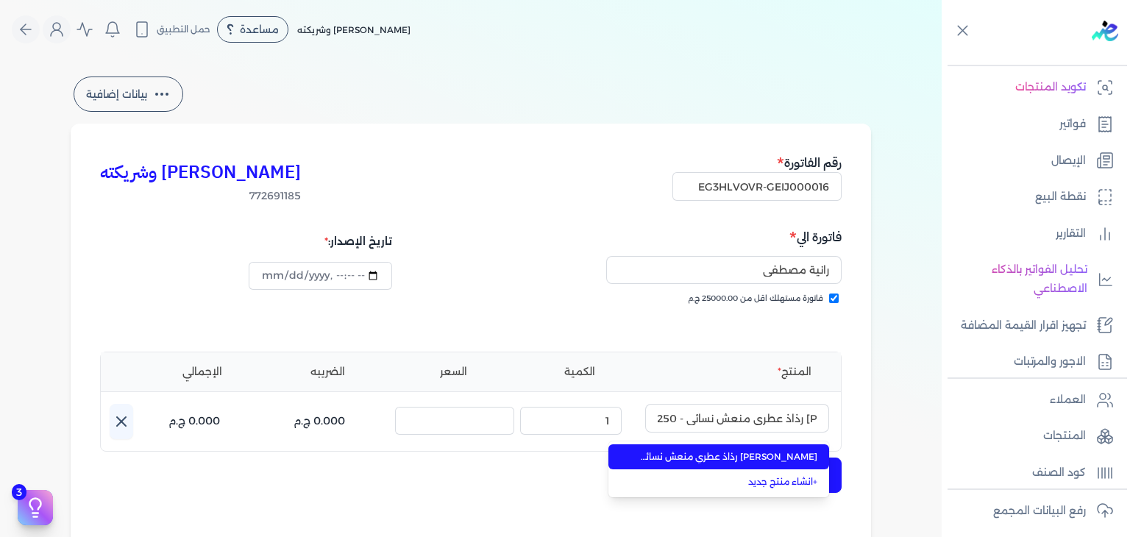
click at [765, 457] on span "[PERSON_NAME] رذاذ عطري منعش نسائي - 250 مللي" at bounding box center [728, 456] width 180 height 13
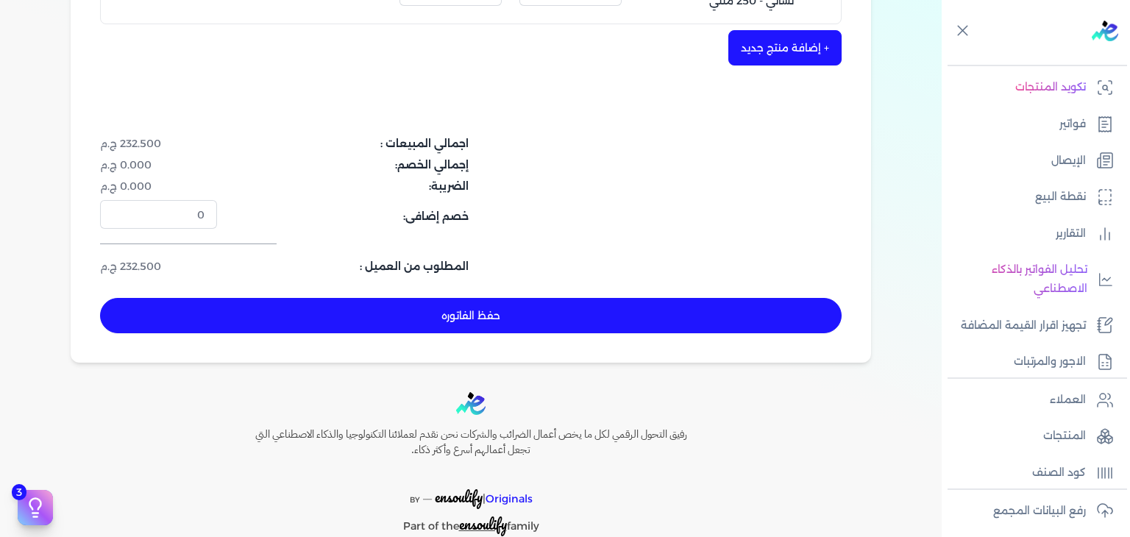
scroll to position [442, 0]
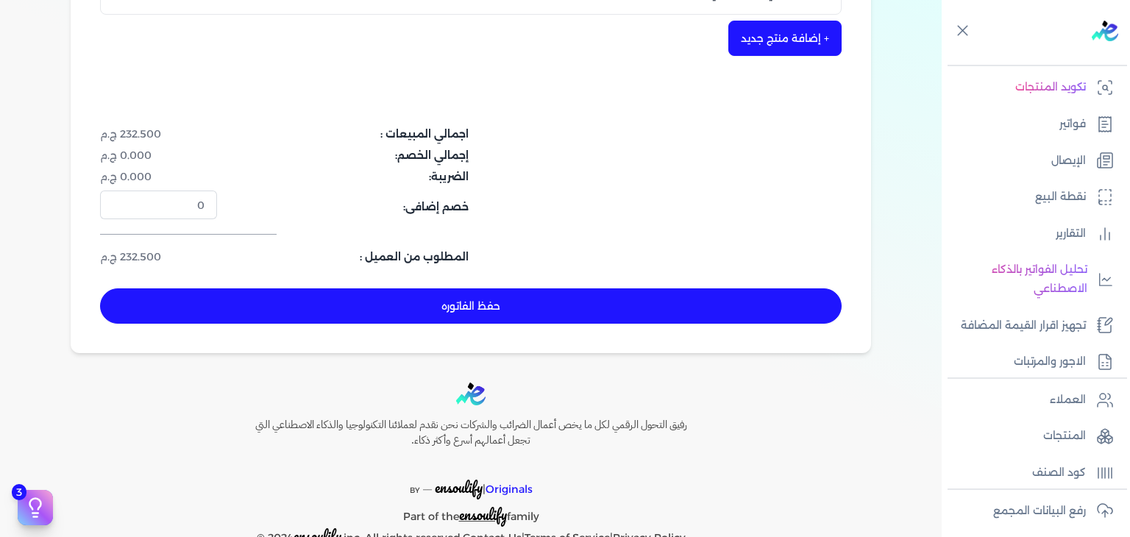
click at [589, 310] on button "حفظ الفاتوره" at bounding box center [471, 305] width 742 height 35
type input "[DATE]"
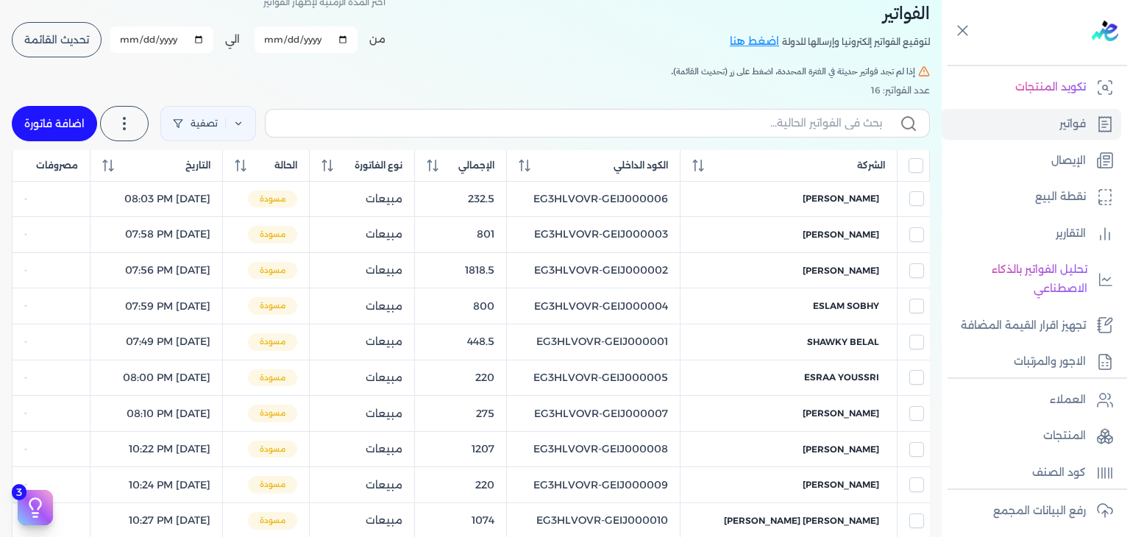
scroll to position [59, 0]
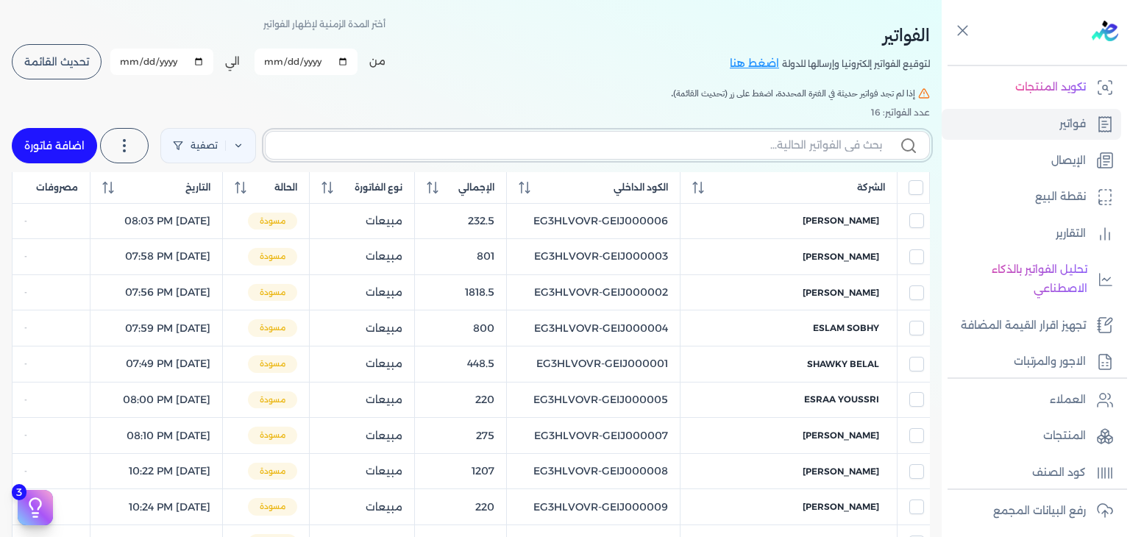
click at [715, 141] on input "text" at bounding box center [579, 145] width 605 height 15
paste input "EG3HLVOVR-GEIJ000016"
type input "EG3HLVOVR-GEIJ000016"
checkbox input "false"
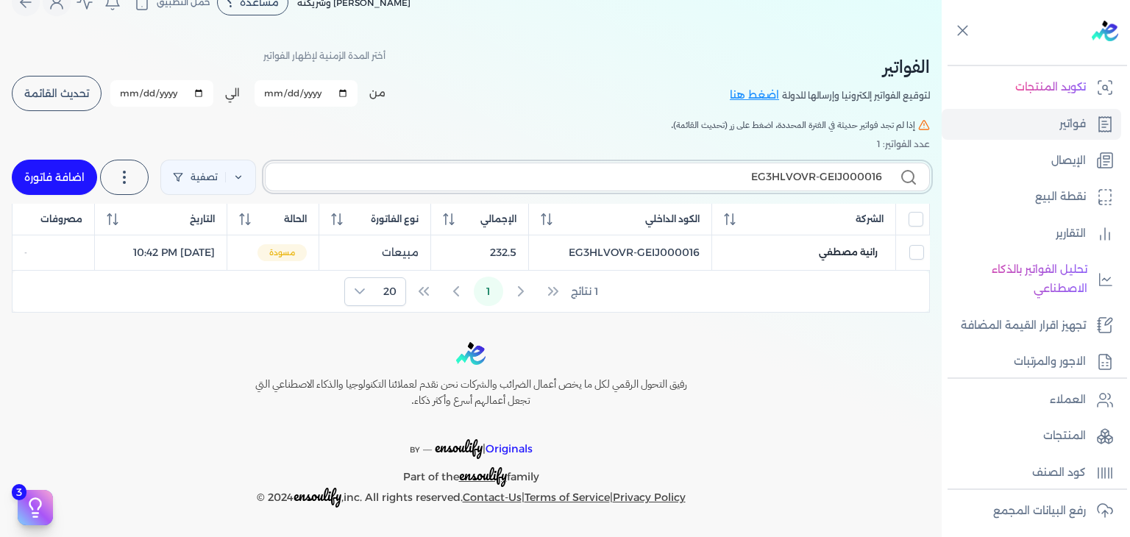
scroll to position [25, 0]
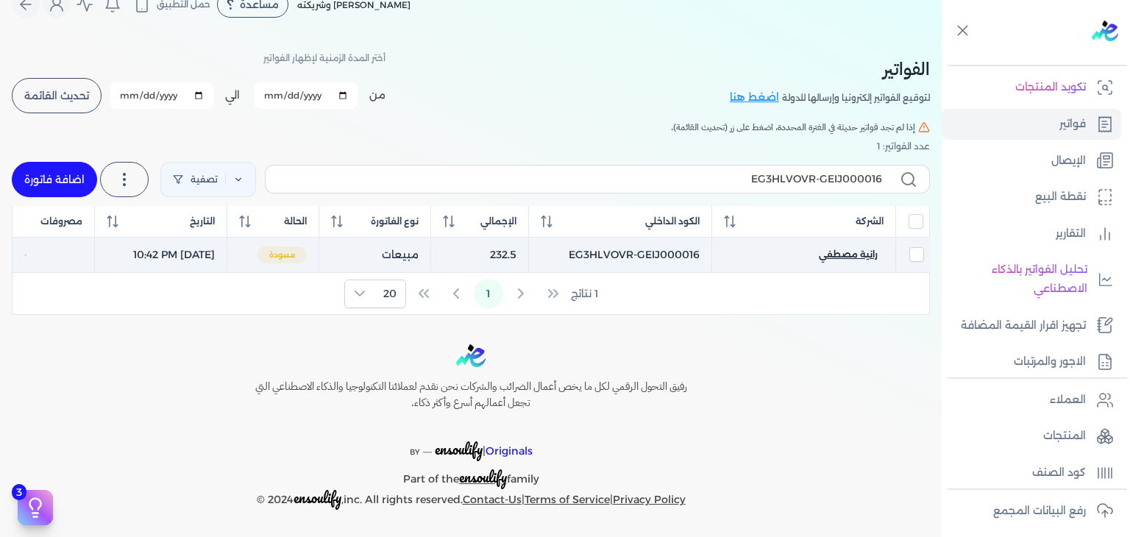
click at [847, 254] on span "رانية مصطفي" at bounding box center [848, 254] width 59 height 13
select select "EGP"
select select "B"
select select "EGS"
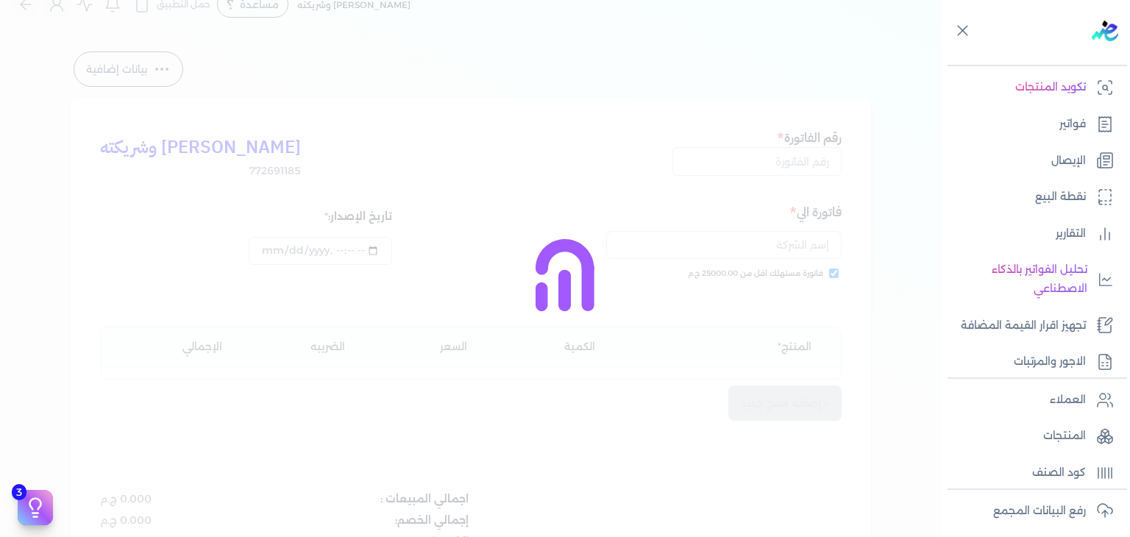
type input "EG3HLVOVR-GEIJ000016"
checkbox input "true"
type input "[DATE]T22:42:24"
type input "[DATE]"
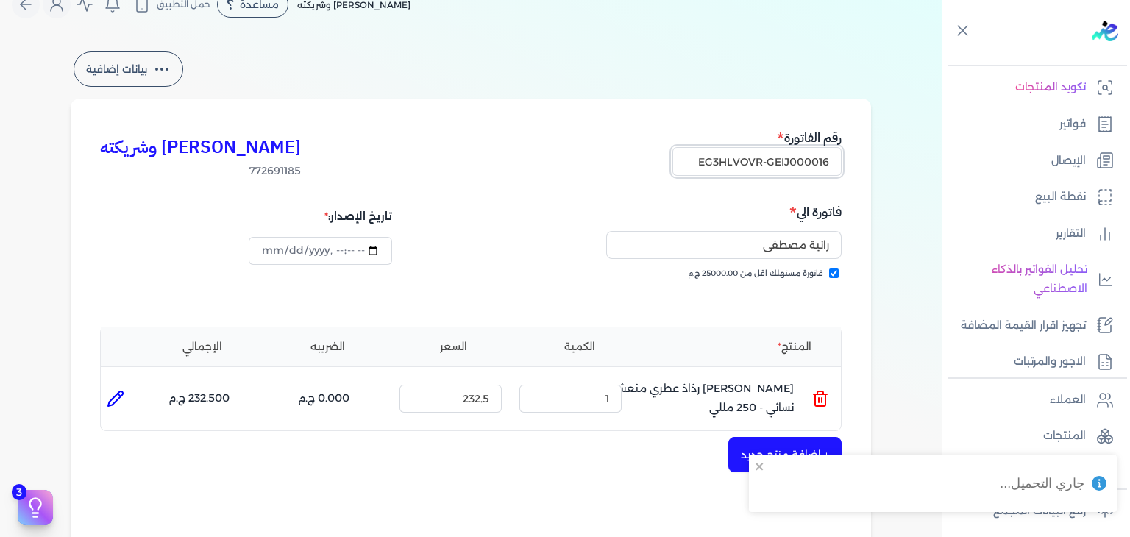
click at [786, 163] on input "EG3HLVOVR-GEIJ000016" at bounding box center [757, 161] width 169 height 28
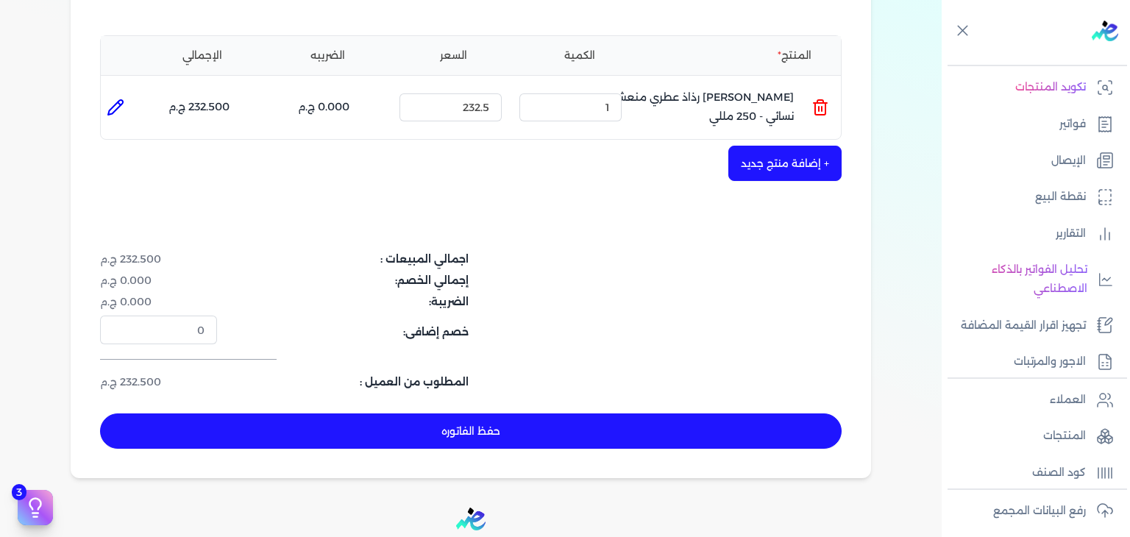
scroll to position [319, 0]
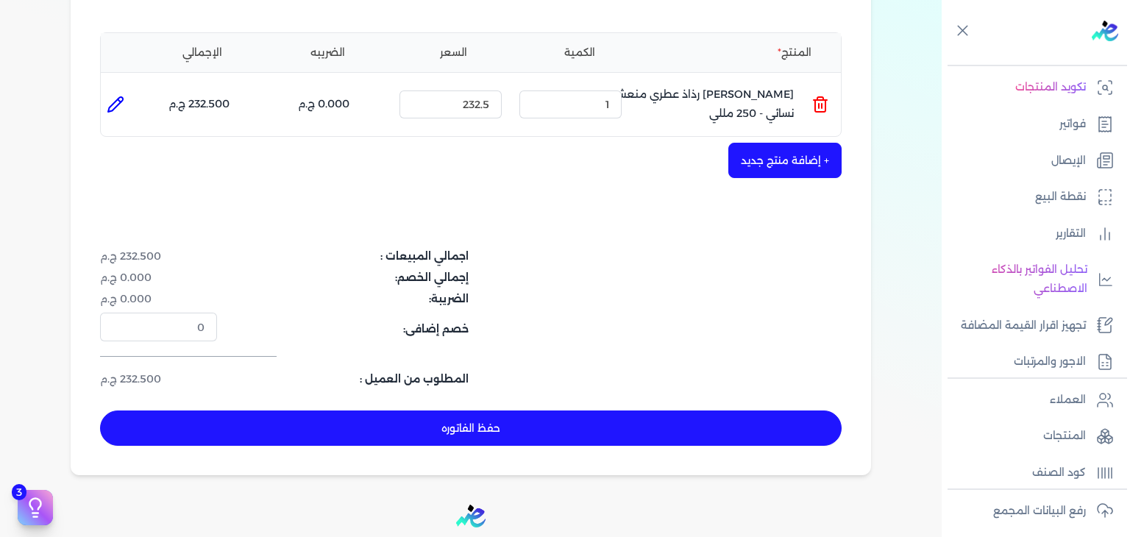
click at [521, 422] on button "حفظ الفاتوره" at bounding box center [471, 428] width 742 height 35
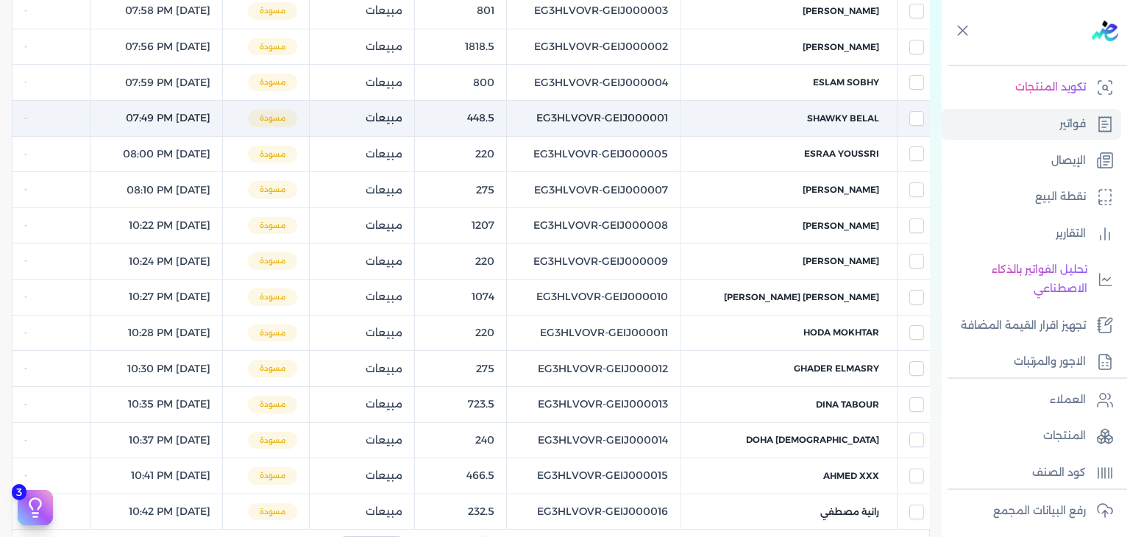
scroll to position [10, 0]
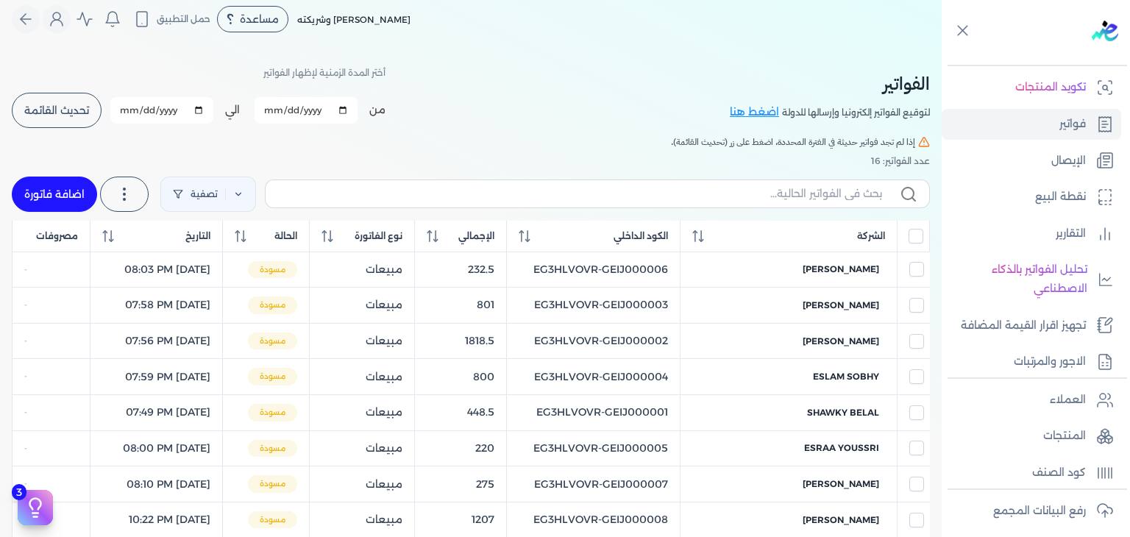
click at [80, 189] on link "اضافة فاتورة" at bounding box center [54, 194] width 85 height 35
select select "EGP"
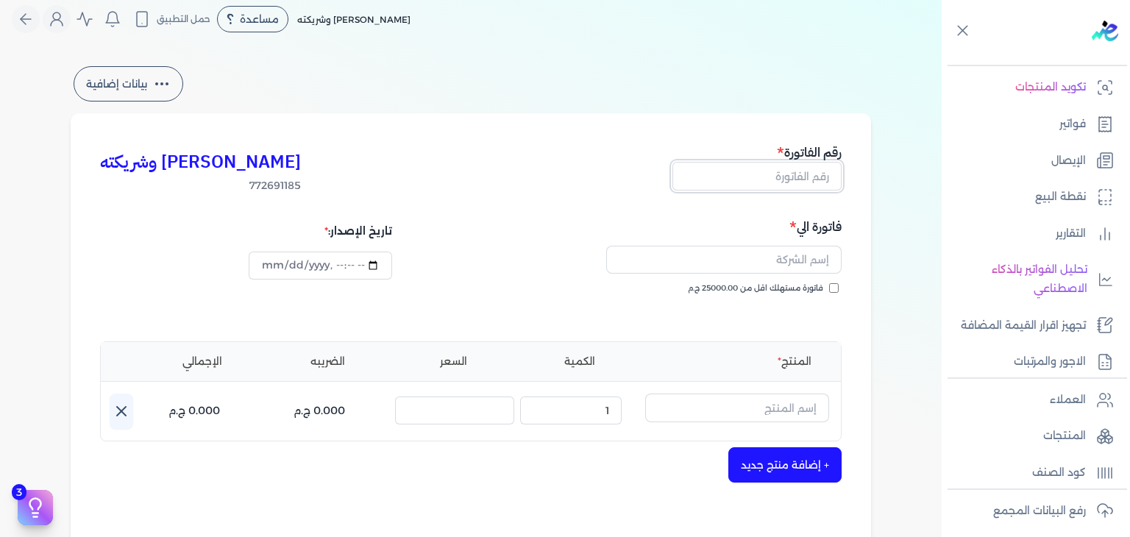
click at [798, 177] on input "text" at bounding box center [757, 176] width 169 height 28
paste input "EG3HLVOVR-GEIJ000017"
click at [836, 286] on input "فاتورة مستهلك اقل من 25000.00 ج.م" at bounding box center [834, 288] width 10 height 10
click at [780, 269] on input "text" at bounding box center [723, 260] width 235 height 28
paste input "[PERSON_NAME]"
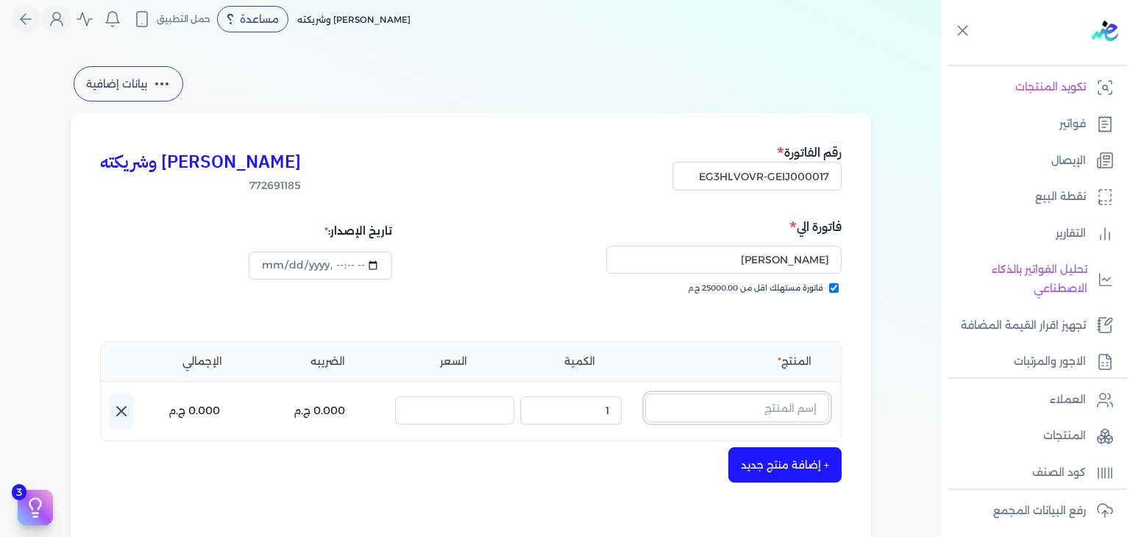
click at [736, 397] on input "text" at bounding box center [737, 408] width 184 height 28
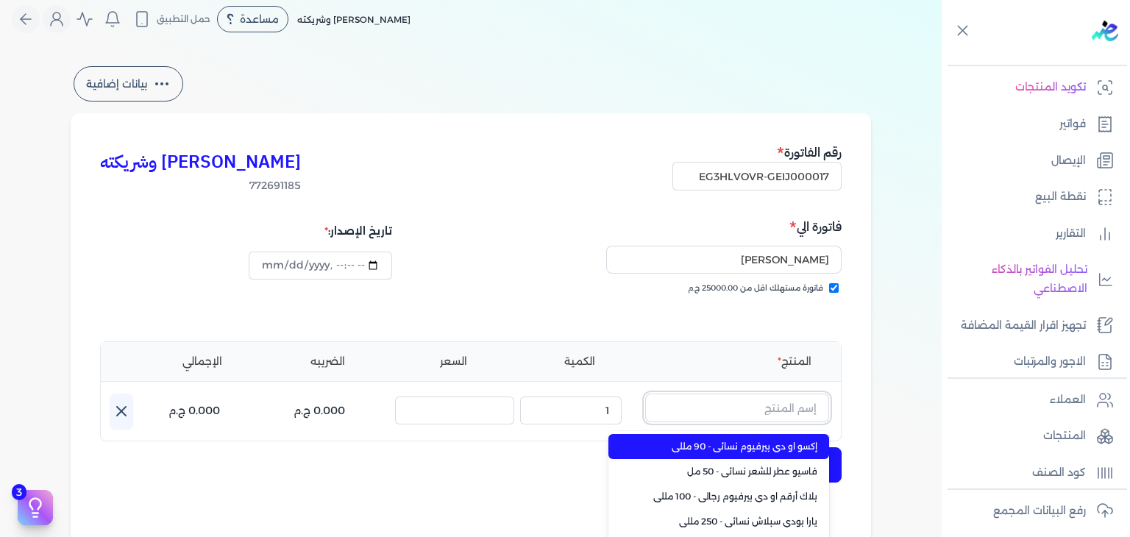
paste input "[PERSON_NAME] رذاذ عطري منعش نسائي - 250 مللي"
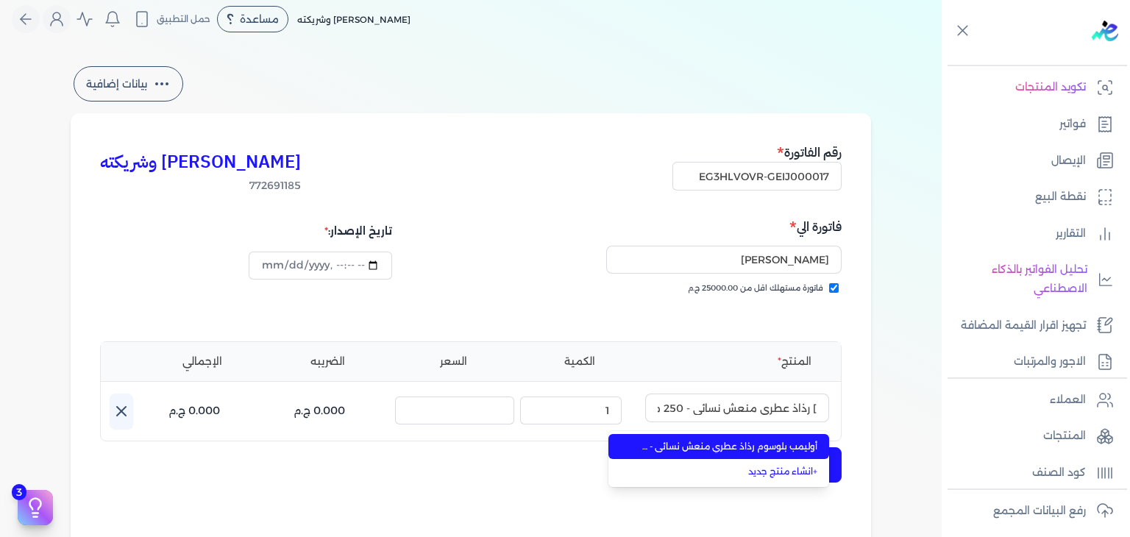
click at [762, 448] on span "أوليمب بلوسوم رذاذ عطري منعش نسائي - 250 مللي" at bounding box center [728, 446] width 180 height 13
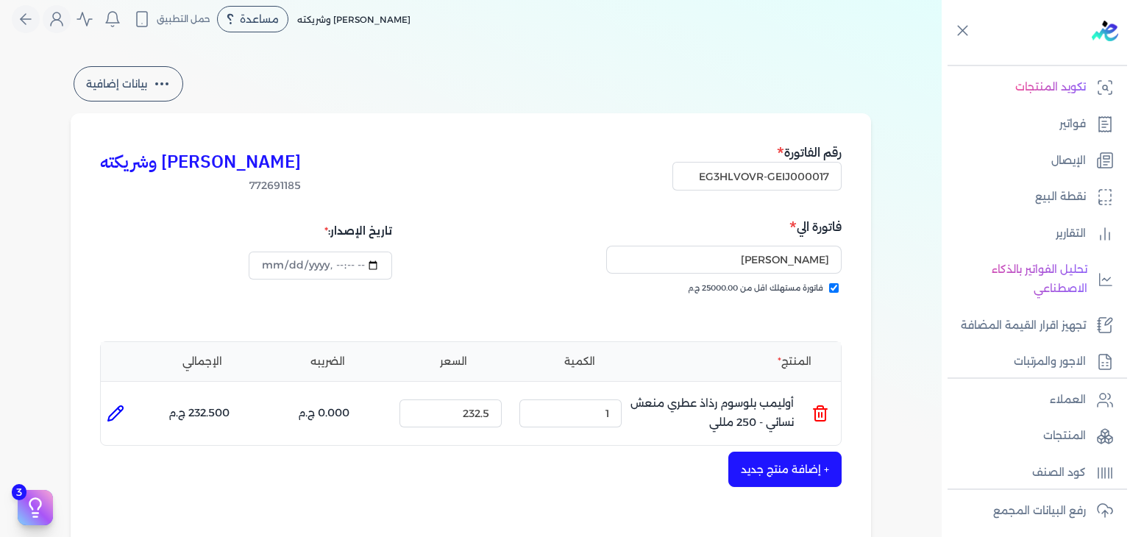
click at [777, 465] on button "+ إضافة منتج جديد" at bounding box center [785, 469] width 113 height 35
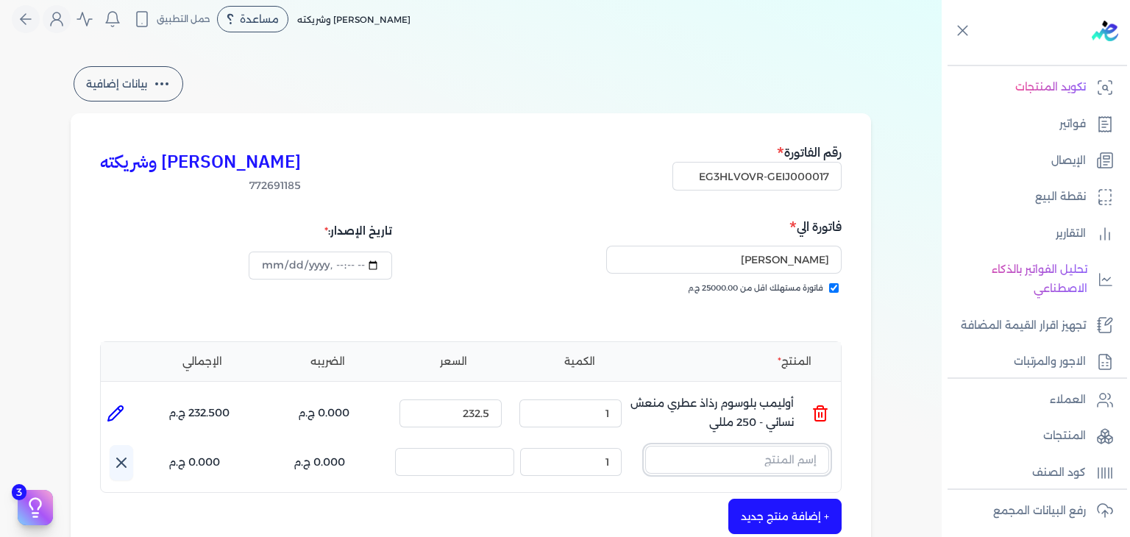
click at [750, 465] on input "text" at bounding box center [737, 460] width 184 height 28
paste input "إيديال رذاذ عطري منعش نسائي - 250 مللي"
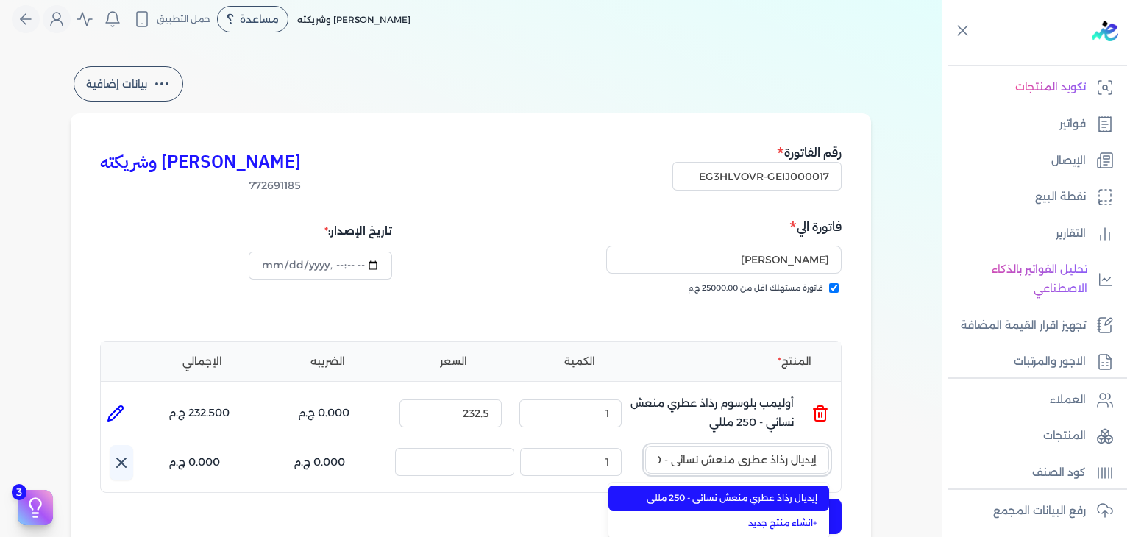
scroll to position [0, -41]
click at [765, 502] on span "إيديال رذاذ عطري منعش نسائي - 250 مللي" at bounding box center [728, 498] width 180 height 13
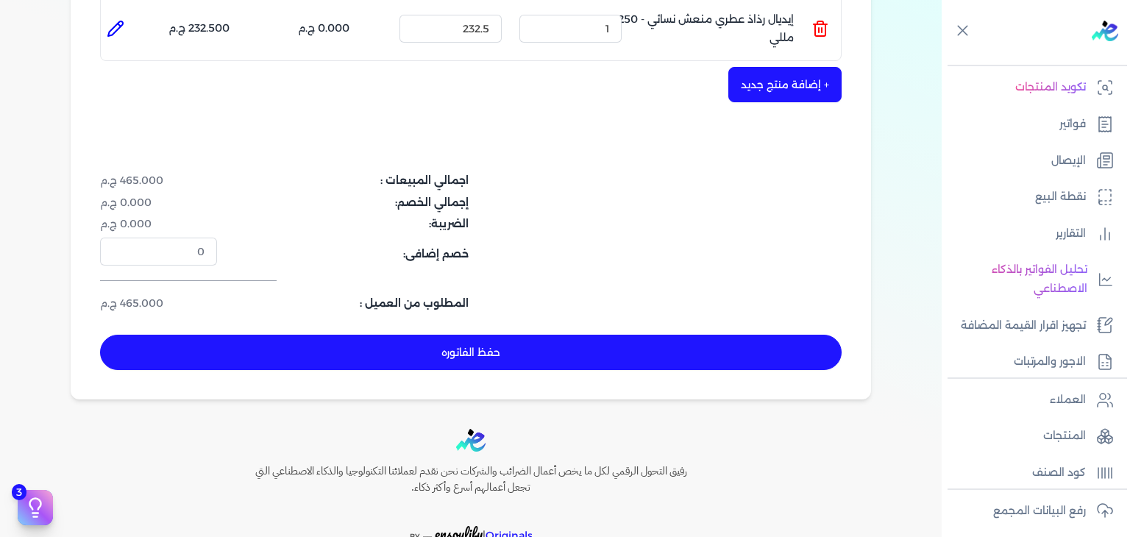
scroll to position [452, 0]
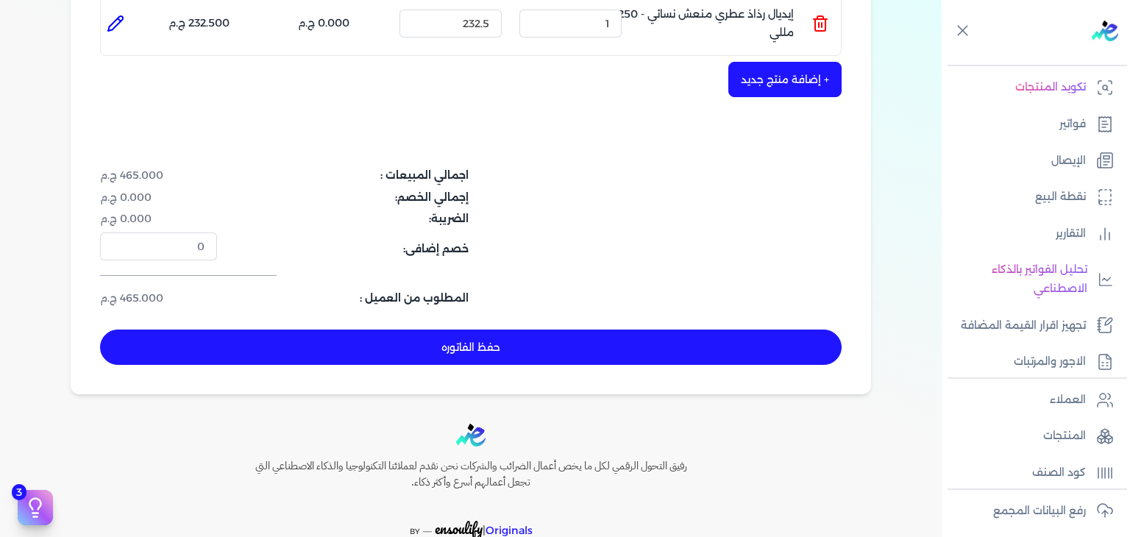
click at [588, 355] on button "حفظ الفاتوره" at bounding box center [471, 347] width 742 height 35
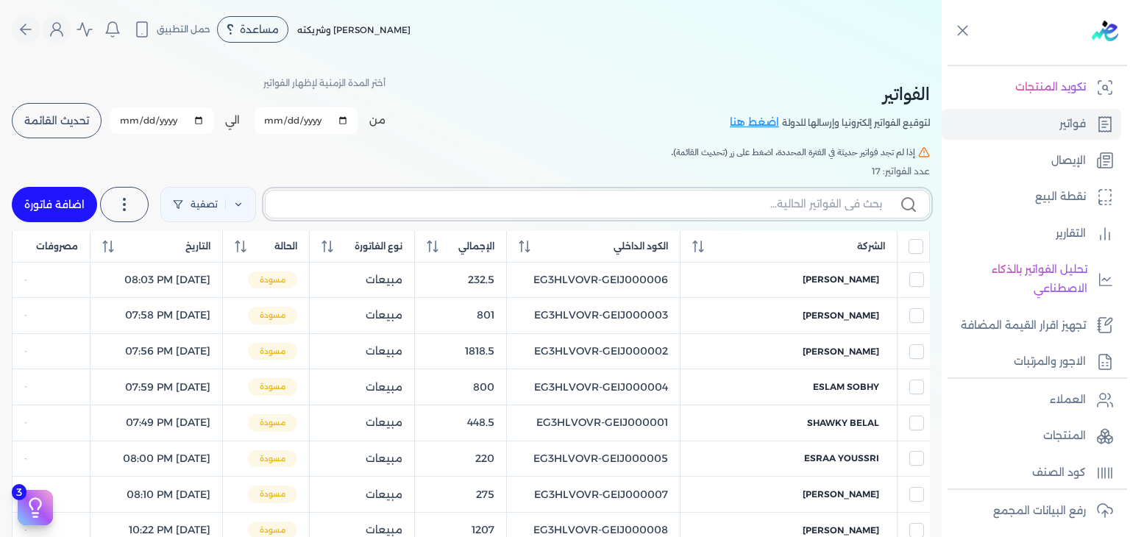
click at [772, 201] on input "text" at bounding box center [579, 203] width 605 height 15
paste input "EG3HLVOVR-GEIJ000017"
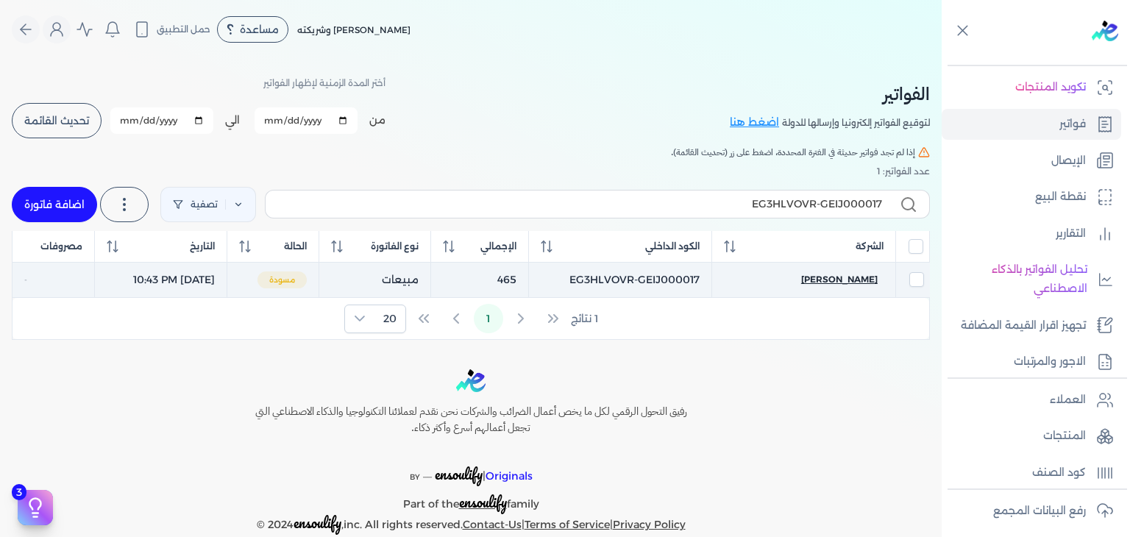
click at [850, 278] on span "[PERSON_NAME]" at bounding box center [839, 279] width 77 height 13
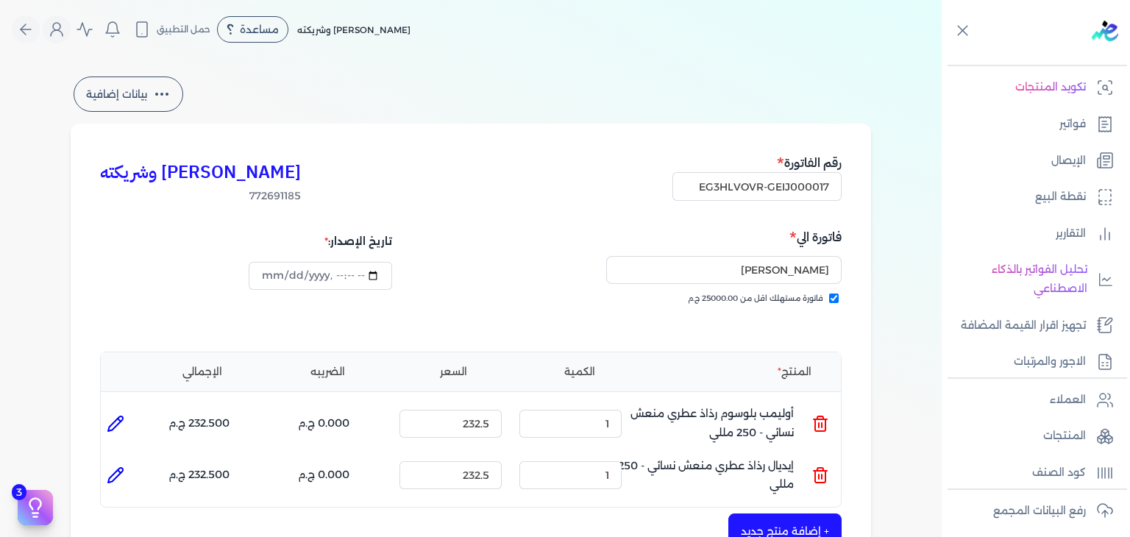
scroll to position [442, 0]
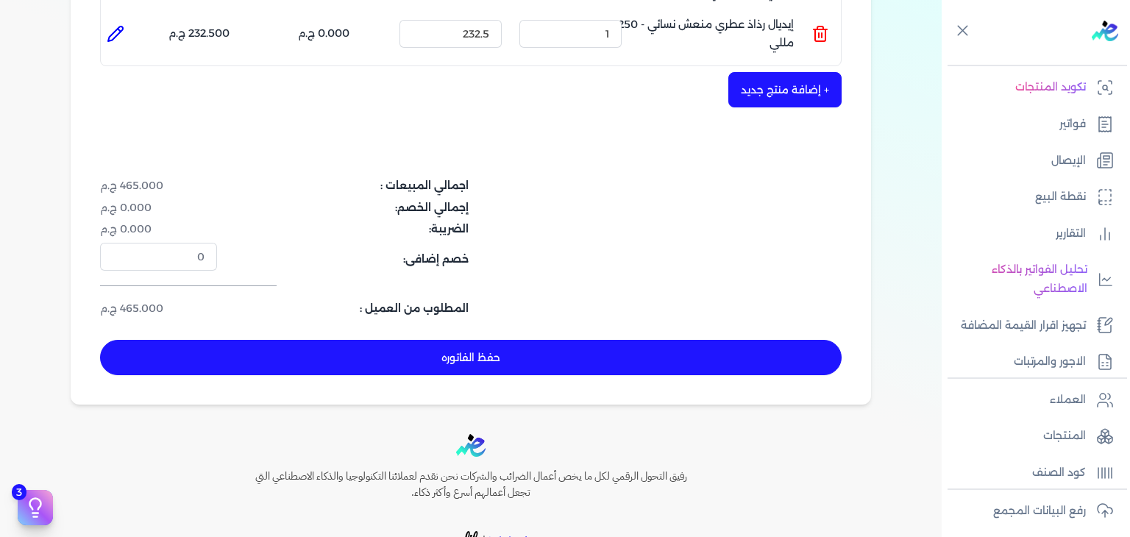
click at [570, 364] on button "حفظ الفاتوره" at bounding box center [471, 357] width 742 height 35
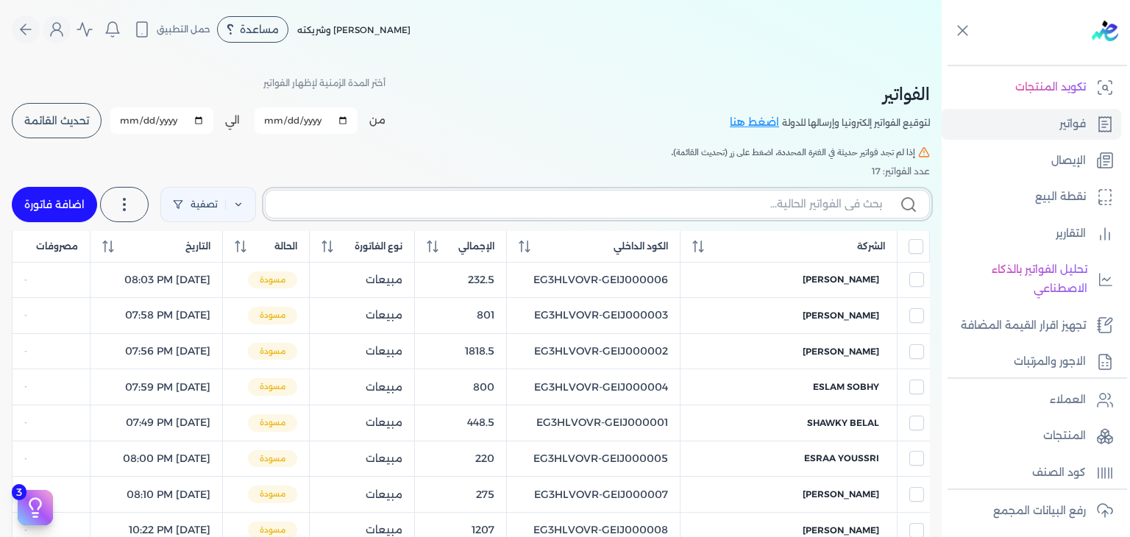
click at [776, 200] on input "text" at bounding box center [579, 203] width 605 height 15
paste input "EG3HLVOVR-GEIJ000018"
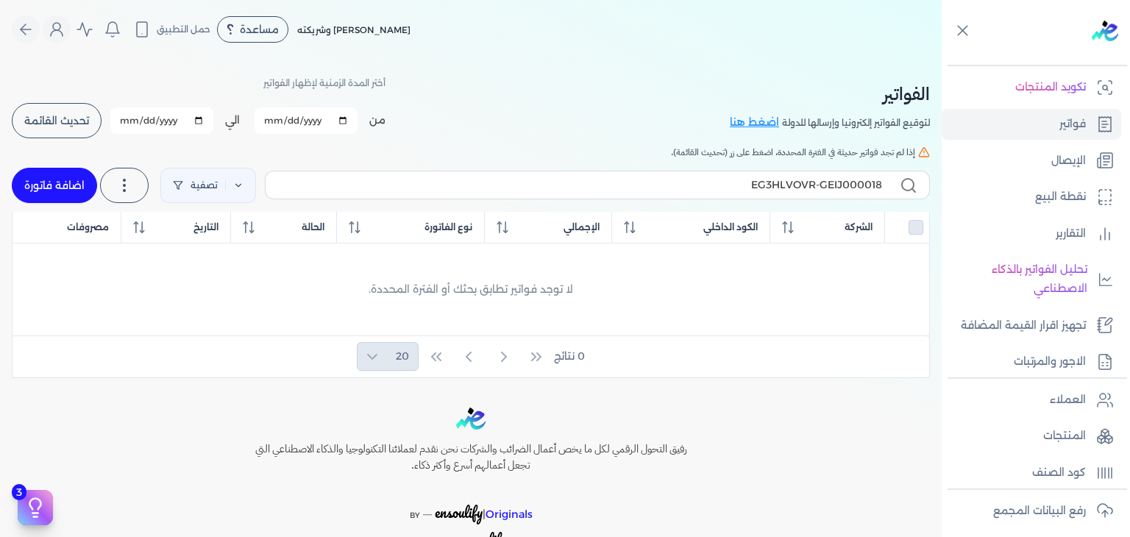
click at [62, 189] on link "اضافة فاتورة" at bounding box center [54, 185] width 85 height 35
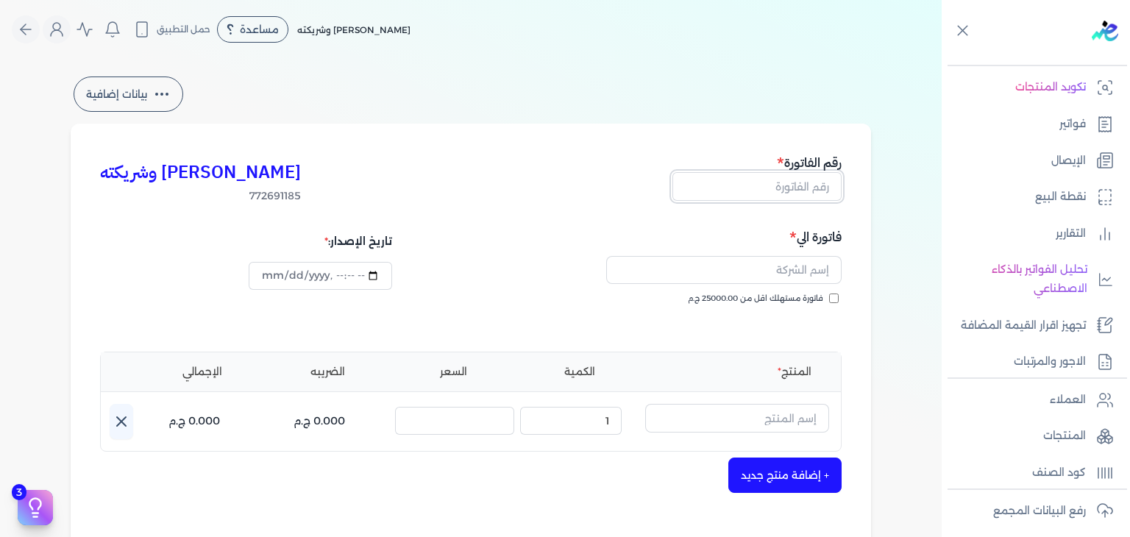
click at [797, 192] on input "text" at bounding box center [757, 186] width 169 height 28
paste input "EG3HLVOVR-GEIJ000018"
click at [838, 300] on input "فاتورة مستهلك اقل من 25000.00 ج.م" at bounding box center [834, 299] width 10 height 10
click at [775, 273] on input "text" at bounding box center [723, 270] width 235 height 28
paste input "[PERSON_NAME]"
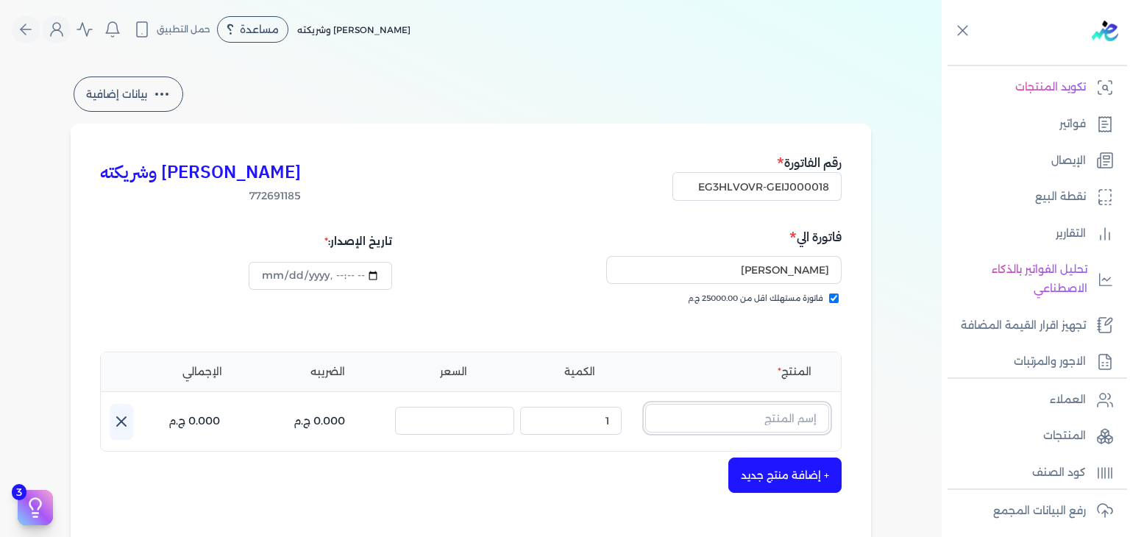
click at [767, 422] on input "text" at bounding box center [737, 418] width 184 height 28
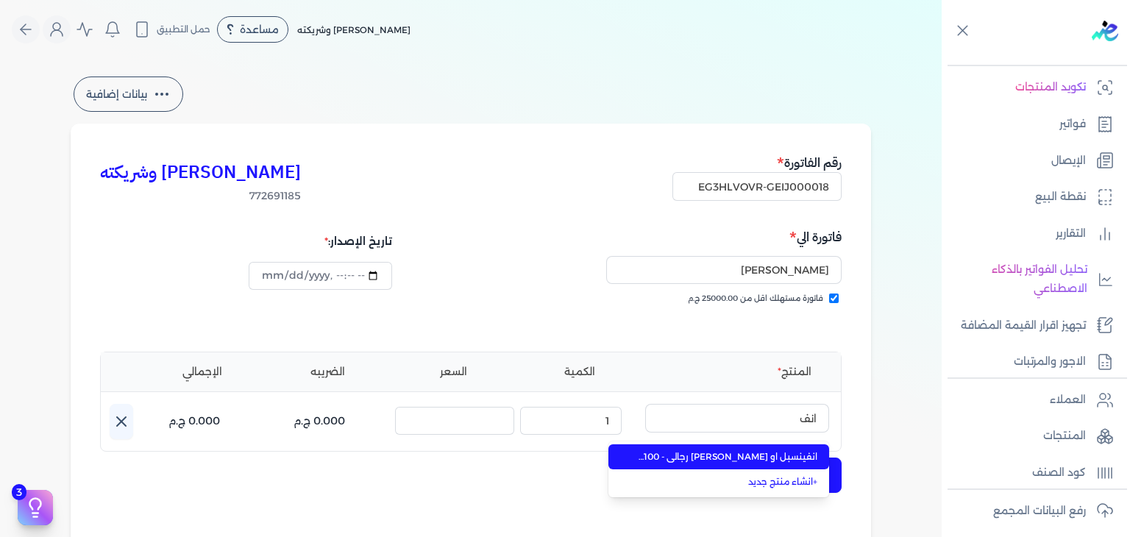
click at [729, 456] on span "انفينسبل او [PERSON_NAME] رجالي - 100 مللي" at bounding box center [728, 456] width 180 height 13
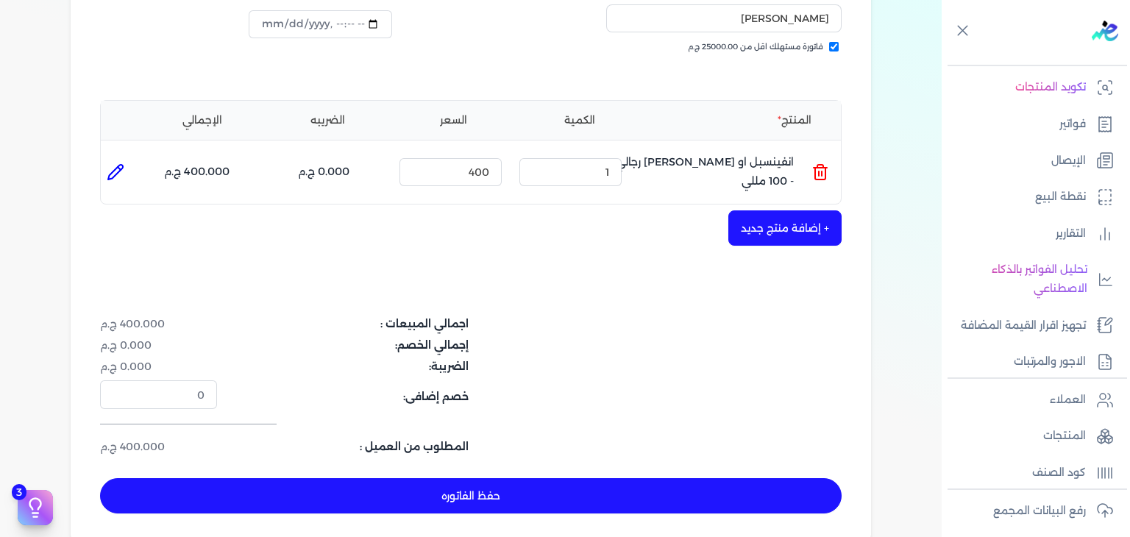
scroll to position [368, 0]
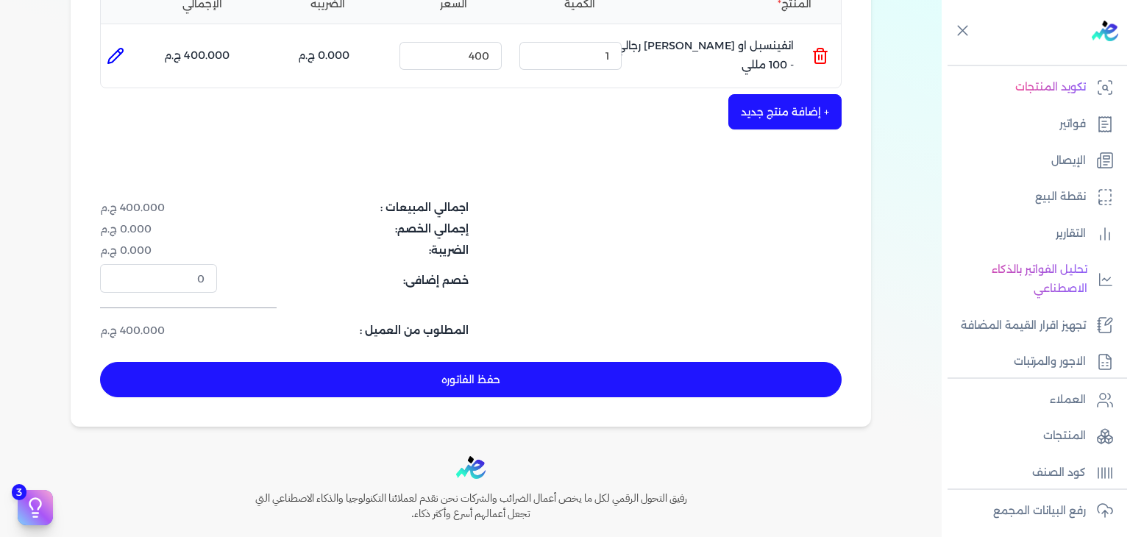
click at [585, 390] on button "حفظ الفاتوره" at bounding box center [471, 379] width 742 height 35
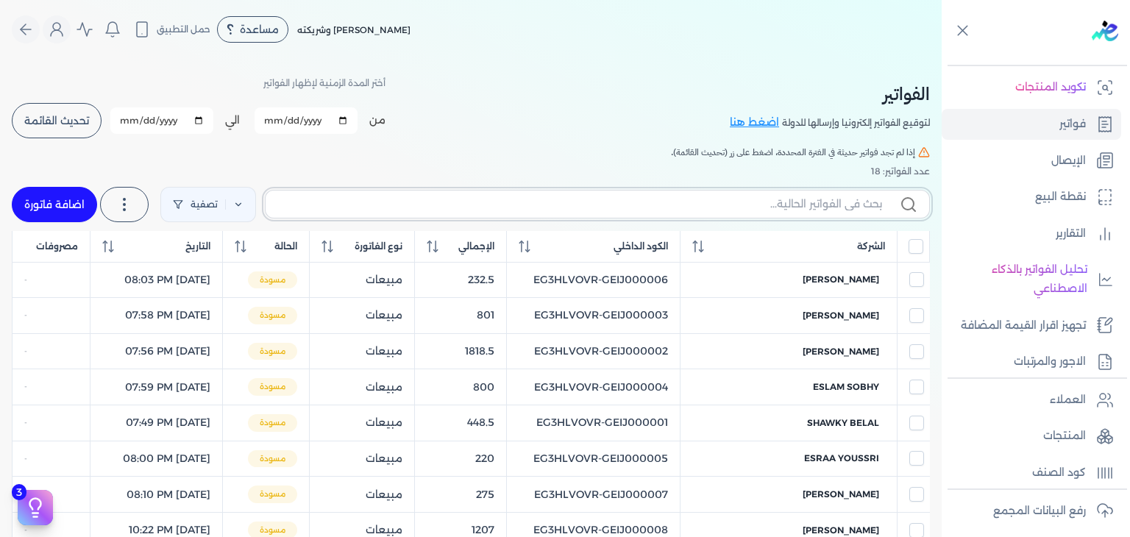
click at [826, 205] on input "text" at bounding box center [579, 203] width 605 height 15
paste input "EG3HLVOVR-GEIJ000018"
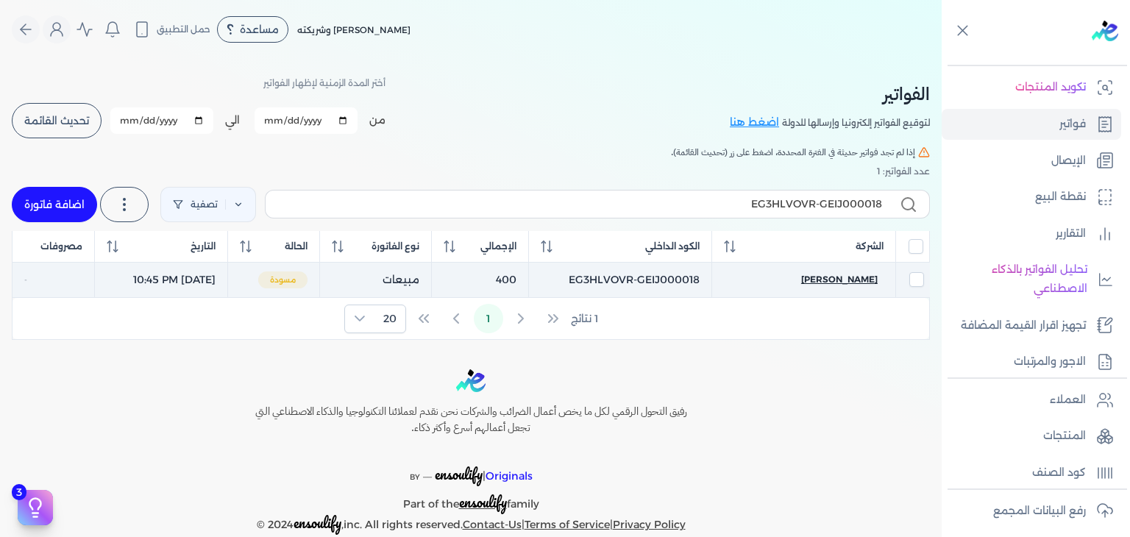
click at [842, 277] on span "[PERSON_NAME]" at bounding box center [839, 279] width 77 height 13
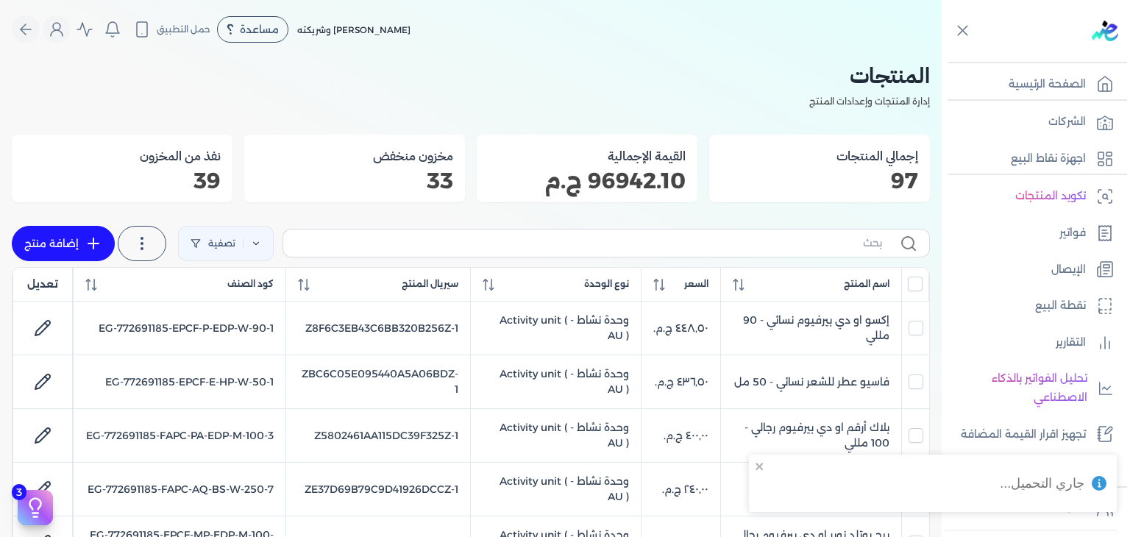
click at [759, 230] on label at bounding box center [607, 243] width 648 height 28
click at [759, 235] on input "text" at bounding box center [588, 242] width 587 height 15
click at [751, 241] on input "text" at bounding box center [588, 242] width 587 height 15
paste input "[PERSON_NAME] او دي بيرفيوم نسائي - 100 مللي"
type input "[PERSON_NAME] او دي بيرفيوم نسائي - 100 مللي"
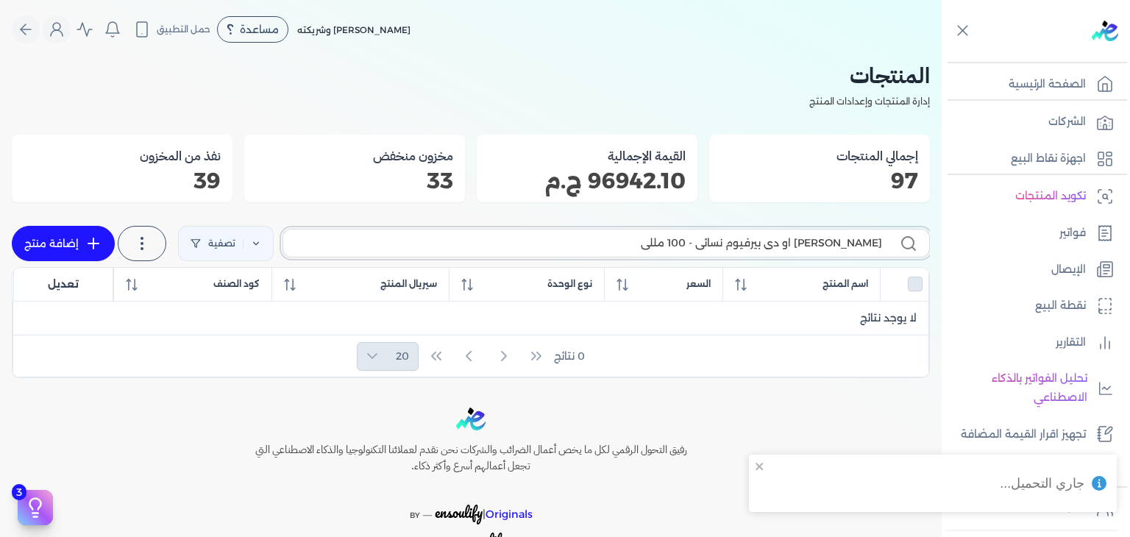
checkbox input "false"
click at [763, 245] on input "[PERSON_NAME] او دي بيرفيوم نسائي - 100 مللي" at bounding box center [588, 242] width 587 height 15
paste input "ZA29DD96D460126B91338Z-1"
type input "ZA29DD96D460126B91338Z-1"
checkbox input "false"
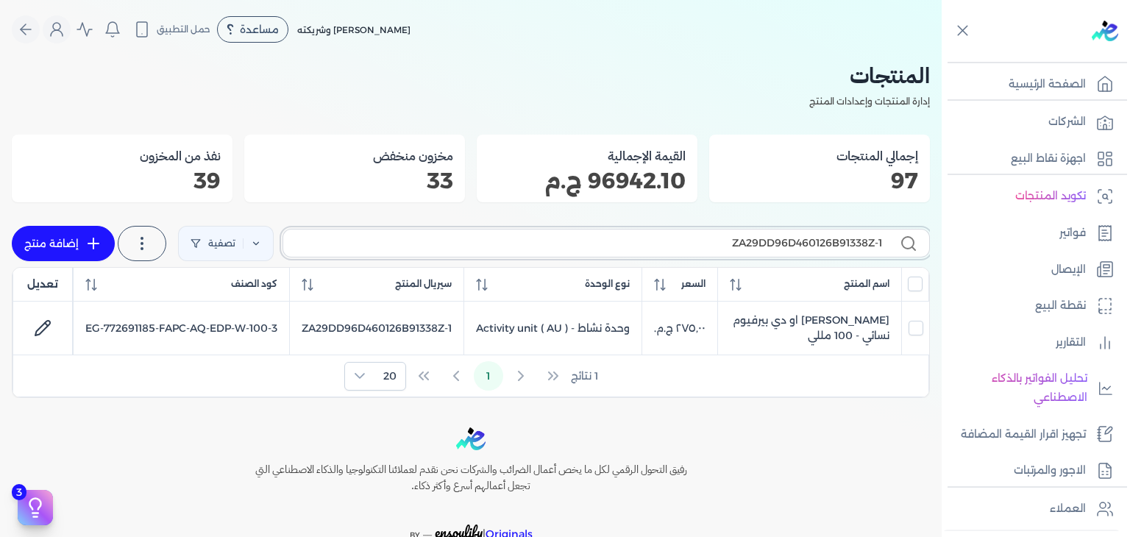
type input "ZA29DD96D460126B91338Z-1"
click at [1052, 94] on link "الصفحة الرئيسية" at bounding box center [1032, 84] width 180 height 31
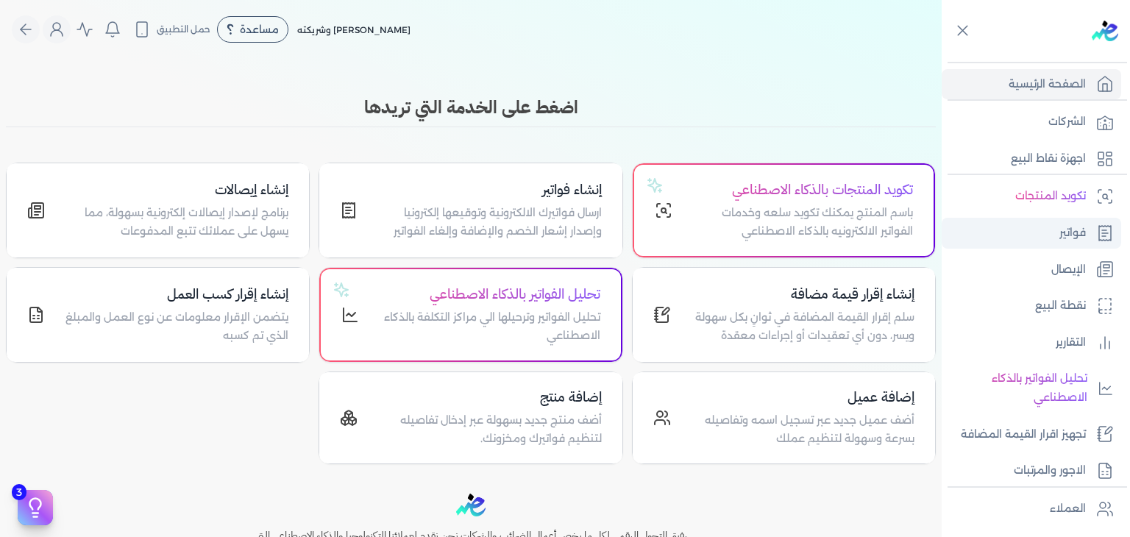
click at [1063, 230] on p "فواتير" at bounding box center [1073, 233] width 26 height 19
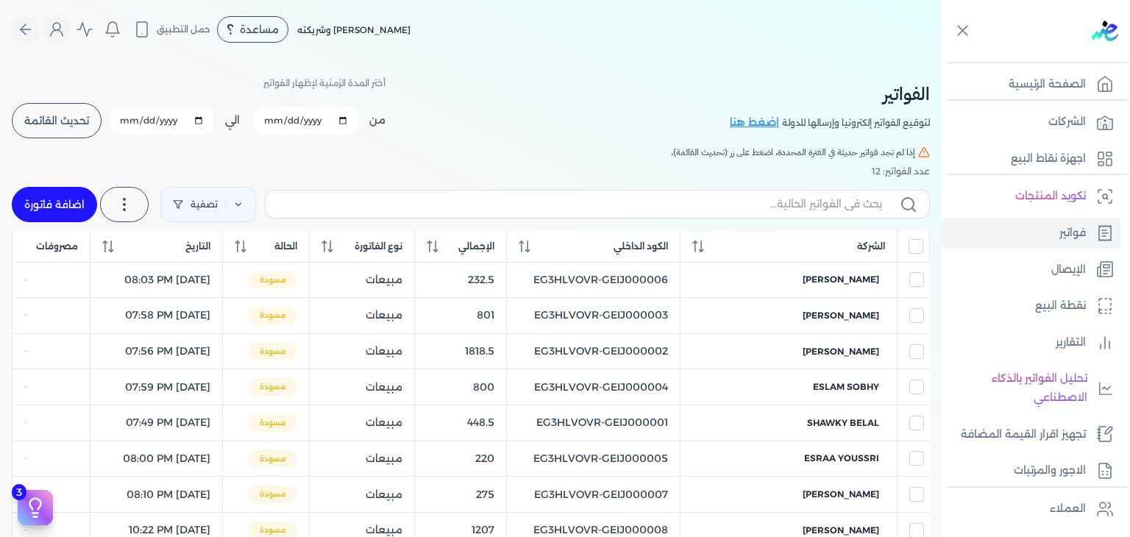
click at [139, 117] on input "[DATE]" at bounding box center [161, 120] width 103 height 26
click at [130, 121] on input "[DATE]" at bounding box center [161, 120] width 103 height 26
type input "[DATE]"
click at [74, 124] on span "تحديث القائمة" at bounding box center [56, 121] width 65 height 10
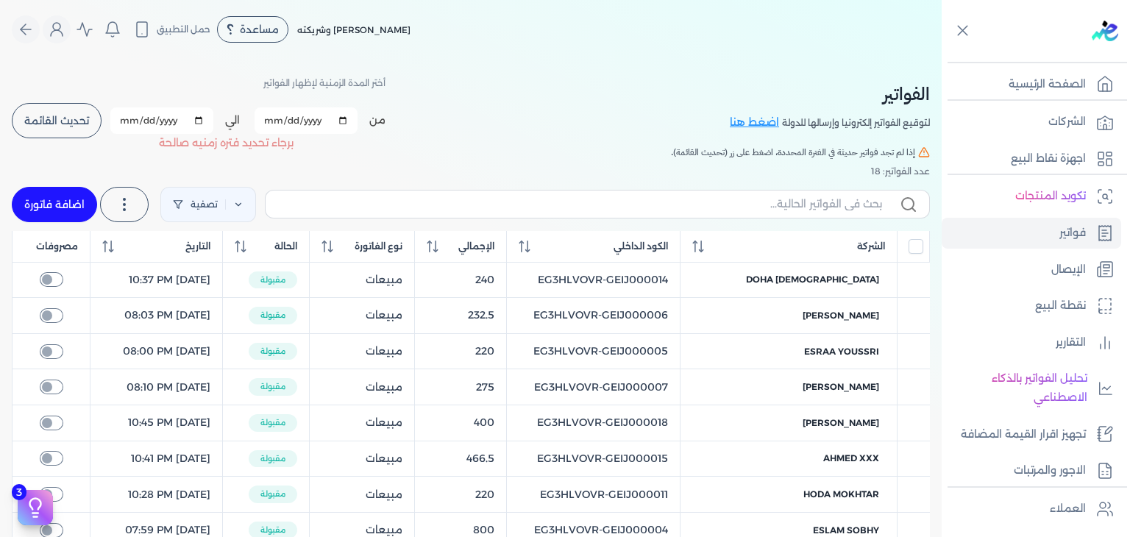
click at [46, 121] on span "تحديث القائمة" at bounding box center [56, 121] width 65 height 10
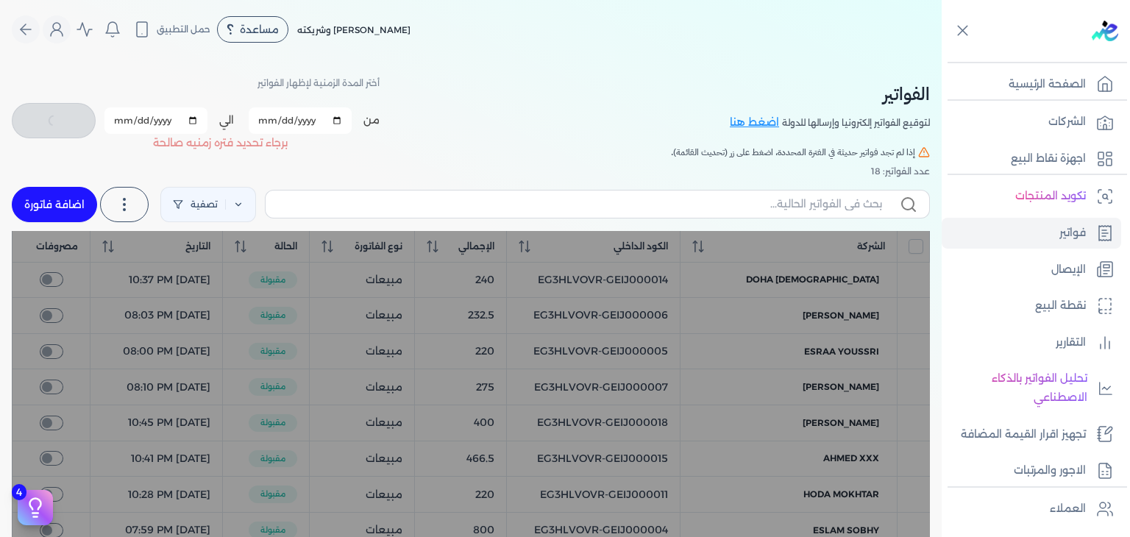
checkbox input "false"
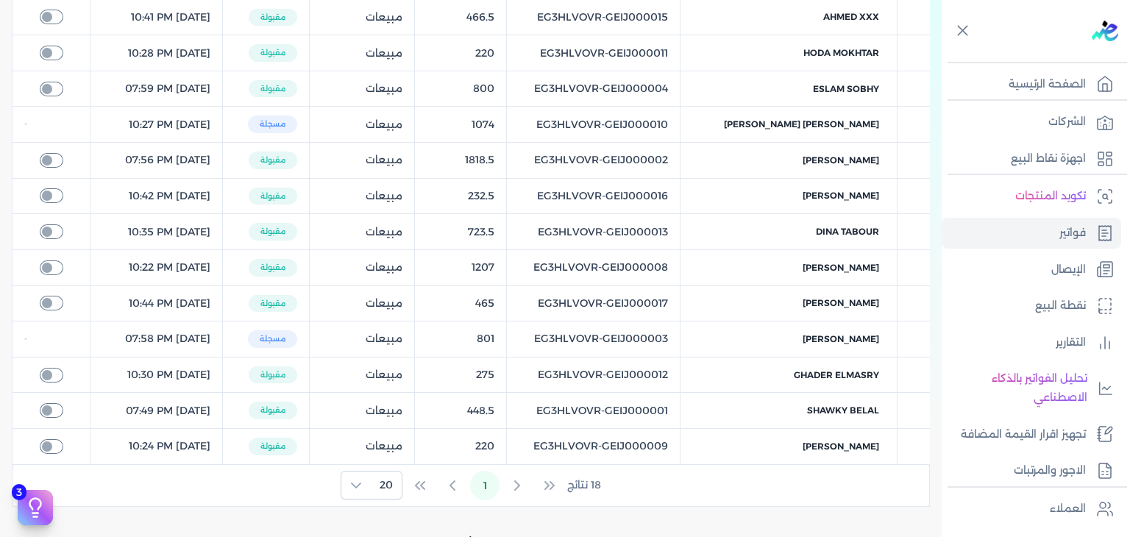
scroll to position [221, 0]
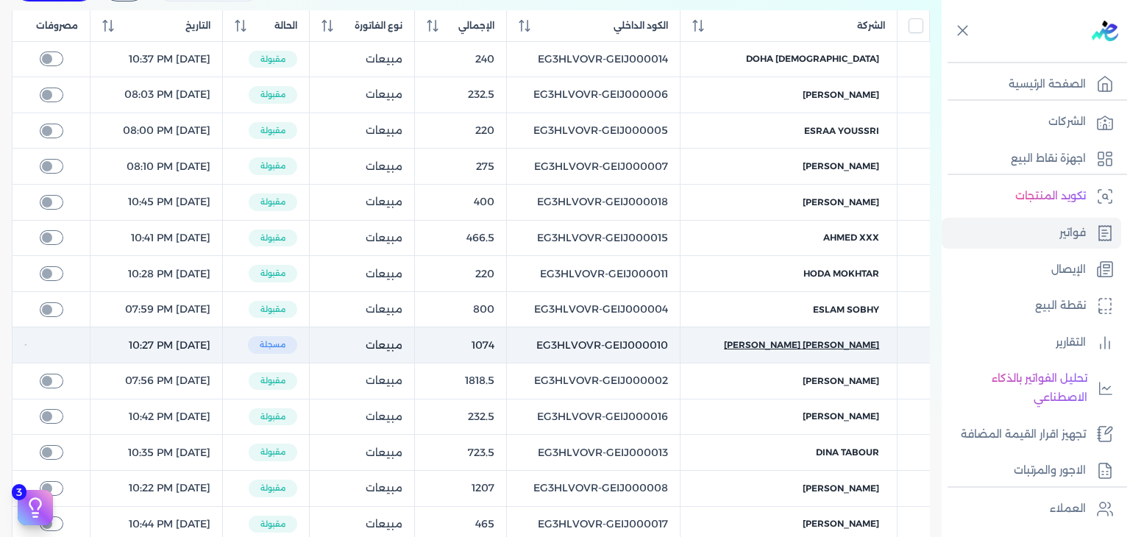
click at [818, 342] on span "[PERSON_NAME] [PERSON_NAME]" at bounding box center [801, 345] width 155 height 13
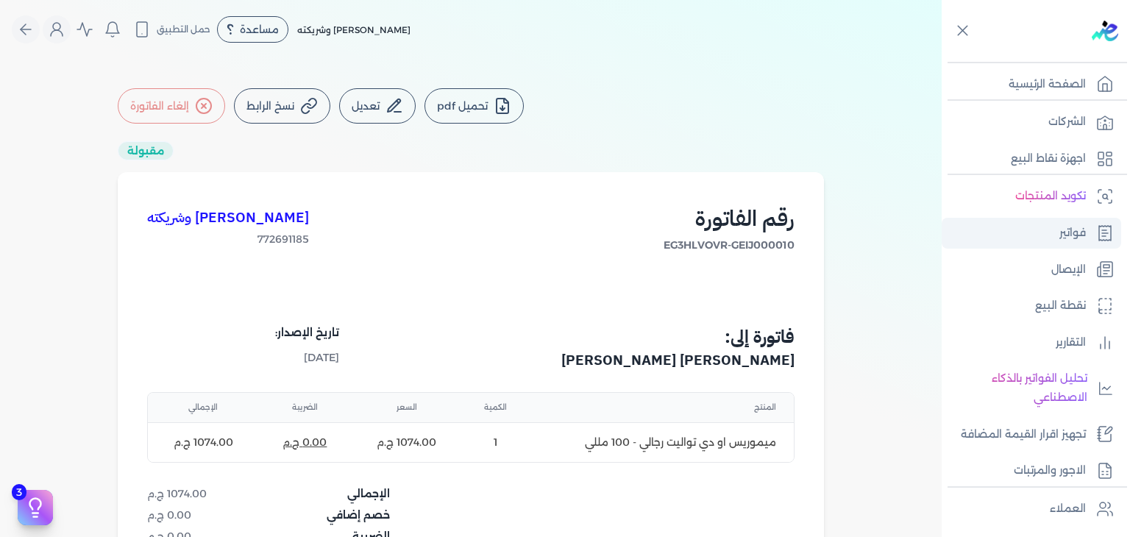
click at [1058, 225] on link "فواتير" at bounding box center [1032, 233] width 180 height 31
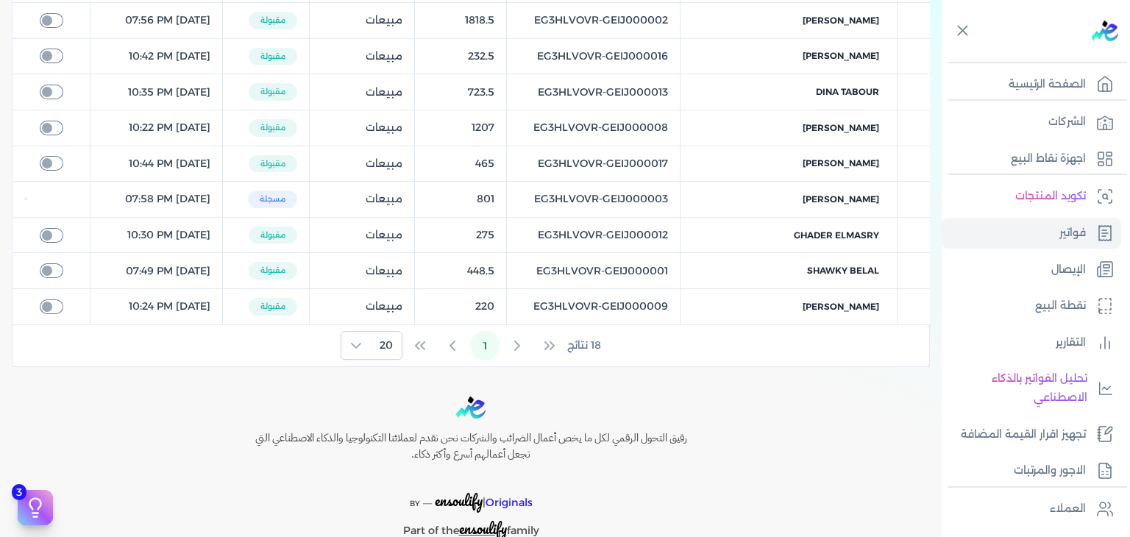
scroll to position [589, 0]
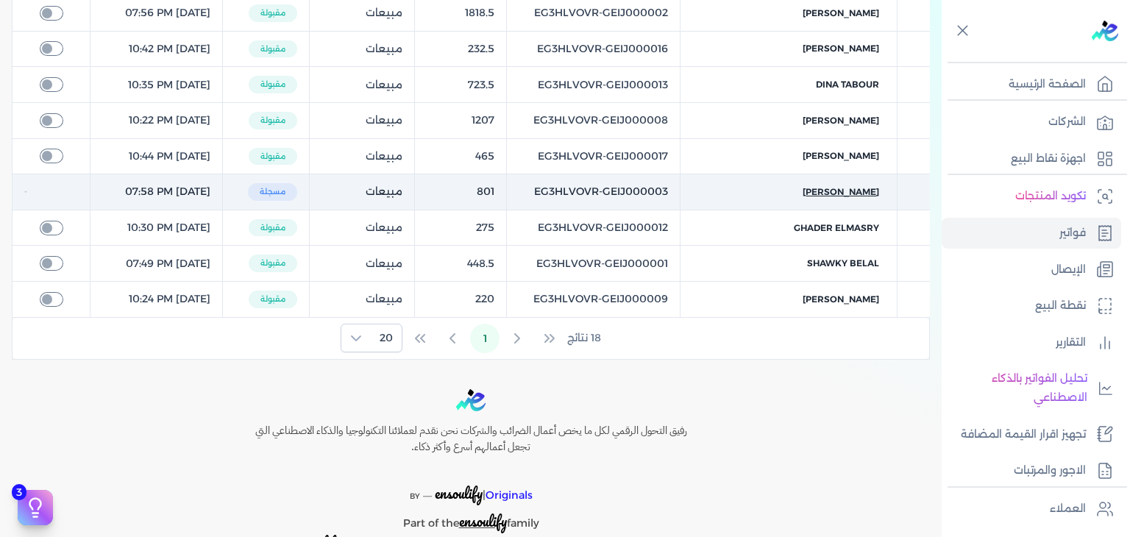
click at [846, 191] on span "[PERSON_NAME]" at bounding box center [841, 191] width 77 height 13
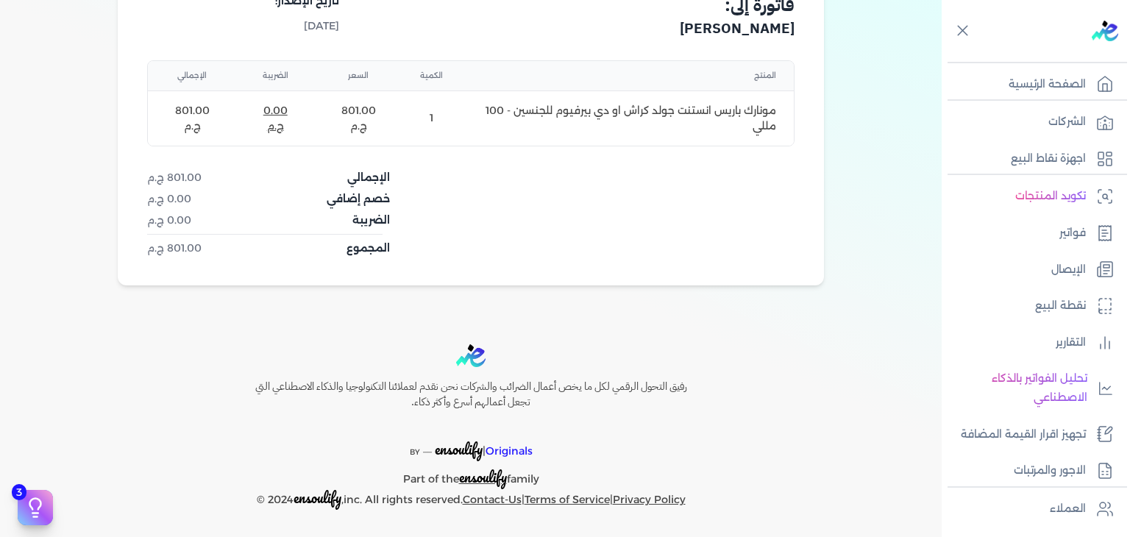
scroll to position [38, 0]
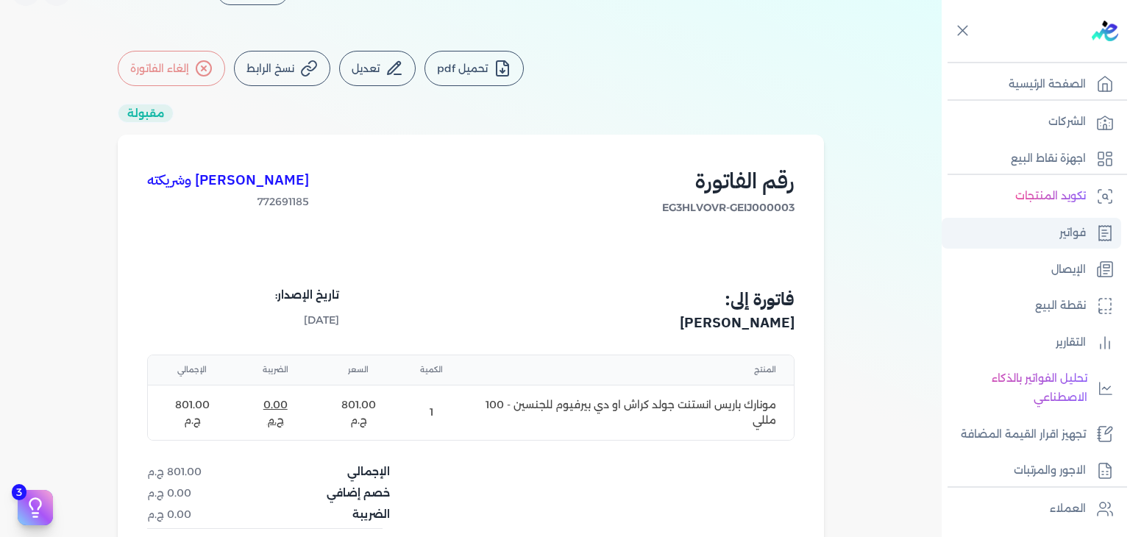
click at [1063, 230] on p "فواتير" at bounding box center [1073, 233] width 26 height 19
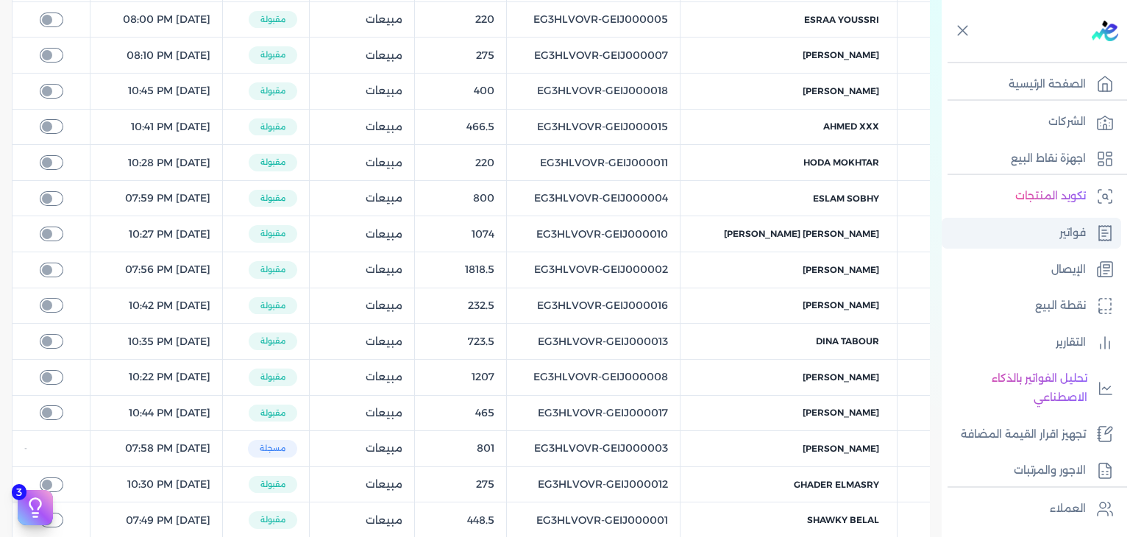
scroll to position [631, 0]
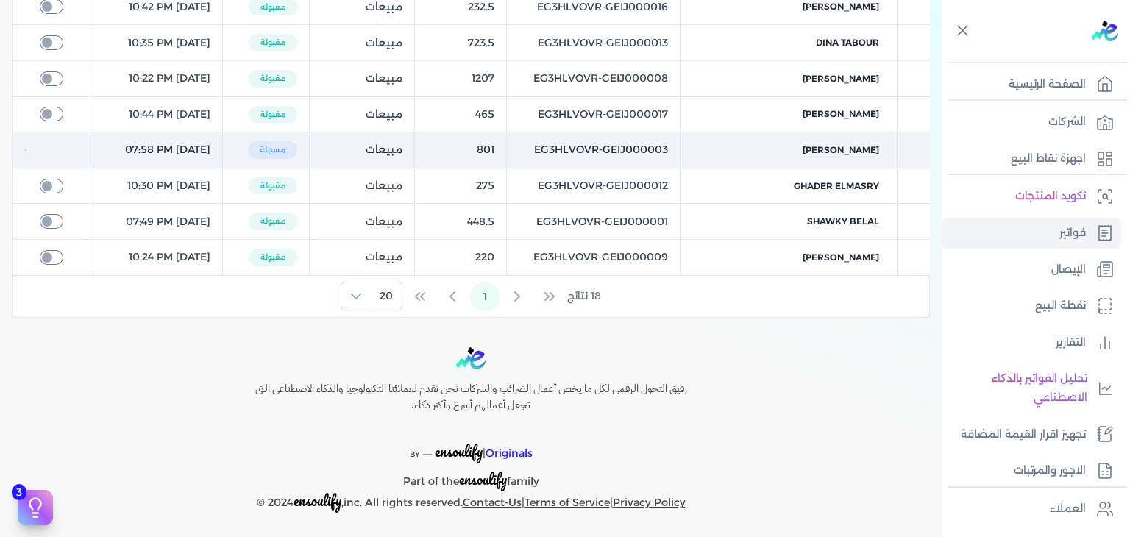
click at [839, 152] on span "[PERSON_NAME]" at bounding box center [841, 150] width 77 height 13
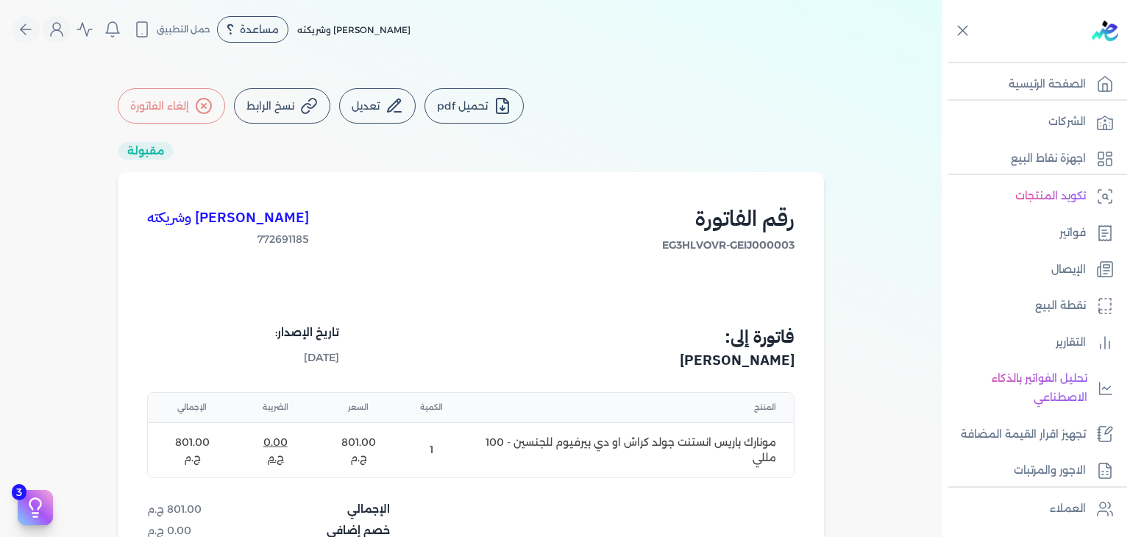
click at [484, 106] on button "تحميل pdf" at bounding box center [474, 105] width 99 height 35
click at [1045, 80] on p "الصفحة الرئيسية" at bounding box center [1047, 84] width 77 height 19
